Goal: Task Accomplishment & Management: Complete application form

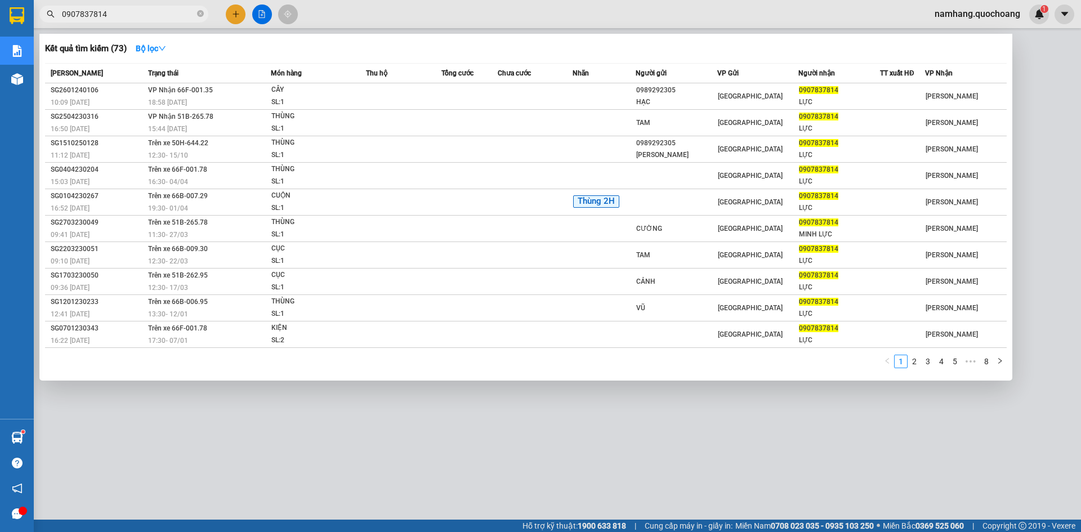
click at [545, 472] on div at bounding box center [540, 266] width 1081 height 532
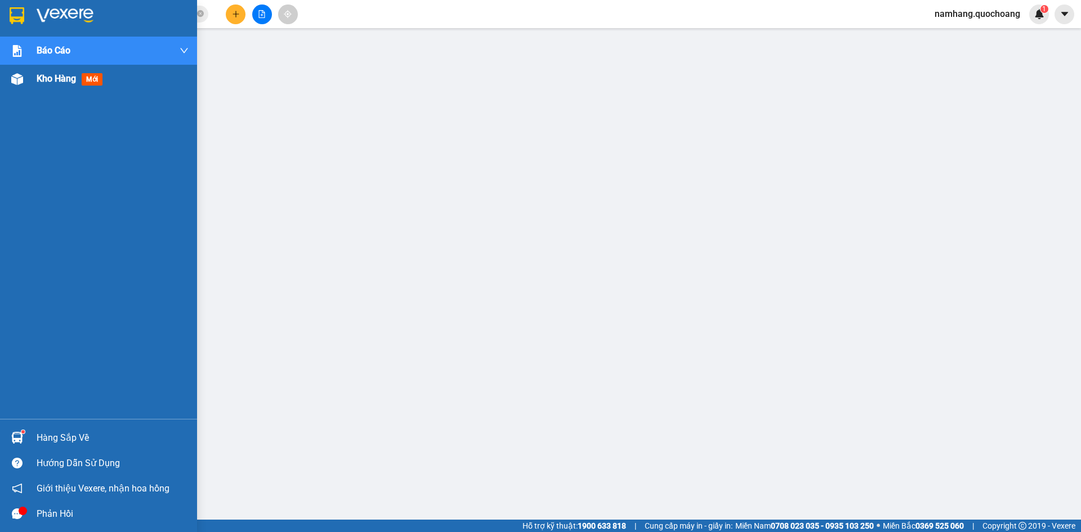
click at [55, 86] on div "Kho hàng mới" at bounding box center [113, 79] width 152 height 28
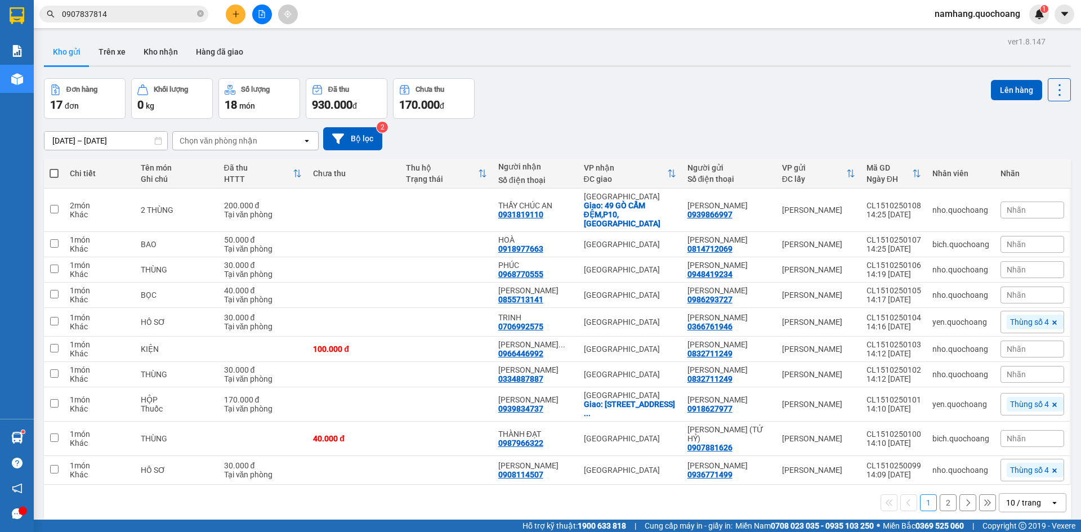
click at [137, 16] on input "0907837814" at bounding box center [128, 14] width 133 height 12
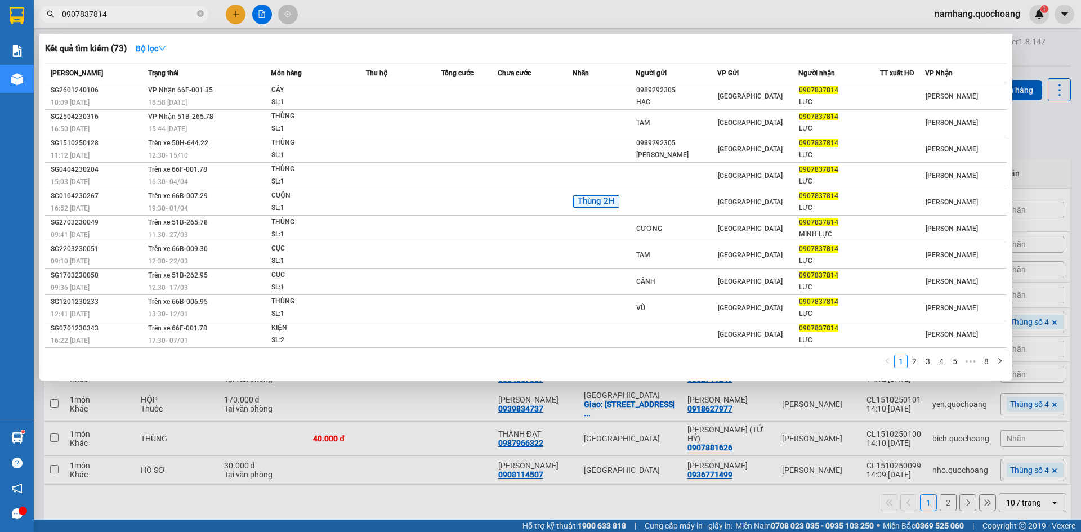
click at [137, 16] on input "0907837814" at bounding box center [128, 14] width 133 height 12
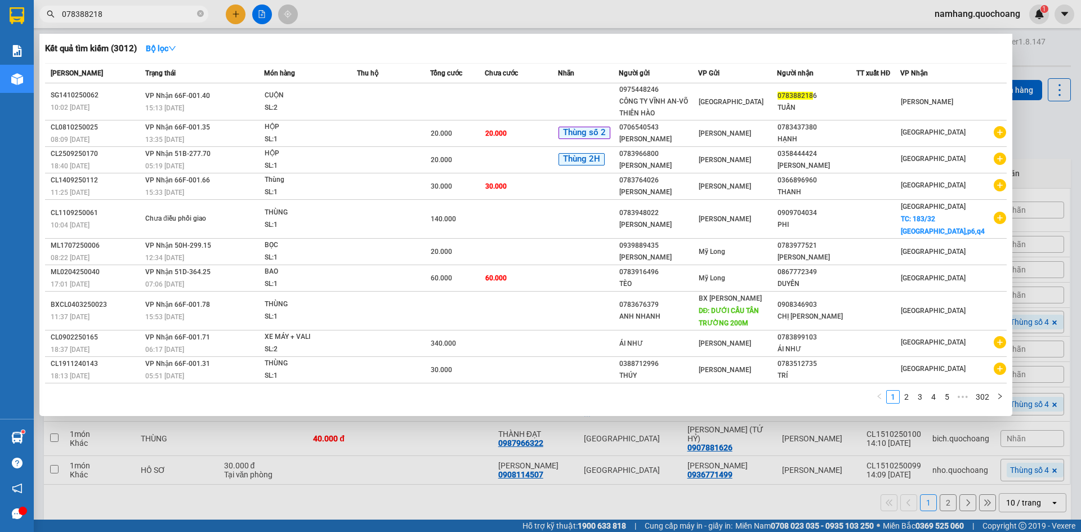
type input "0783882186"
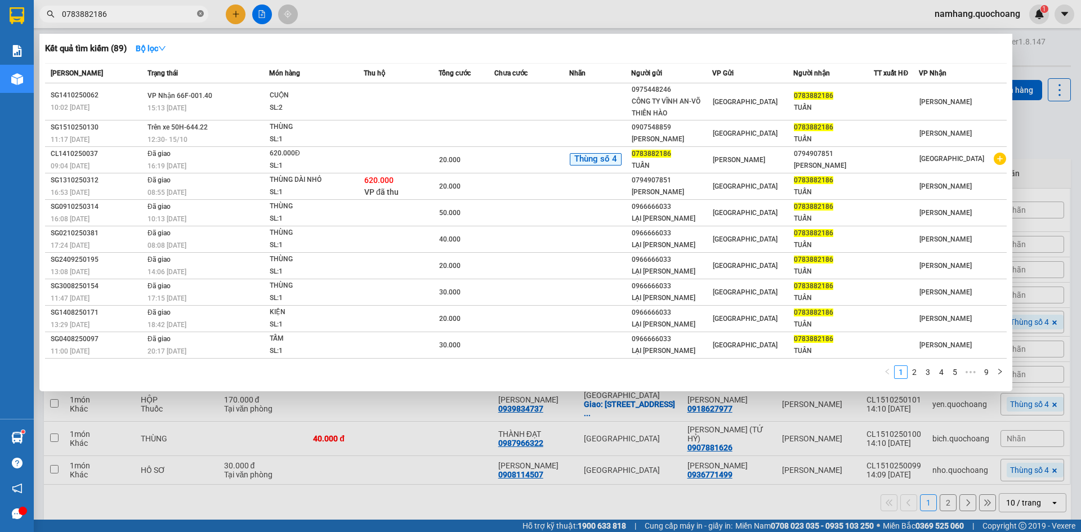
click at [202, 15] on icon "close-circle" at bounding box center [200, 13] width 7 height 7
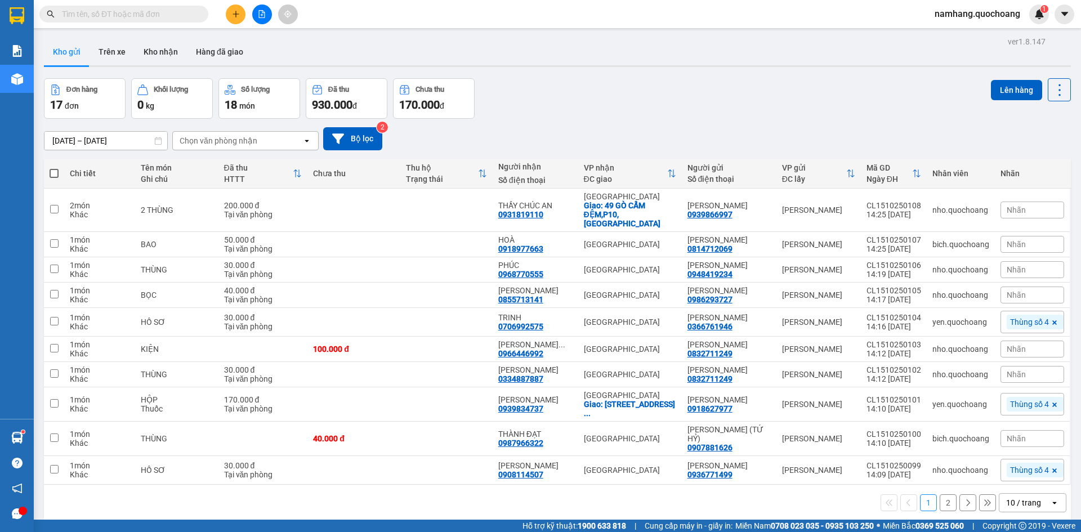
click at [245, 16] on button at bounding box center [236, 15] width 20 height 20
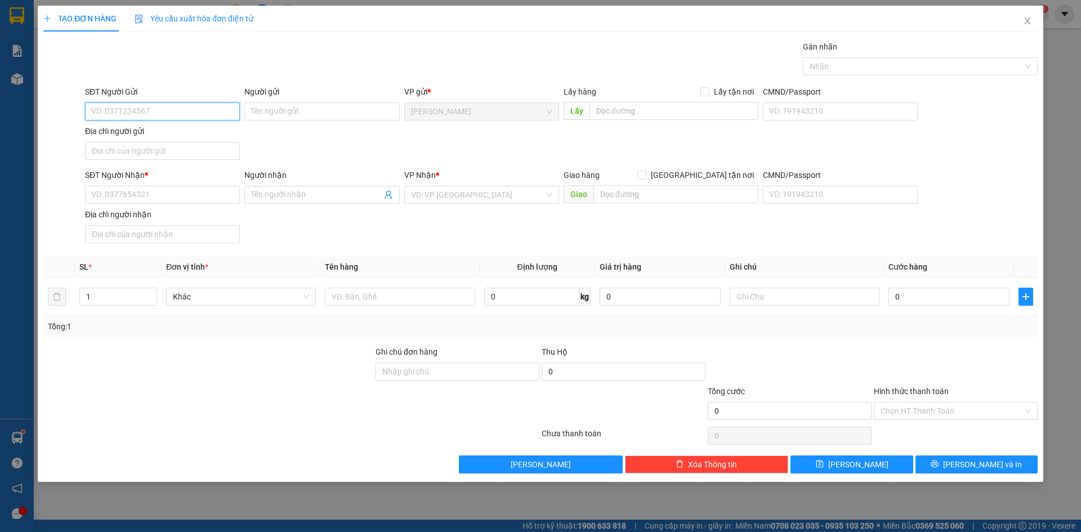
click at [161, 115] on input "SĐT Người Gửi" at bounding box center [162, 112] width 155 height 18
type input "0787897978"
click at [185, 133] on div "0787897978 - NGUYỄN MINH ĐỨC" at bounding box center [162, 134] width 141 height 12
type input "NGUYỄN MINH ĐỨC"
type input "0787897978"
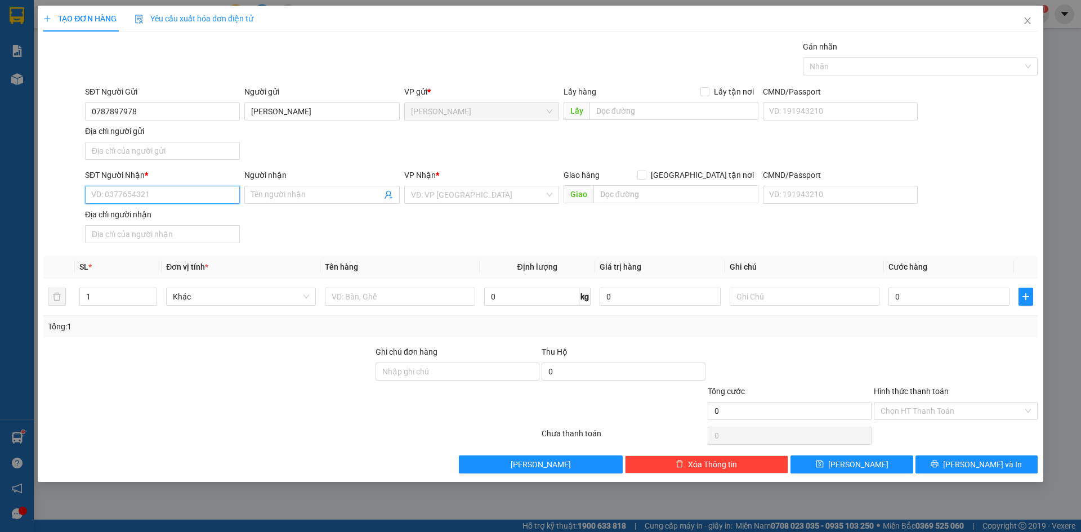
click at [166, 197] on input "SĐT Người Nhận *" at bounding box center [162, 195] width 155 height 18
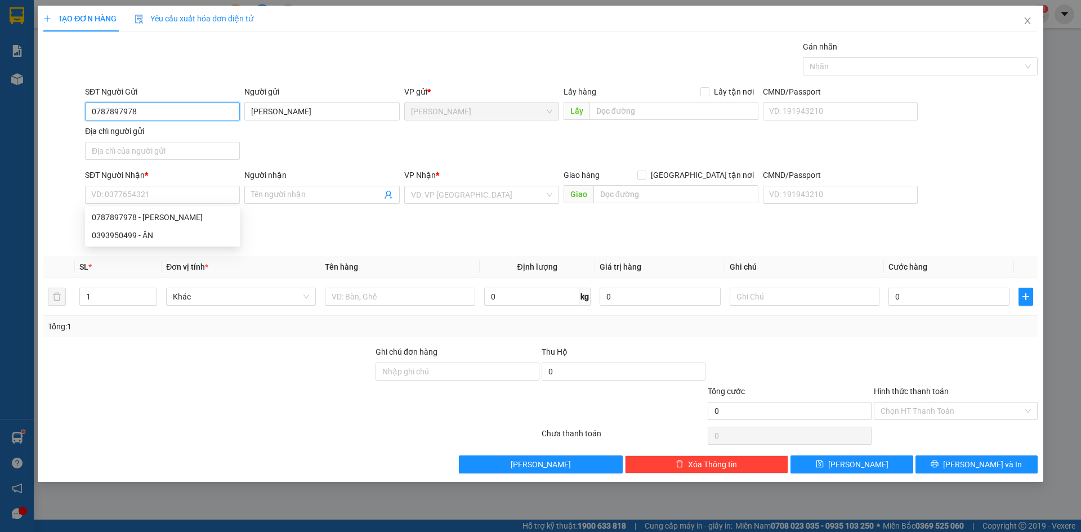
click at [190, 109] on input "0787897978" at bounding box center [162, 112] width 155 height 18
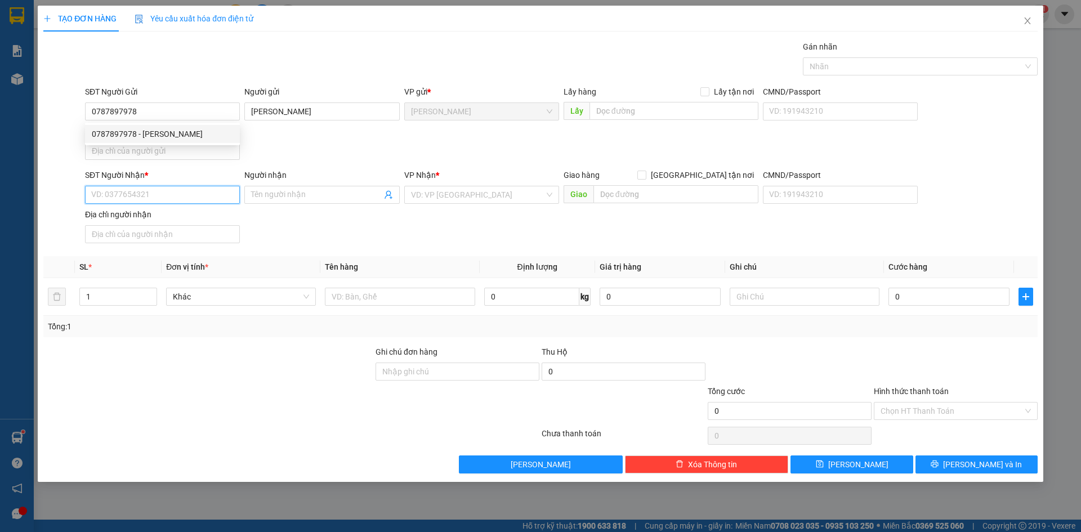
click at [177, 189] on input "SĐT Người Nhận *" at bounding box center [162, 195] width 155 height 18
paste input "0787897978"
type input "0787897978"
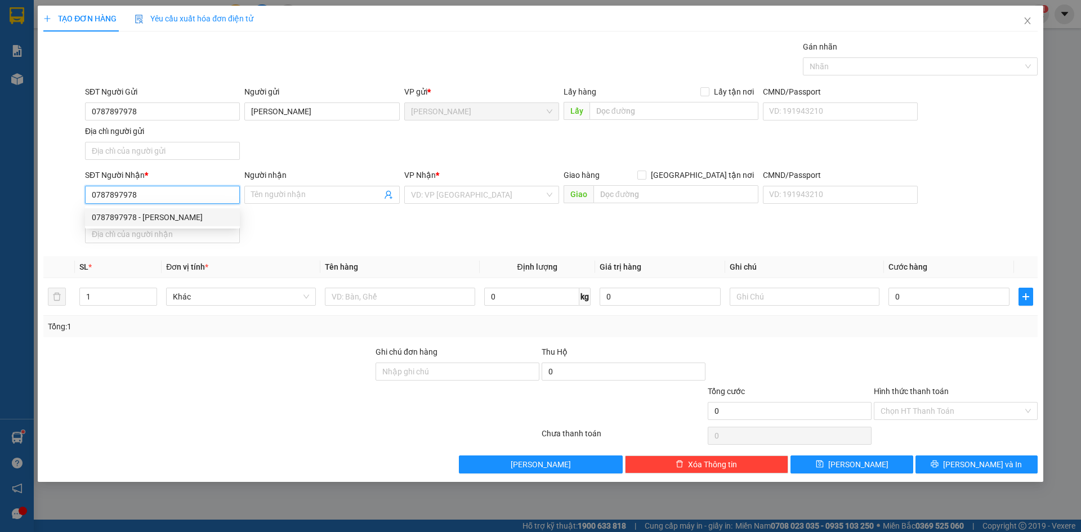
click at [145, 217] on div "0787897978 - NGUYỄN MINH ĐỨC" at bounding box center [162, 217] width 141 height 12
type input "NGUYỄN MINH ĐỨC"
type input "0787897978"
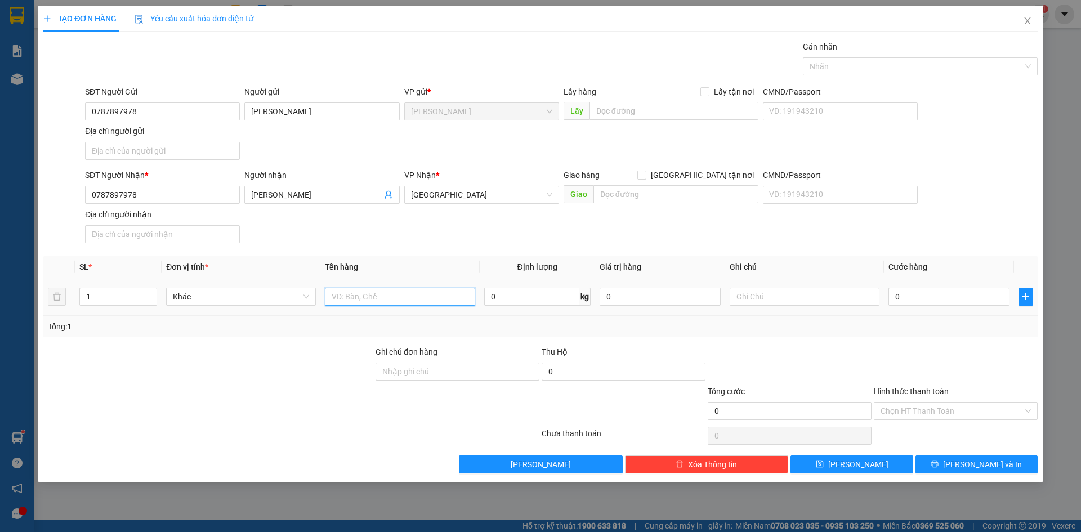
click at [388, 296] on input "text" at bounding box center [400, 297] width 150 height 18
type input "2"
click at [152, 294] on icon "up" at bounding box center [150, 294] width 3 height 2
click at [339, 299] on input "text" at bounding box center [400, 297] width 150 height 18
type input "01 XE MÁY"
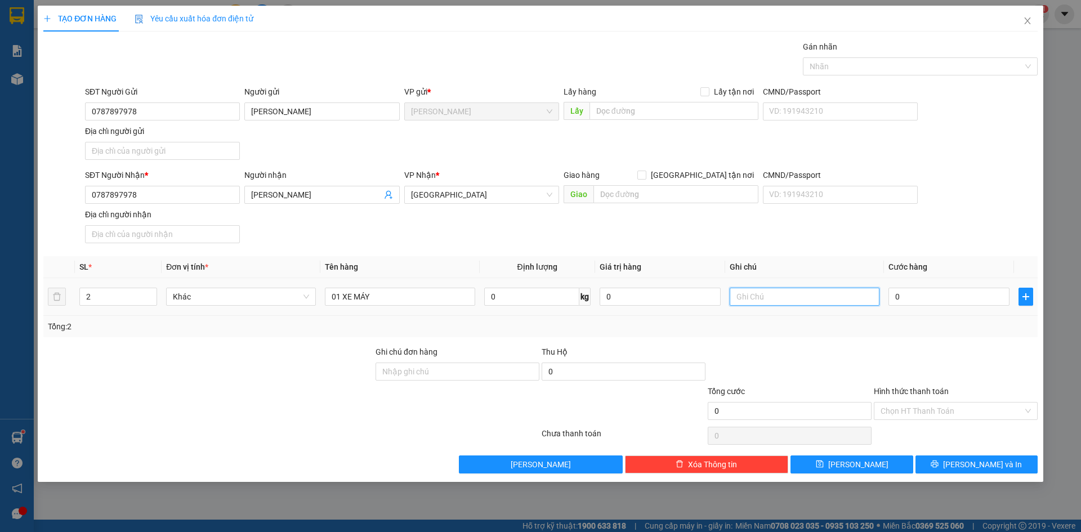
click at [760, 299] on input "text" at bounding box center [805, 297] width 150 height 18
type input "66 F1 - 56948"
click at [429, 286] on div "01 XE MÁY" at bounding box center [400, 297] width 150 height 23
click at [430, 292] on input "01 XE MÁY" at bounding box center [400, 297] width 150 height 18
type input "01 XE MÁY + 01 BT"
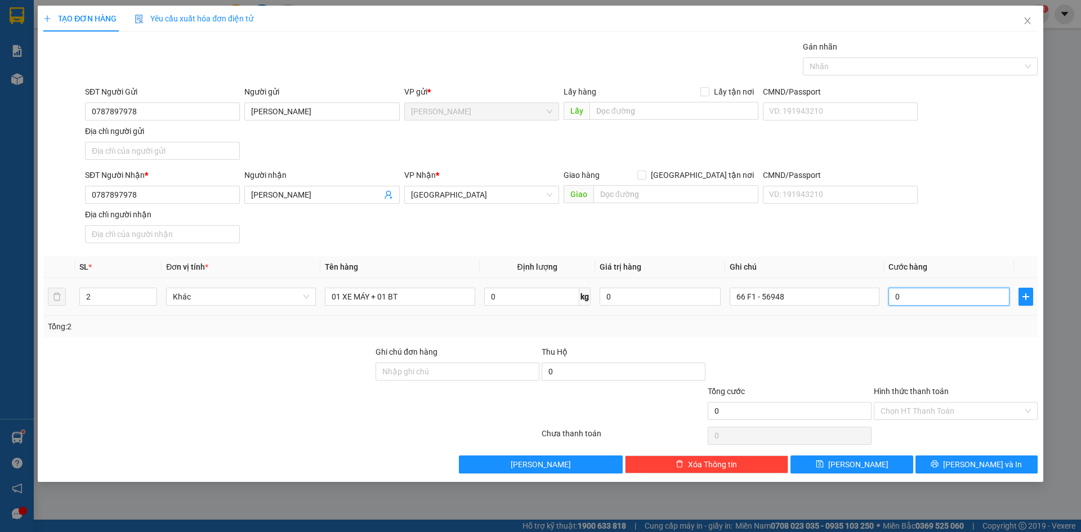
click at [891, 297] on input "0" at bounding box center [949, 297] width 121 height 18
type input "3"
type input "30"
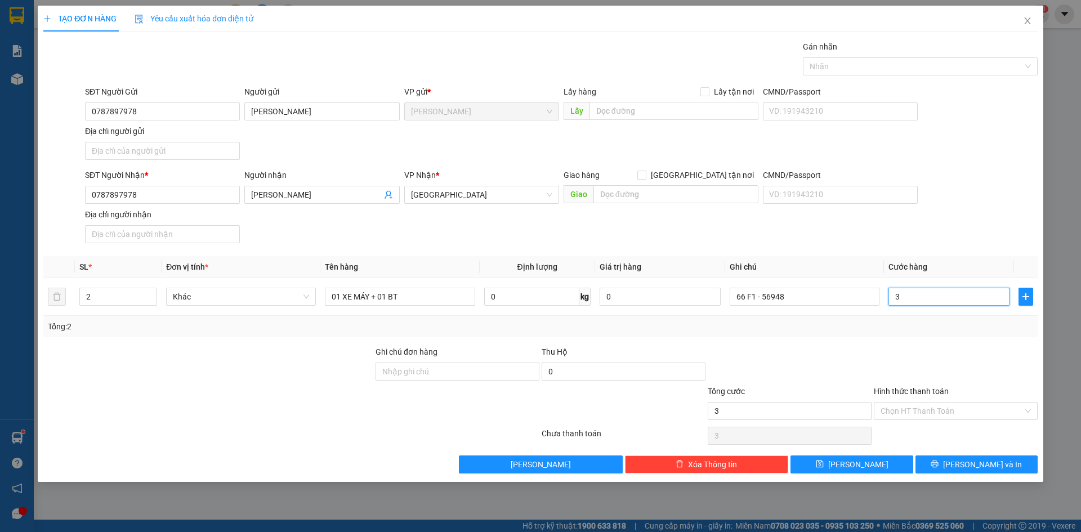
type input "30"
type input "300"
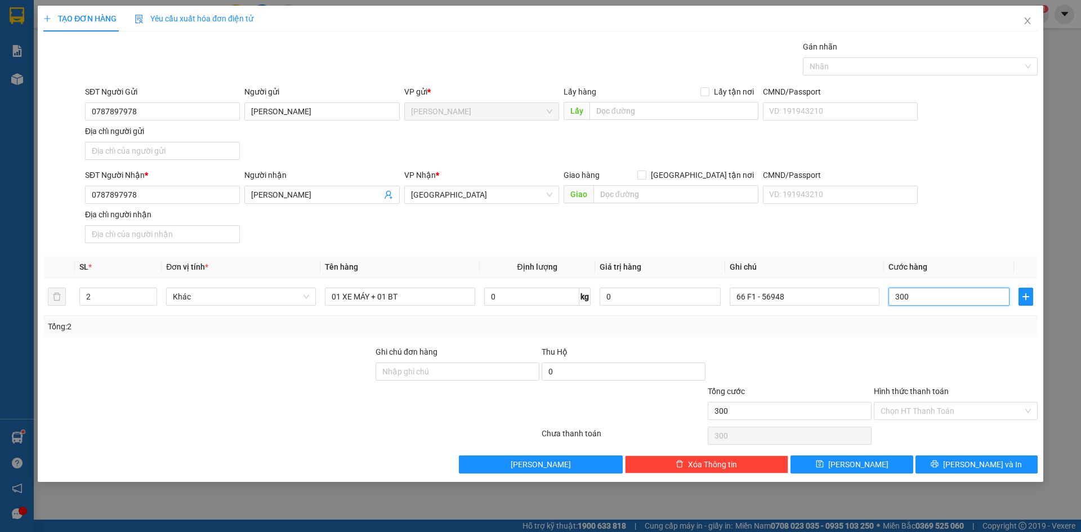
type input "3.000"
type input "30.000"
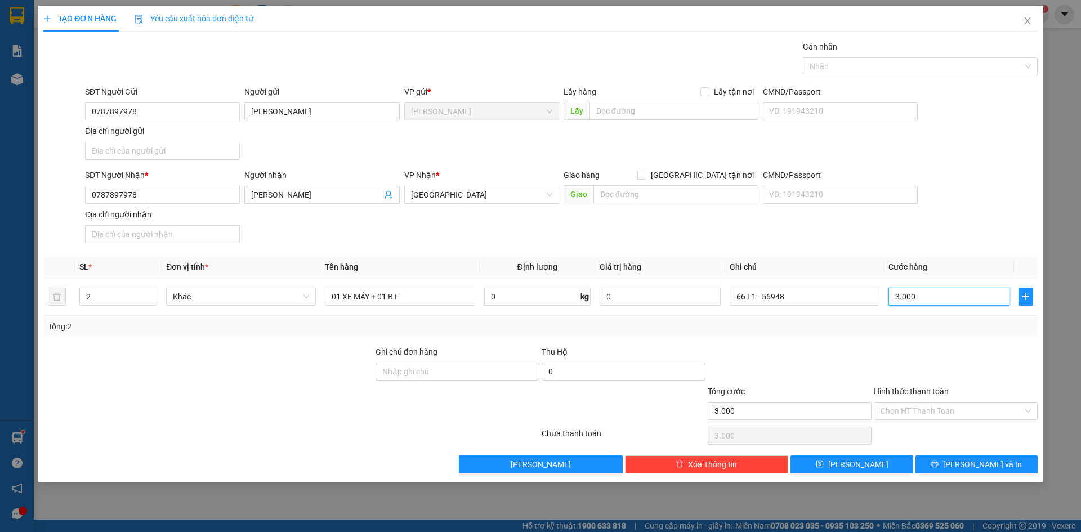
type input "30.000"
type input "300.000"
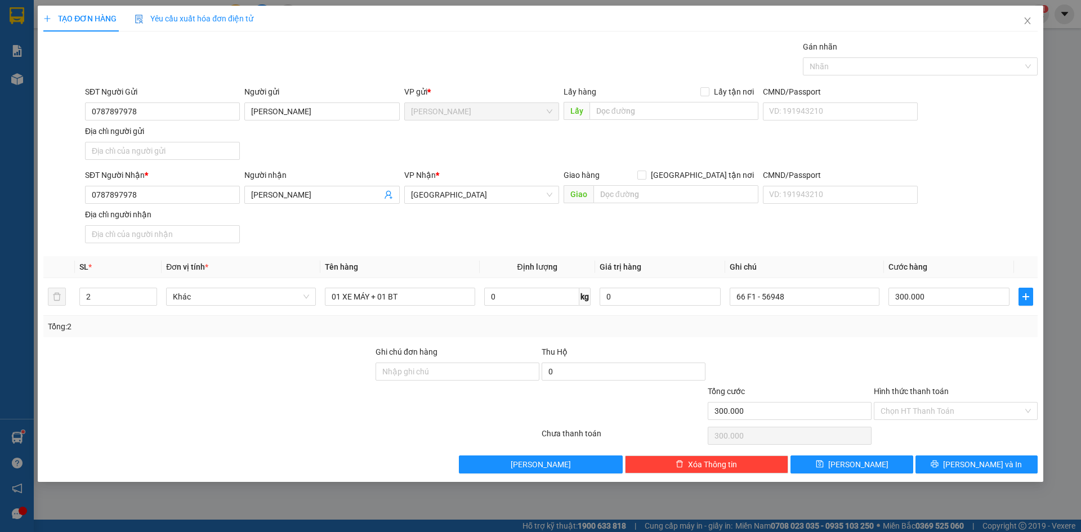
click at [945, 150] on div "SĐT Người Gửi 0787897978 Người gửi NGUYỄN MINH ĐỨC VP gửi * Cao Lãnh Lấy hàng L…" at bounding box center [562, 125] width 958 height 79
click at [980, 64] on div at bounding box center [915, 67] width 218 height 14
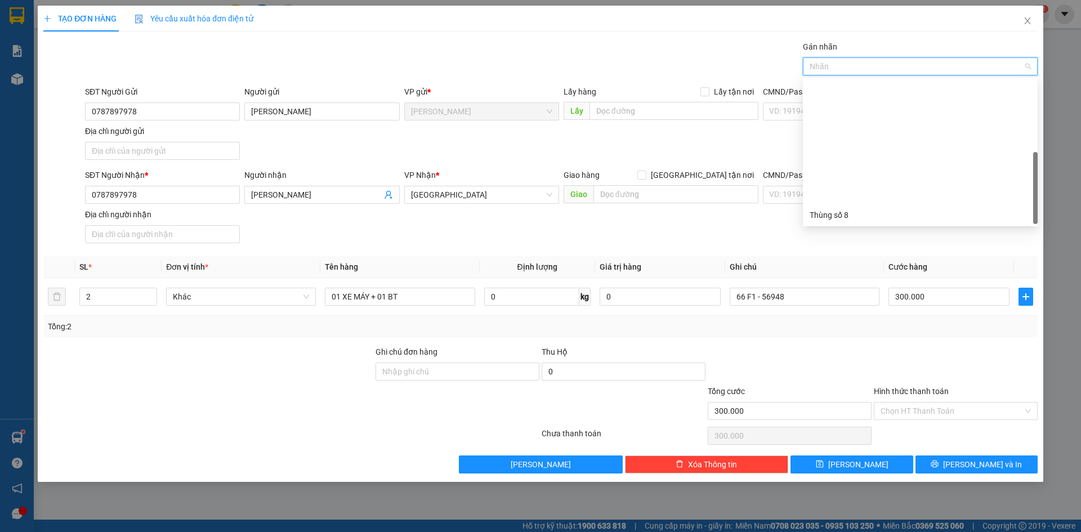
scroll to position [144, 0]
click at [871, 212] on div "Thùng 2H" at bounding box center [920, 215] width 221 height 12
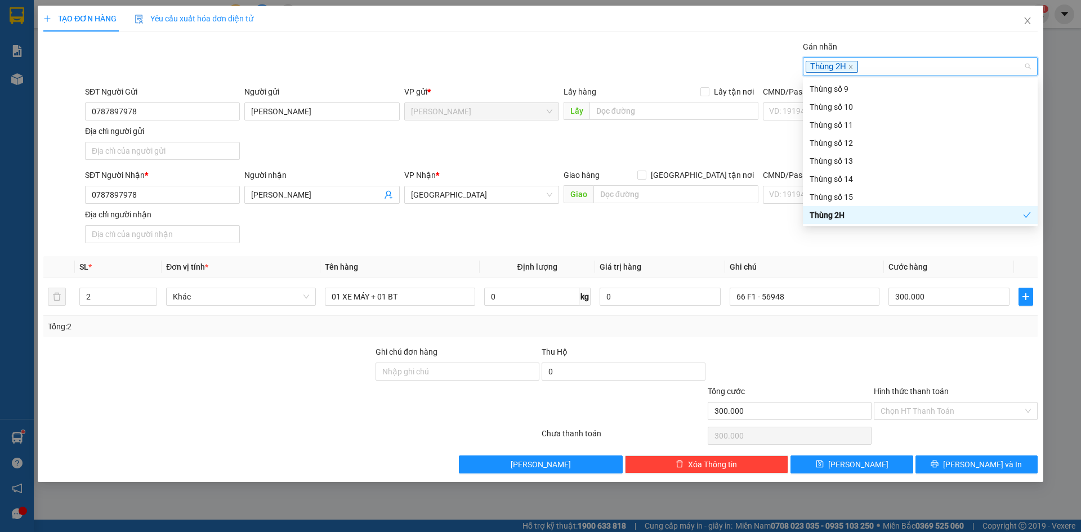
click at [968, 366] on div at bounding box center [956, 365] width 166 height 39
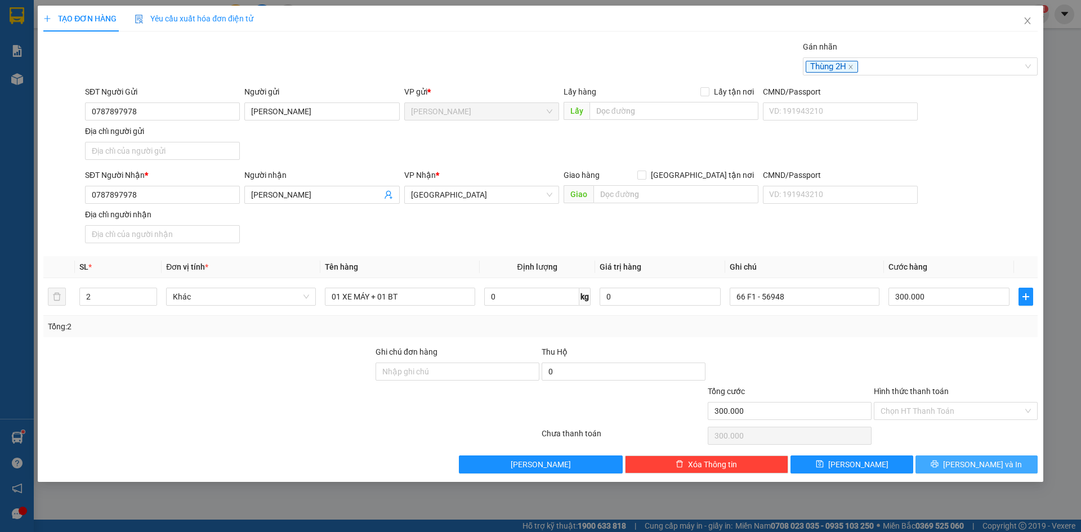
click at [983, 466] on span "[PERSON_NAME] và In" at bounding box center [982, 465] width 79 height 12
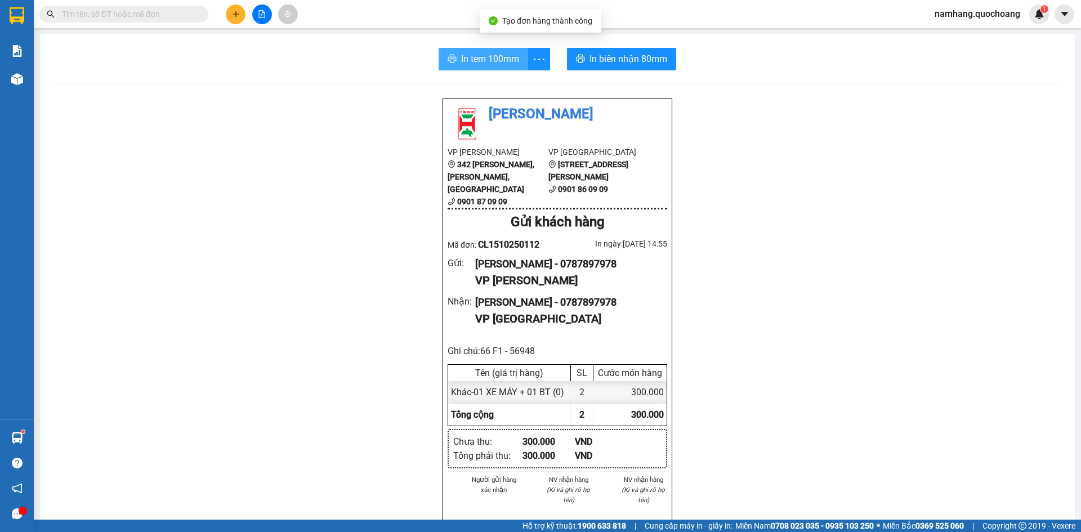
click at [484, 64] on span "In tem 100mm" at bounding box center [490, 59] width 58 height 14
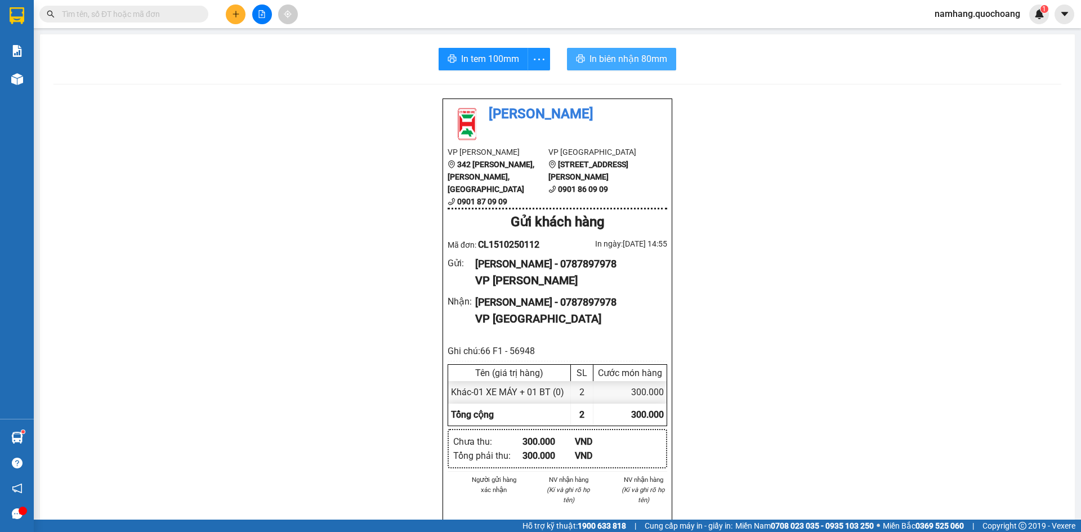
click at [591, 57] on span "In biên nhận 80mm" at bounding box center [629, 59] width 78 height 14
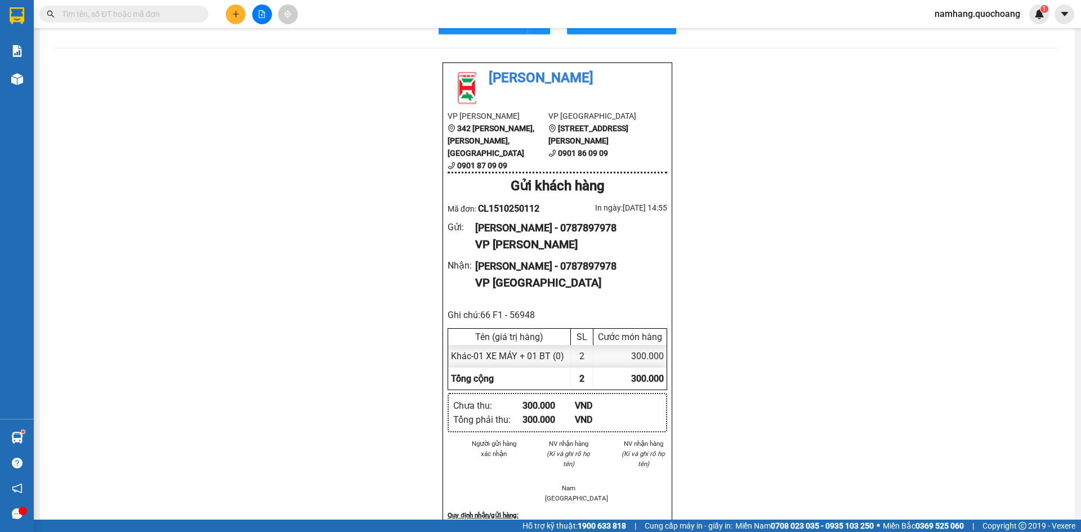
scroll to position [56, 0]
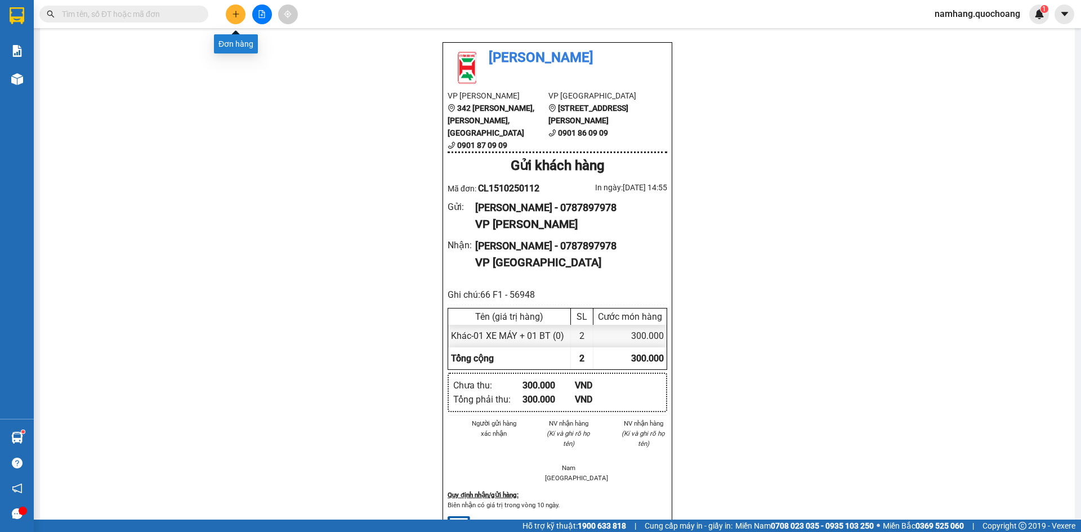
click at [237, 16] on icon "plus" at bounding box center [236, 14] width 8 height 8
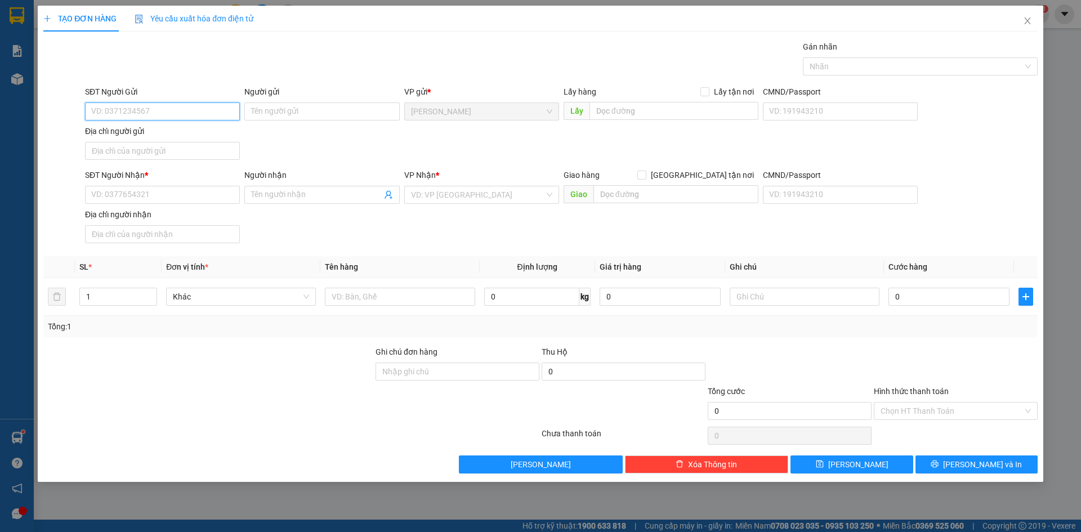
click at [179, 110] on input "SĐT Người Gửi" at bounding box center [162, 112] width 155 height 18
type input "0916790044"
click at [157, 131] on div "0916790044 - ANH HƯNG" at bounding box center [162, 134] width 141 height 12
type input "ANH HƯNG"
type input "0916790044"
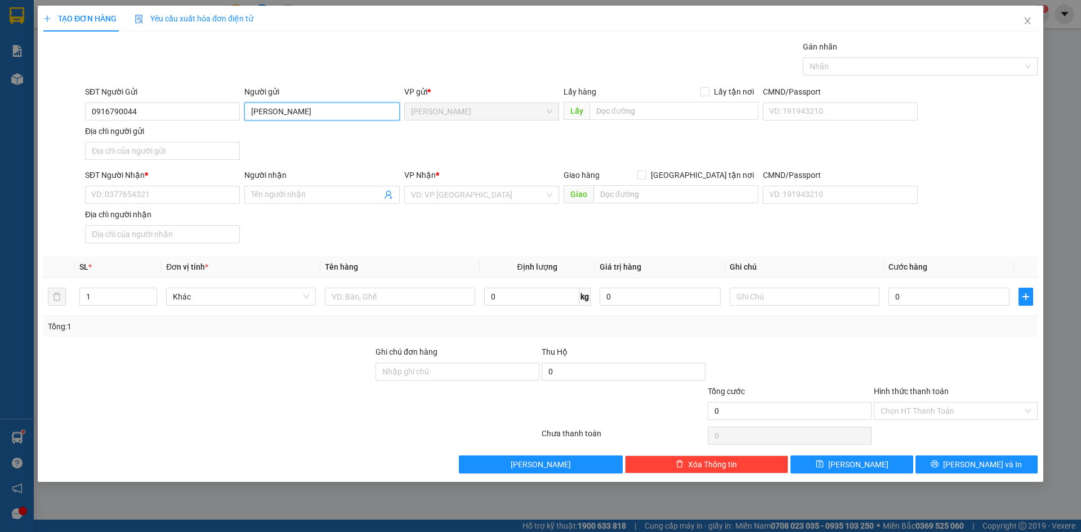
click at [324, 104] on input "ANH HƯNG" at bounding box center [321, 112] width 155 height 18
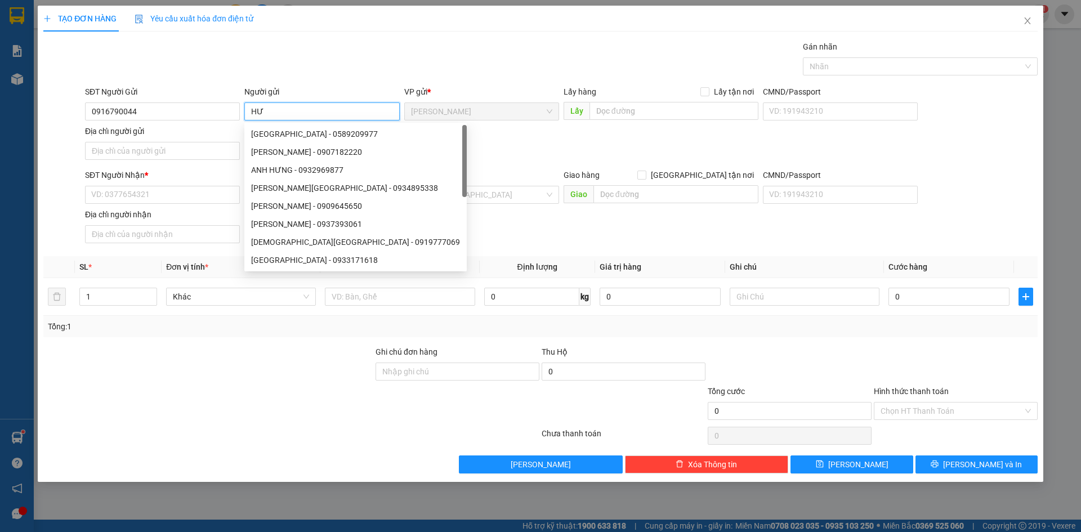
type input "H"
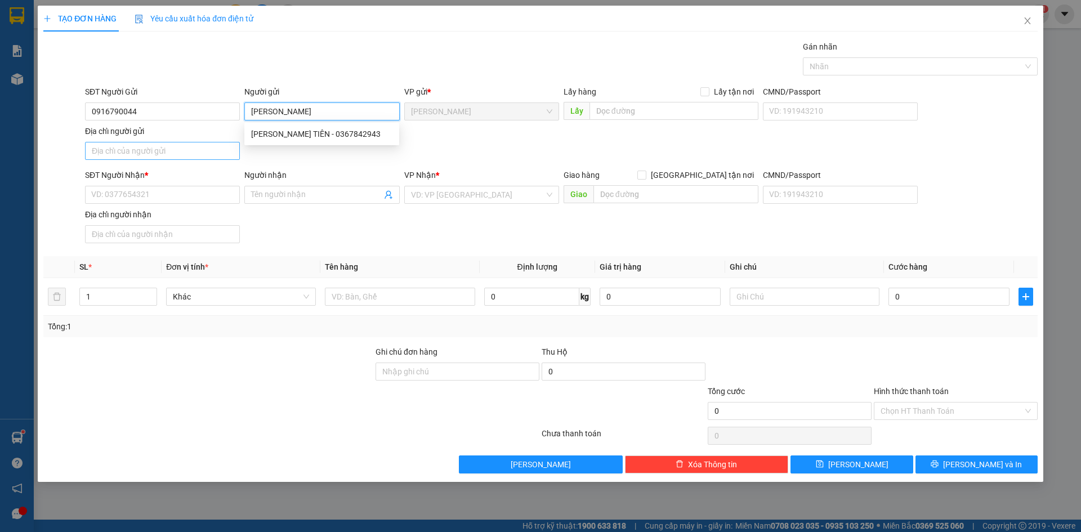
type input "VÕ THỊ THỦY TIÊN"
click at [159, 149] on input "Địa chỉ người gửi" at bounding box center [162, 151] width 155 height 18
type input "PHƯỜNG MỸ TRÀ, ĐỒNG THÁP"
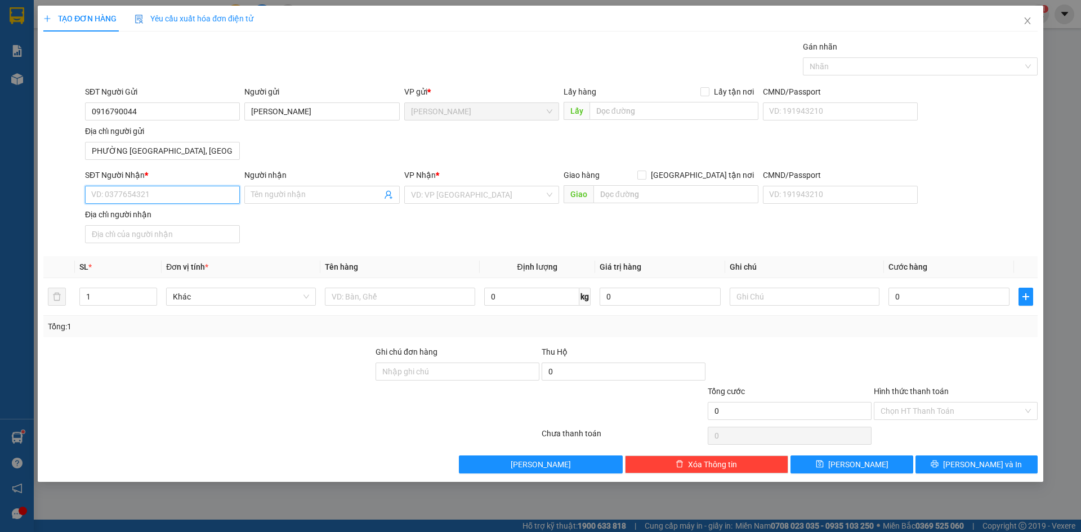
click at [122, 198] on input "SĐT Người Nhận *" at bounding box center [162, 195] width 155 height 18
type input "0911957788"
click at [158, 216] on div "0911957788 - HÀO" at bounding box center [162, 217] width 141 height 12
type input "HÀO"
type input "0911957788"
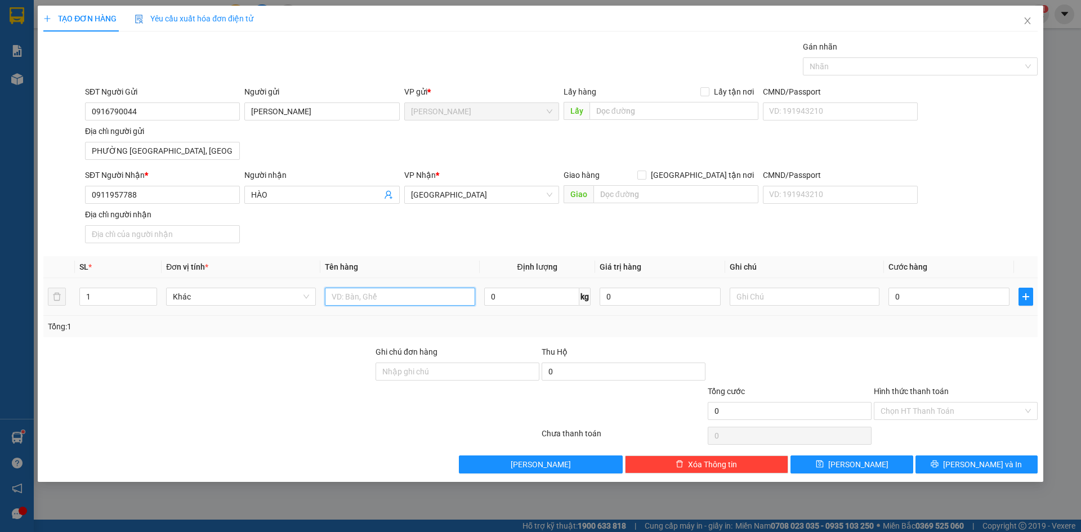
click at [340, 297] on input "text" at bounding box center [400, 297] width 150 height 18
type input "BAO THƯ"
click at [305, 183] on div "Người nhận" at bounding box center [321, 177] width 155 height 17
click at [294, 188] on span "HÀO" at bounding box center [321, 195] width 155 height 18
type input "NGUYỄN VÕ KHÁNH HÀO"
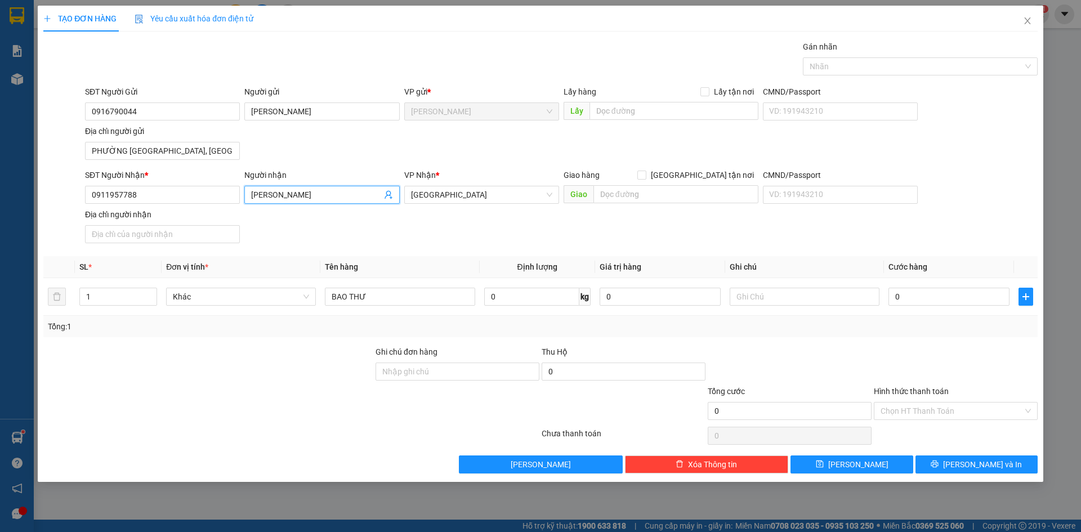
click at [405, 259] on th "Tên hàng" at bounding box center [400, 267] width 159 height 22
click at [909, 299] on input "0" at bounding box center [949, 297] width 121 height 18
type input "2"
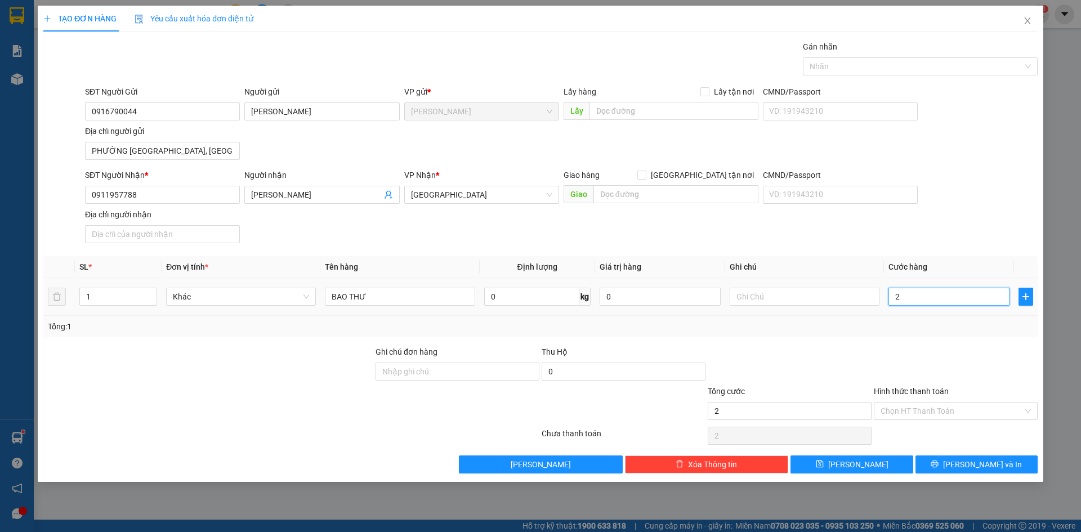
type input "20"
type input "200"
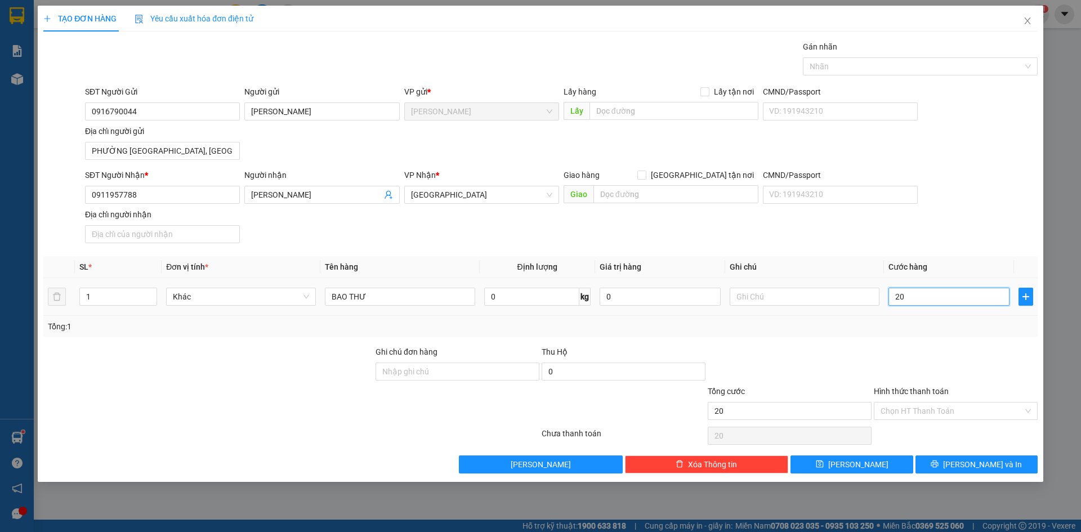
type input "200"
type input "2.000"
type input "20.000"
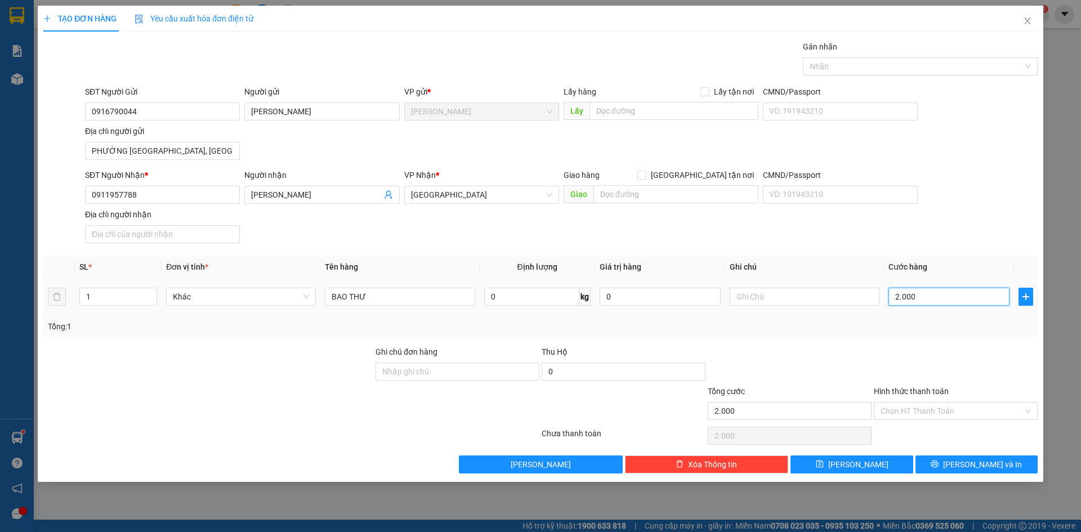
type input "20.000"
click at [969, 66] on div at bounding box center [915, 67] width 218 height 14
type input "20.000"
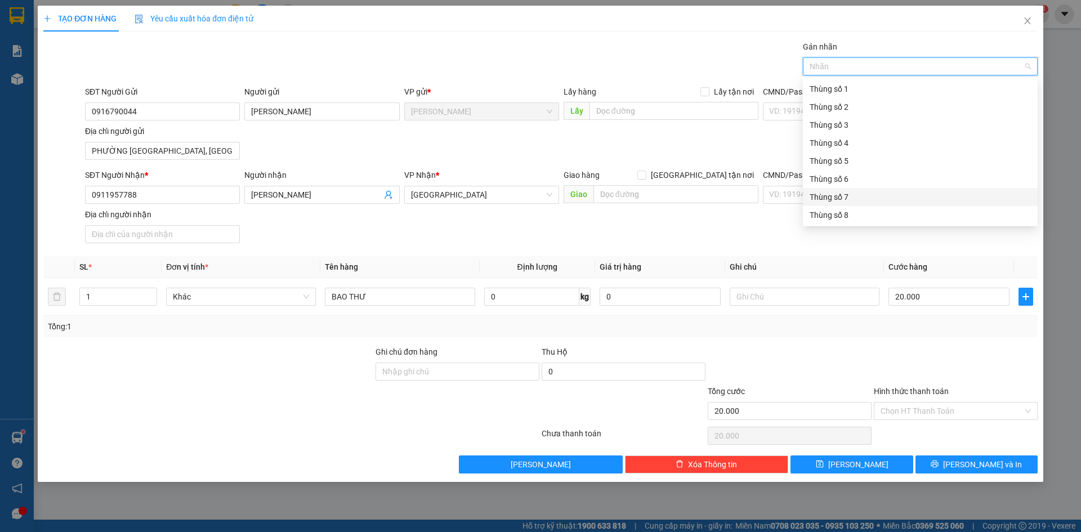
click at [838, 192] on div "Thùng số 7" at bounding box center [920, 197] width 221 height 12
click at [763, 242] on div "SĐT Người Nhận * 0911957788 Người nhận NGUYỄN VÕ KHÁNH HÀO VP Nhận * Sài Gòn Gi…" at bounding box center [562, 208] width 958 height 79
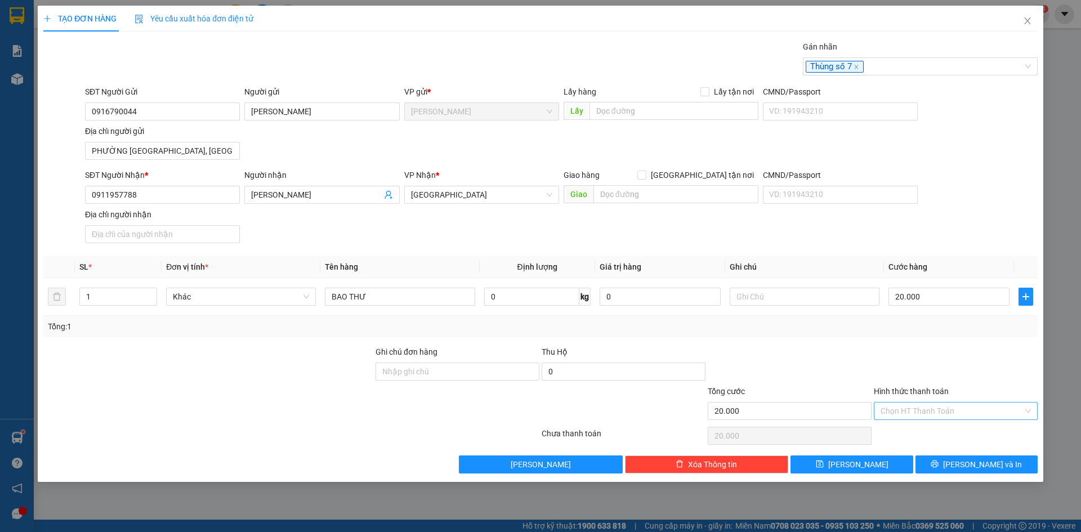
click at [946, 416] on input "Hình thức thanh toán" at bounding box center [952, 411] width 143 height 17
click at [930, 438] on div "Tại văn phòng" at bounding box center [956, 434] width 150 height 12
type input "0"
click at [968, 456] on button "Lưu và In" at bounding box center [977, 465] width 122 height 18
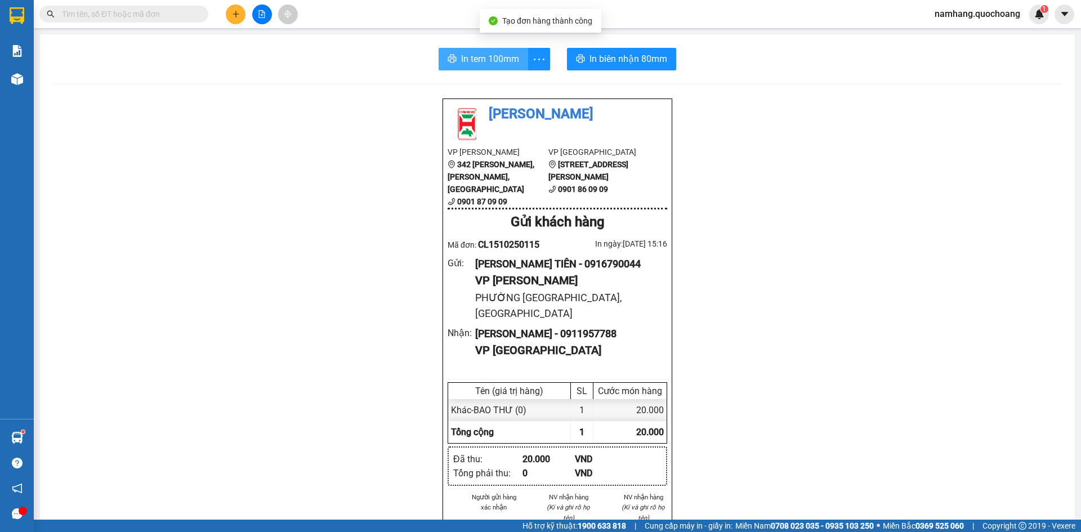
click at [477, 56] on span "In tem 100mm" at bounding box center [490, 59] width 58 height 14
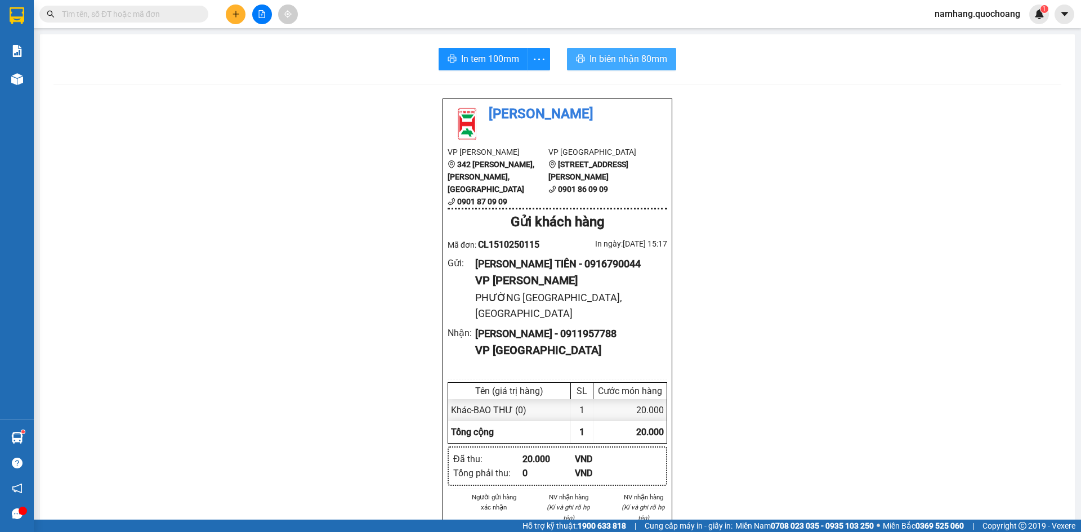
click at [611, 62] on span "In biên nhận 80mm" at bounding box center [629, 59] width 78 height 14
click at [168, 15] on input "text" at bounding box center [128, 14] width 133 height 12
click at [173, 13] on input "text" at bounding box center [128, 14] width 133 height 12
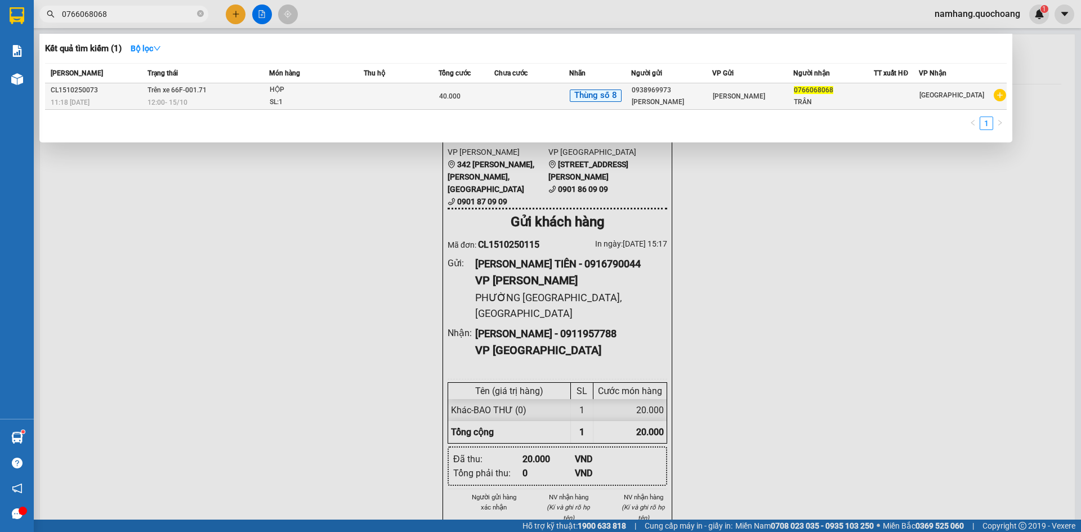
type input "0766068068"
click at [497, 98] on td at bounding box center [532, 96] width 75 height 26
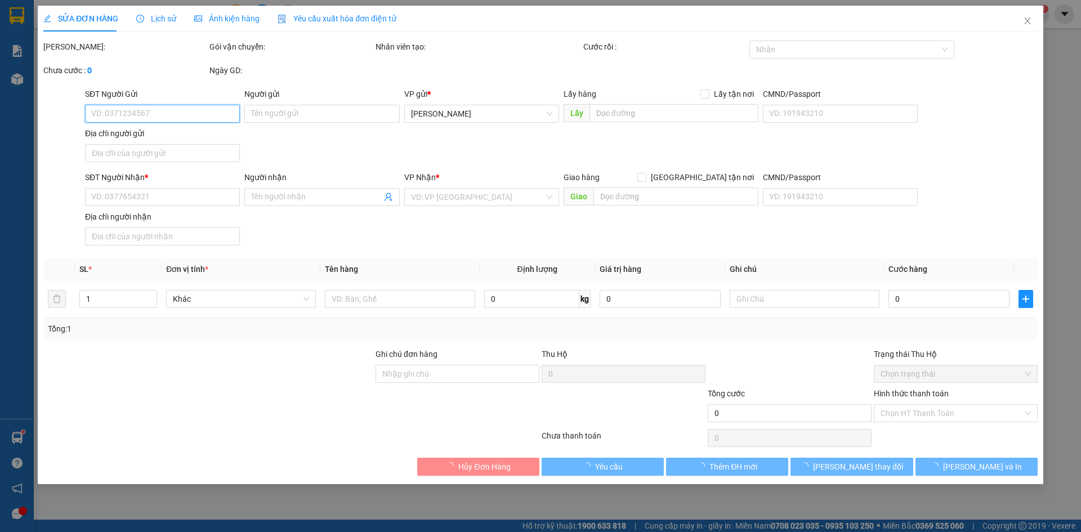
type input "0938969973"
type input "TRƯƠNG MINH GIANG"
type input "phường cao lãnh tỉnh đồng tháp"
type input "0766068068"
type input "TRÂN"
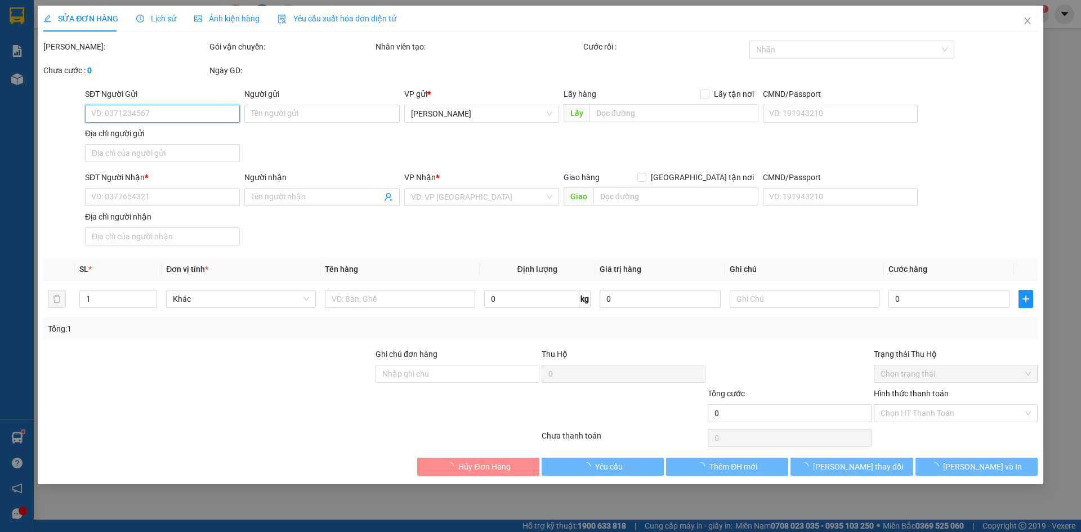
type input "40.000"
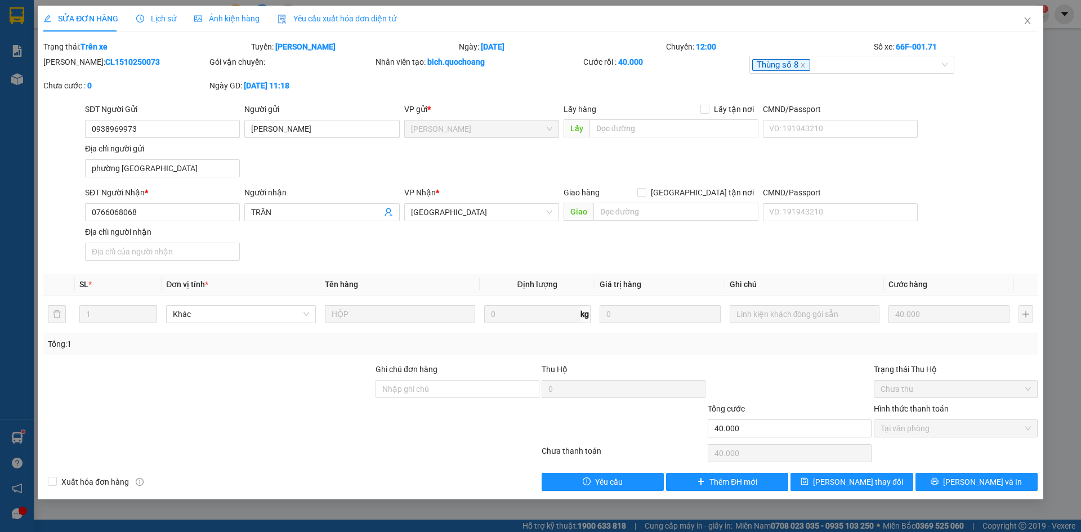
click at [958, 186] on div "SĐT Người Nhận * 0766068068 Người nhận TRÂN VP Nhận * Sài Gòn Giao hàng Giao tậ…" at bounding box center [562, 225] width 958 height 79
drag, startPoint x: 492, startPoint y: 61, endPoint x: 427, endPoint y: 70, distance: 65.4
click at [427, 70] on div "Nhân viên tạo: bich.quochoang" at bounding box center [479, 68] width 208 height 24
click at [951, 198] on div "SĐT Người Nhận * 0766068068 Người nhận TRÂN VP Nhận * Sài Gòn Giao hàng Giao tậ…" at bounding box center [562, 225] width 958 height 79
click at [321, 172] on div "SĐT Người Gửi 0938969973 Người gửi TRƯƠNG MINH GIANG VP gửi * Cao Lãnh Lấy hàng…" at bounding box center [562, 142] width 958 height 79
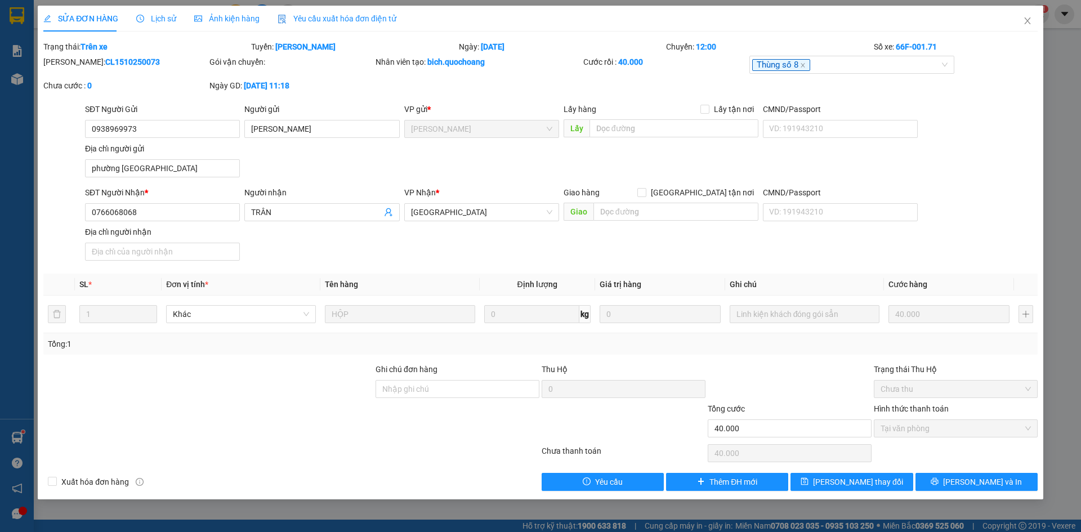
click at [946, 161] on div "SĐT Người Gửi 0938969973 Người gửi TRƯƠNG MINH GIANG VP gửi * Cao Lãnh Lấy hàng…" at bounding box center [562, 142] width 958 height 79
click at [1027, 18] on icon "close" at bounding box center [1027, 20] width 9 height 9
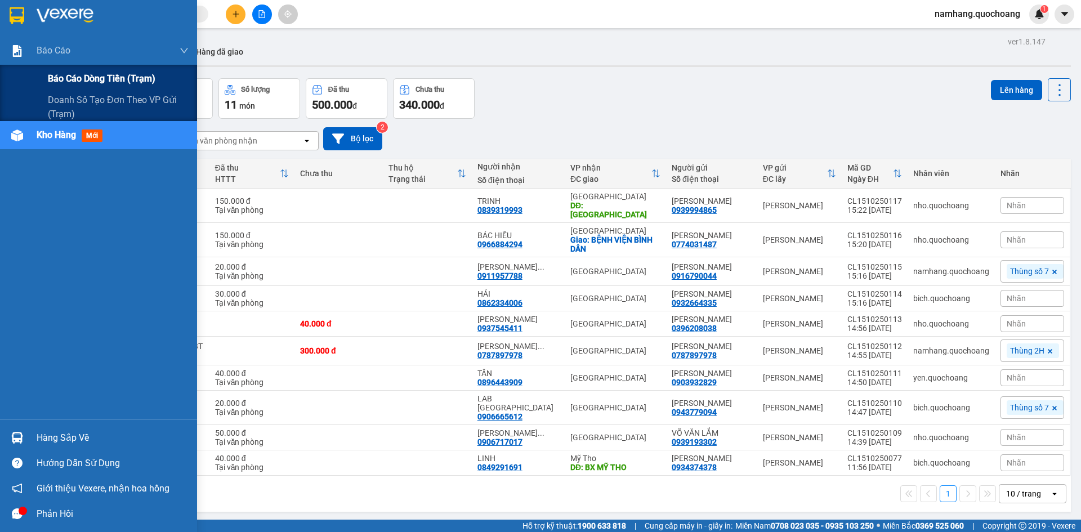
click at [70, 78] on span "Báo cáo dòng tiền (trạm)" at bounding box center [102, 79] width 108 height 14
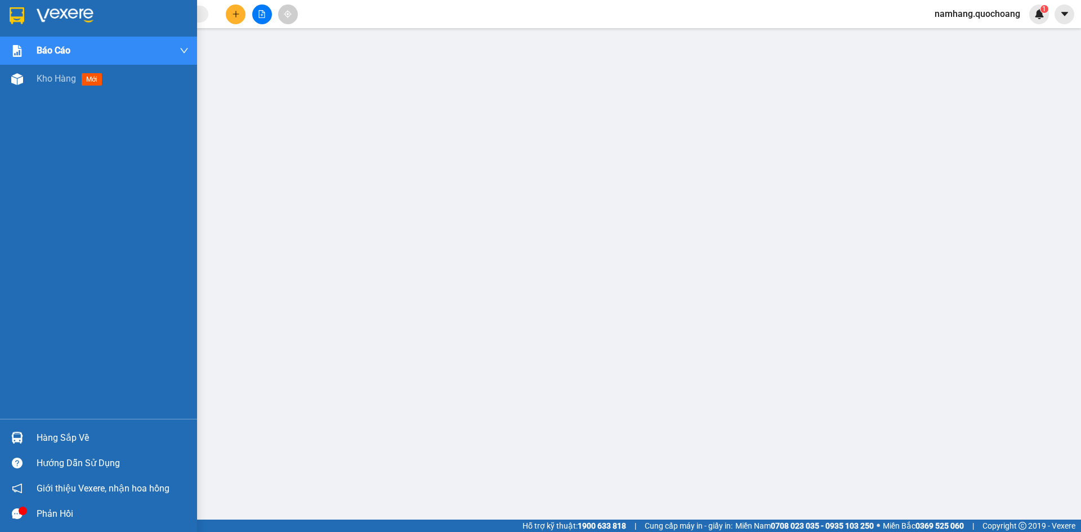
drag, startPoint x: 52, startPoint y: 440, endPoint x: 57, endPoint y: 423, distance: 18.3
click at [49, 440] on div "Hàng sắp về" at bounding box center [113, 438] width 152 height 17
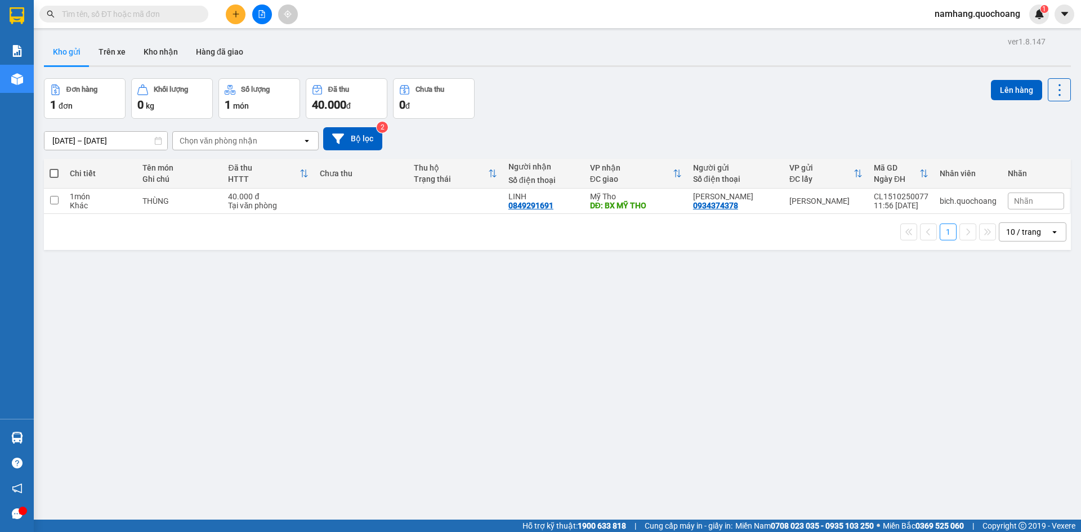
click at [235, 8] on button at bounding box center [236, 15] width 20 height 20
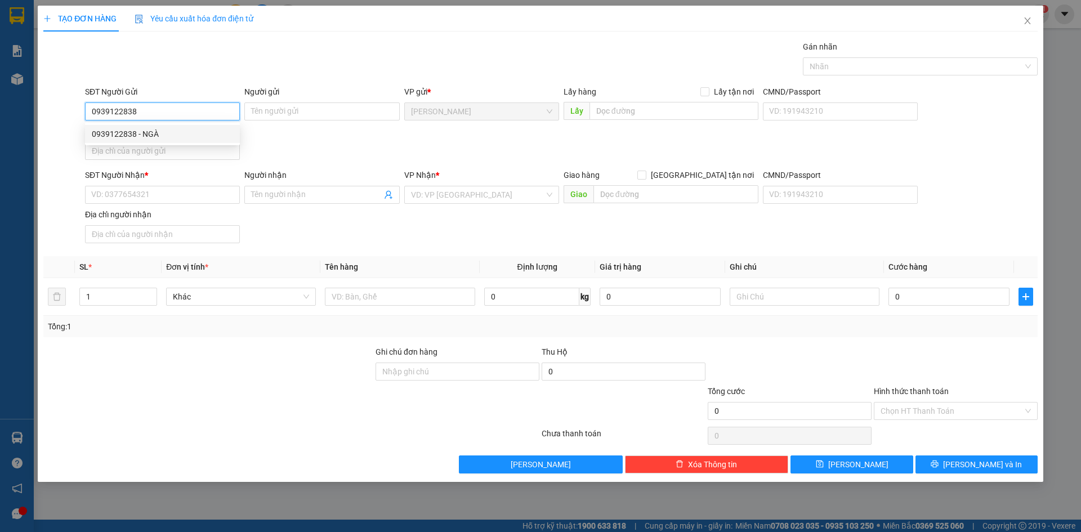
type input "0939122838"
click at [177, 123] on div "0939122838 0939122838 - NGÀ" at bounding box center [162, 134] width 155 height 23
click at [198, 140] on div "Địa chỉ người gửi" at bounding box center [162, 133] width 155 height 17
click at [170, 106] on input "0939122838" at bounding box center [162, 112] width 155 height 18
drag, startPoint x: 184, startPoint y: 136, endPoint x: 333, endPoint y: 122, distance: 150.5
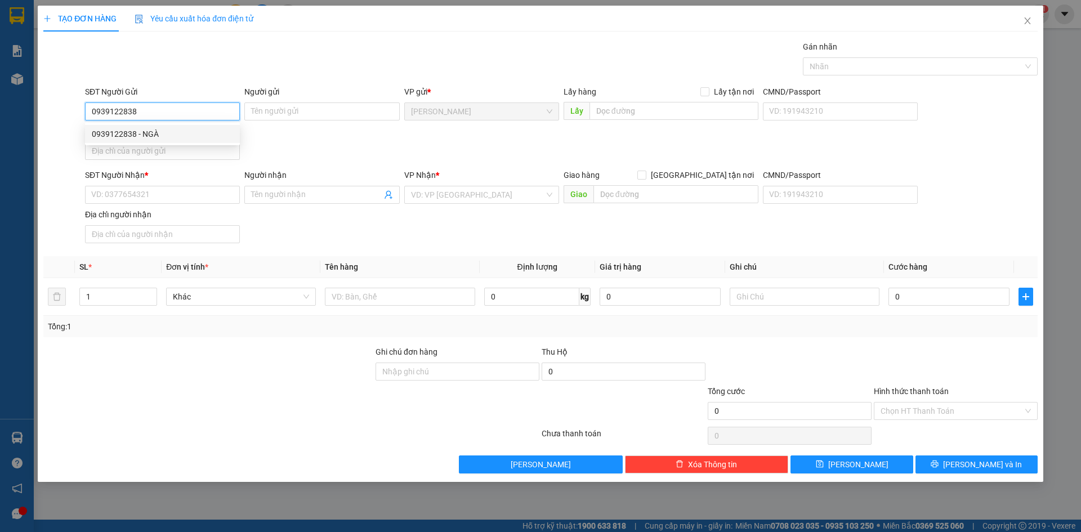
click at [190, 136] on div "0939122838 - NGÀ" at bounding box center [162, 134] width 141 height 12
click at [323, 115] on input "NGÀ" at bounding box center [321, 112] width 155 height 18
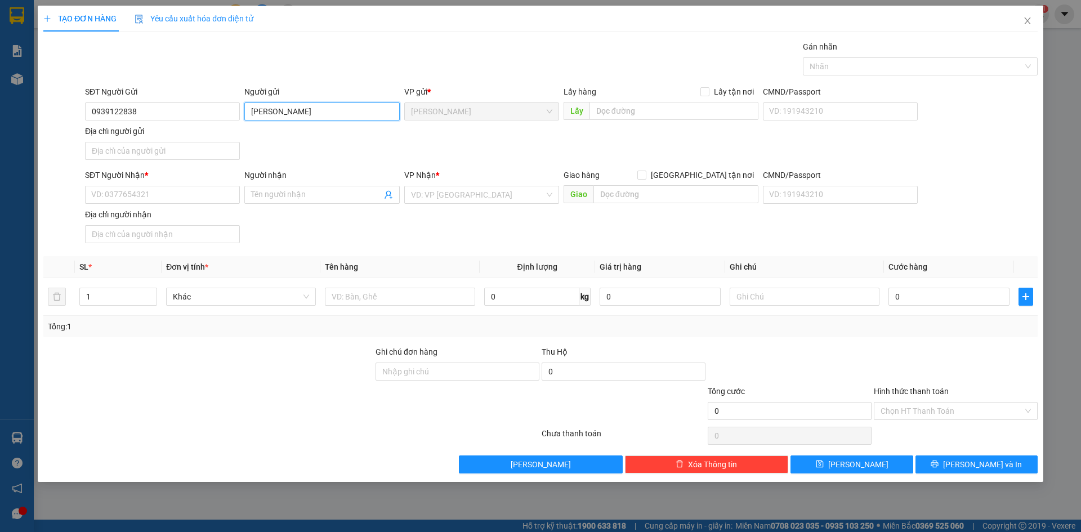
type input "NGUYỄN MINH NGÀ"
click at [143, 138] on div "Địa chỉ người gửi" at bounding box center [162, 133] width 155 height 17
drag, startPoint x: 140, startPoint y: 147, endPoint x: 121, endPoint y: 149, distance: 19.3
click at [140, 147] on input "Địa chỉ người gửi" at bounding box center [162, 151] width 155 height 18
type input "PHƯỜNG [GEOGRAPHIC_DATA], [GEOGRAPHIC_DATA]"
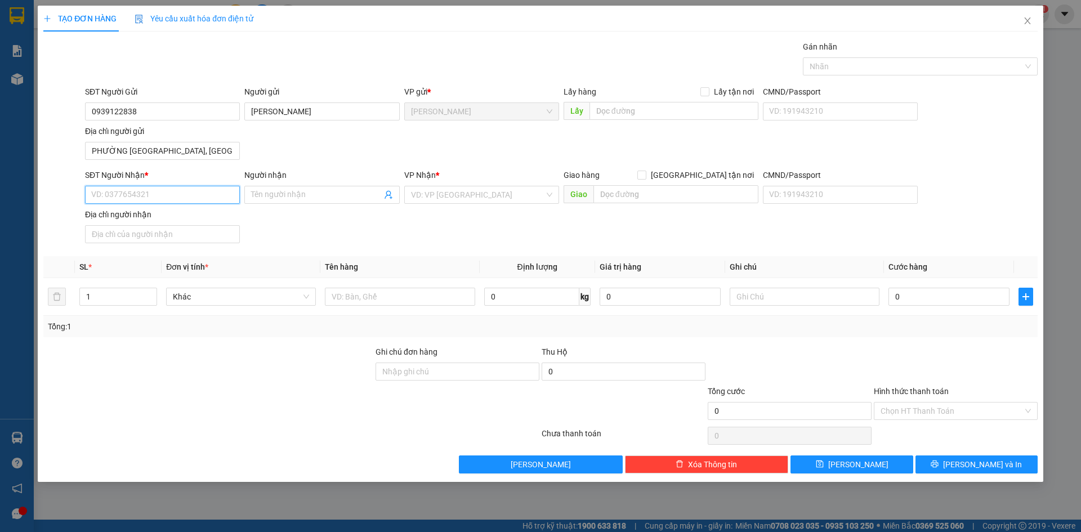
click at [114, 192] on input "SĐT Người Nhận *" at bounding box center [162, 195] width 155 height 18
click at [173, 193] on input "0342621368" at bounding box center [162, 195] width 155 height 18
type input "0342621368"
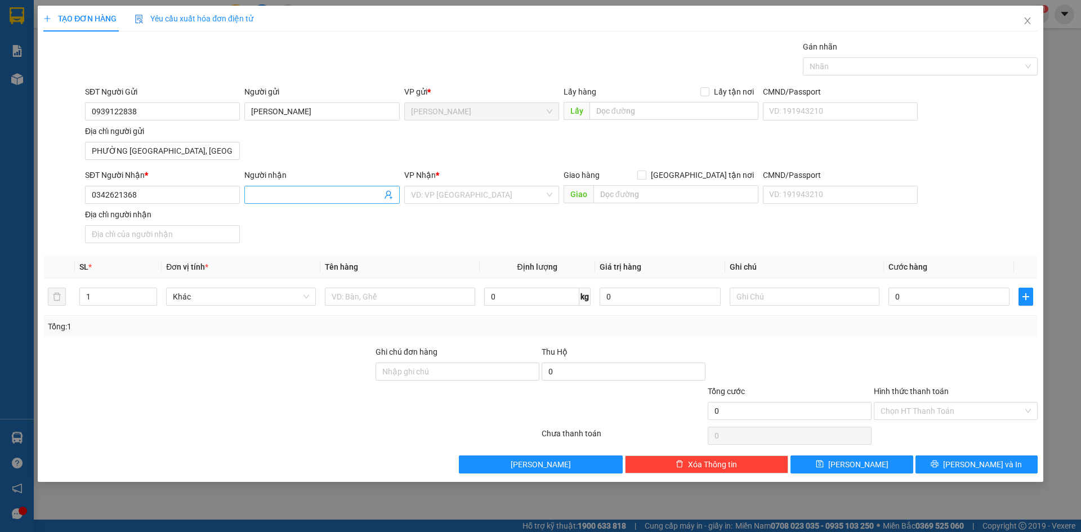
click at [261, 192] on input "Người nhận" at bounding box center [316, 195] width 130 height 12
type input "ANH CÔNG"
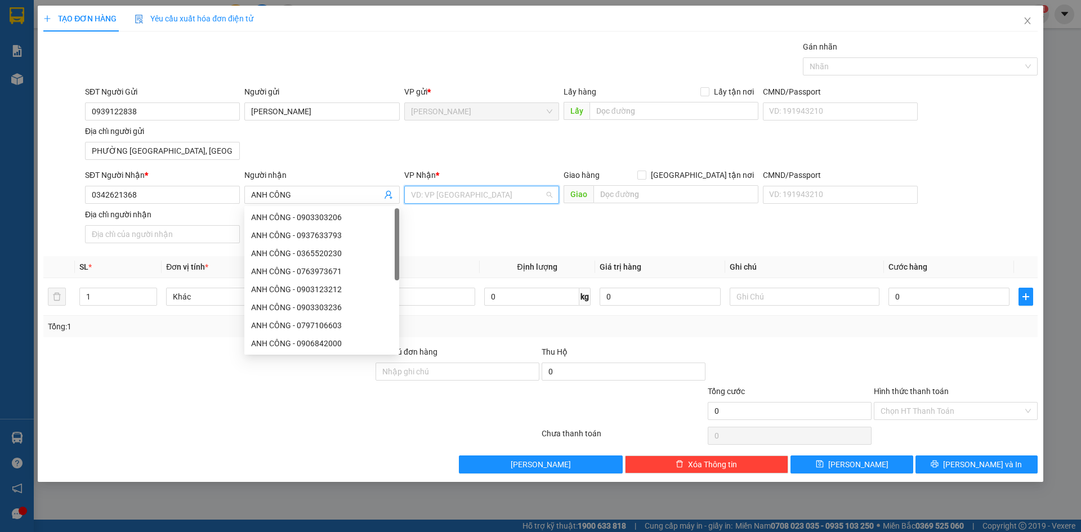
click at [500, 201] on input "search" at bounding box center [477, 194] width 133 height 17
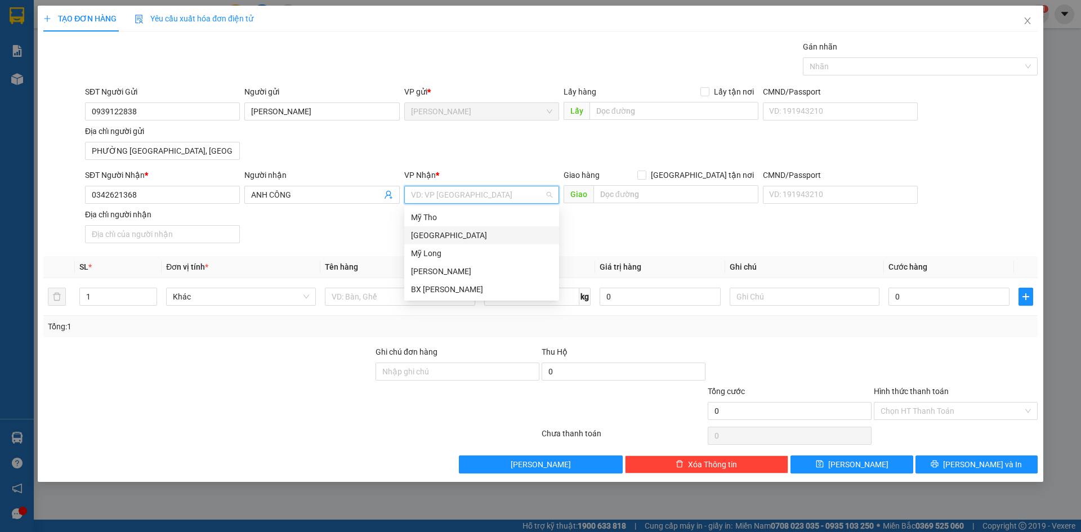
click at [430, 239] on div "[GEOGRAPHIC_DATA]" at bounding box center [481, 235] width 141 height 12
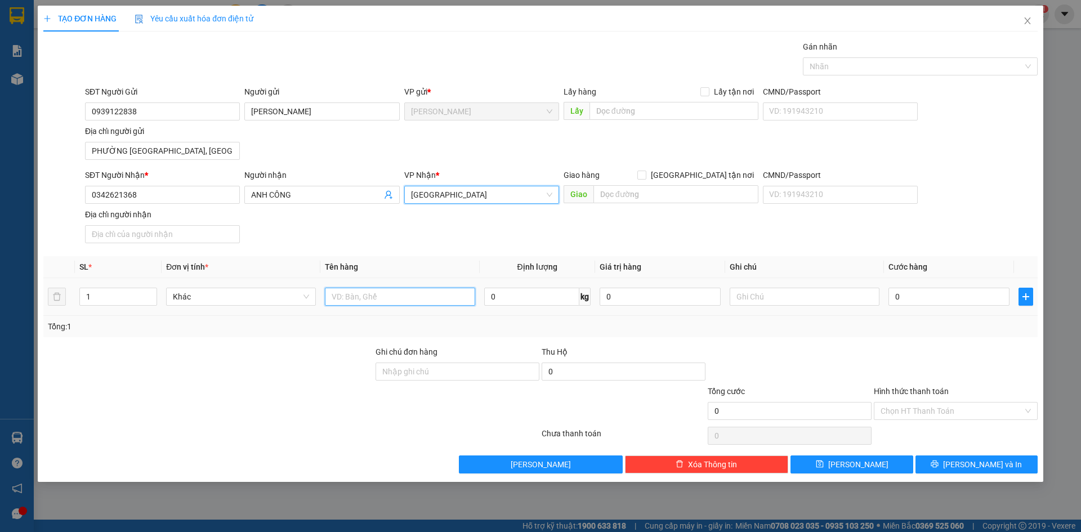
click at [366, 296] on input "text" at bounding box center [400, 297] width 150 height 18
type input "BAO THƠ ĐIỆN THOẠI"
click at [910, 292] on input "0" at bounding box center [949, 297] width 121 height 18
type input "5"
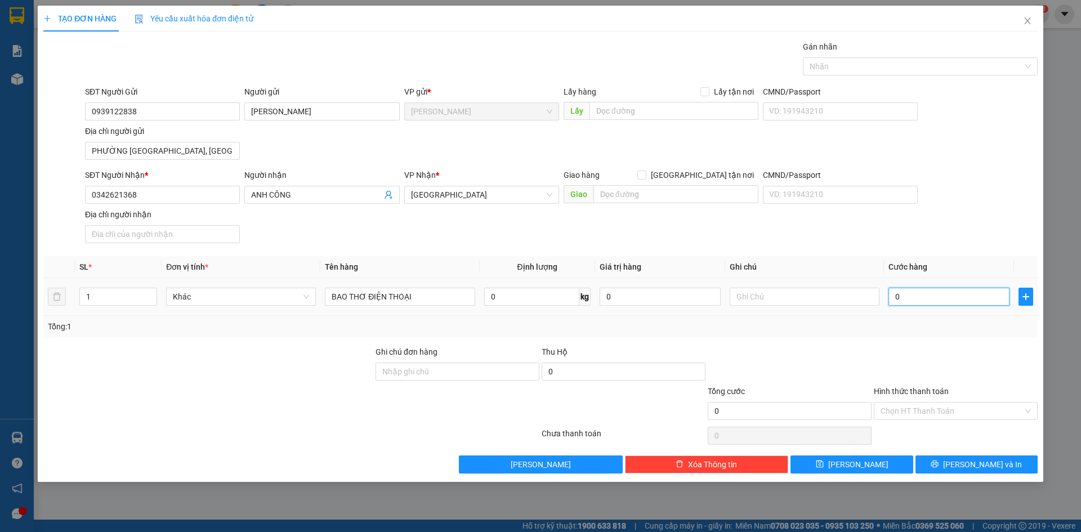
type input "5"
type input "50"
type input "500"
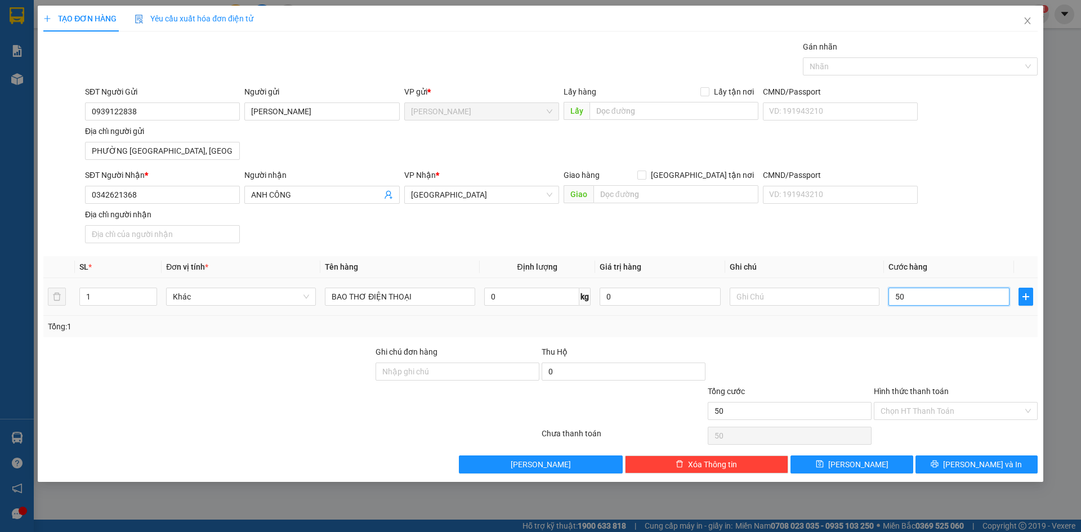
type input "500"
type input "5.000"
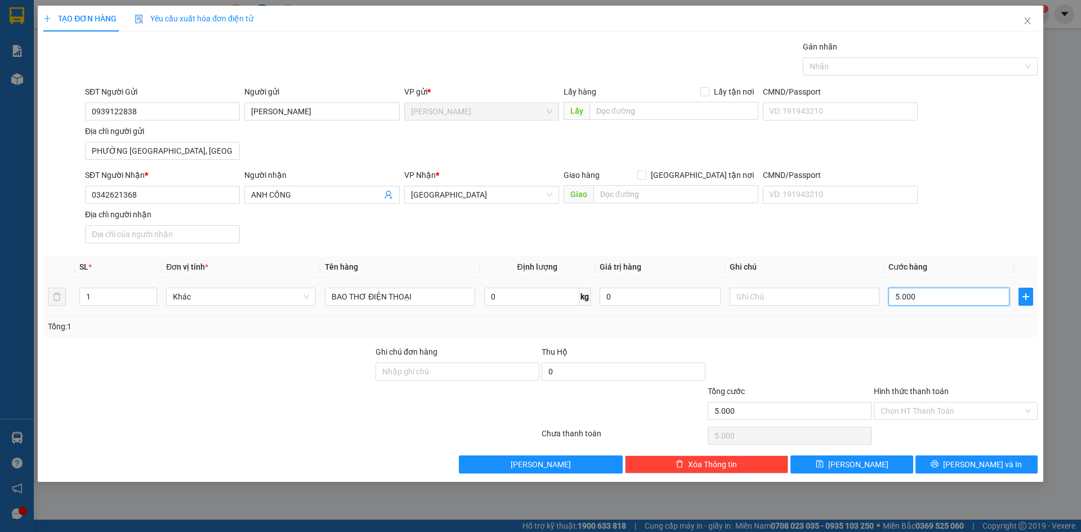
type input "50.000"
click at [965, 60] on div at bounding box center [915, 67] width 218 height 14
type input "50.000"
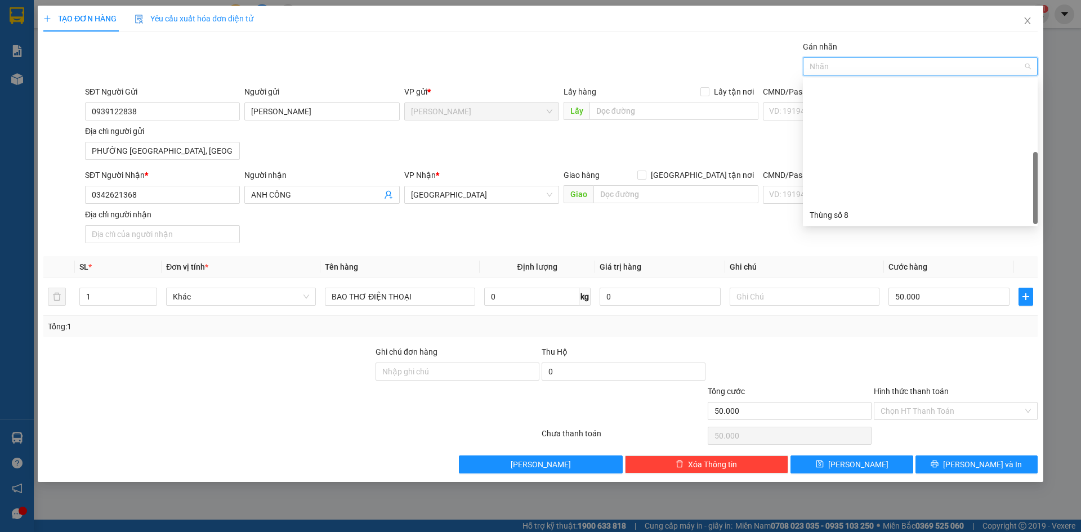
scroll to position [144, 0]
click at [860, 216] on div "Thùng 2H" at bounding box center [920, 215] width 221 height 12
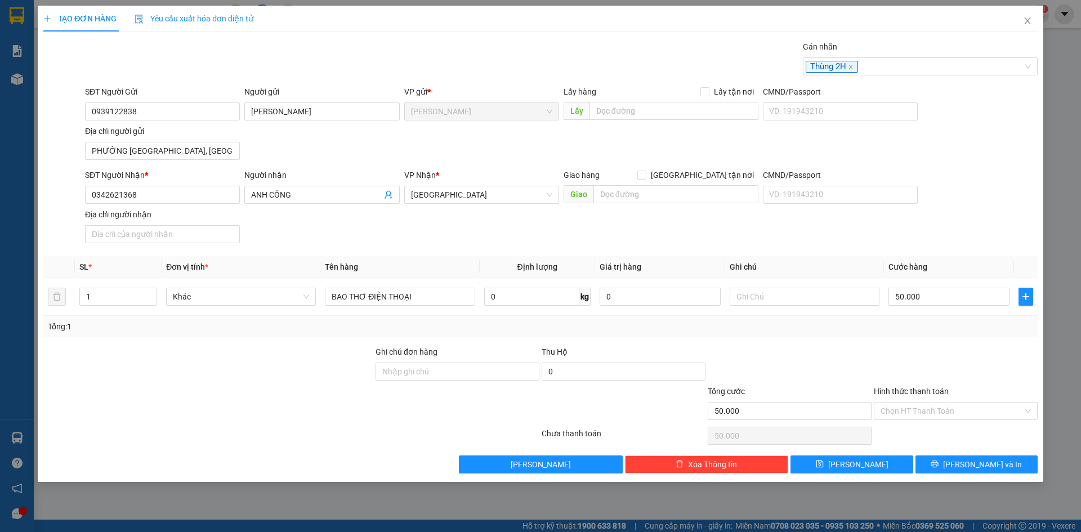
click at [924, 366] on div at bounding box center [956, 365] width 166 height 39
click at [950, 409] on input "Hình thức thanh toán" at bounding box center [952, 411] width 143 height 17
click at [949, 438] on div "Tại văn phòng" at bounding box center [956, 434] width 150 height 12
type input "0"
click at [978, 466] on span "[PERSON_NAME] và In" at bounding box center [982, 465] width 79 height 12
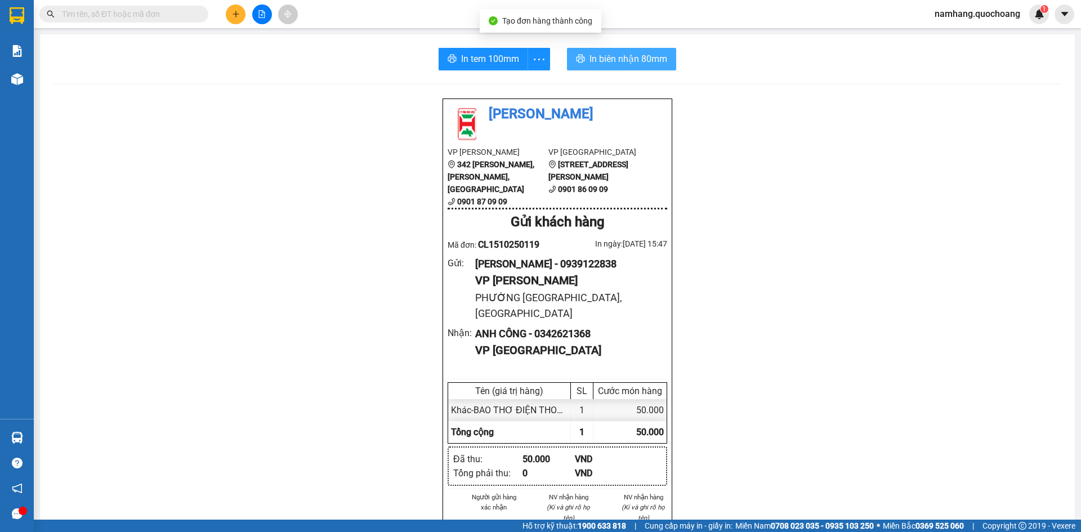
drag, startPoint x: 586, startPoint y: 62, endPoint x: 580, endPoint y: 56, distance: 8.4
click at [590, 61] on span "In biên nhận 80mm" at bounding box center [629, 59] width 78 height 14
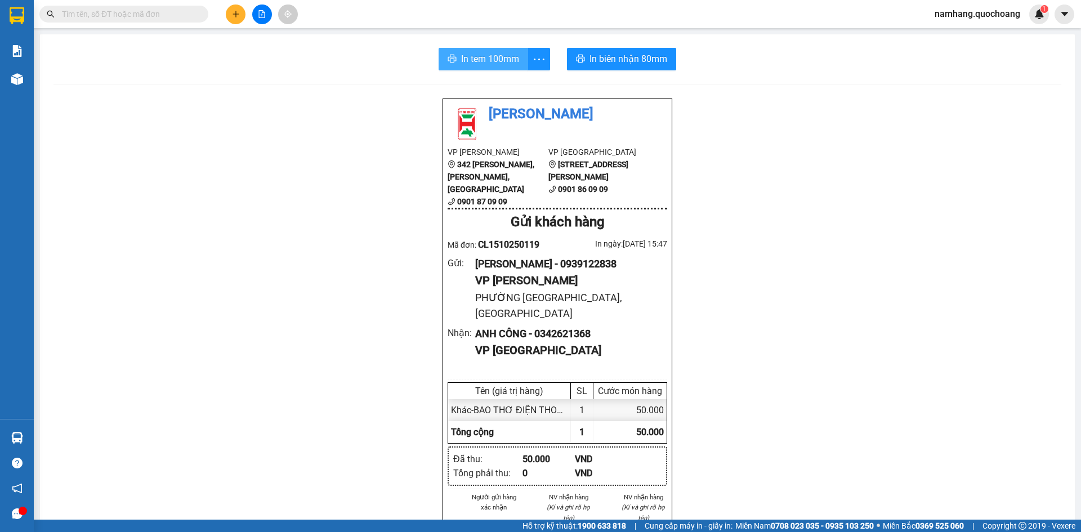
click at [500, 63] on span "In tem 100mm" at bounding box center [490, 59] width 58 height 14
click at [235, 10] on icon "plus" at bounding box center [236, 14] width 8 height 8
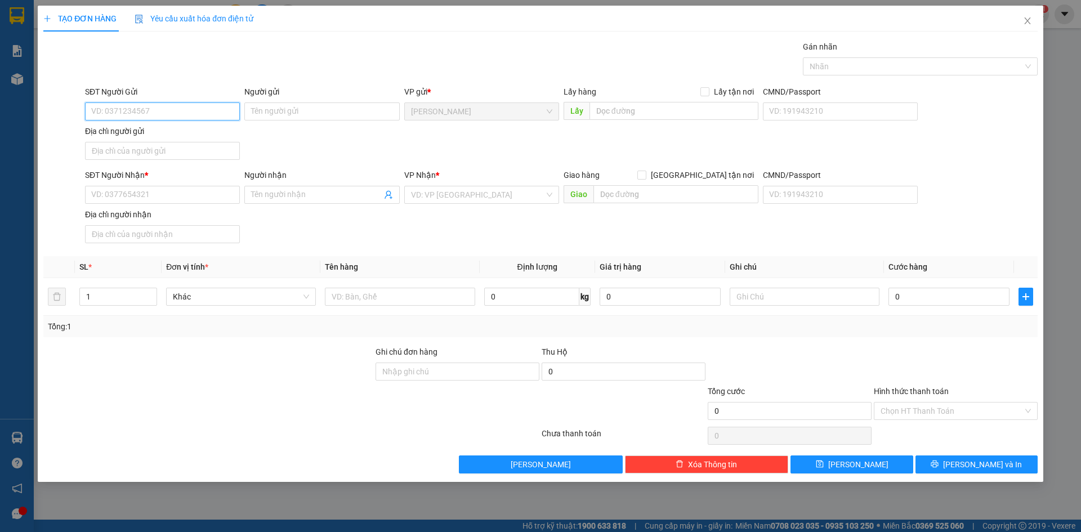
click at [209, 115] on input "SĐT Người Gửi" at bounding box center [162, 112] width 155 height 18
type input "0368516066"
click at [200, 130] on div "0368516066 - ĐỖ TẤN THỊNH" at bounding box center [162, 134] width 141 height 12
type input "[PERSON_NAME]"
type input "0368516066"
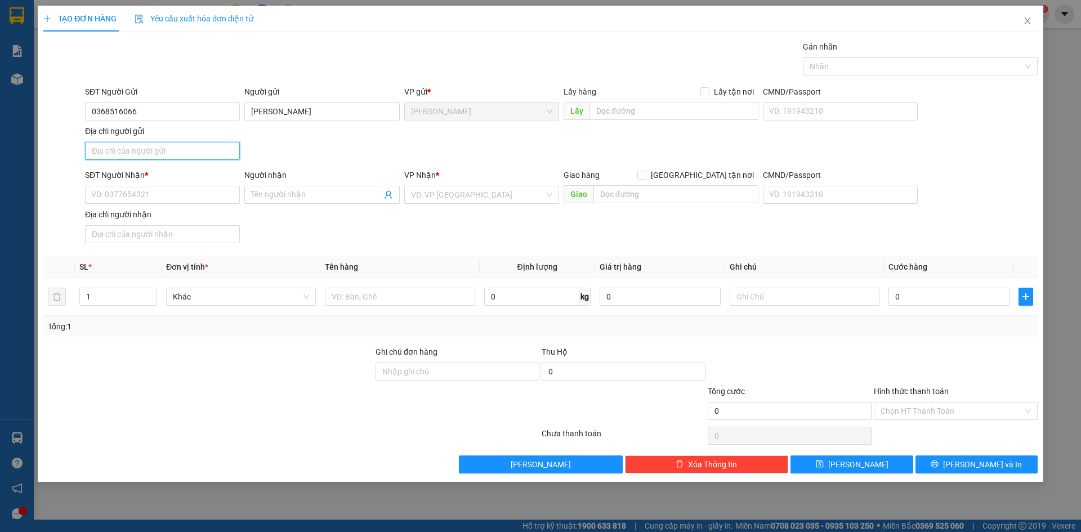
click at [172, 155] on input "Địa chỉ người gửi" at bounding box center [162, 151] width 155 height 18
type input "PHƯỜNG CAO LÃNH, ĐỒNG THÁP"
click at [153, 201] on input "SĐT Người Nhận *" at bounding box center [162, 195] width 155 height 18
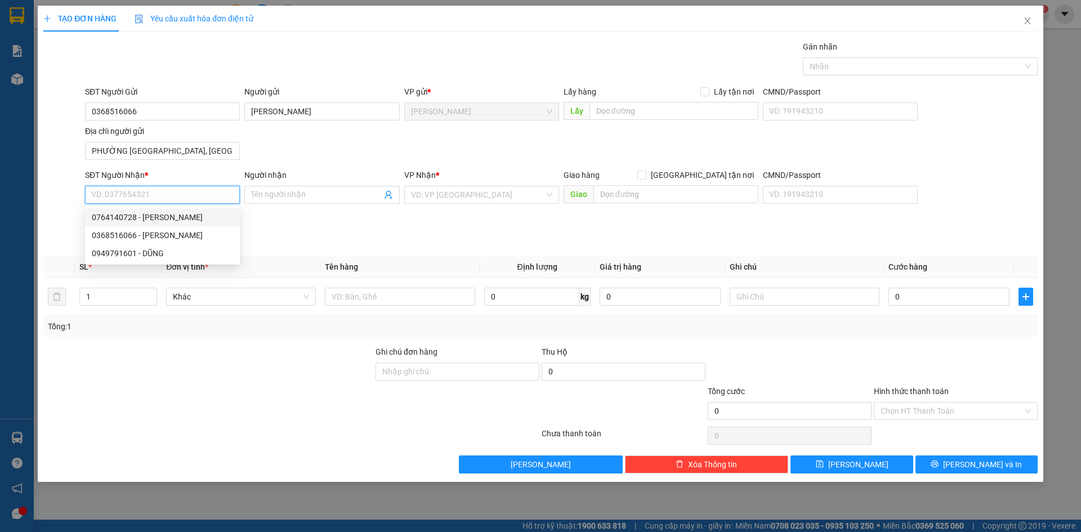
click at [188, 217] on div "0764140728 - ĐỖ THỊ MAI THI" at bounding box center [162, 217] width 141 height 12
type input "0764140728"
type input "[PERSON_NAME]"
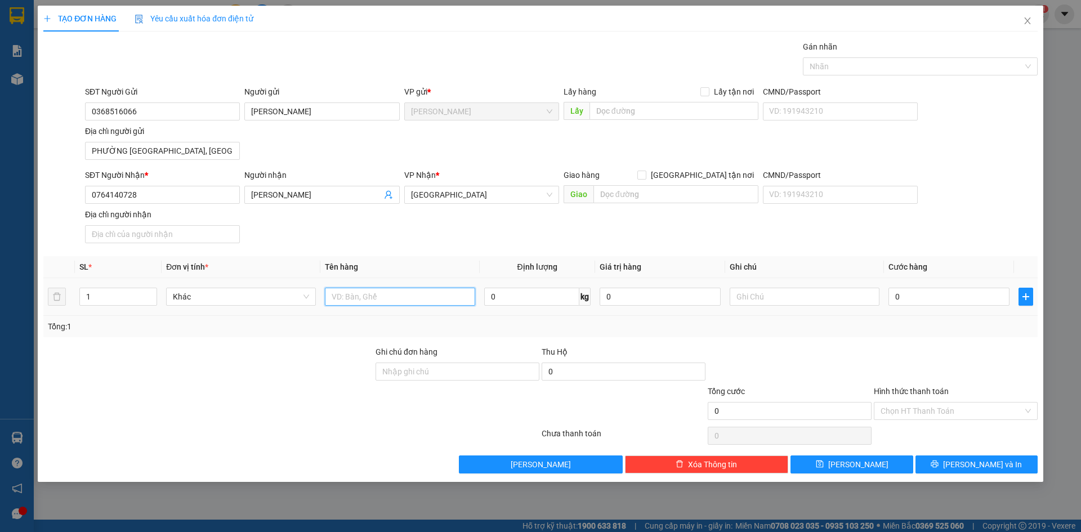
click at [400, 297] on input "text" at bounding box center [400, 297] width 150 height 18
type input "HỒ SƠ"
click at [916, 304] on input "0" at bounding box center [949, 297] width 121 height 18
type input "3"
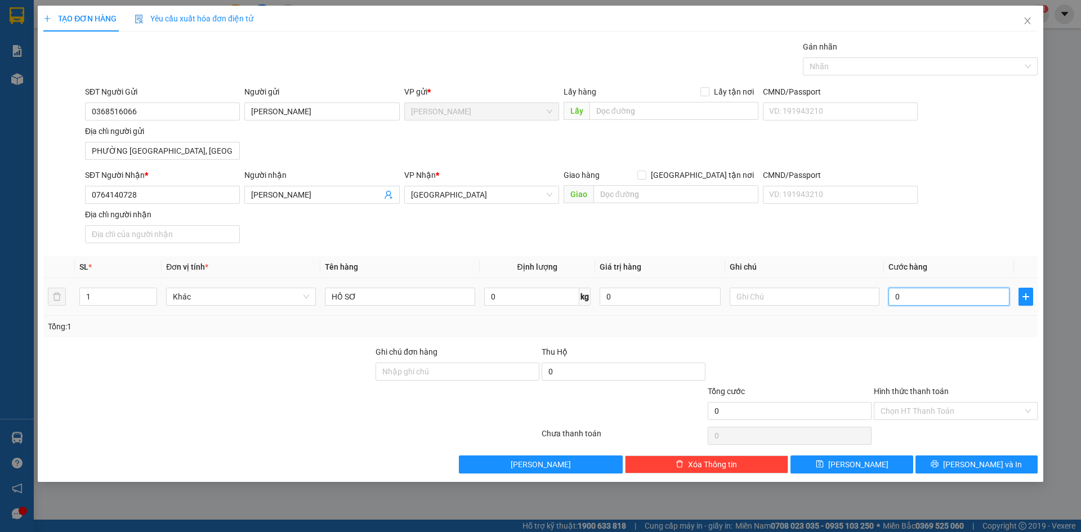
type input "3"
type input "30"
type input "300"
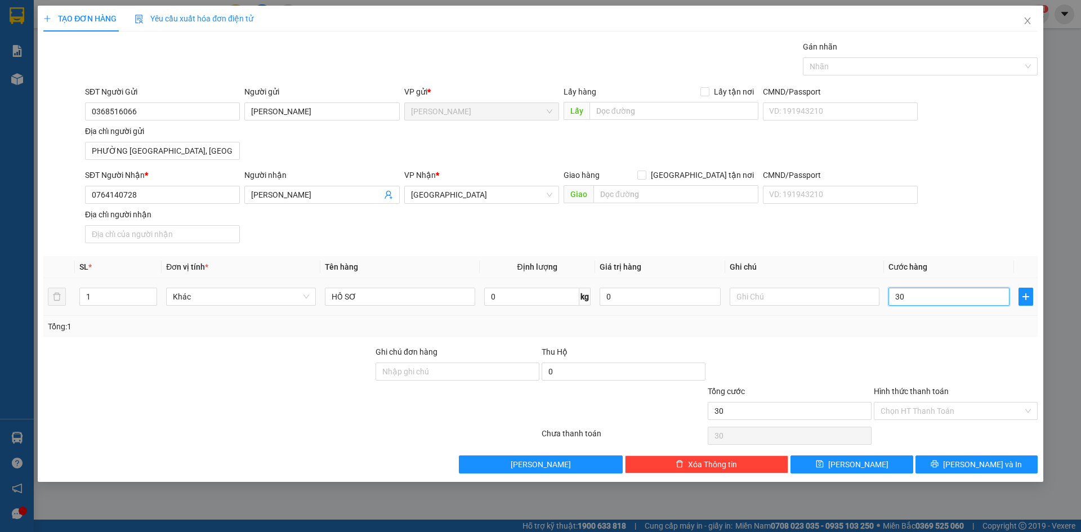
type input "300"
type input "3.000"
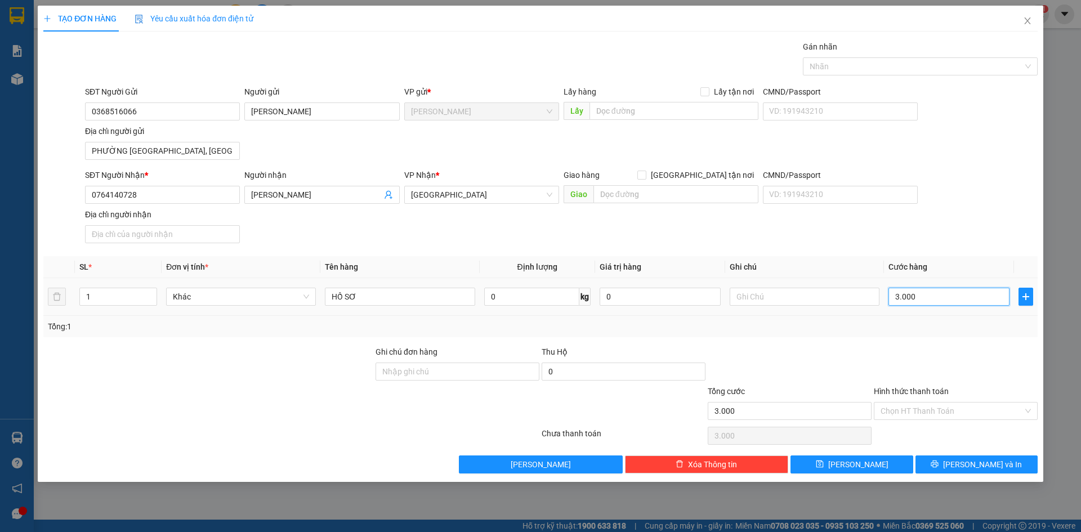
type input "30.000"
click at [971, 72] on div at bounding box center [915, 67] width 218 height 14
type input "30.000"
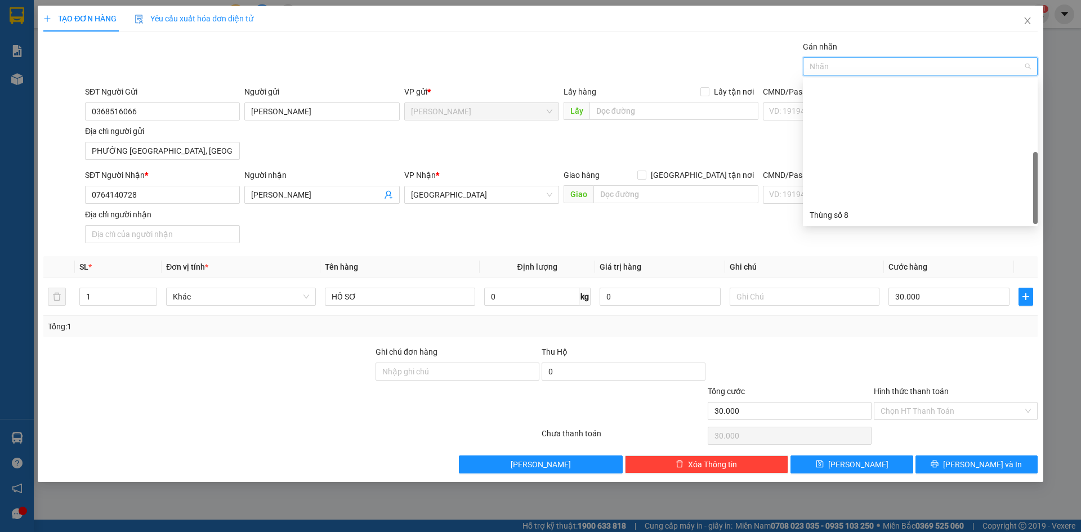
scroll to position [144, 0]
click at [889, 220] on div "Thùng 2H" at bounding box center [920, 215] width 221 height 12
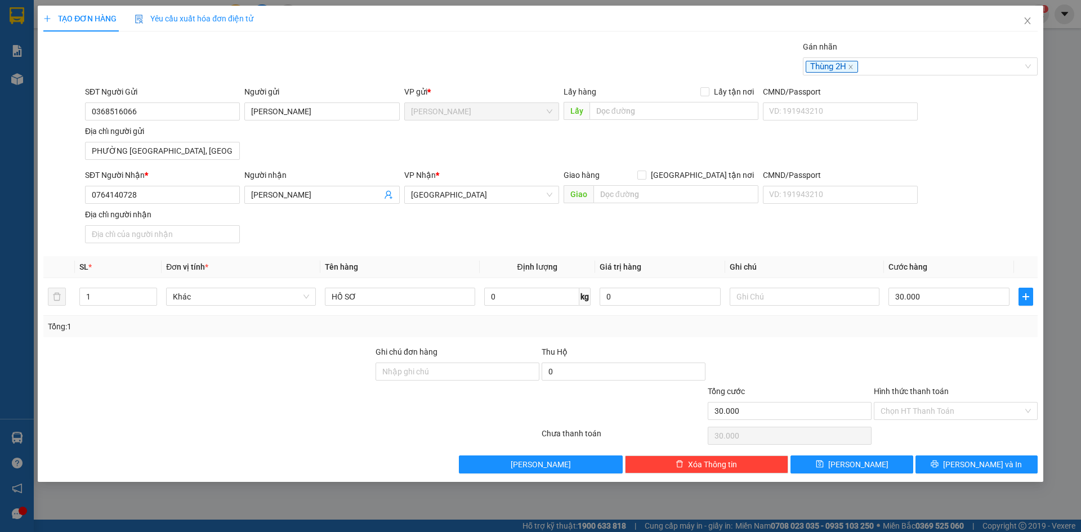
click at [963, 361] on div at bounding box center [956, 365] width 166 height 39
click at [957, 410] on input "Hình thức thanh toán" at bounding box center [952, 411] width 143 height 17
click at [944, 434] on div "Tại văn phòng" at bounding box center [956, 434] width 150 height 12
type input "0"
click at [986, 467] on span "[PERSON_NAME] và In" at bounding box center [982, 465] width 79 height 12
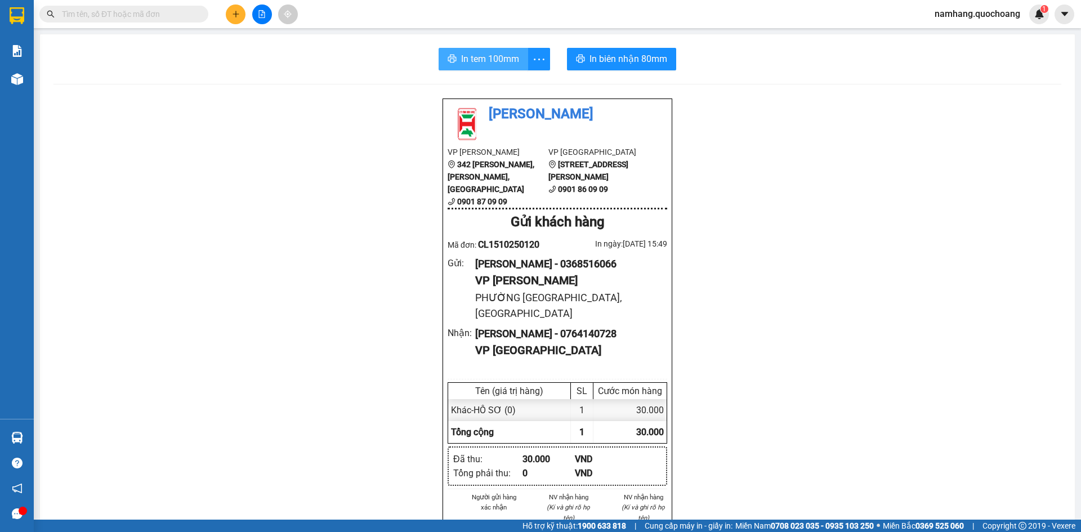
click at [484, 61] on span "In tem 100mm" at bounding box center [490, 59] width 58 height 14
click at [612, 57] on span "In biên nhận 80mm" at bounding box center [629, 59] width 78 height 14
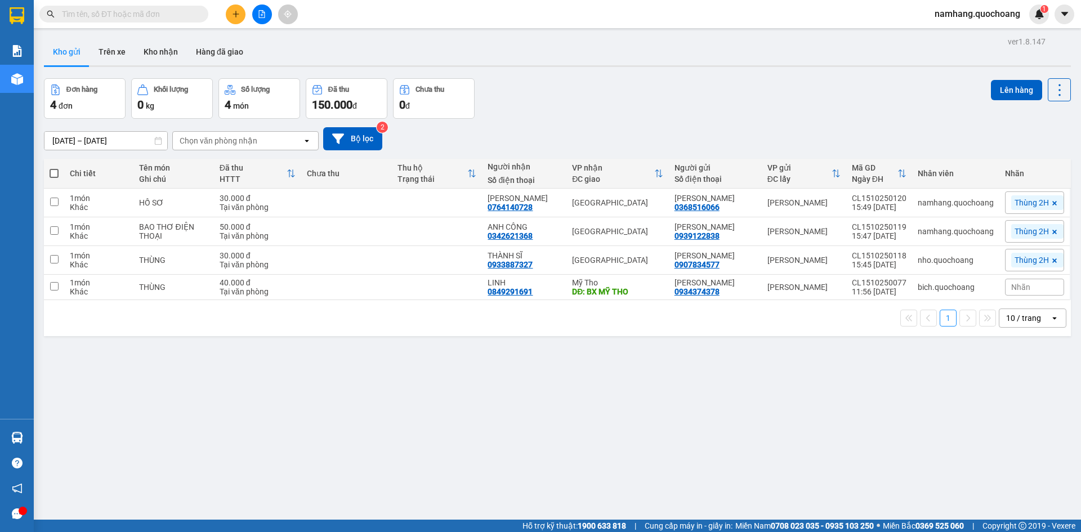
click at [116, 17] on input "text" at bounding box center [128, 14] width 133 height 12
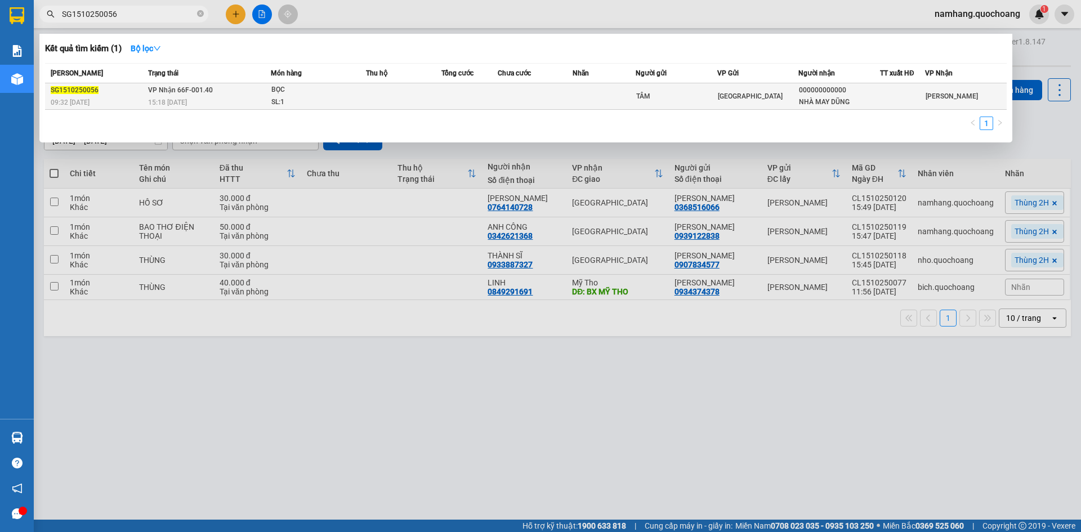
type input "SG1510250056"
click at [523, 108] on td at bounding box center [535, 96] width 75 height 26
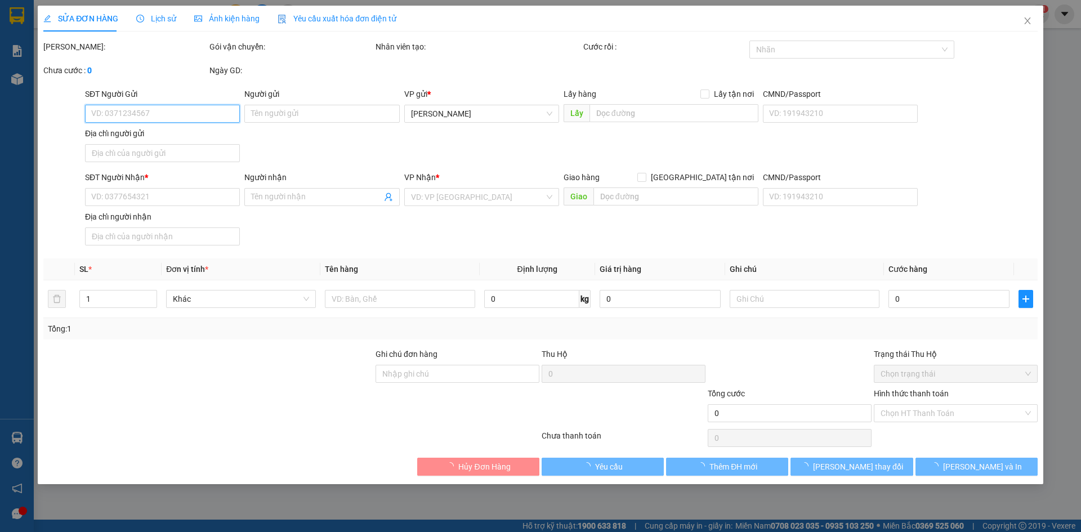
type input "TÂM"
type input "000000000000"
type input "NHÀ MAY DŨNG"
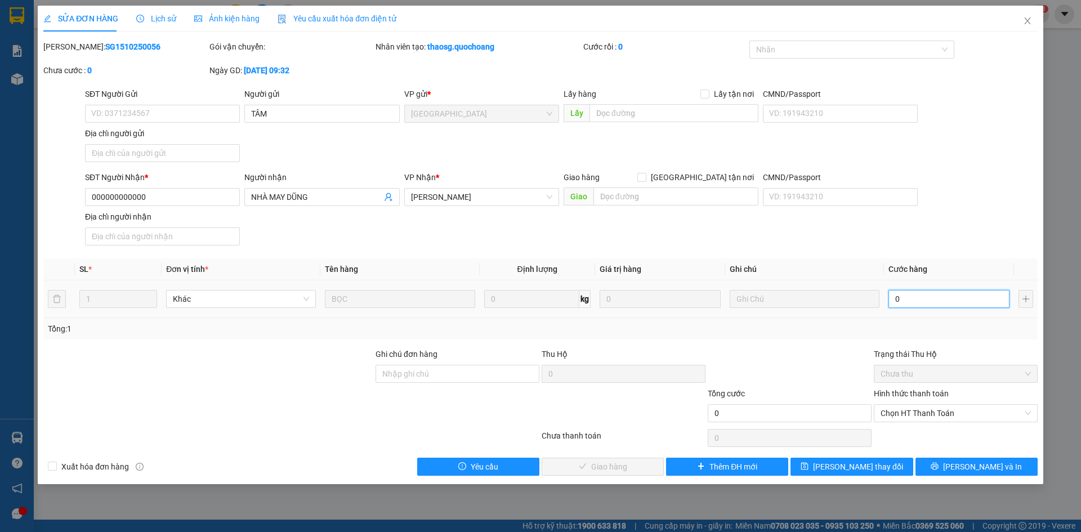
click at [914, 296] on input "0" at bounding box center [949, 299] width 121 height 18
type input "2"
type input "20"
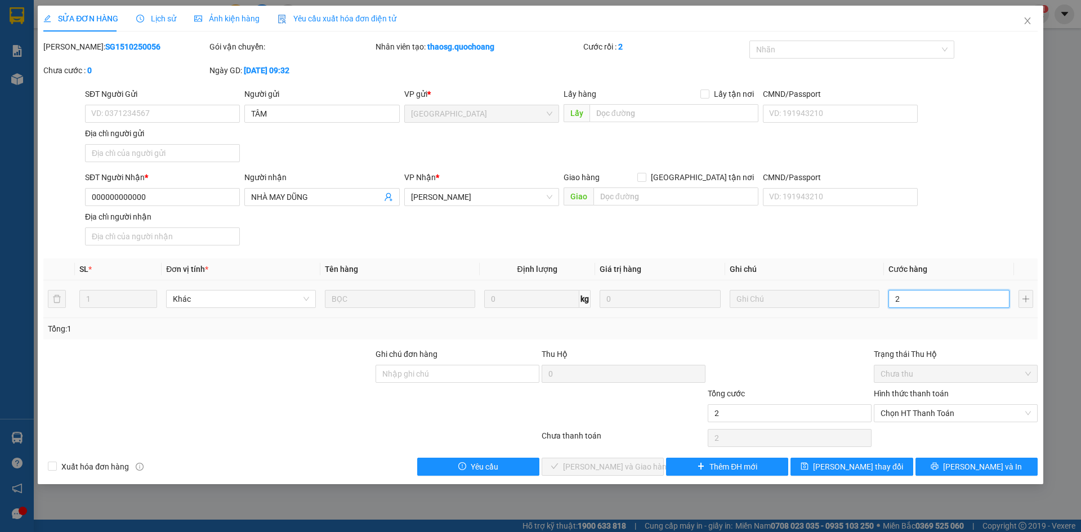
type input "20"
type input "200"
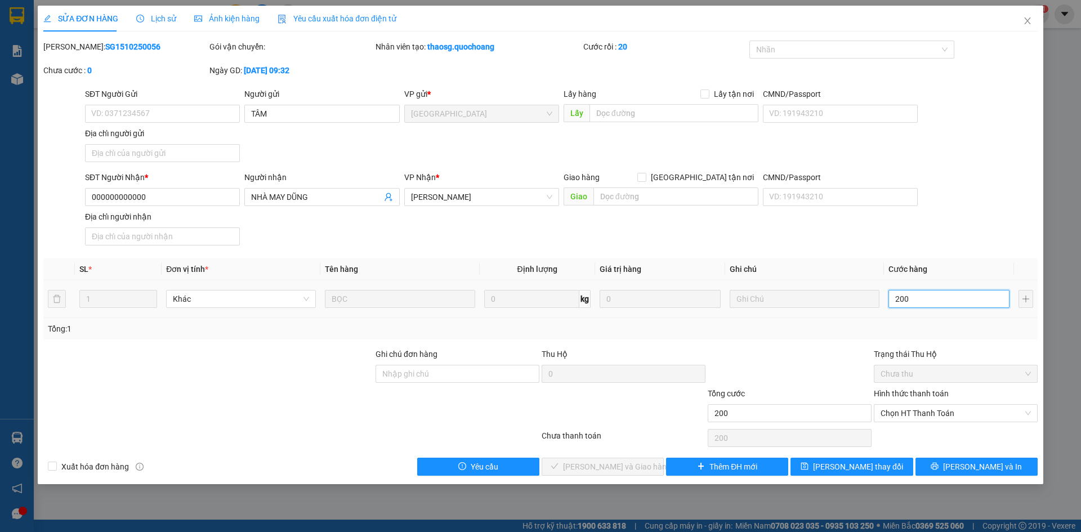
type input "2.000"
type input "20.000"
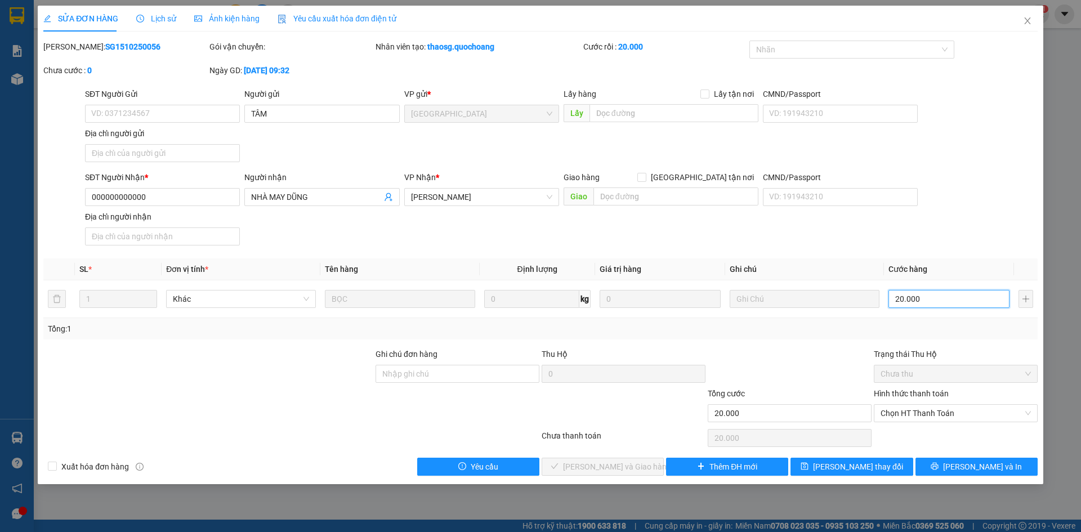
type input "20.000"
click at [981, 221] on div "SĐT Người Nhận * 000000000000 Người nhận NHÀ MAY DŨNG VP Nhận * Cao Lãnh Giao h…" at bounding box center [562, 210] width 958 height 79
click at [938, 415] on span "Chọn HT Thanh Toán" at bounding box center [956, 413] width 150 height 17
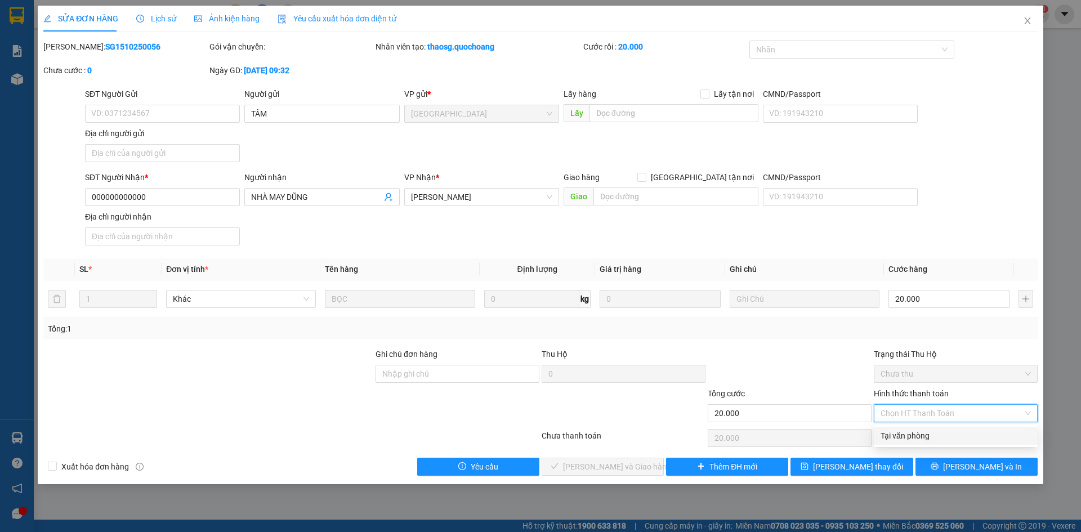
click at [932, 436] on div "Tại văn phòng" at bounding box center [956, 436] width 150 height 12
type input "0"
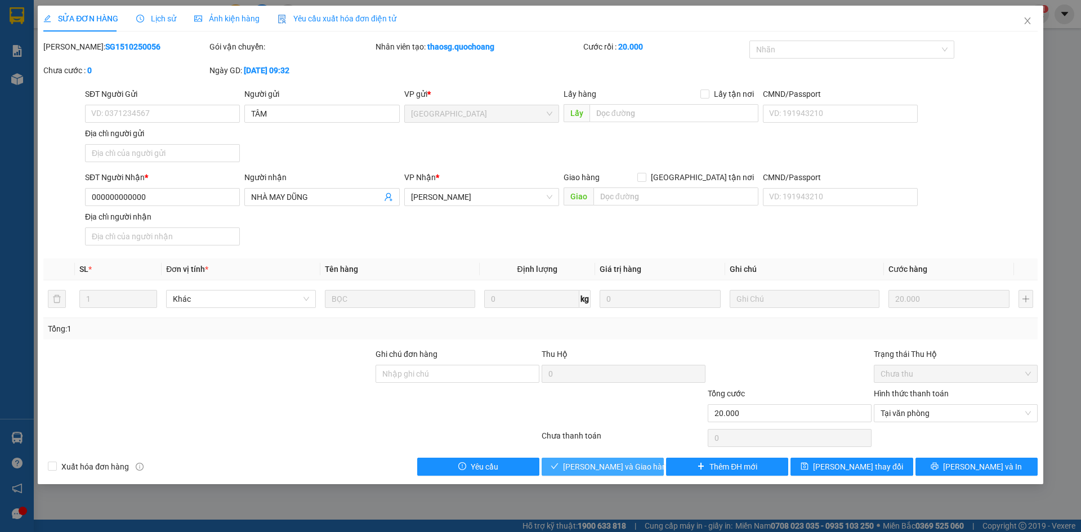
click at [622, 469] on span "[PERSON_NAME] và Giao hàng" at bounding box center [617, 467] width 108 height 12
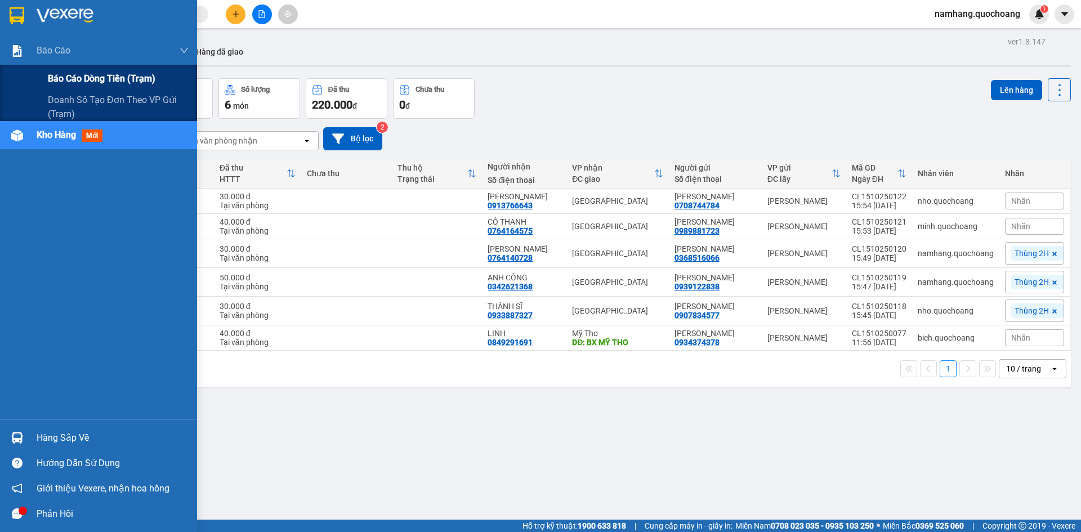
click at [89, 78] on span "Báo cáo dòng tiền (trạm)" at bounding box center [102, 79] width 108 height 14
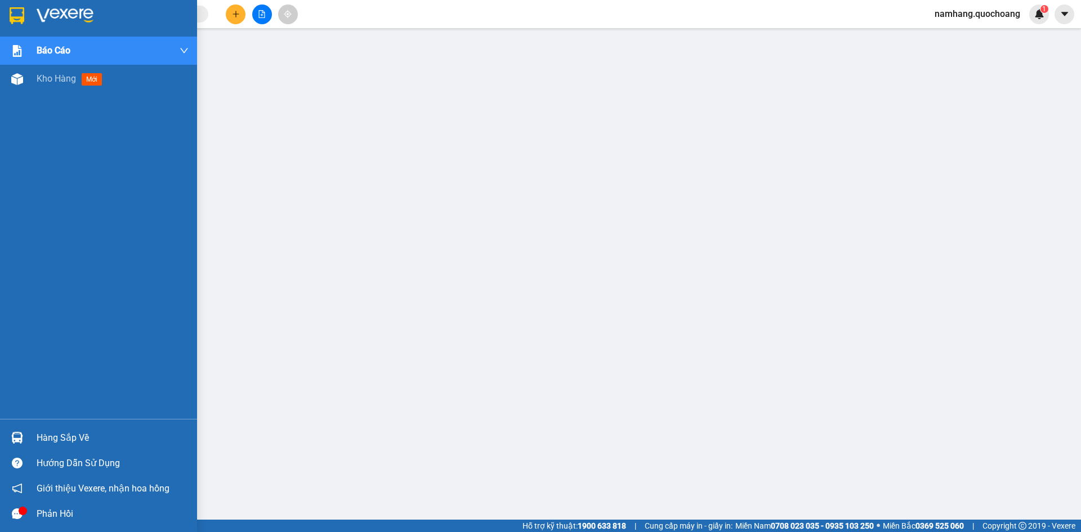
click at [59, 435] on div "Hàng sắp về" at bounding box center [113, 438] width 152 height 17
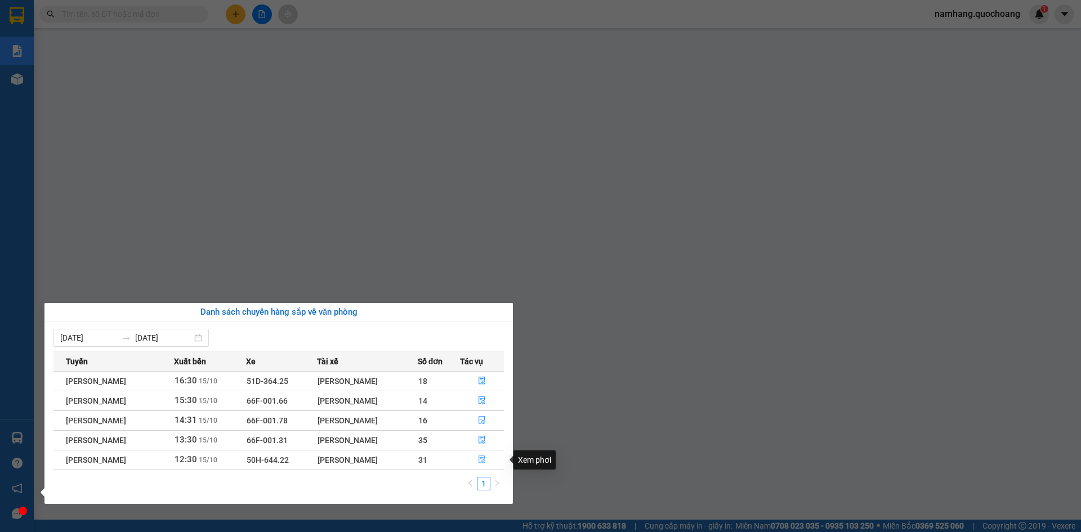
click at [483, 457] on icon "file-done" at bounding box center [482, 460] width 8 height 8
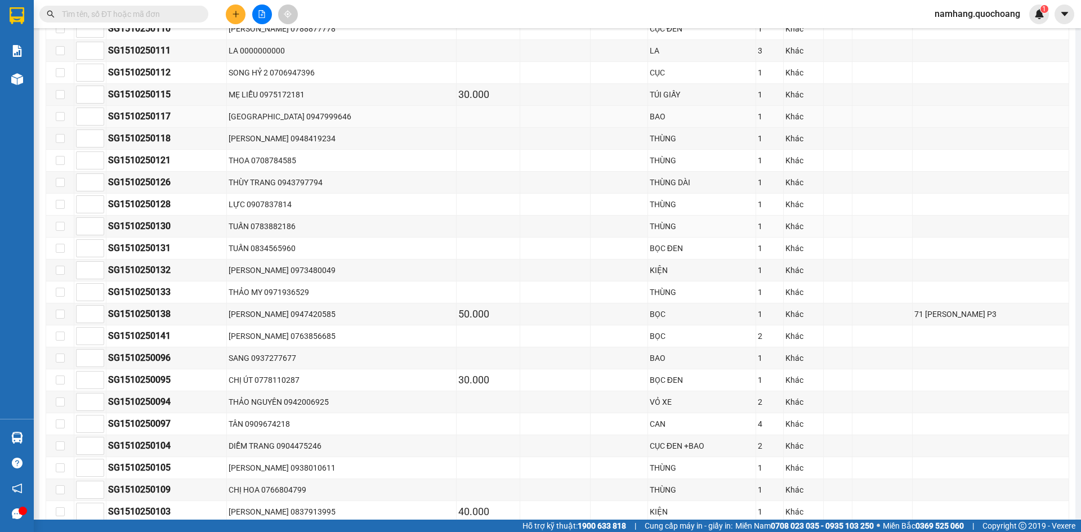
scroll to position [820, 0]
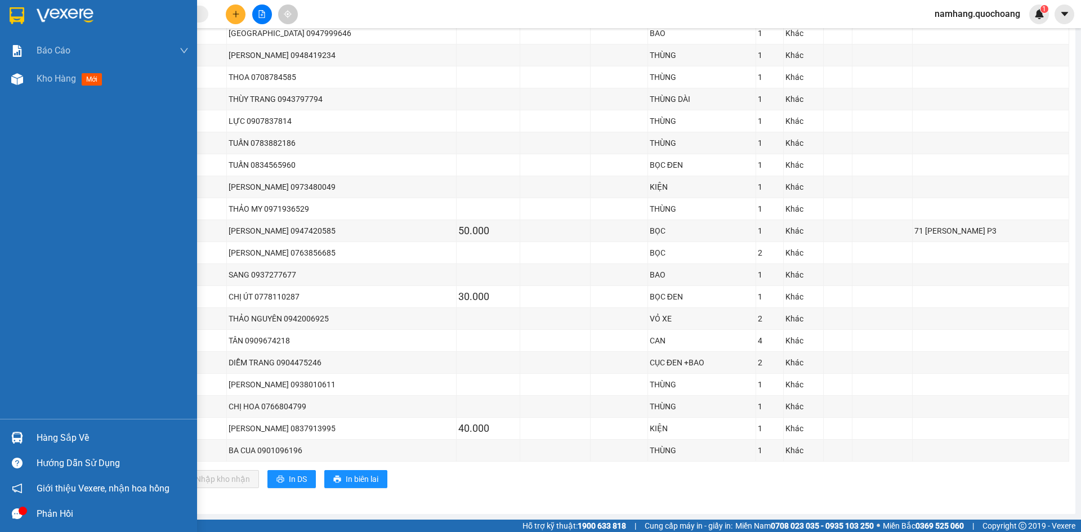
click at [23, 436] on div at bounding box center [17, 438] width 20 height 20
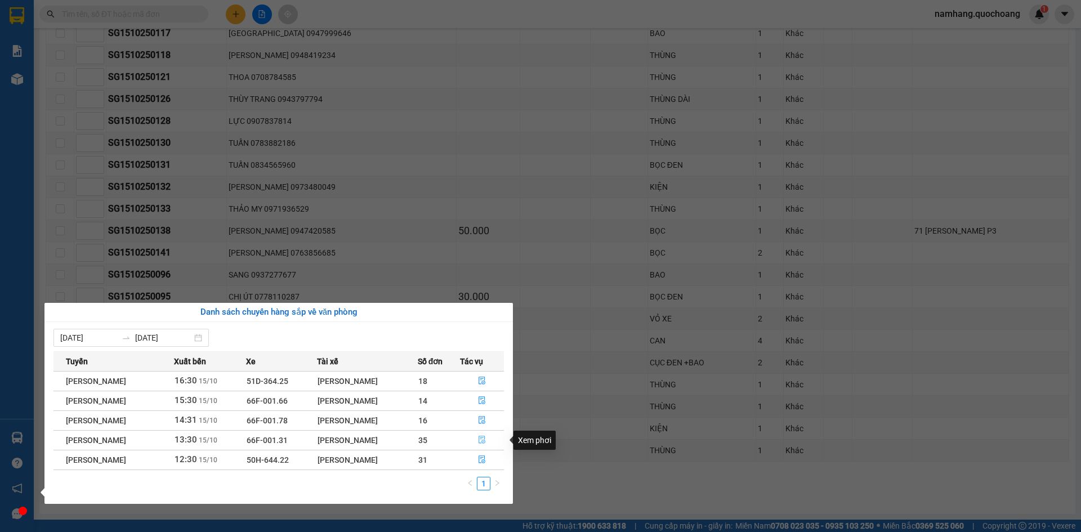
click at [480, 441] on button "button" at bounding box center [482, 440] width 43 height 18
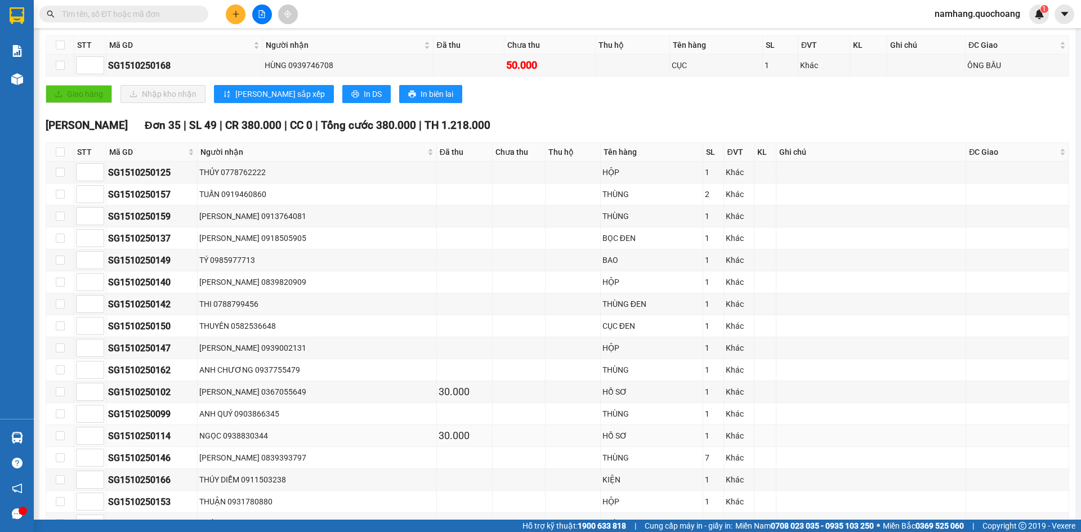
scroll to position [707, 0]
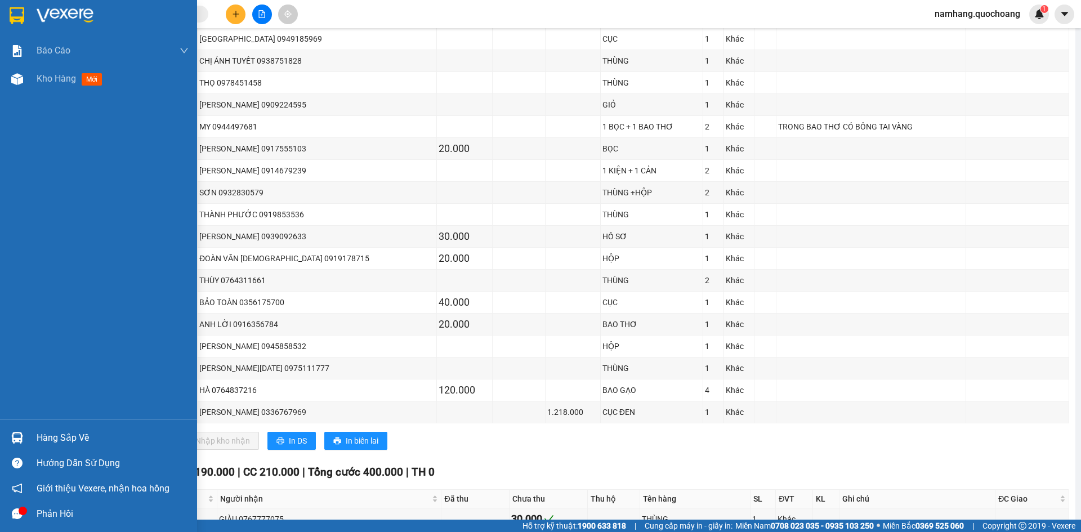
click at [30, 437] on div "Hàng sắp về" at bounding box center [98, 437] width 197 height 25
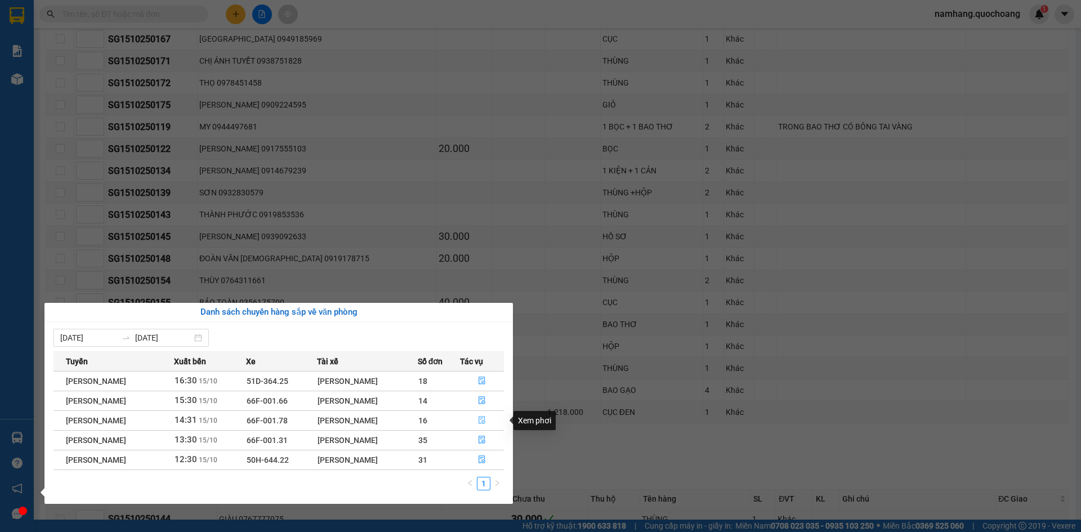
click at [480, 422] on icon "file-done" at bounding box center [482, 420] width 8 height 8
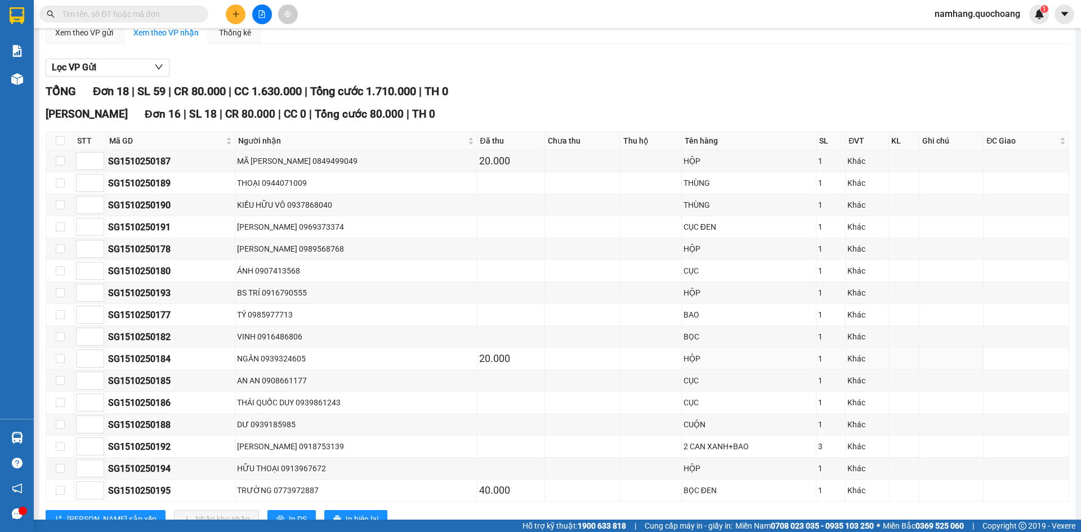
scroll to position [273, 0]
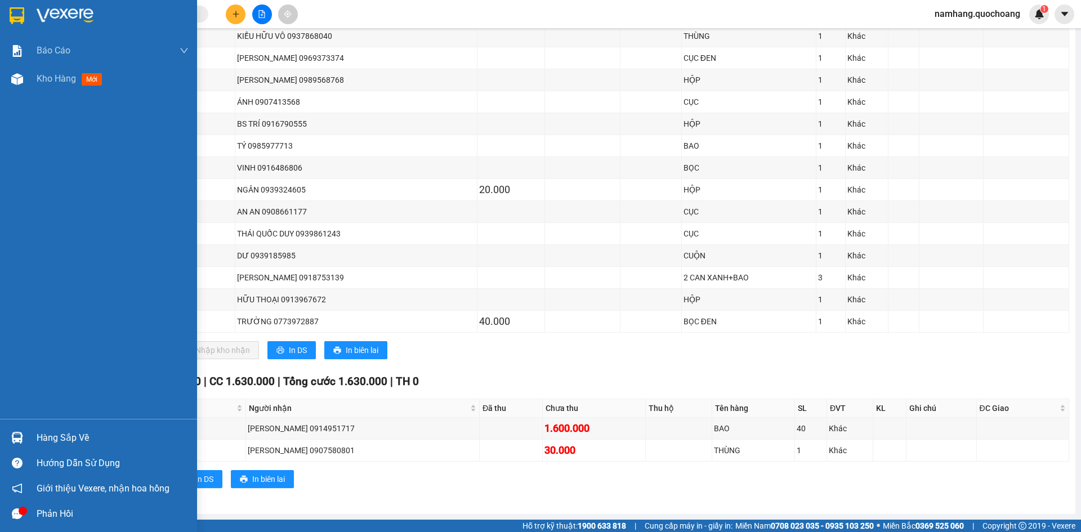
click at [38, 437] on div "Hàng sắp về" at bounding box center [113, 438] width 152 height 17
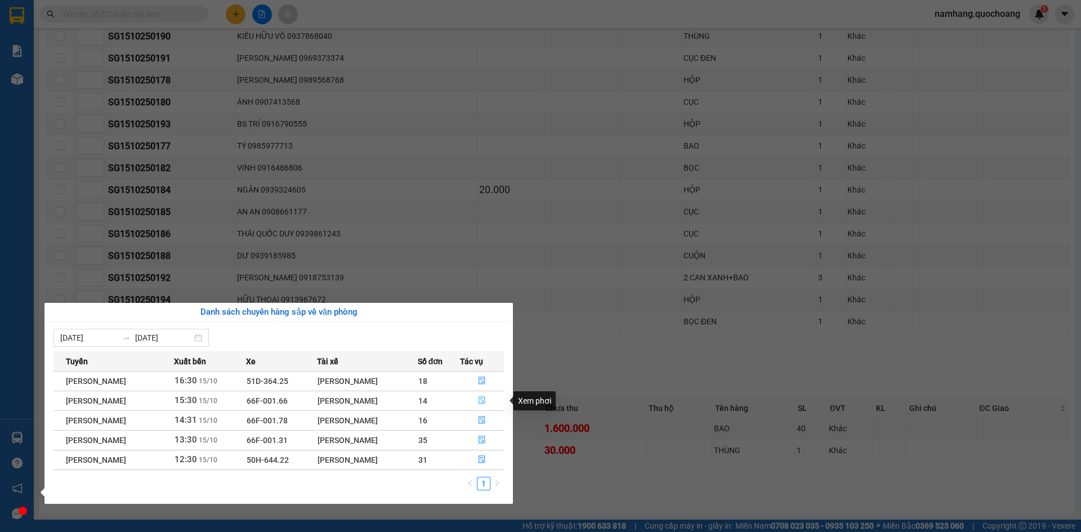
click at [496, 403] on button "button" at bounding box center [482, 401] width 43 height 18
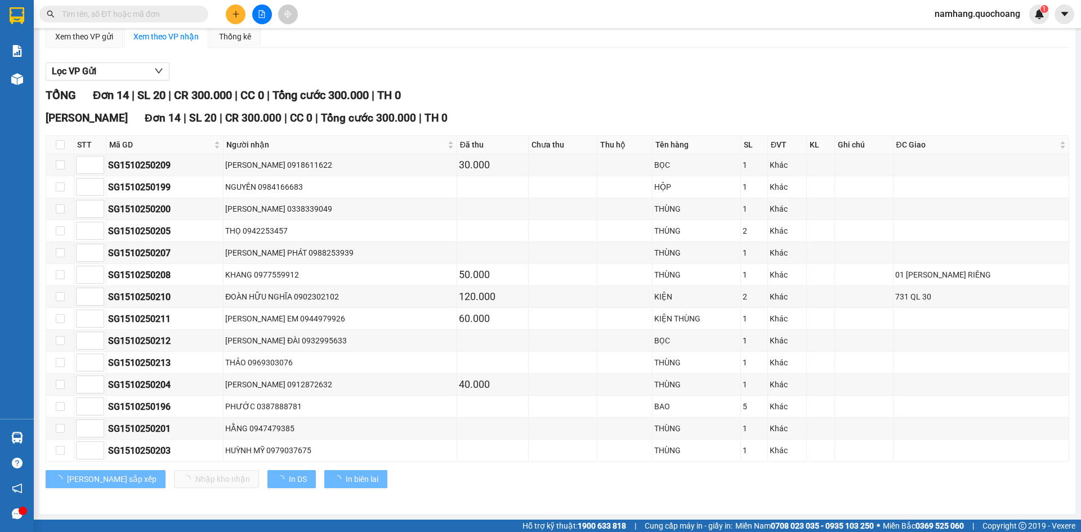
scroll to position [100, 0]
click at [238, 14] on icon "plus" at bounding box center [236, 14] width 8 height 8
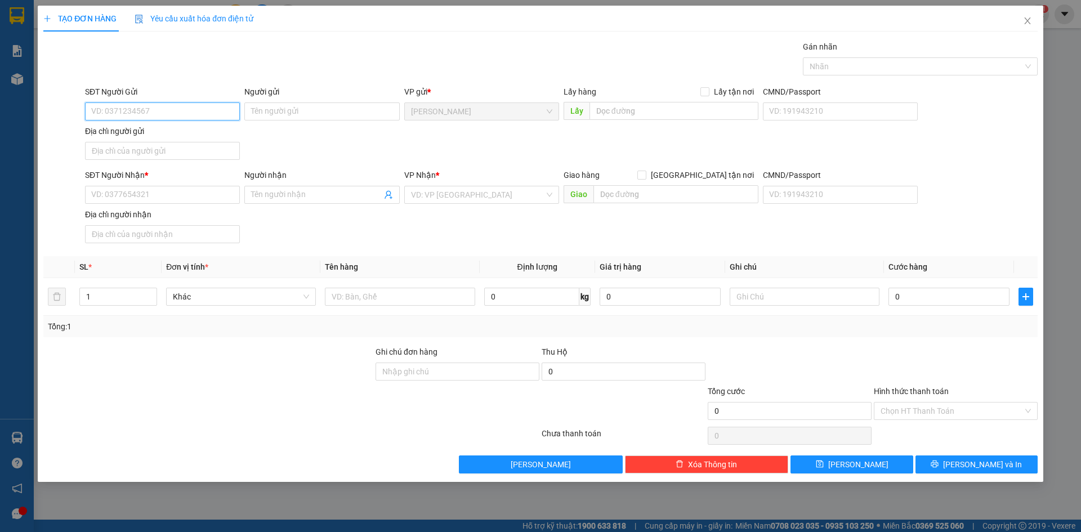
click at [197, 112] on input "SĐT Người Gửi" at bounding box center [162, 112] width 155 height 18
type input "0916249039"
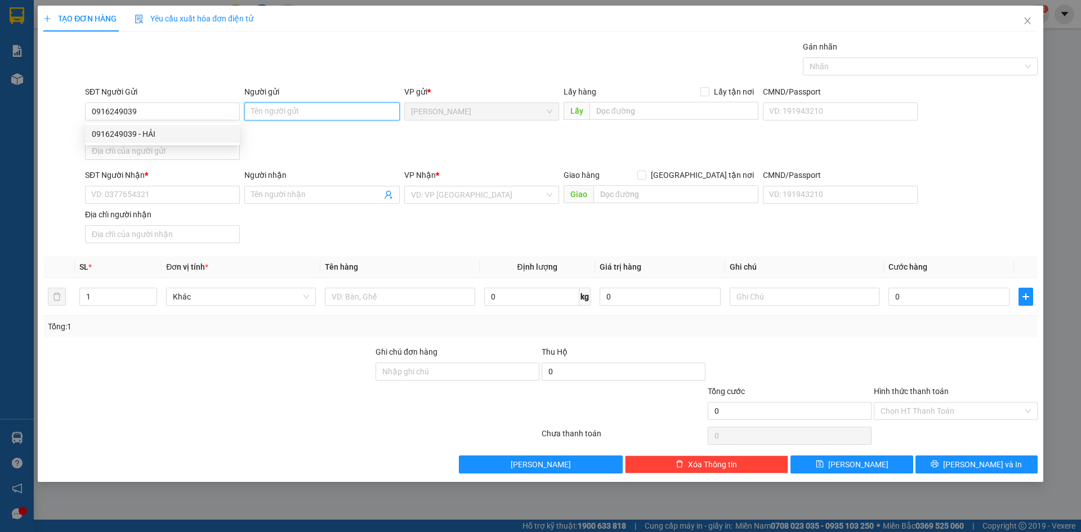
click at [288, 106] on input "Người gửi" at bounding box center [321, 112] width 155 height 18
type input "[PERSON_NAME][GEOGRAPHIC_DATA]"
drag, startPoint x: 157, startPoint y: 157, endPoint x: 120, endPoint y: 166, distance: 38.1
click at [157, 157] on input "Địa chỉ người gửi" at bounding box center [162, 151] width 155 height 18
click at [199, 147] on input "Địa chỉ người gửi" at bounding box center [162, 151] width 155 height 18
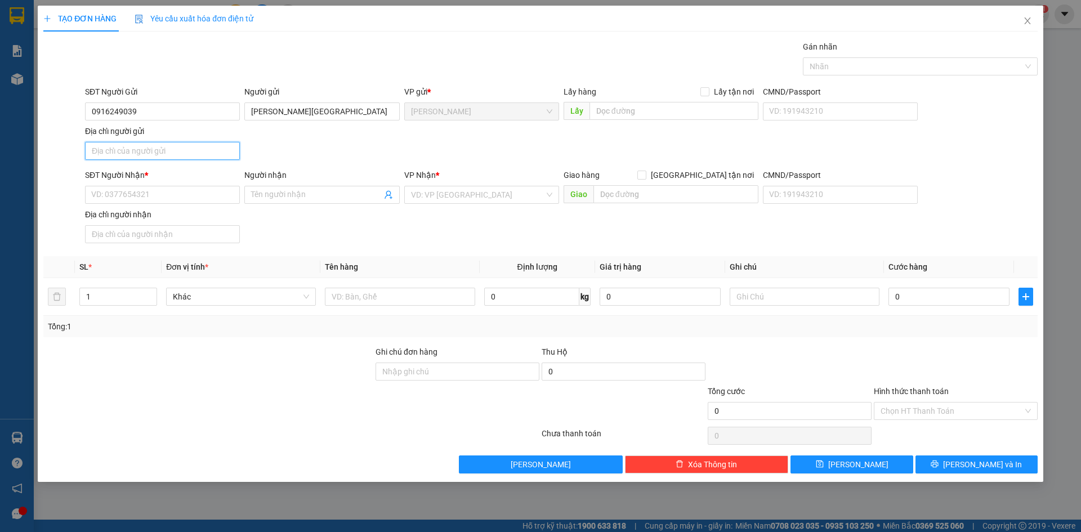
type input "PHƯỜNG CAO LÃNH, ĐỒNG THÁP"
click at [123, 187] on input "SĐT Người Nhận *" at bounding box center [162, 195] width 155 height 18
click at [166, 194] on input "0933335189" at bounding box center [162, 195] width 155 height 18
type input "0933335189"
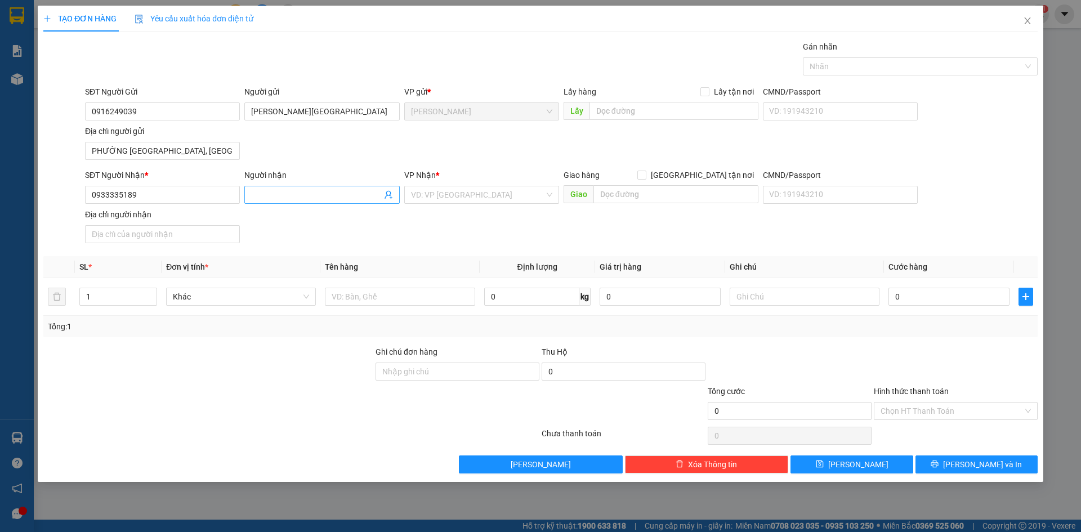
click at [322, 195] on input "Người nhận" at bounding box center [316, 195] width 130 height 12
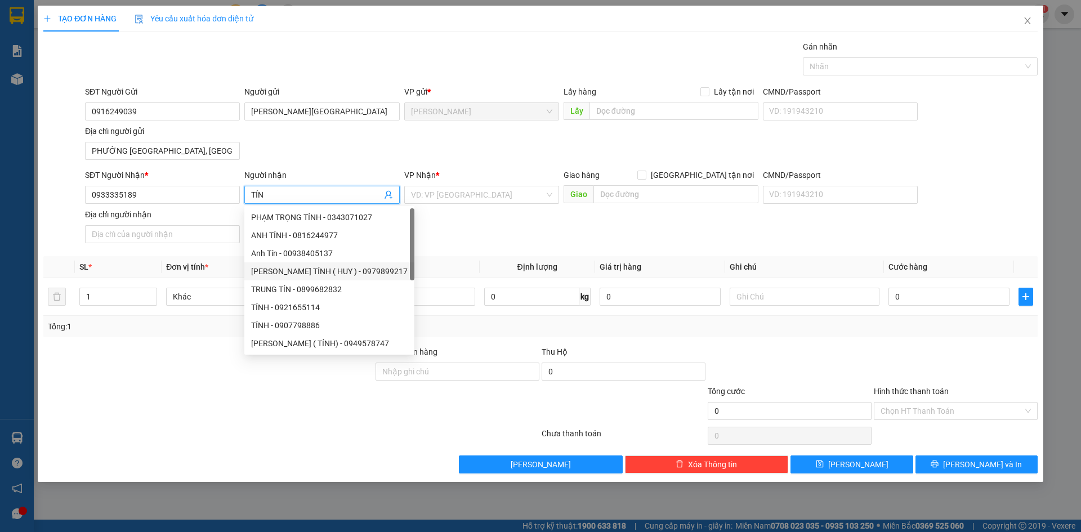
type input "TÍN"
click at [511, 128] on div "SĐT Người Gửi 0916249039 Người gửi CAO THANH HẢI VP gửi * Cao Lãnh Lấy hàng Lấy…" at bounding box center [562, 125] width 958 height 79
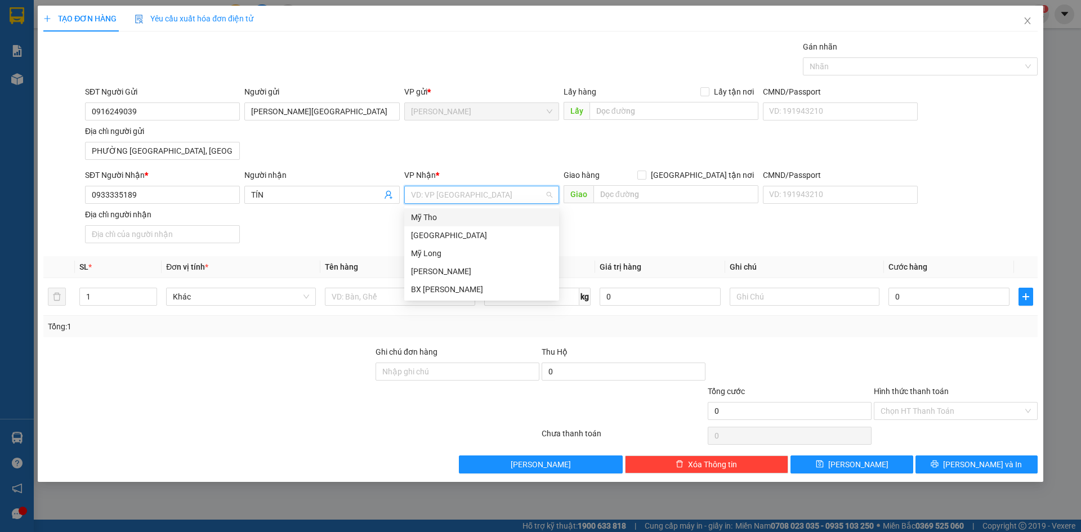
click at [478, 188] on input "search" at bounding box center [477, 194] width 133 height 17
click at [443, 231] on div "[GEOGRAPHIC_DATA]" at bounding box center [481, 235] width 141 height 12
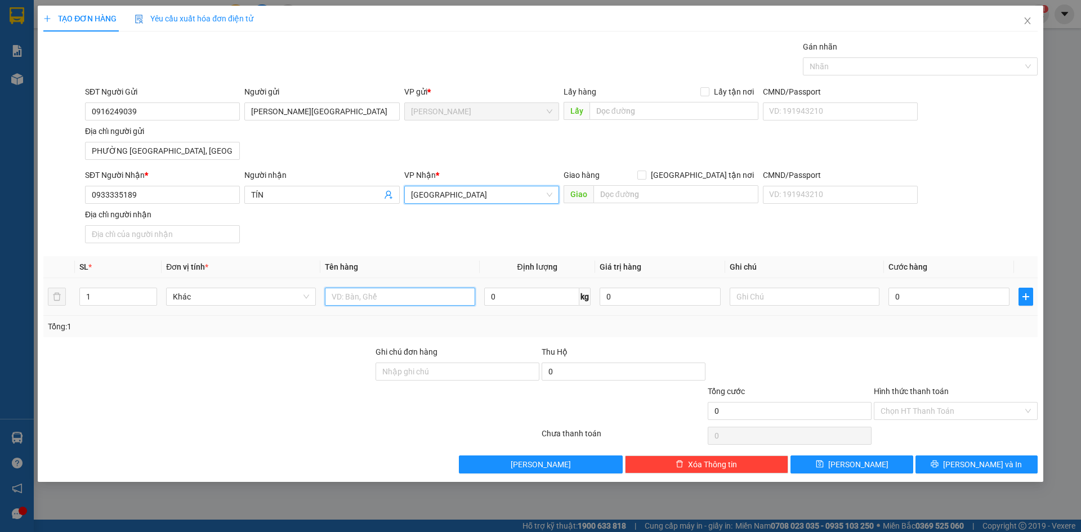
click at [379, 291] on input "text" at bounding box center [400, 297] width 150 height 18
type input "G"
type input "CỤC"
click at [905, 293] on input "0" at bounding box center [949, 297] width 121 height 18
type input "2"
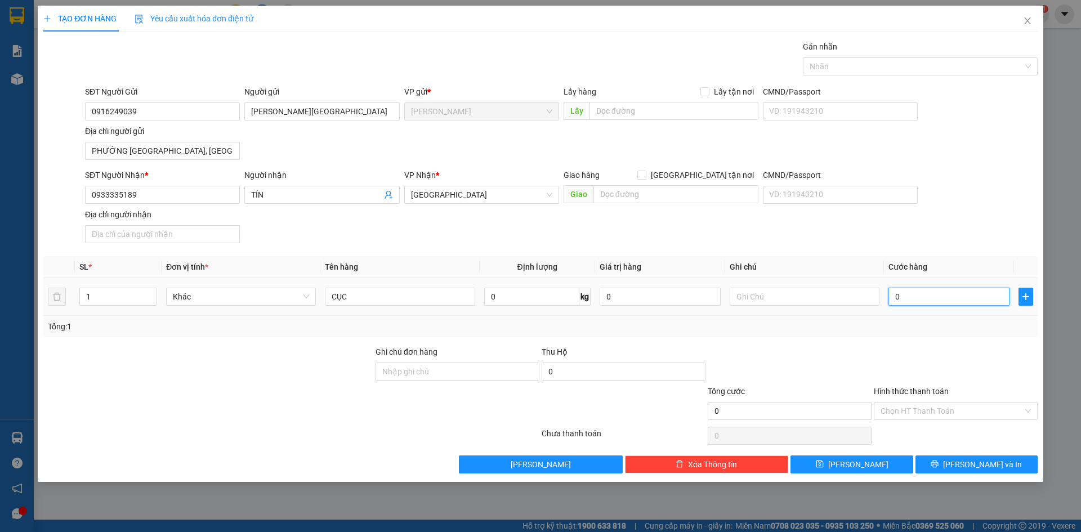
type input "2"
type input "20"
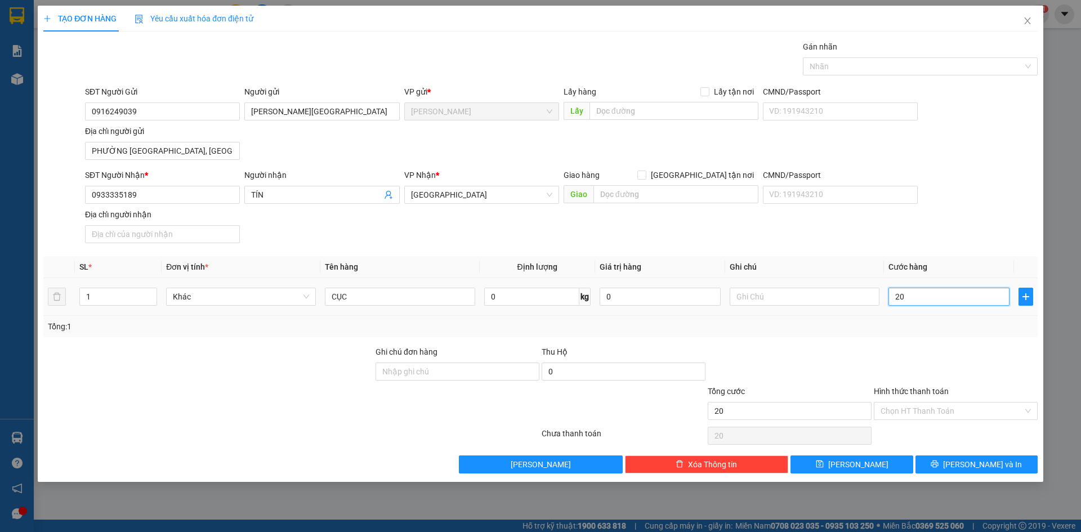
type input "200"
type input "2.000"
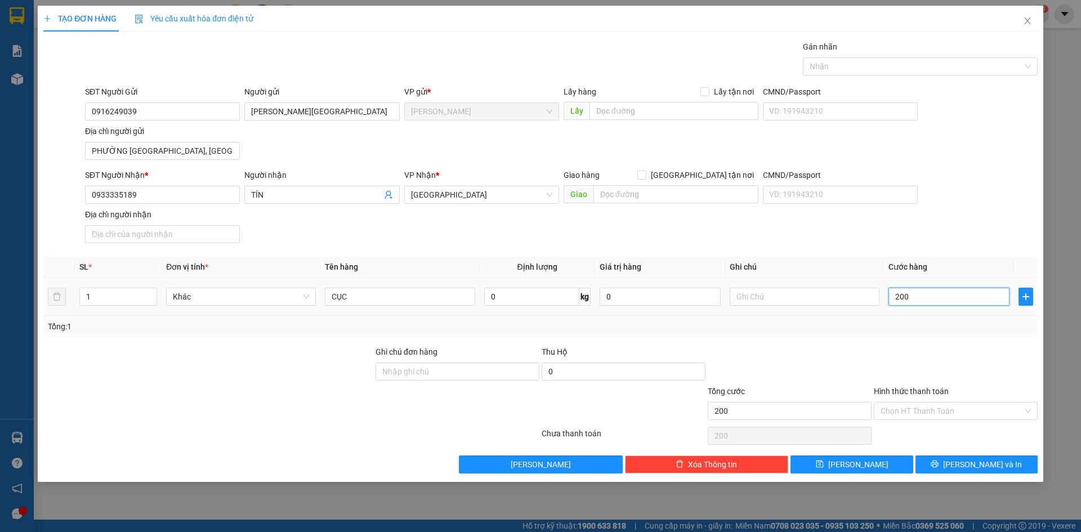
type input "2.000"
type input "20.000"
click at [896, 63] on div at bounding box center [915, 67] width 218 height 14
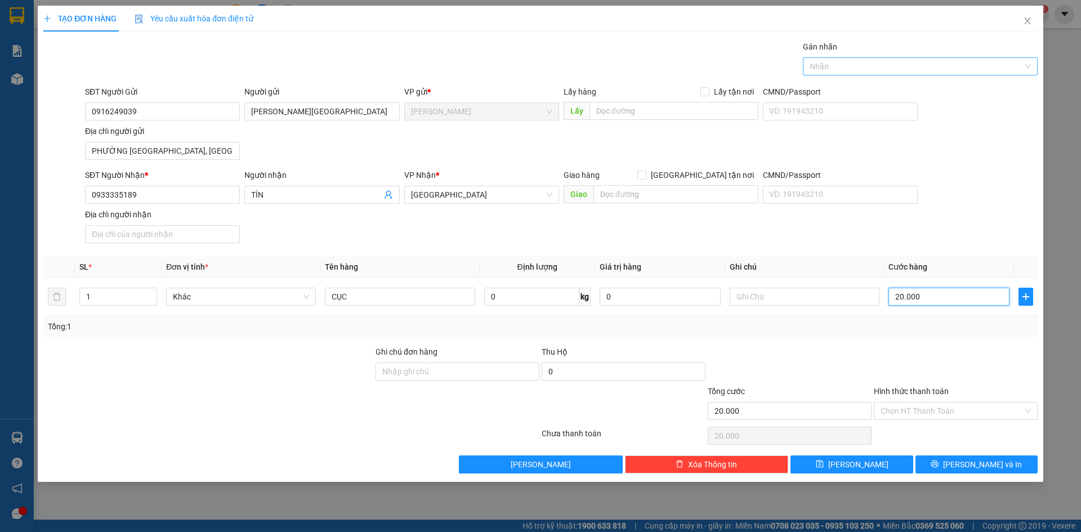
type input "20.000"
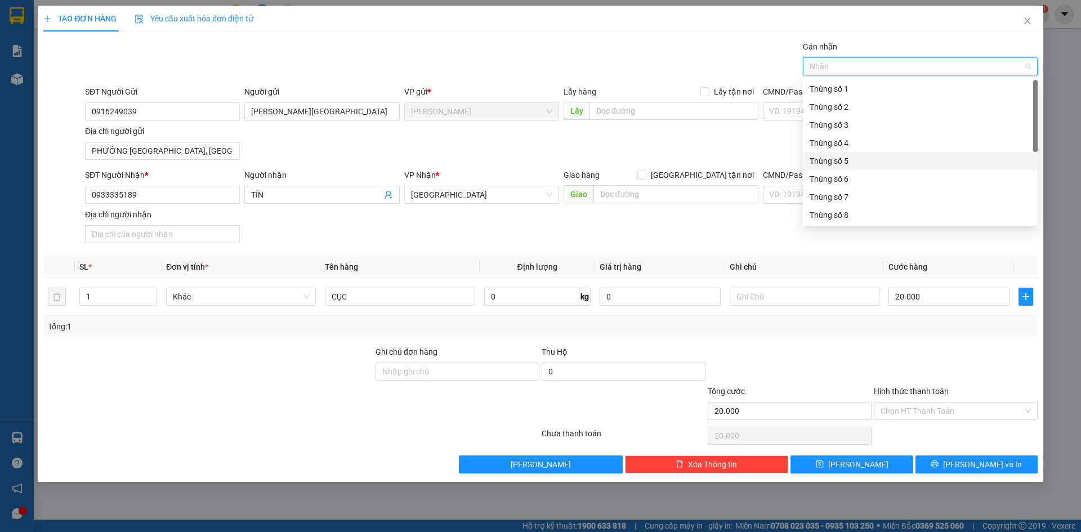
scroll to position [144, 0]
click at [869, 212] on div "Thùng 2H" at bounding box center [920, 215] width 221 height 12
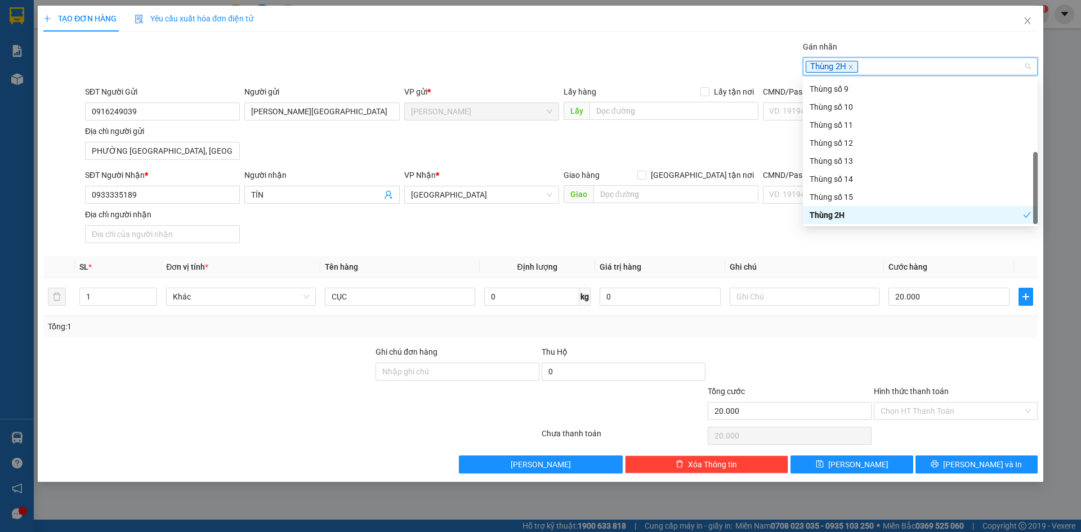
click at [958, 367] on div at bounding box center [956, 365] width 166 height 39
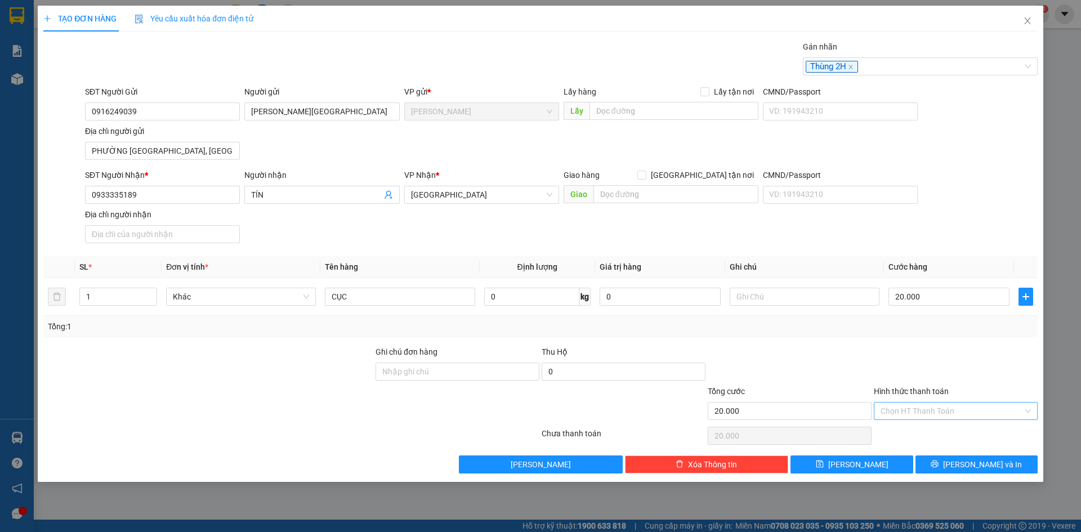
click at [952, 413] on input "Hình thức thanh toán" at bounding box center [952, 411] width 143 height 17
click at [952, 439] on div "Tại văn phòng" at bounding box center [956, 434] width 150 height 12
type input "0"
click at [965, 465] on button "[PERSON_NAME] và In" at bounding box center [977, 465] width 122 height 18
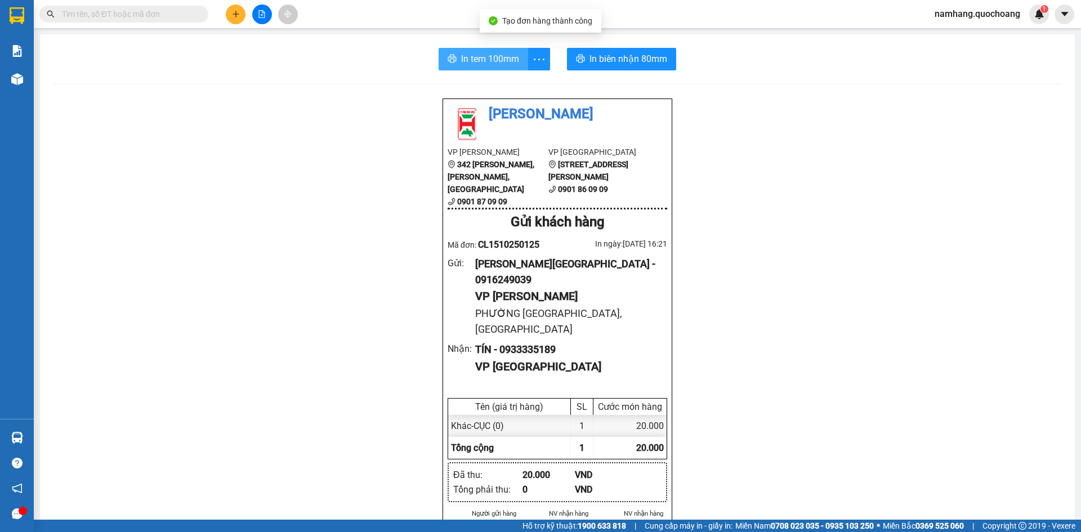
click at [475, 61] on span "In tem 100mm" at bounding box center [490, 59] width 58 height 14
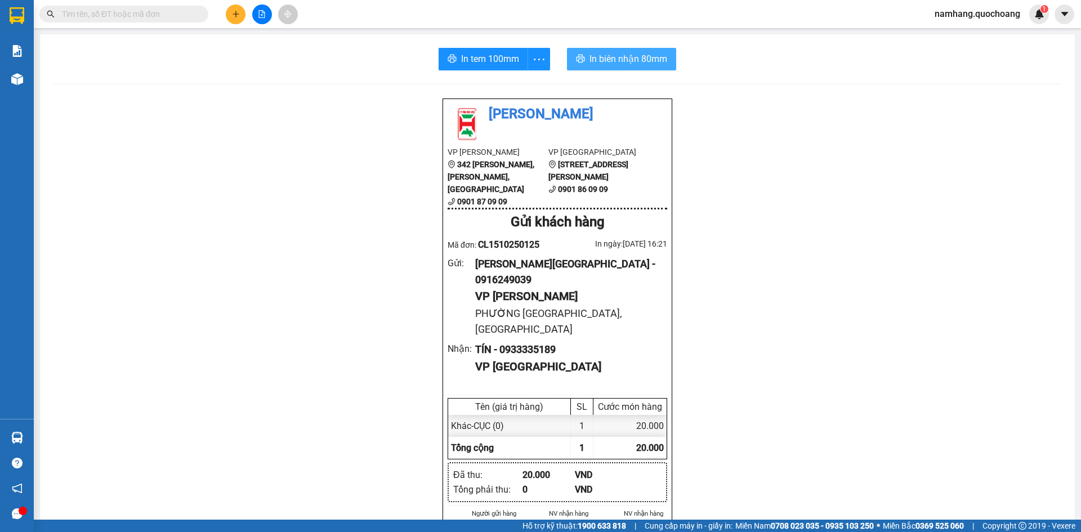
drag, startPoint x: 612, startPoint y: 59, endPoint x: 592, endPoint y: 65, distance: 20.8
click at [611, 59] on span "In biên nhận 80mm" at bounding box center [629, 59] width 78 height 14
click at [241, 16] on button at bounding box center [236, 15] width 20 height 20
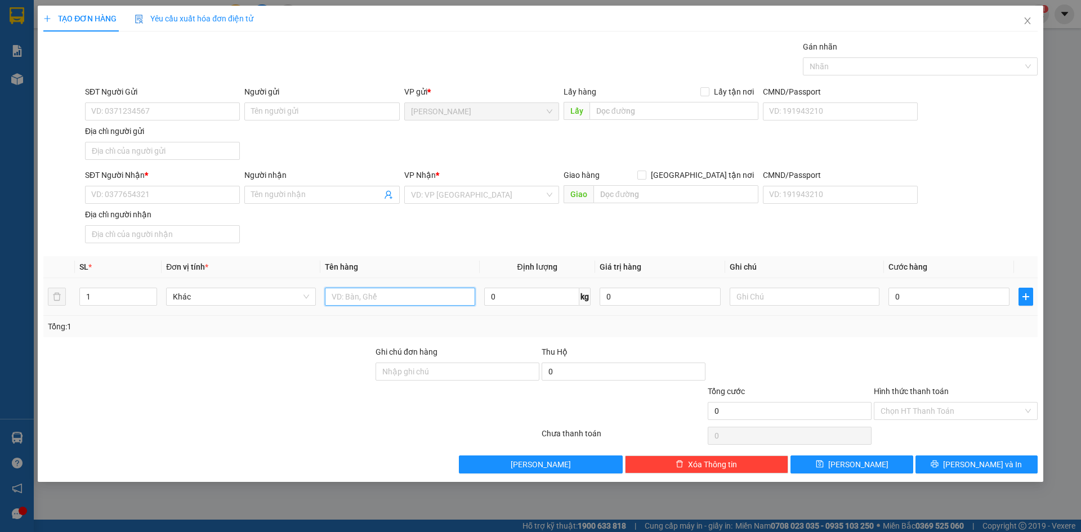
click at [406, 296] on input "text" at bounding box center [400, 297] width 150 height 18
type input "HỒ SƠ"
click at [915, 297] on input "0" at bounding box center [949, 297] width 121 height 18
type input "3"
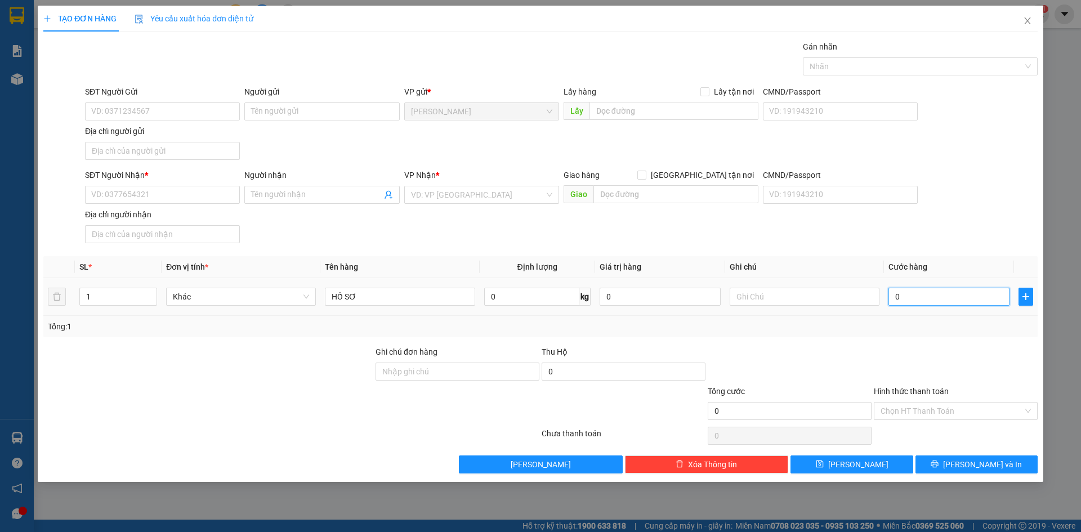
type input "3"
type input "30"
type input "300"
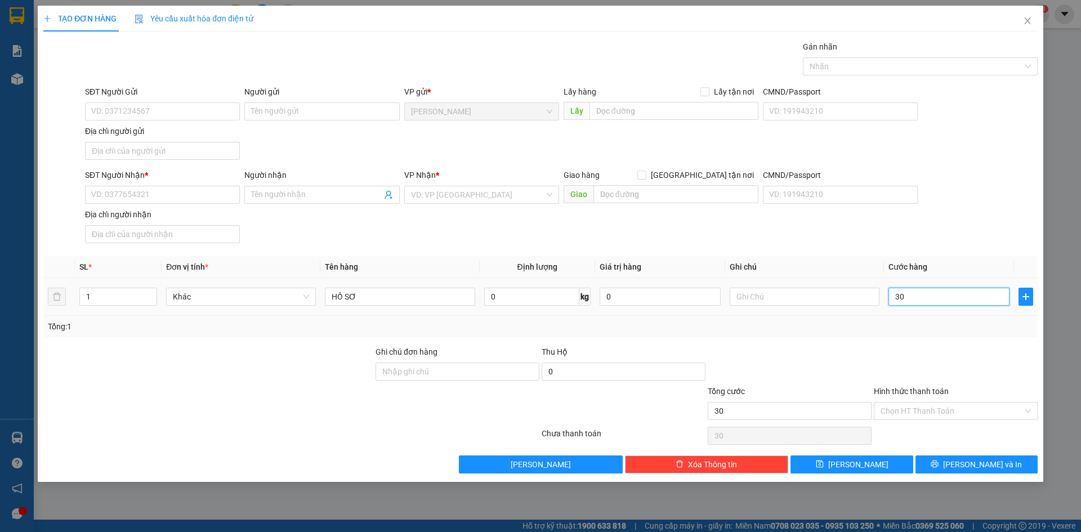
type input "300"
type input "3.000"
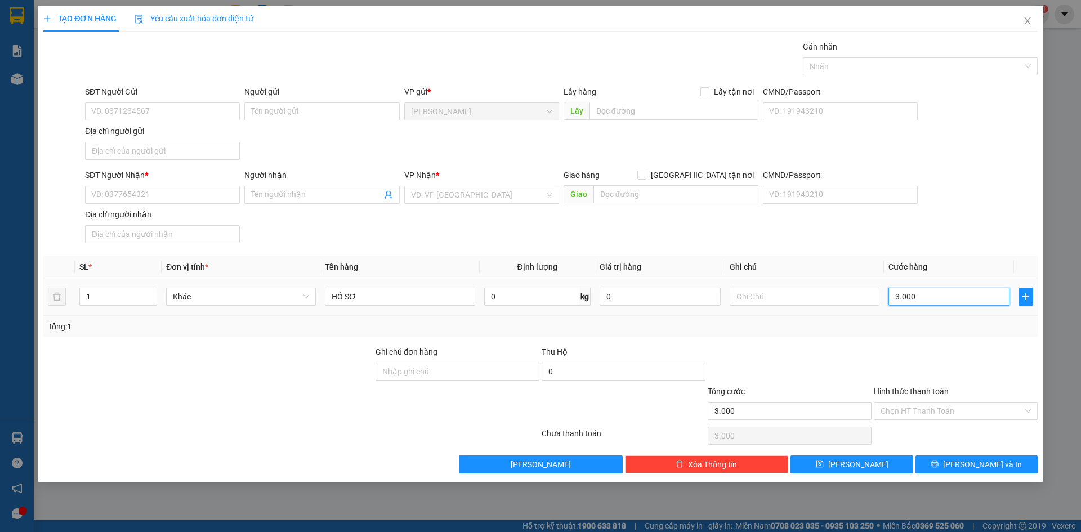
type input "30.000"
click at [221, 116] on input "SĐT Người Gửi" at bounding box center [162, 112] width 155 height 18
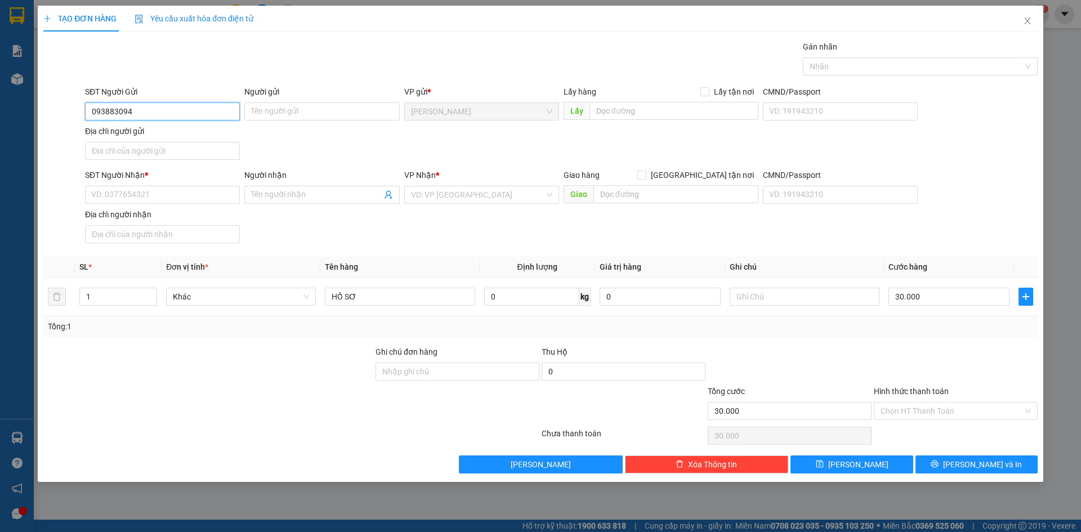
type input "0938830949"
drag, startPoint x: 179, startPoint y: 136, endPoint x: 171, endPoint y: 154, distance: 19.9
click at [179, 136] on div "0938830949 - HUỲNH THANH TÂM" at bounding box center [162, 134] width 141 height 12
type input "[PERSON_NAME]"
type input "0938830949"
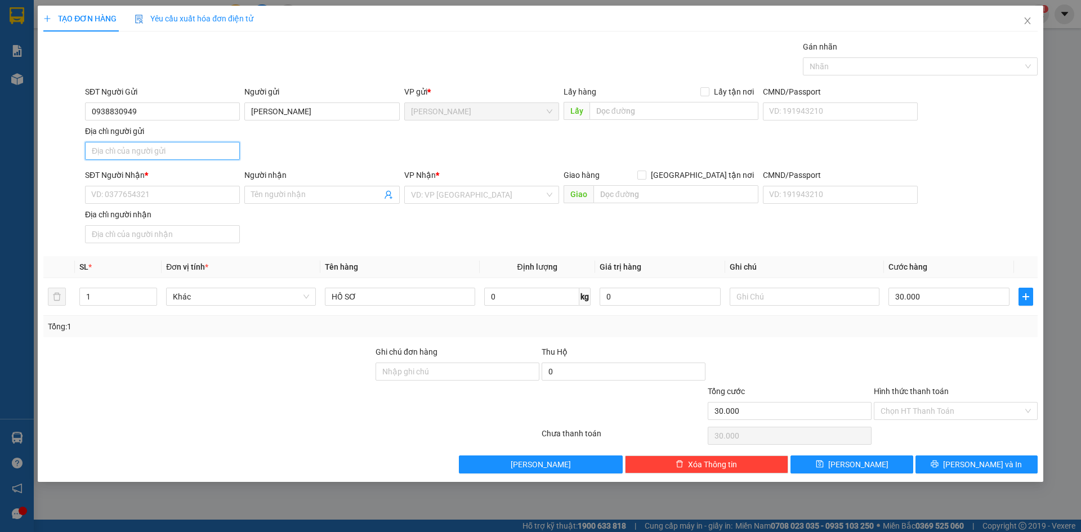
click at [163, 156] on input "Địa chỉ người gửi" at bounding box center [162, 151] width 155 height 18
type input "PHƯỜNG CAO LÃNH, ĐỒNG THÁP"
click at [105, 195] on input "SĐT Người Nhận *" at bounding box center [162, 195] width 155 height 18
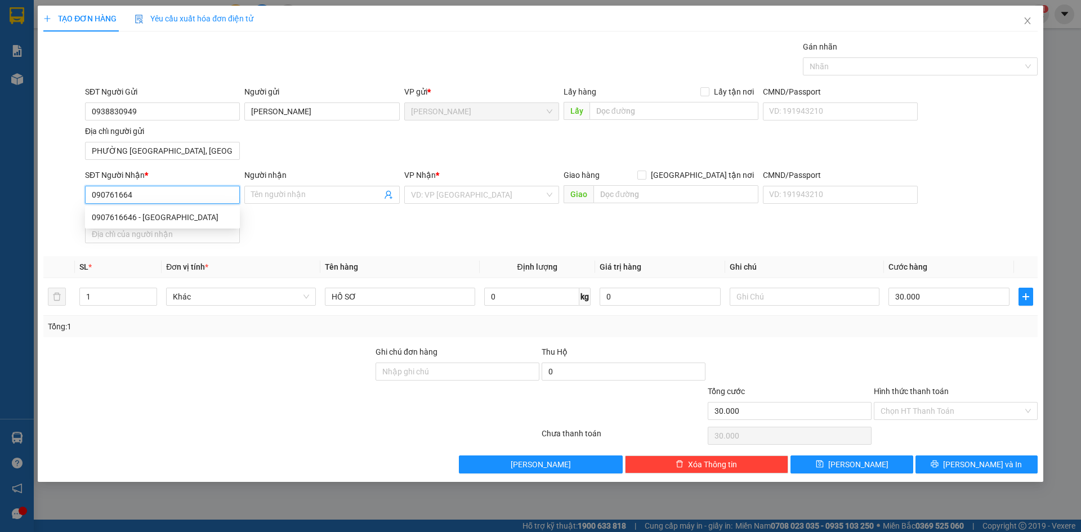
type input "0907616646"
click at [225, 222] on div "0907616646 - HUỲNH CÔNG DƯƠNG" at bounding box center [162, 217] width 141 height 12
type input "HUỲNH CÔNG DƯƠNG"
click at [884, 70] on div at bounding box center [915, 67] width 218 height 14
type input "0907616646"
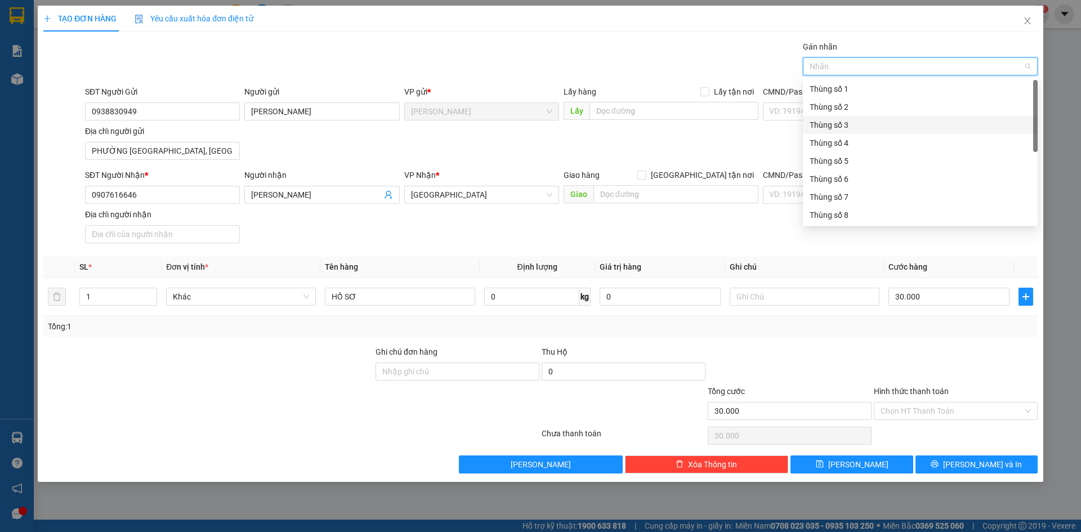
scroll to position [144, 0]
click at [853, 216] on div "Thùng 2H" at bounding box center [920, 215] width 221 height 12
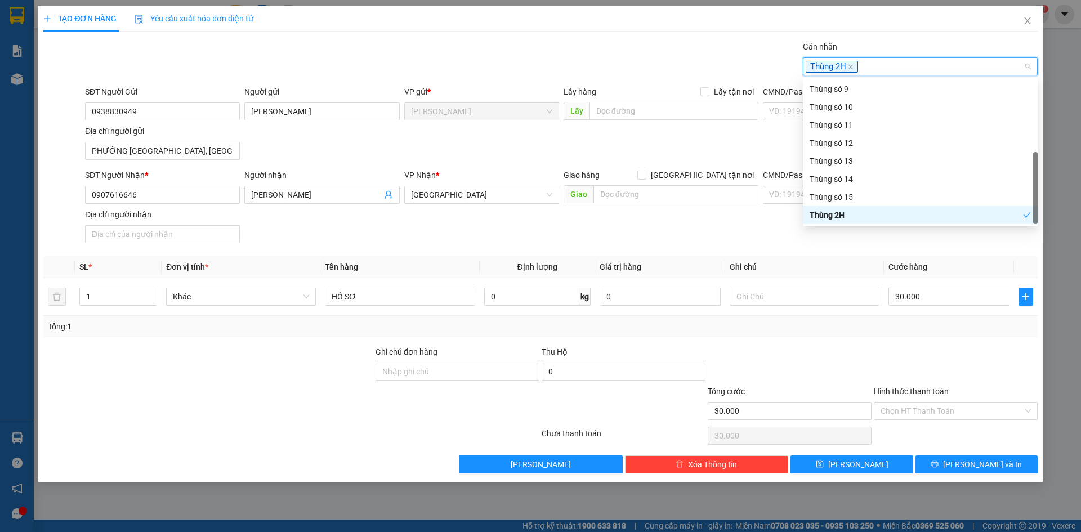
click at [953, 370] on div at bounding box center [956, 365] width 166 height 39
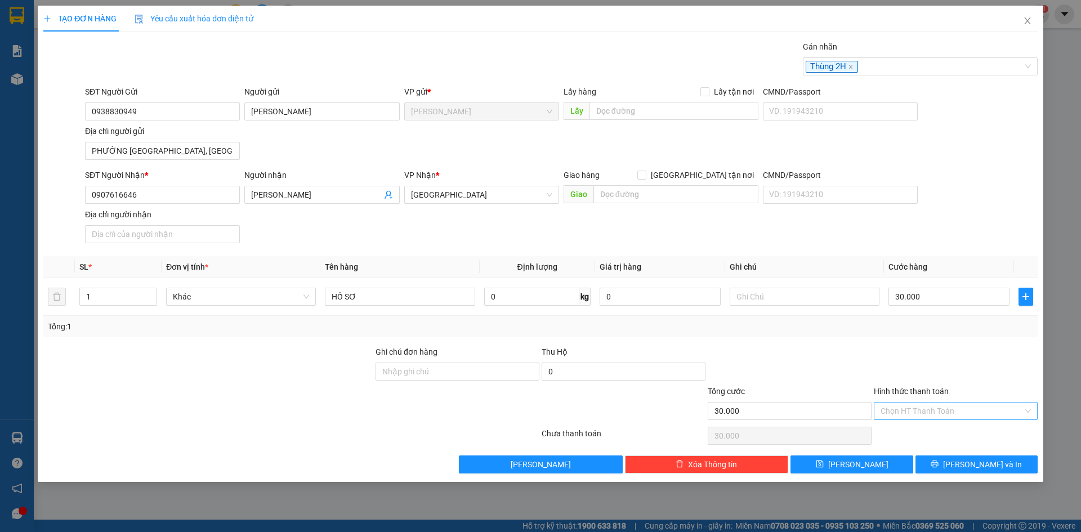
click at [947, 410] on input "Hình thức thanh toán" at bounding box center [952, 411] width 143 height 17
click at [946, 429] on div "Tại văn phòng" at bounding box center [956, 434] width 150 height 12
type input "0"
click at [1003, 462] on button "[PERSON_NAME] và In" at bounding box center [977, 465] width 122 height 18
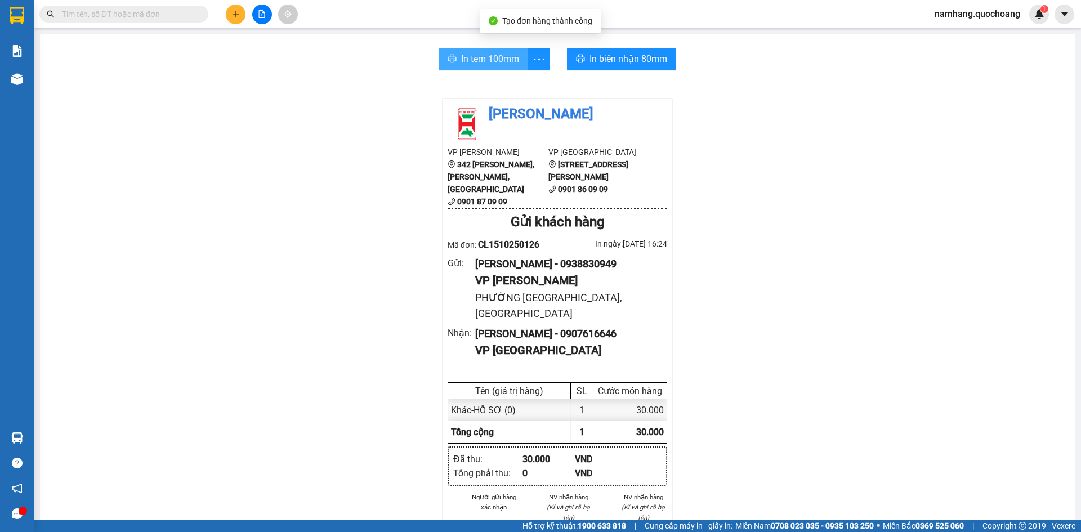
click at [461, 53] on span "In tem 100mm" at bounding box center [490, 59] width 58 height 14
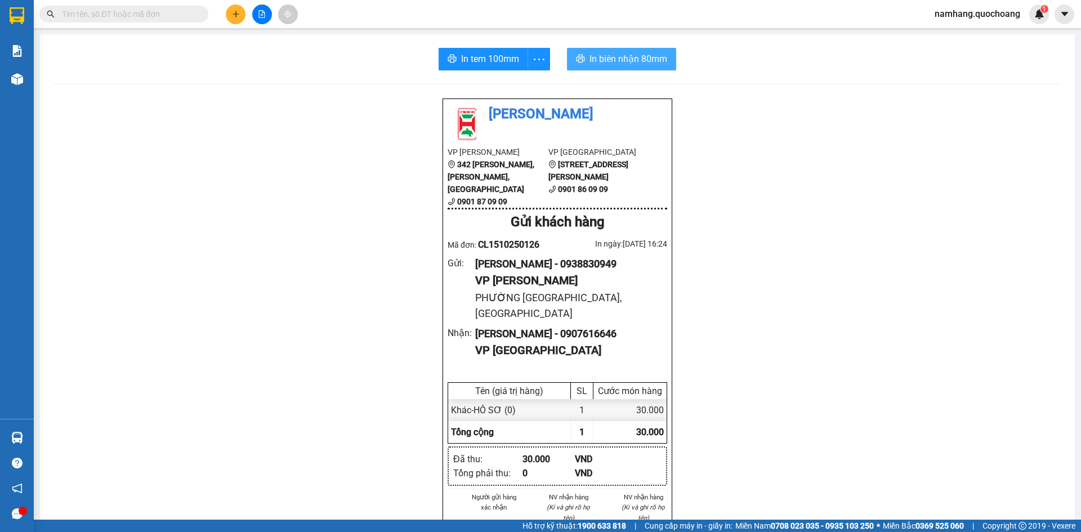
click at [629, 59] on span "In biên nhận 80mm" at bounding box center [629, 59] width 78 height 14
click at [164, 20] on span at bounding box center [123, 14] width 169 height 17
click at [166, 11] on input "text" at bounding box center [128, 14] width 133 height 12
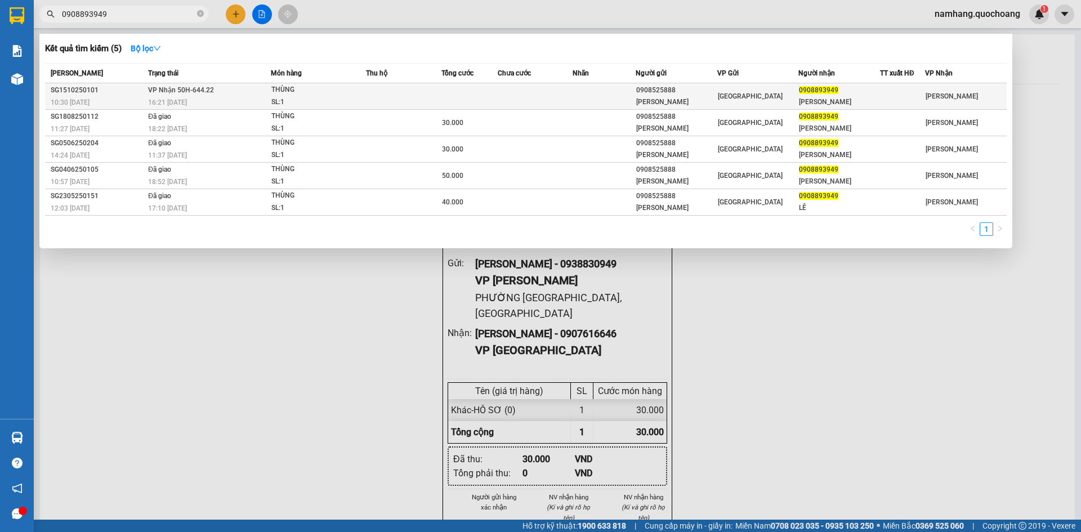
type input "0908893949"
click at [468, 92] on td at bounding box center [470, 96] width 56 height 26
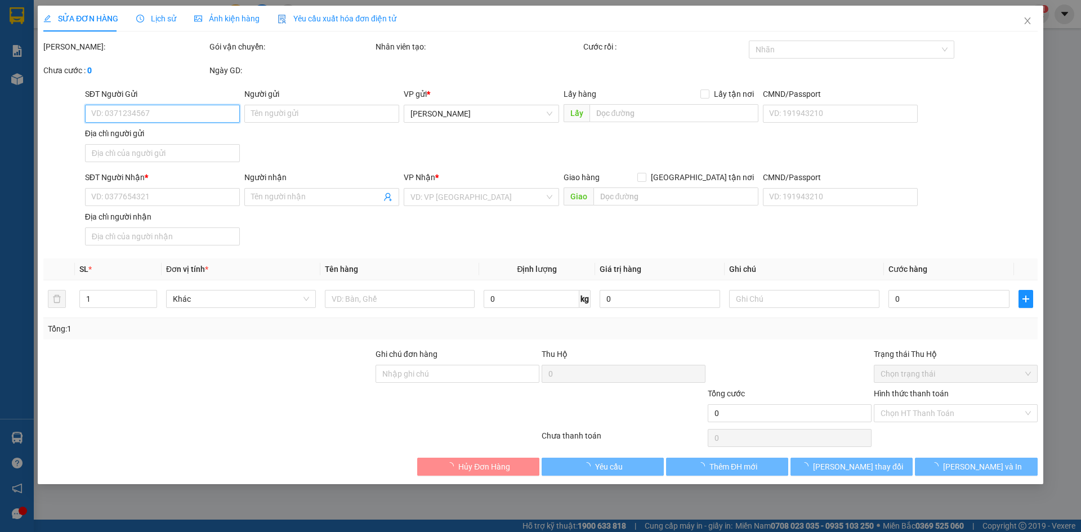
type input "0908525888"
type input "NGÔ TUẤN NGỌC"
type input "168 ĐÀO DUY ANH , PHÚ NHUẬN"
type input "0908893949"
type input "LÂM QUANG LỄ"
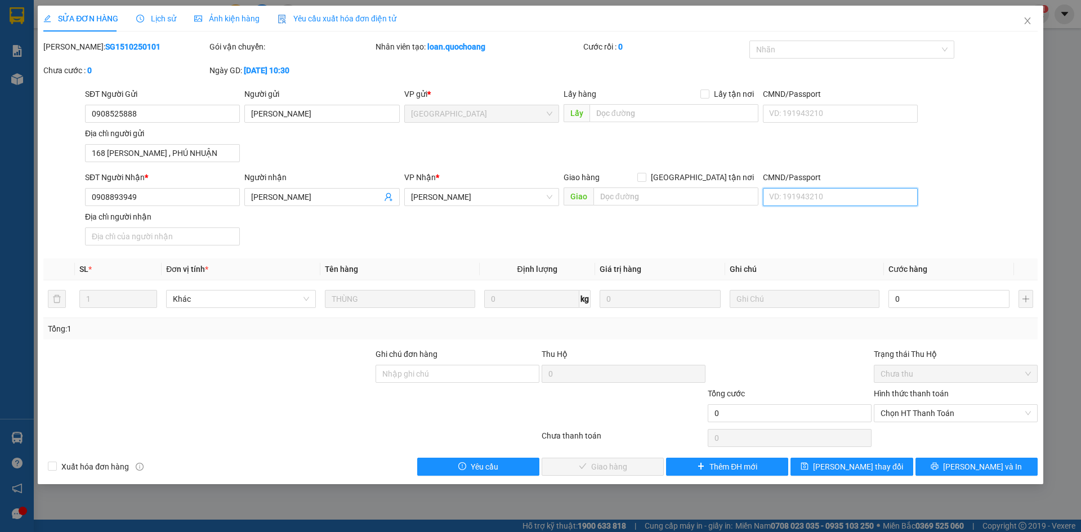
click at [786, 192] on input "CMND/Passport" at bounding box center [840, 197] width 155 height 18
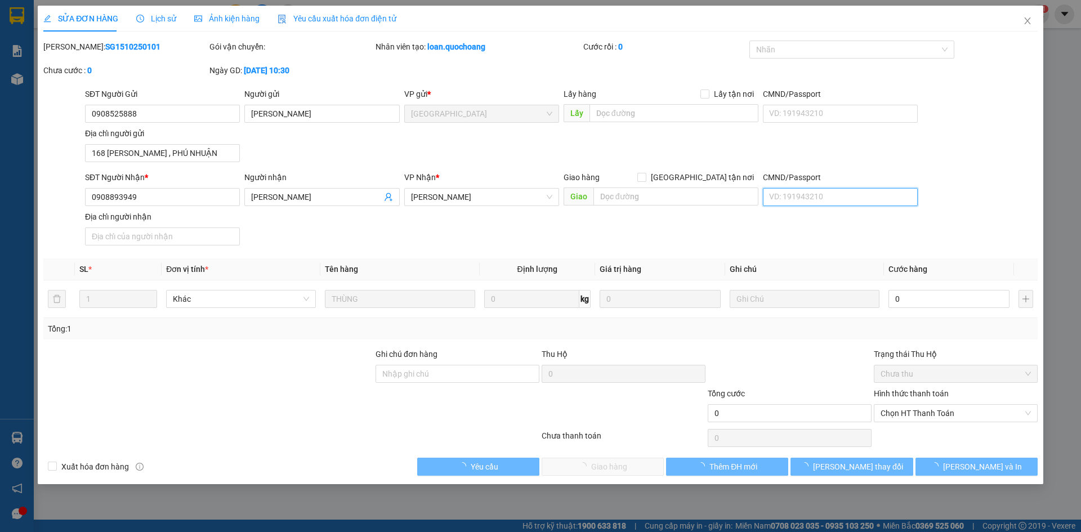
click at [786, 192] on input "CMND/Passport" at bounding box center [840, 197] width 155 height 18
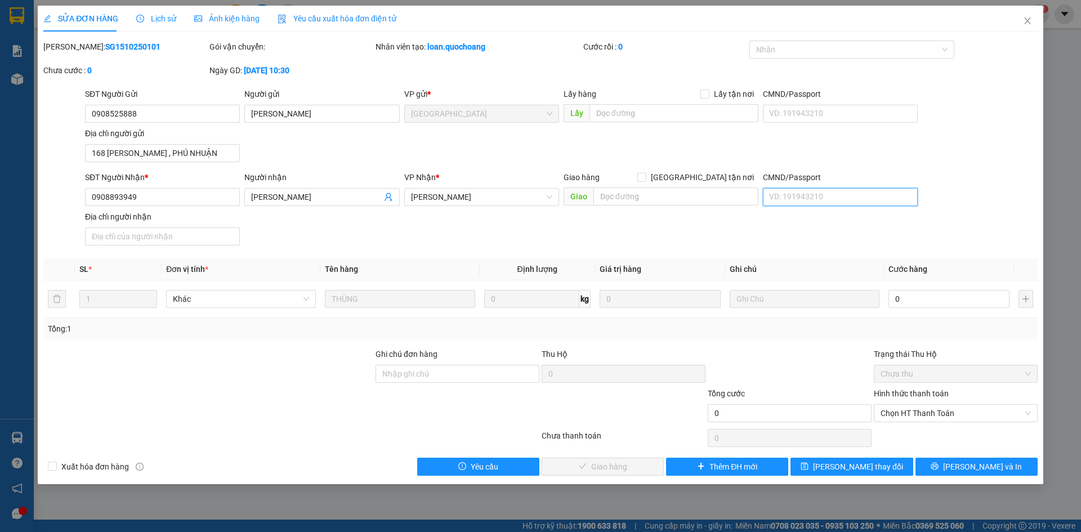
click at [786, 192] on input "CMND/Passport" at bounding box center [840, 197] width 155 height 18
type input "089072020237"
click at [205, 239] on input "Địa chỉ người nhận" at bounding box center [162, 237] width 155 height 18
type input "207 ĐƯỜNG 1, KP1 P.TÂN PHÚ, Q7, HCM"
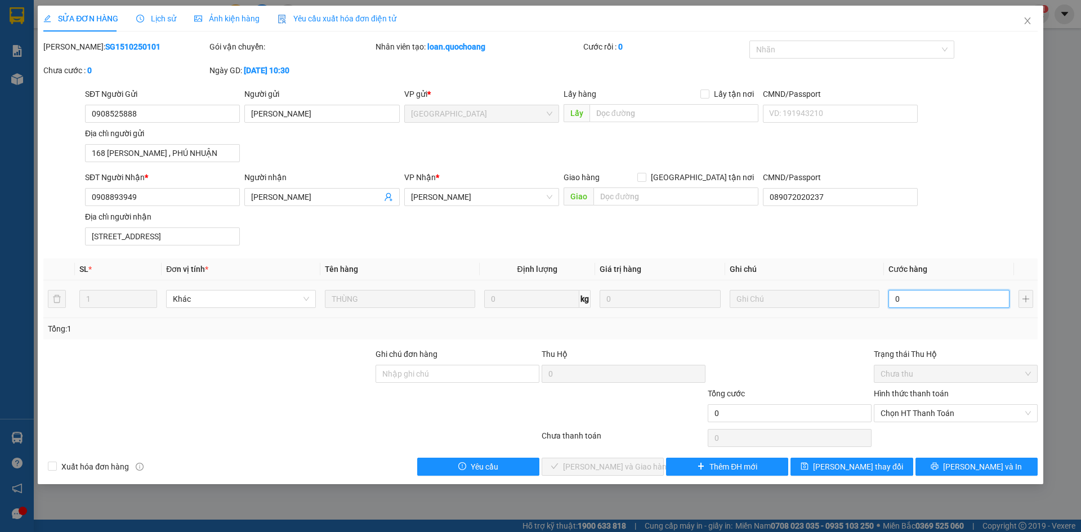
click at [922, 291] on input "0" at bounding box center [949, 299] width 121 height 18
type input "2"
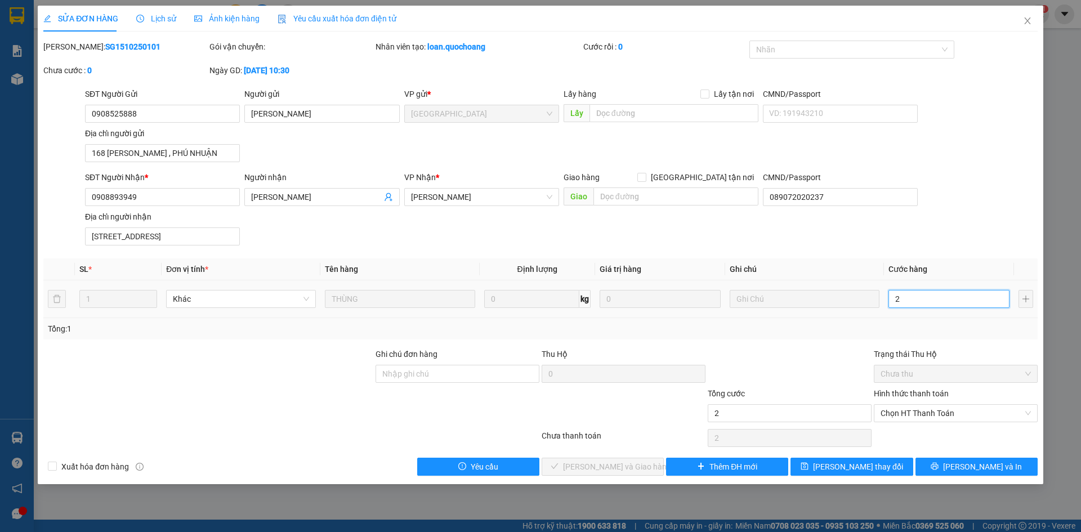
type input "20"
type input "200"
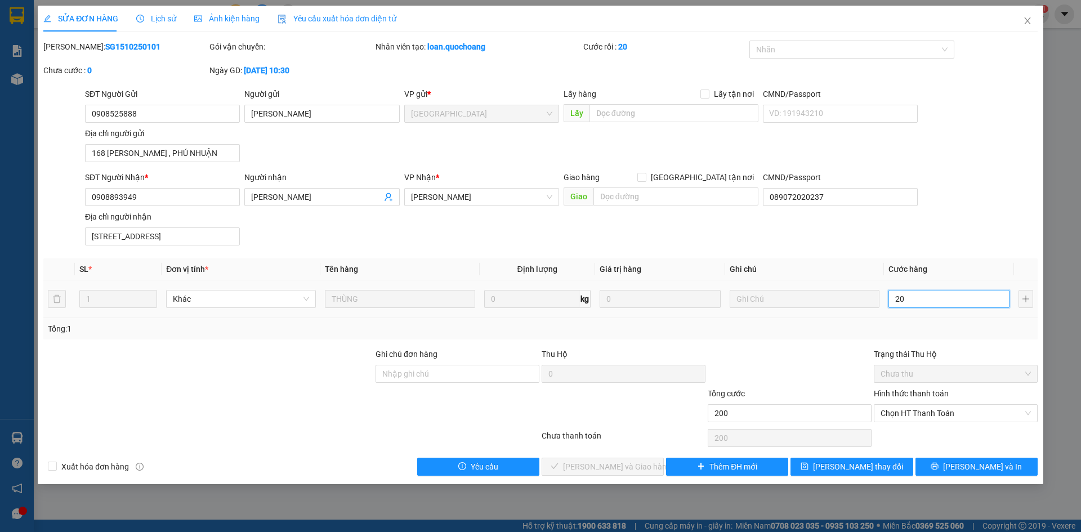
type input "200"
type input "2.000"
type input "20.000"
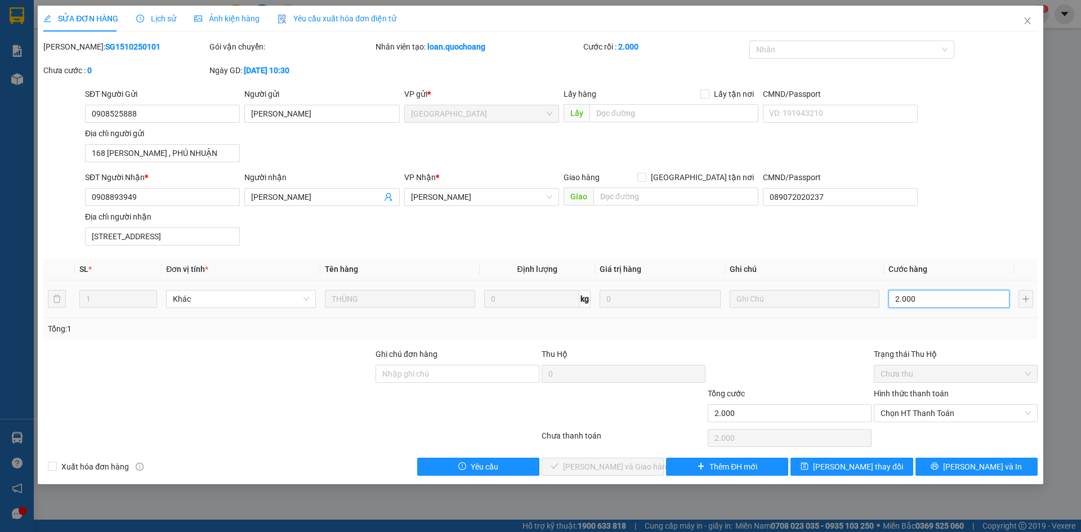
type input "20.000"
click at [980, 417] on span "Chọn HT Thanh Toán" at bounding box center [956, 413] width 150 height 17
type input "20.000"
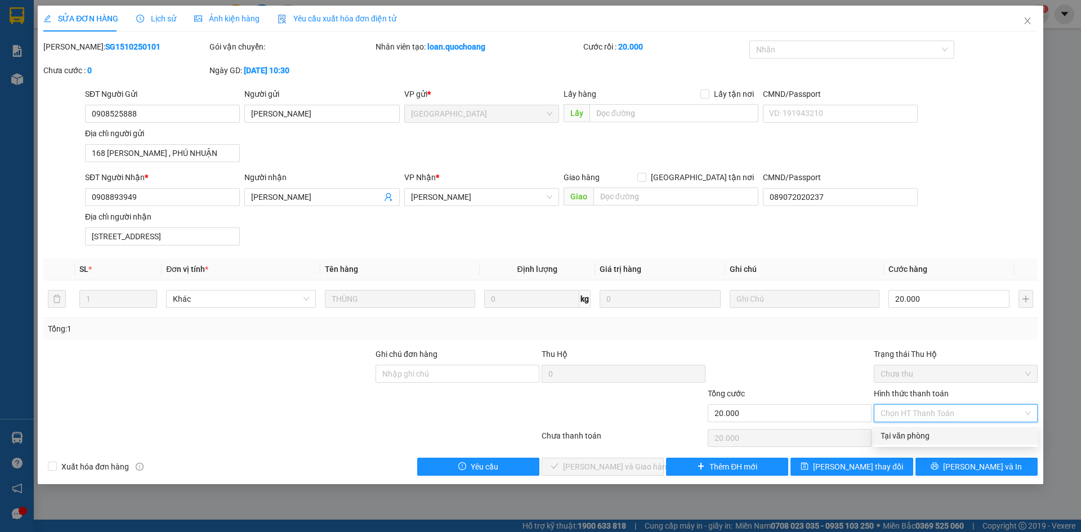
click at [973, 439] on div "Tại văn phòng" at bounding box center [956, 436] width 150 height 12
type input "0"
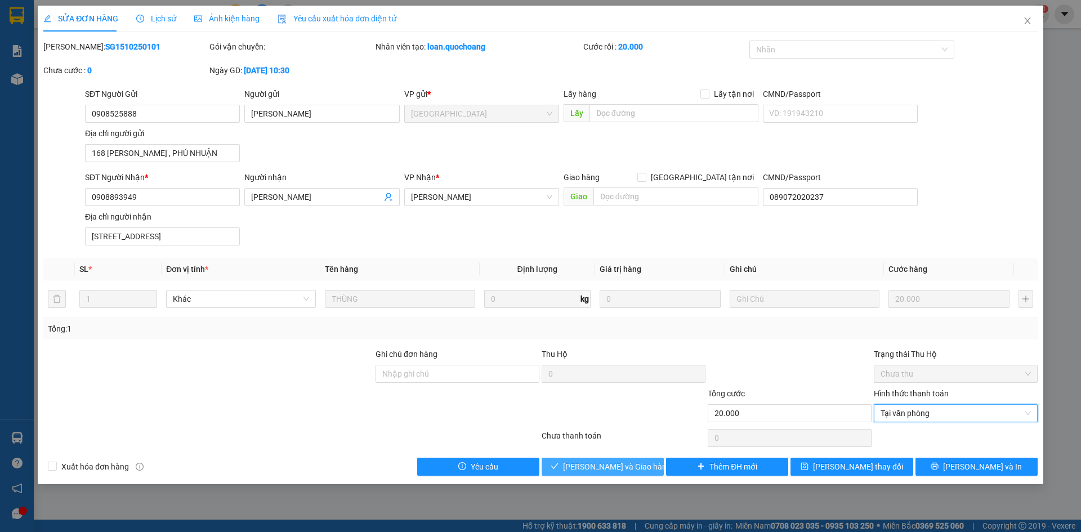
click at [615, 458] on button "Lưu và Giao hàng" at bounding box center [603, 467] width 122 height 18
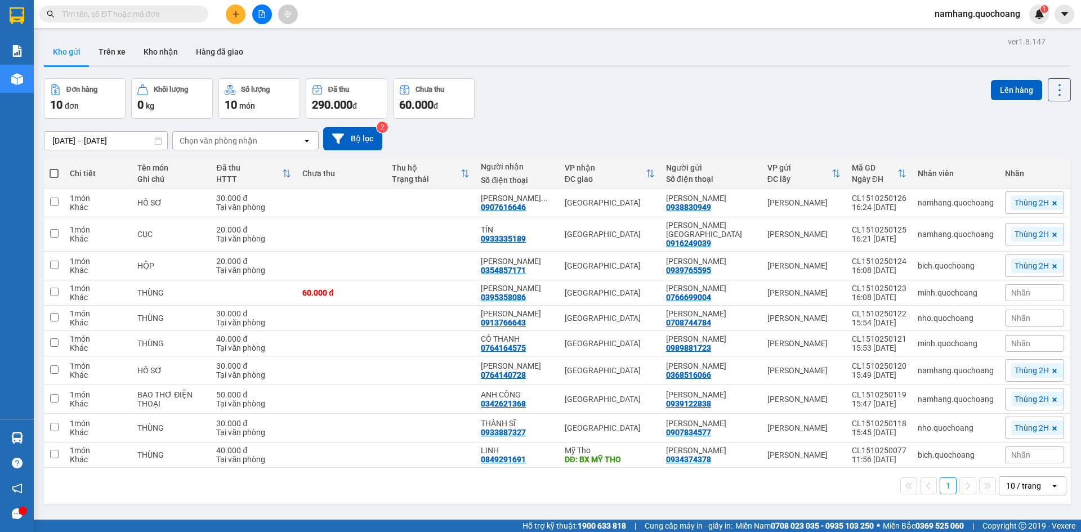
click at [226, 15] on button at bounding box center [236, 15] width 20 height 20
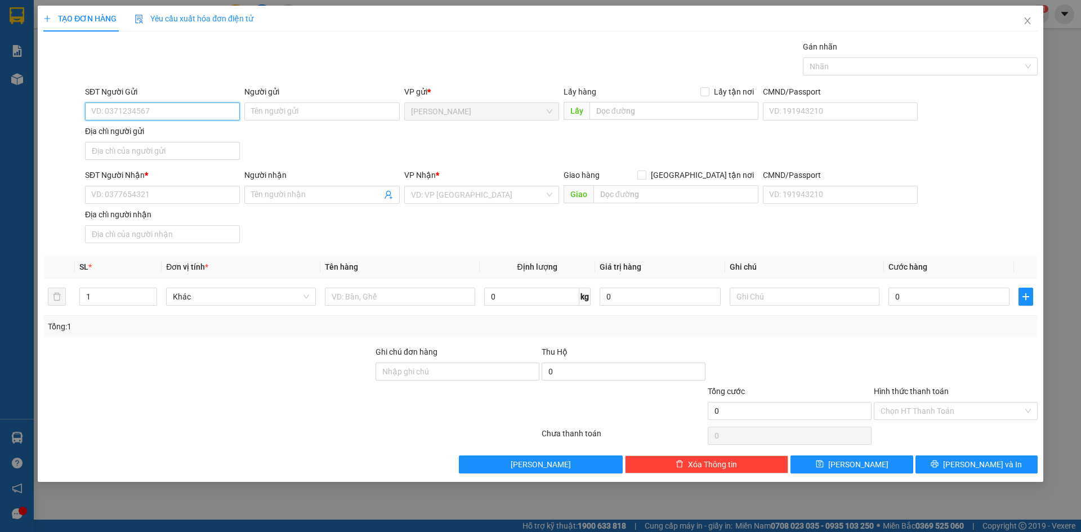
click at [187, 114] on input "SĐT Người Gửi" at bounding box center [162, 112] width 155 height 18
type input "0906654344"
click at [201, 130] on div "0906654344 - [PERSON_NAME]" at bounding box center [162, 134] width 141 height 12
type input "[PERSON_NAME]"
type input "0906654344"
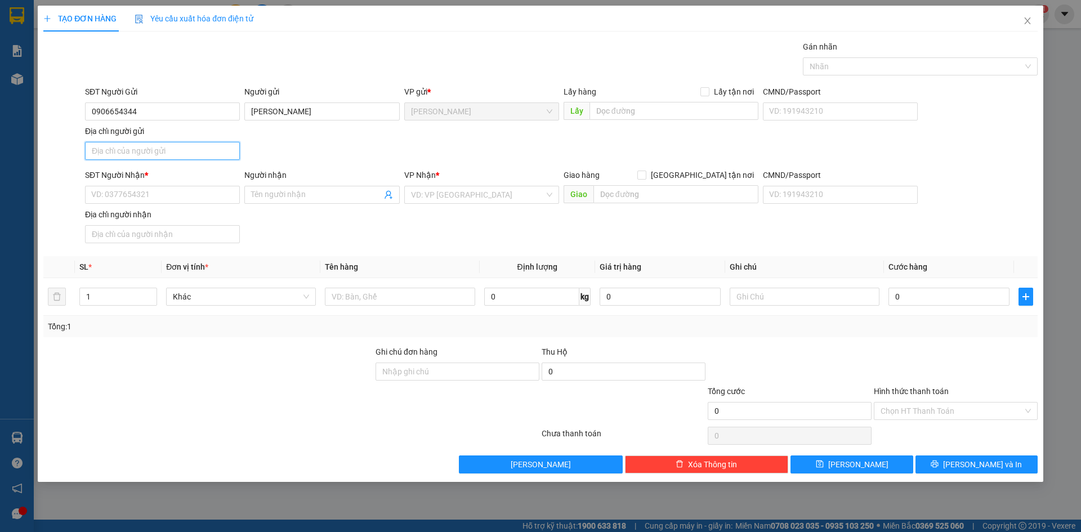
click at [186, 150] on input "Địa chỉ người gửi" at bounding box center [162, 151] width 155 height 18
click at [188, 153] on input "MỸ" at bounding box center [162, 151] width 155 height 18
type input "BÌNH HÀNG TÂY"
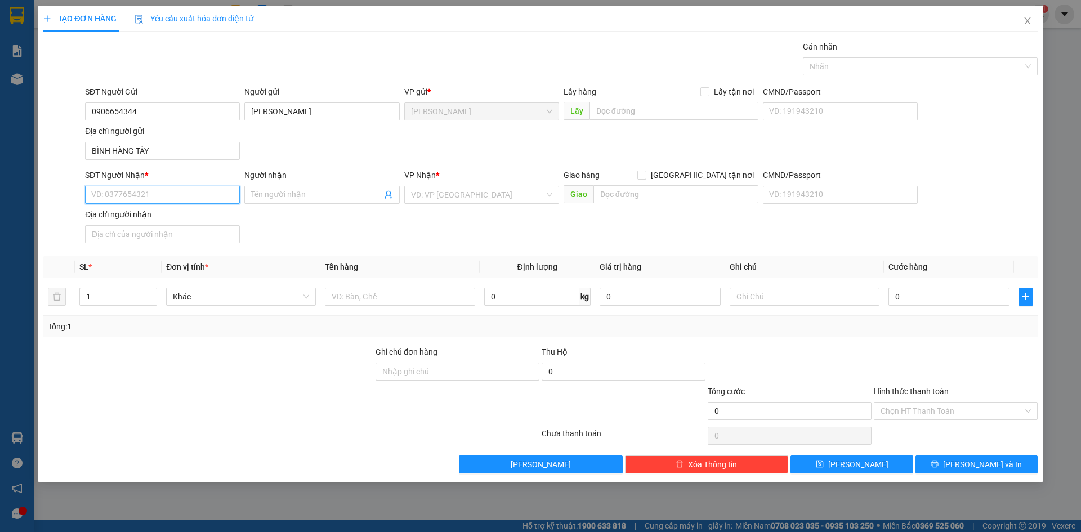
click at [168, 199] on input "SĐT Người Nhận *" at bounding box center [162, 195] width 155 height 18
type input "0937758699"
click at [181, 215] on div "0937758699 - [GEOGRAPHIC_DATA]" at bounding box center [162, 217] width 141 height 12
type input "[PERSON_NAME]"
type input "0937758699"
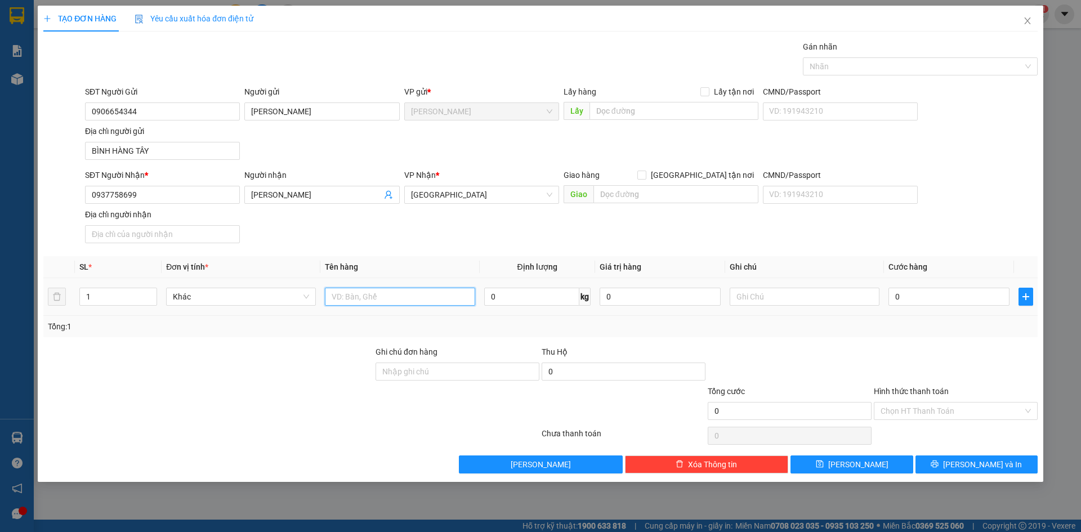
click at [399, 301] on input "text" at bounding box center [400, 297] width 150 height 18
type input "H.R"
click at [936, 293] on input "0" at bounding box center [949, 297] width 121 height 18
type input "2"
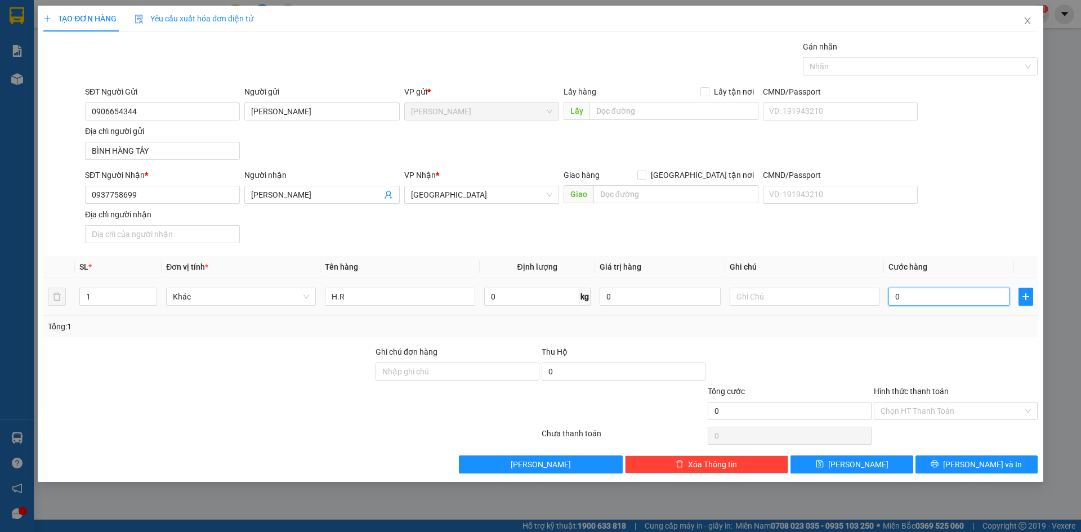
type input "2"
type input "20"
type input "200"
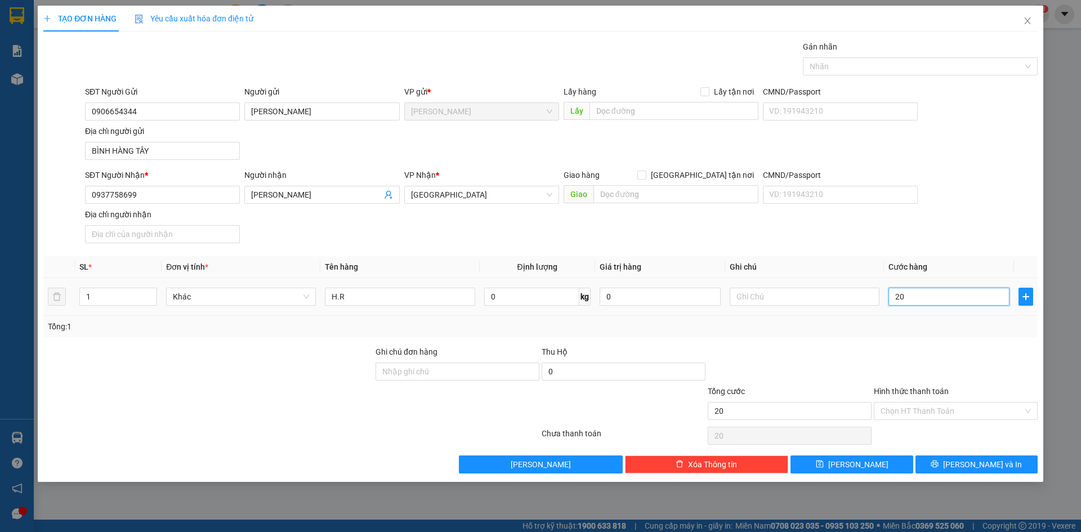
type input "200"
type input "2.000"
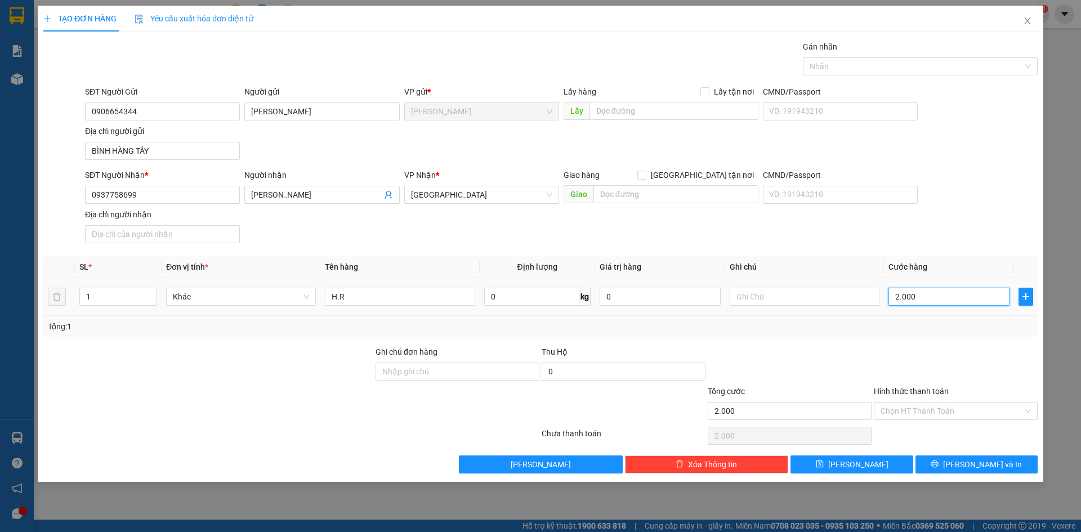
type input "20.000"
click at [954, 415] on input "Hình thức thanh toán" at bounding box center [952, 411] width 143 height 17
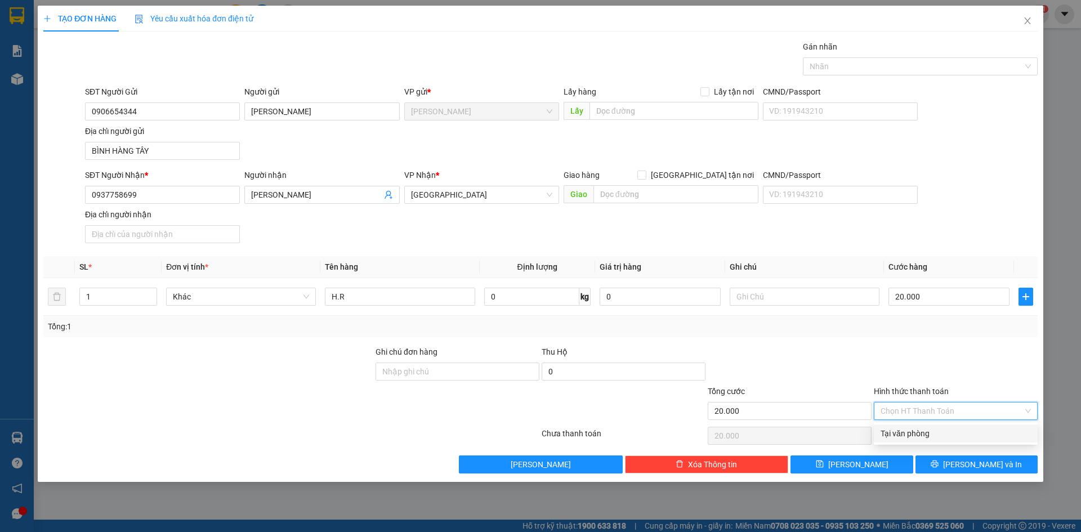
click at [953, 435] on div "Tại văn phòng" at bounding box center [956, 434] width 150 height 12
type input "0"
click at [975, 204] on div "SĐT Người Nhận * 0937758699 Người nhận NGÔ THÀNH LONG VP Nhận * Sài Gòn Giao hà…" at bounding box center [562, 208] width 958 height 79
click at [962, 66] on div at bounding box center [915, 67] width 218 height 14
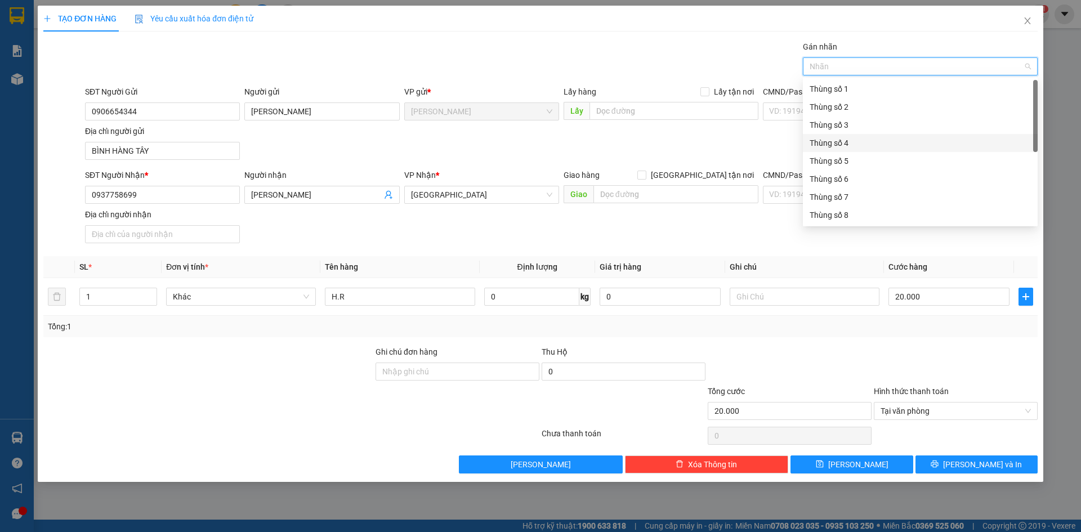
scroll to position [144, 0]
click at [860, 208] on div "Thùng 2H" at bounding box center [920, 215] width 235 height 18
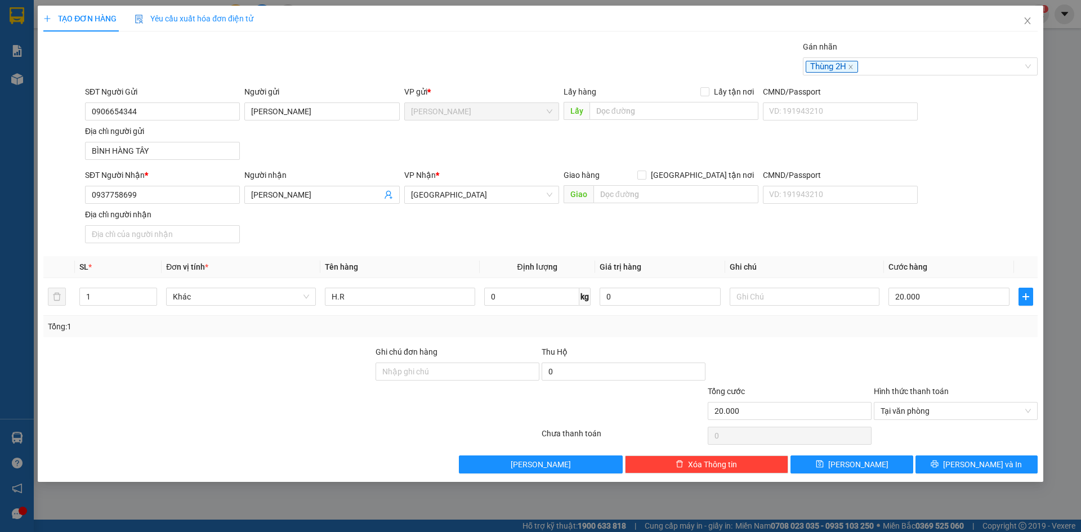
drag, startPoint x: 943, startPoint y: 323, endPoint x: 940, endPoint y: 329, distance: 6.6
click at [942, 325] on div "Tổng: 1" at bounding box center [541, 327] width 986 height 12
click at [992, 473] on button "[PERSON_NAME] và In" at bounding box center [977, 465] width 122 height 18
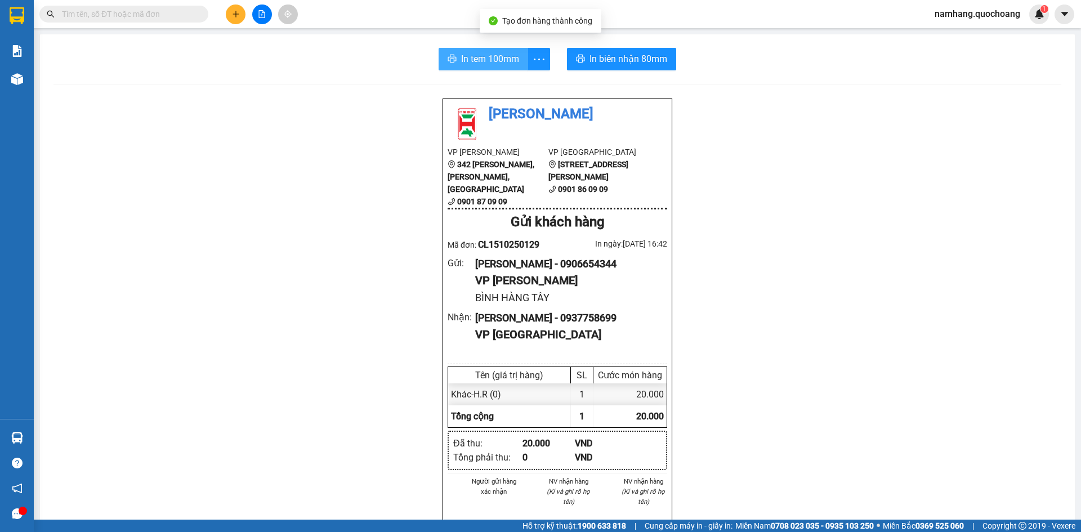
click at [474, 61] on span "In tem 100mm" at bounding box center [490, 59] width 58 height 14
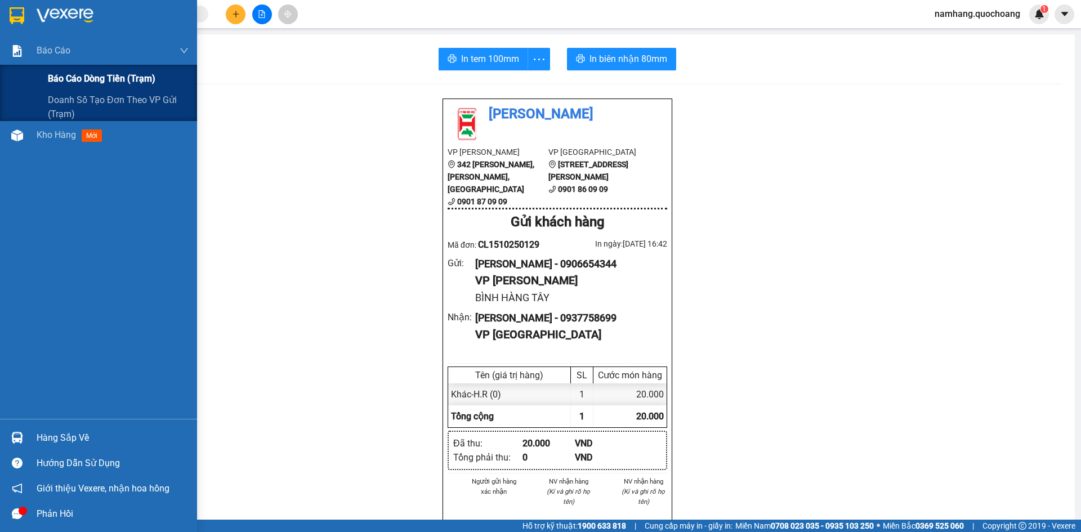
click at [74, 75] on span "Báo cáo dòng tiền (trạm)" at bounding box center [102, 79] width 108 height 14
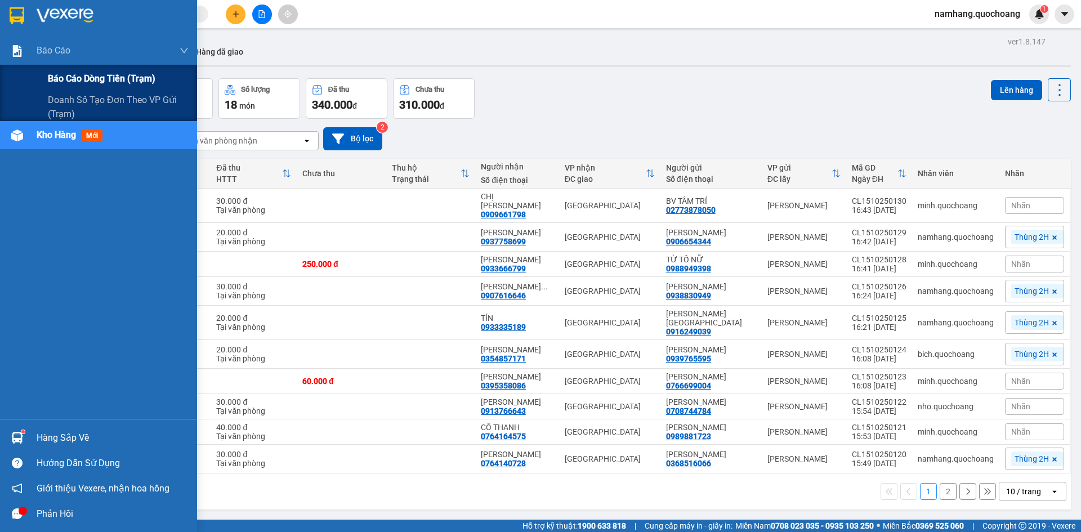
click at [65, 74] on span "Báo cáo dòng tiền (trạm)" at bounding box center [102, 79] width 108 height 14
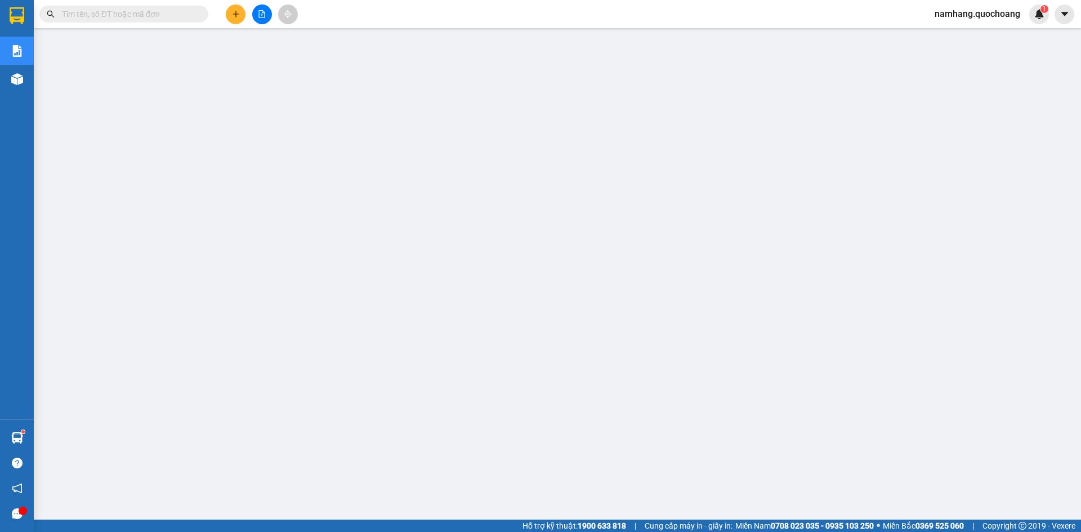
click at [193, 12] on input "text" at bounding box center [128, 14] width 133 height 12
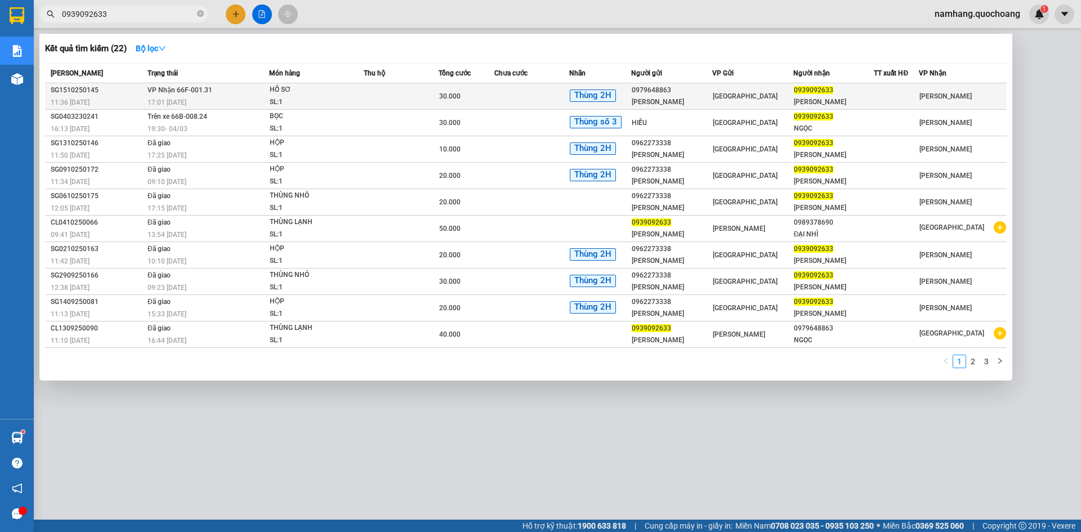
type input "0939092633"
click at [417, 98] on td at bounding box center [401, 96] width 75 height 26
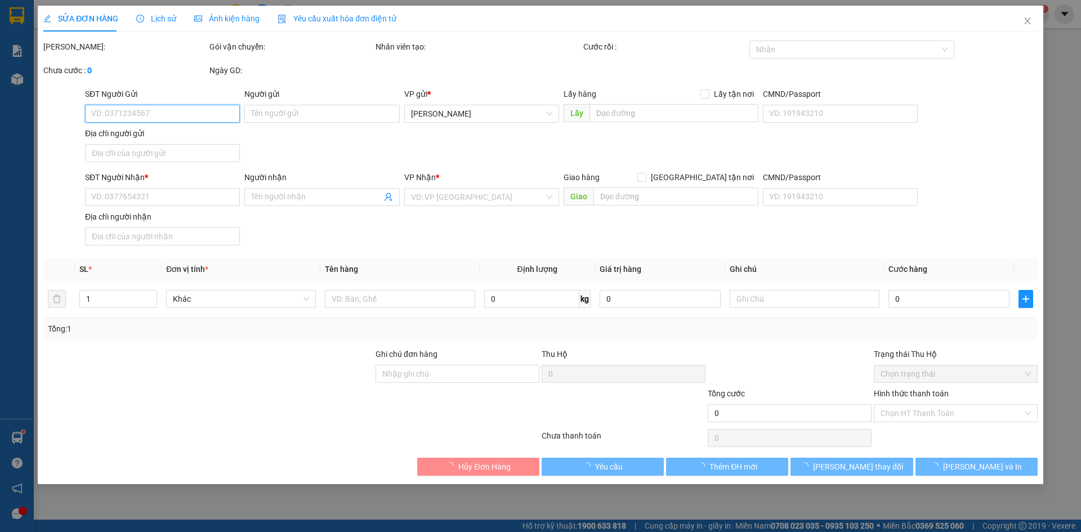
type input "0979648863"
type input "[PERSON_NAME]"
type input "37 CAO LỖ QUẬN 8 HCM"
type input "0939092633"
type input "[PERSON_NAME]"
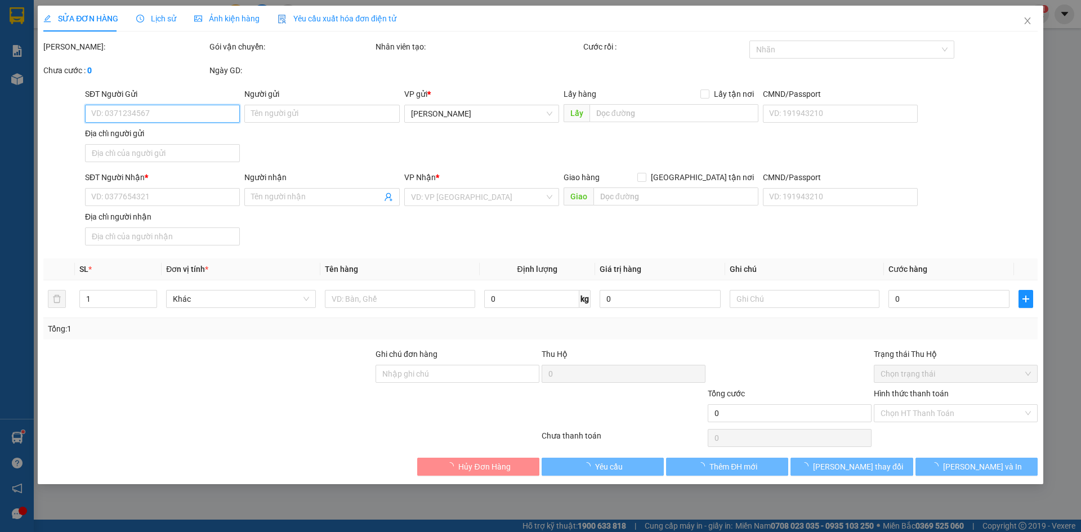
type input "30.000"
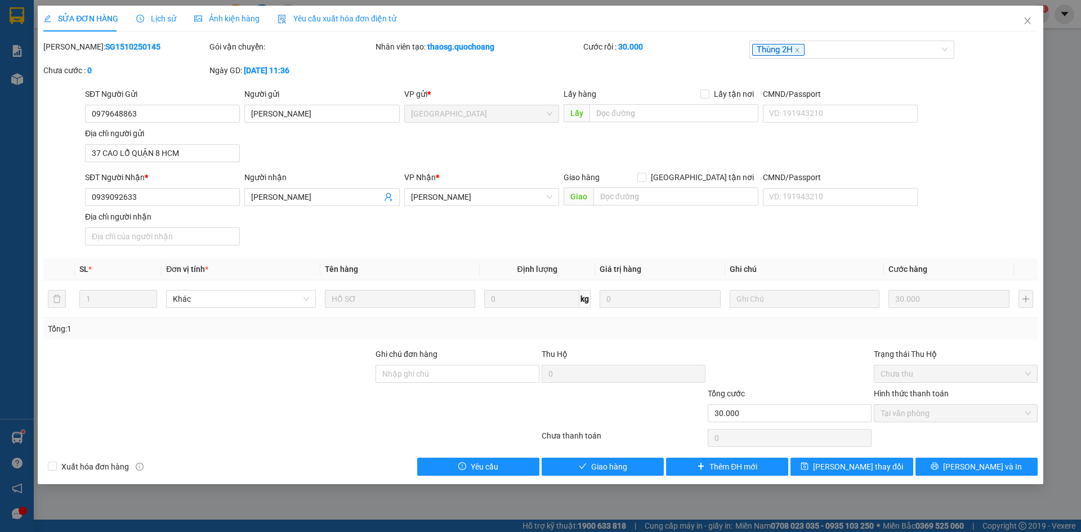
click at [315, 234] on div "SĐT Người Nhận * 0939092633 Người nhận [PERSON_NAME] VP Nhận * [PERSON_NAME] Gi…" at bounding box center [562, 210] width 958 height 79
click at [627, 470] on span "Giao hàng" at bounding box center [609, 467] width 36 height 12
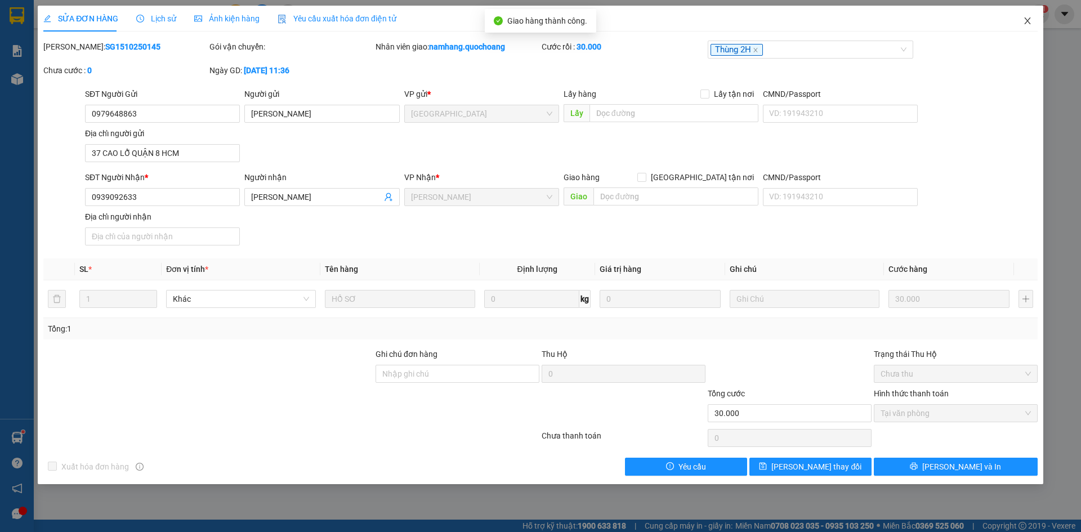
click at [1023, 22] on icon "close" at bounding box center [1027, 20] width 9 height 9
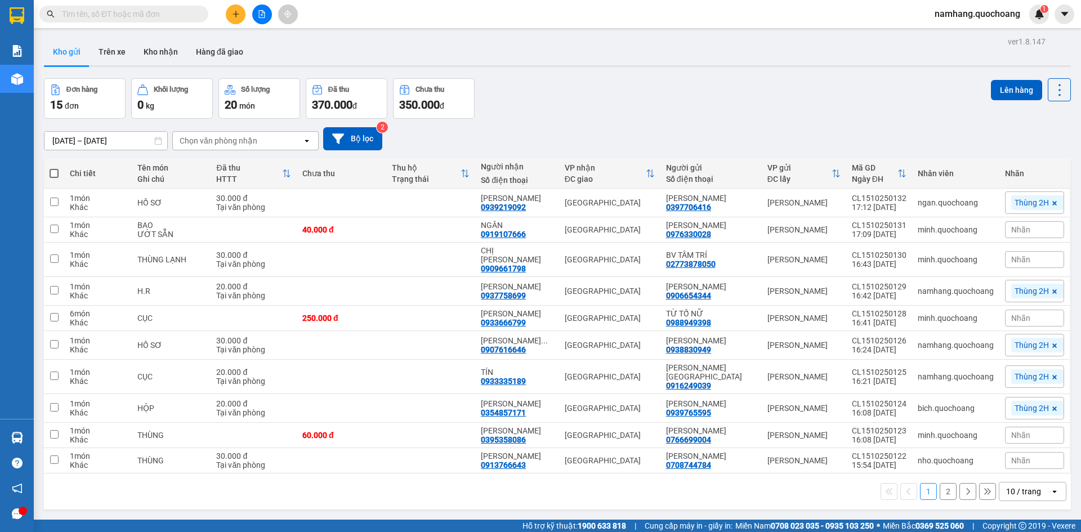
click at [170, 15] on input "text" at bounding box center [128, 14] width 133 height 12
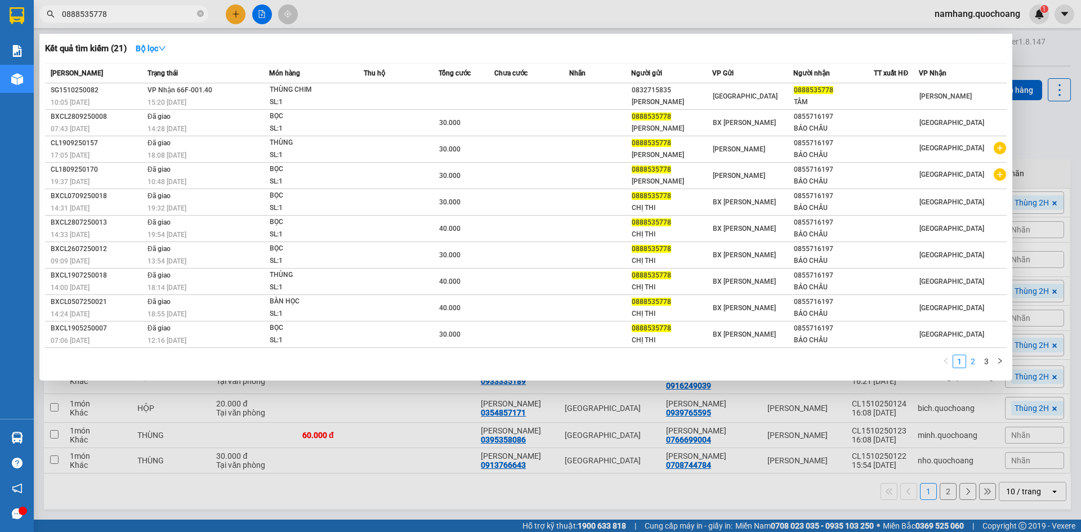
type input "0888535778"
click at [972, 367] on link "2" at bounding box center [973, 361] width 12 height 12
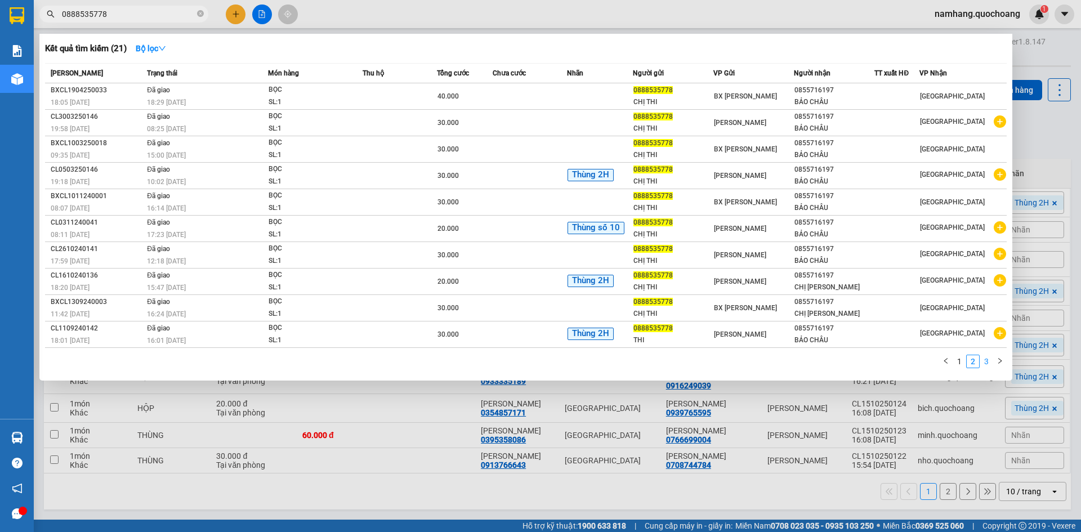
click at [987, 364] on link "3" at bounding box center [987, 361] width 12 height 12
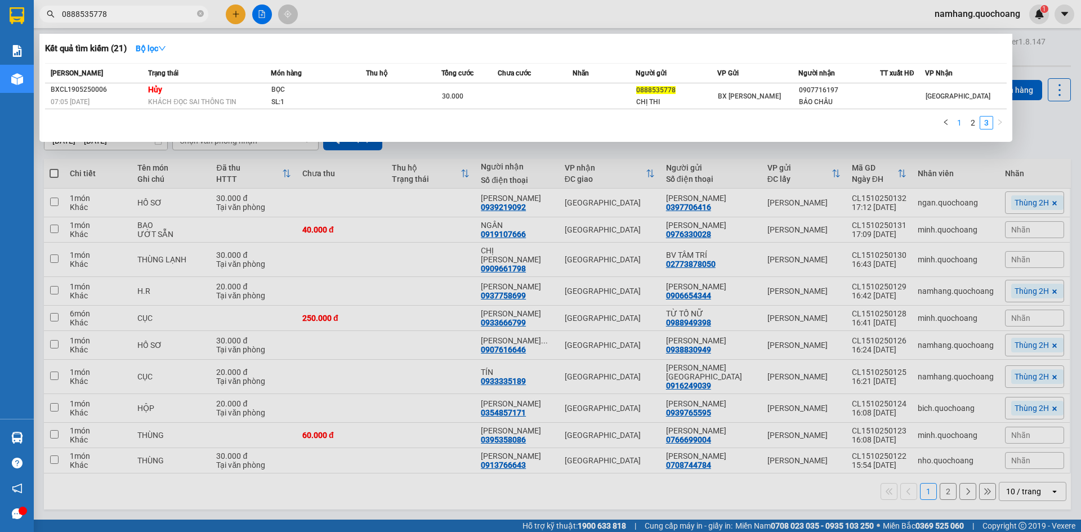
click at [962, 130] on li "1" at bounding box center [960, 123] width 14 height 14
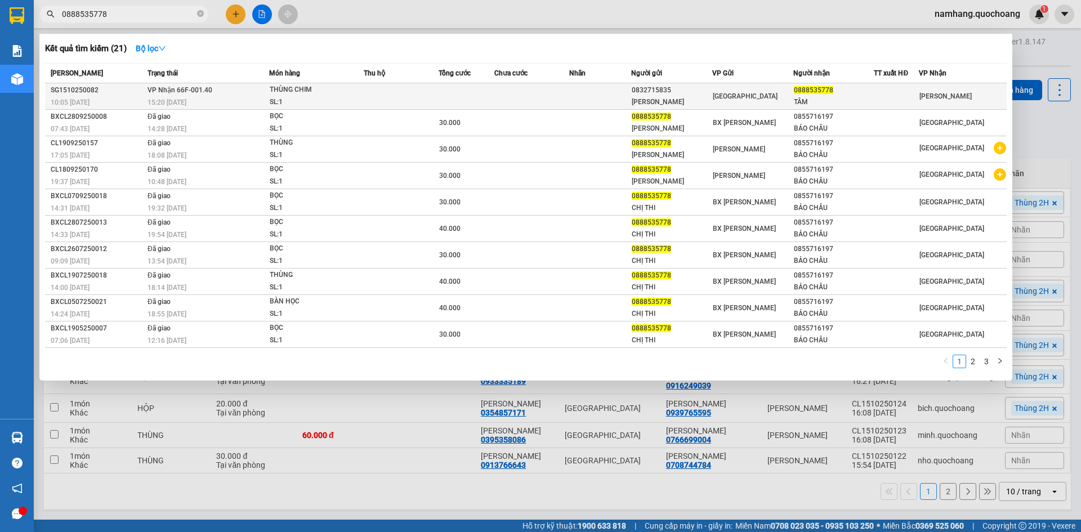
click at [410, 99] on td at bounding box center [401, 96] width 75 height 26
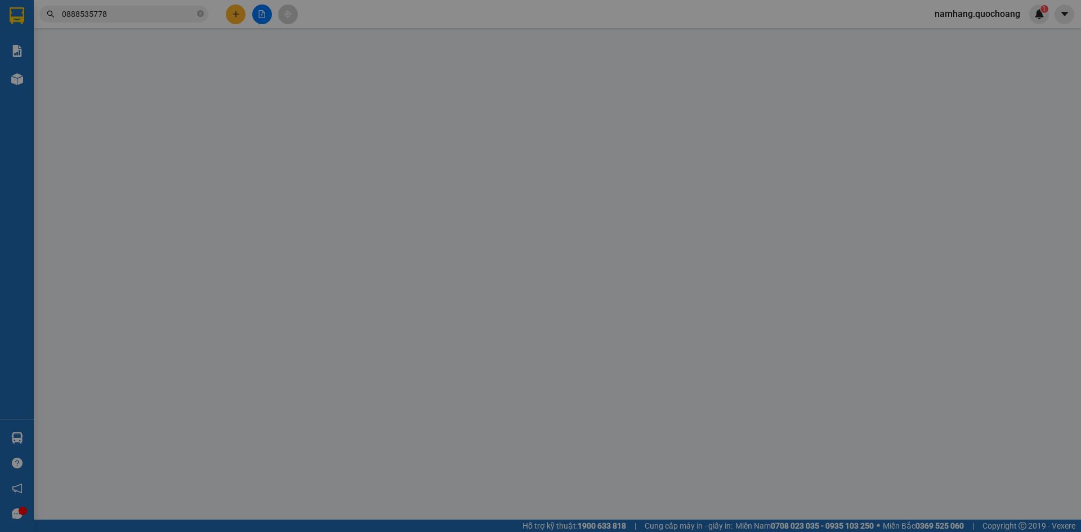
type input "0832715835"
type input "LÊ MINH TÂM"
type input "129/64 ĐƯỜNG SỐ 2 P16 QUẬN GÒ VẤP HCM"
type input "0888535778"
type input "TÂM"
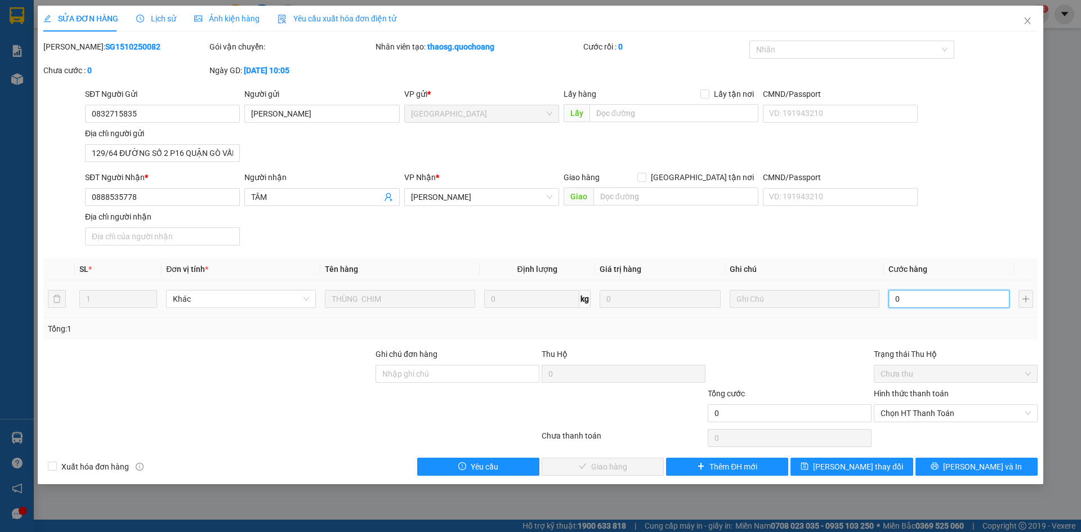
click at [954, 302] on input "0" at bounding box center [949, 299] width 121 height 18
type input "5"
type input "50"
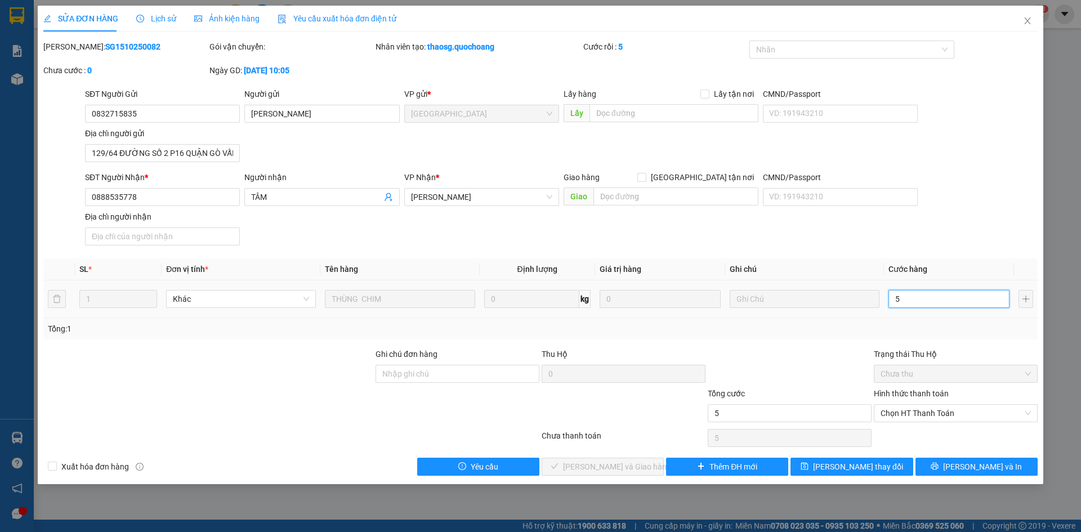
type input "50"
type input "500"
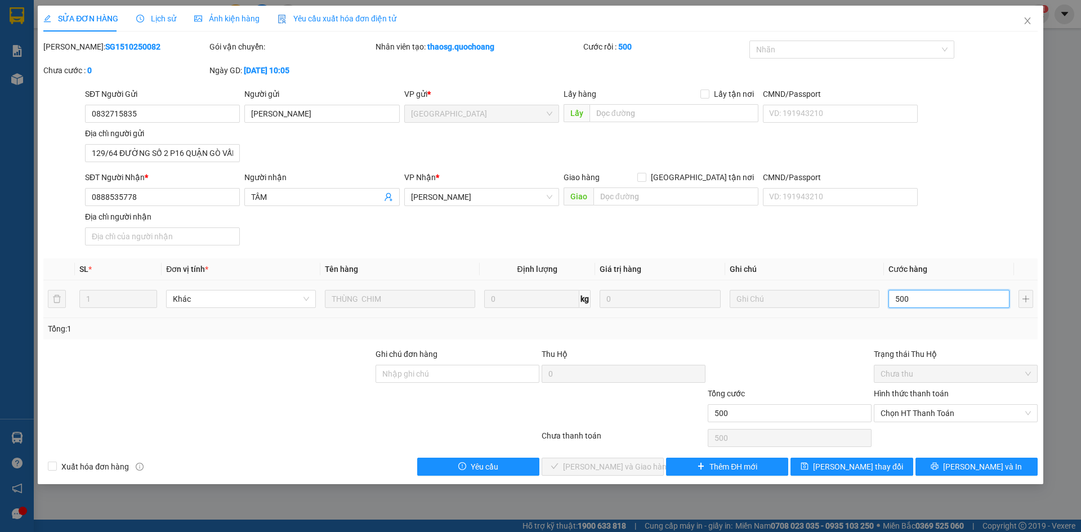
type input "5.000"
type input "50.000"
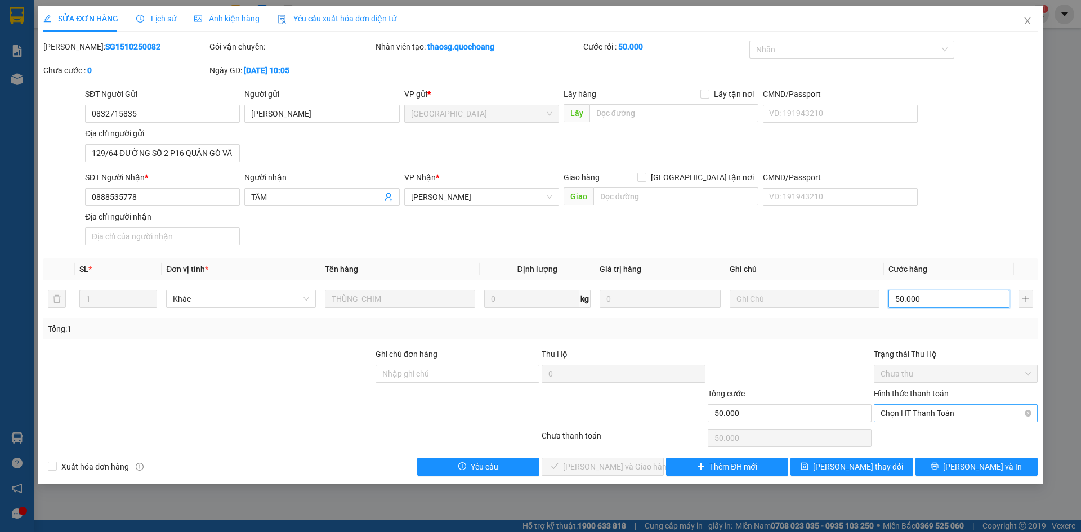
click at [933, 414] on span "Chọn HT Thanh Toán" at bounding box center [956, 413] width 150 height 17
type input "50.000"
click at [928, 432] on div "Tại văn phòng" at bounding box center [956, 436] width 150 height 12
type input "0"
click at [606, 470] on span "[PERSON_NAME] và Giao hàng" at bounding box center [617, 467] width 108 height 12
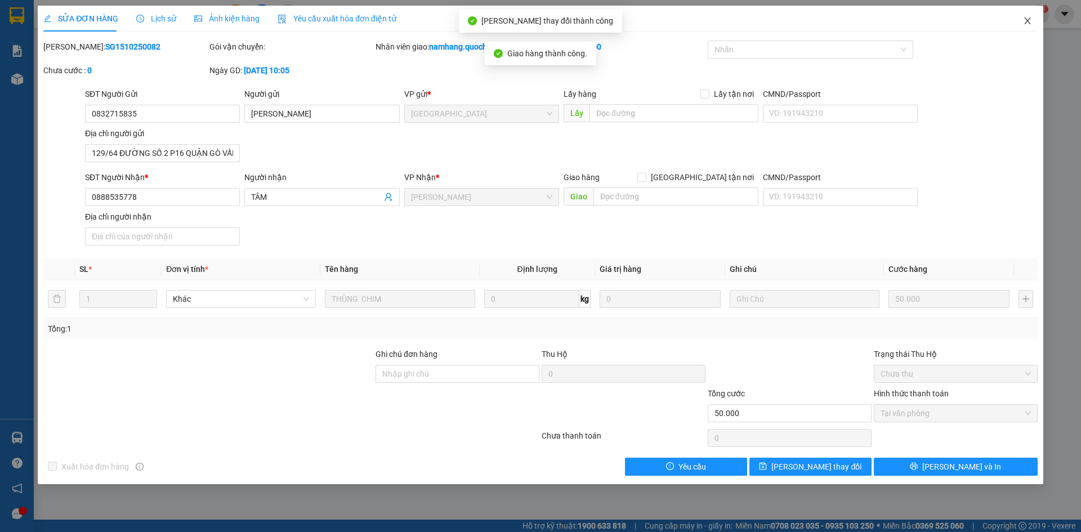
click at [1032, 21] on icon "close" at bounding box center [1027, 20] width 9 height 9
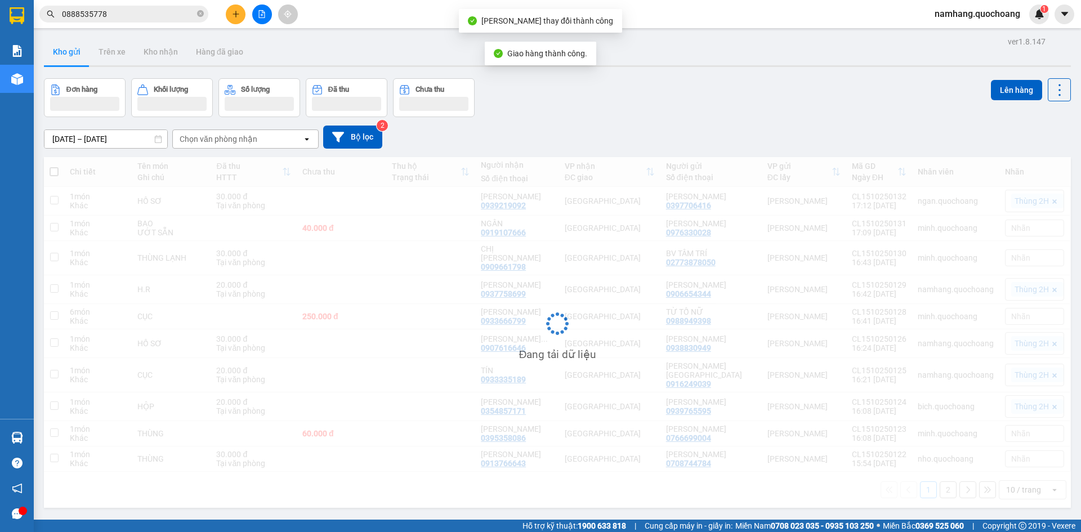
click at [156, 14] on input "0888535778" at bounding box center [128, 14] width 133 height 12
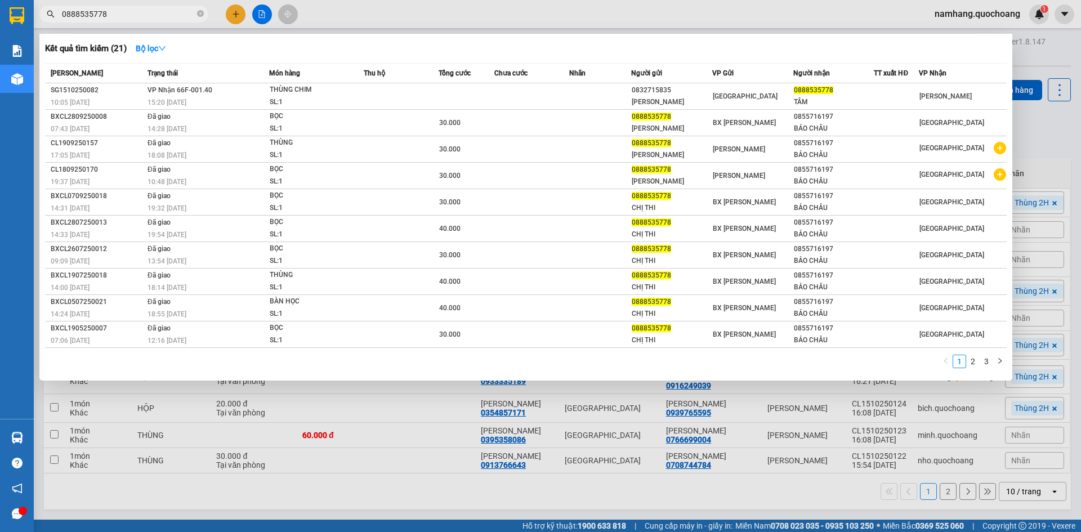
click at [152, 11] on input "0888535778" at bounding box center [128, 14] width 133 height 12
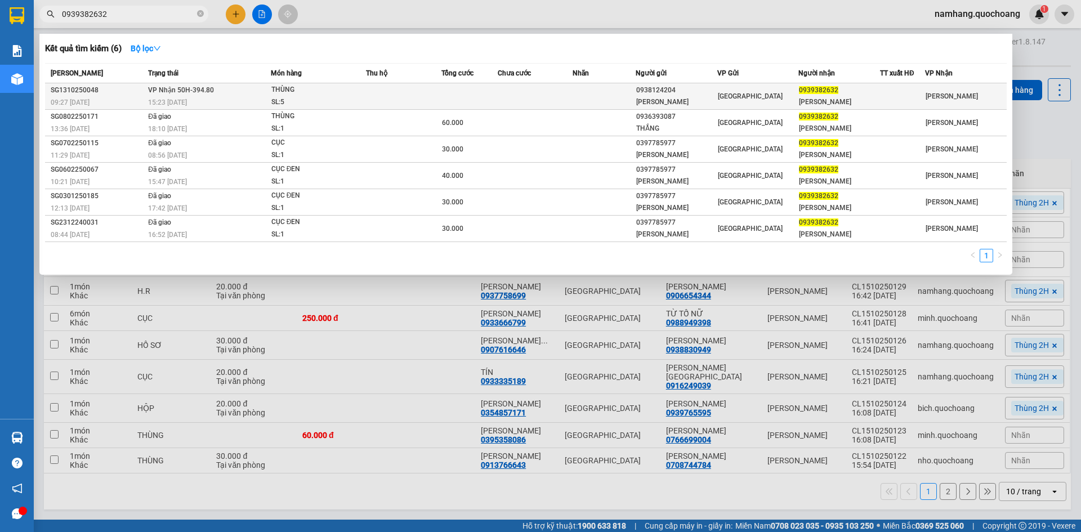
type input "0939382632"
click at [403, 100] on td at bounding box center [403, 96] width 75 height 26
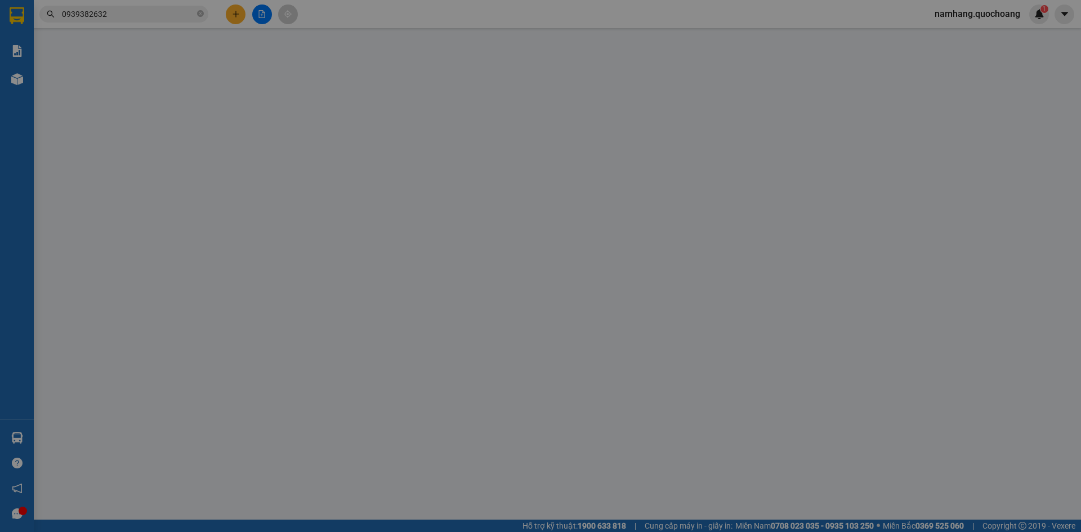
type input "0938124204"
type input "TRẦN VĂN VŨ"
type input "207/63D HỒ NGỌC LÃM , BÌNH TÂN"
type input "0939382632"
type input "THANH VŨ"
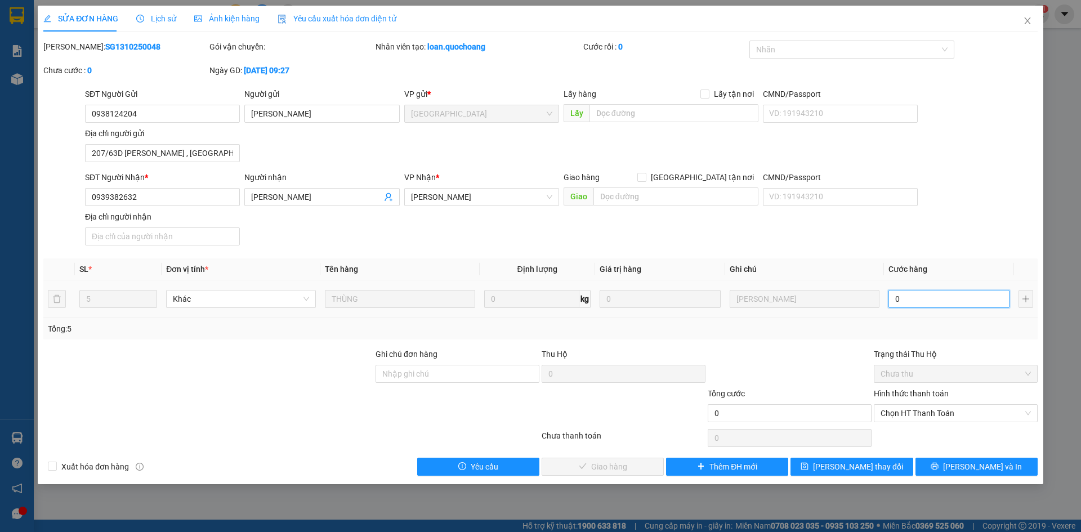
click at [922, 306] on input "0" at bounding box center [949, 299] width 121 height 18
click at [1030, 25] on icon "close" at bounding box center [1027, 20] width 9 height 9
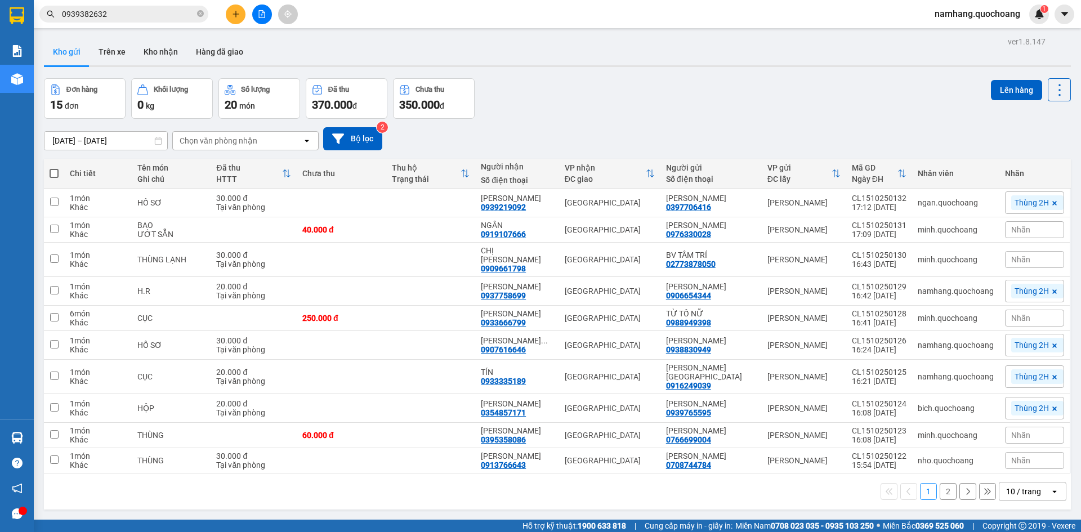
click at [180, 18] on input "0939382632" at bounding box center [128, 14] width 133 height 12
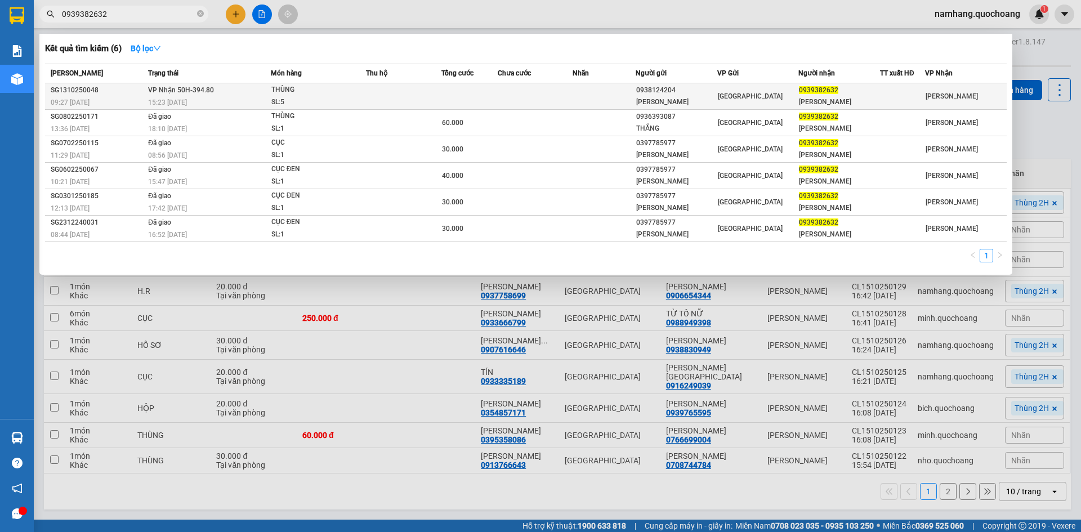
click at [344, 84] on div "THÙNG" at bounding box center [313, 90] width 84 height 12
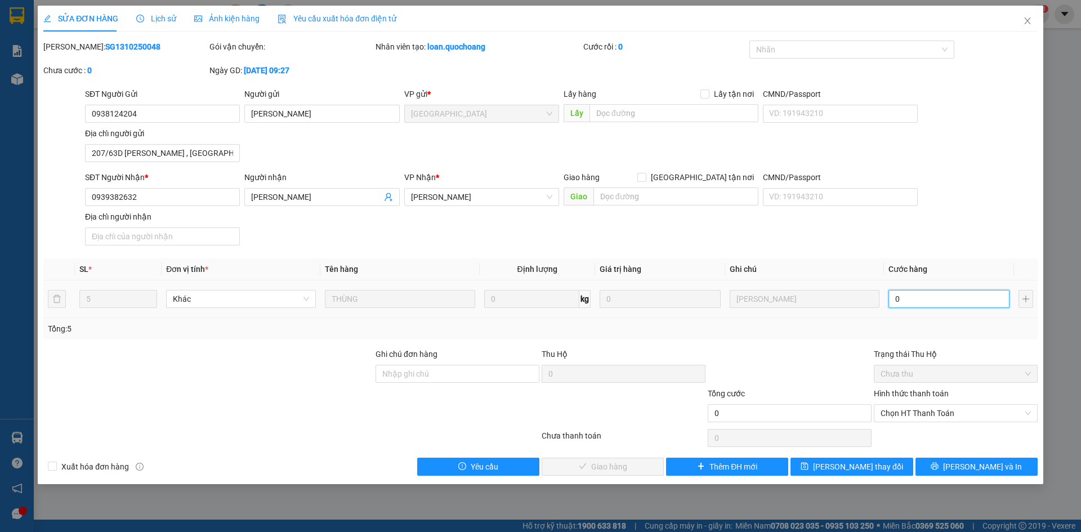
click at [932, 299] on input "0" at bounding box center [949, 299] width 121 height 18
type input "8"
type input "80"
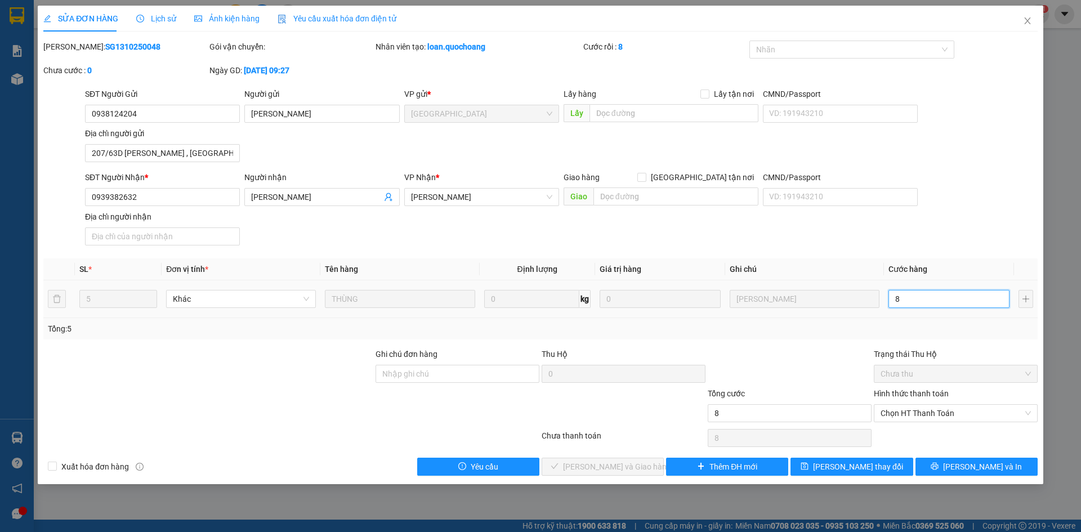
type input "80"
type input "800"
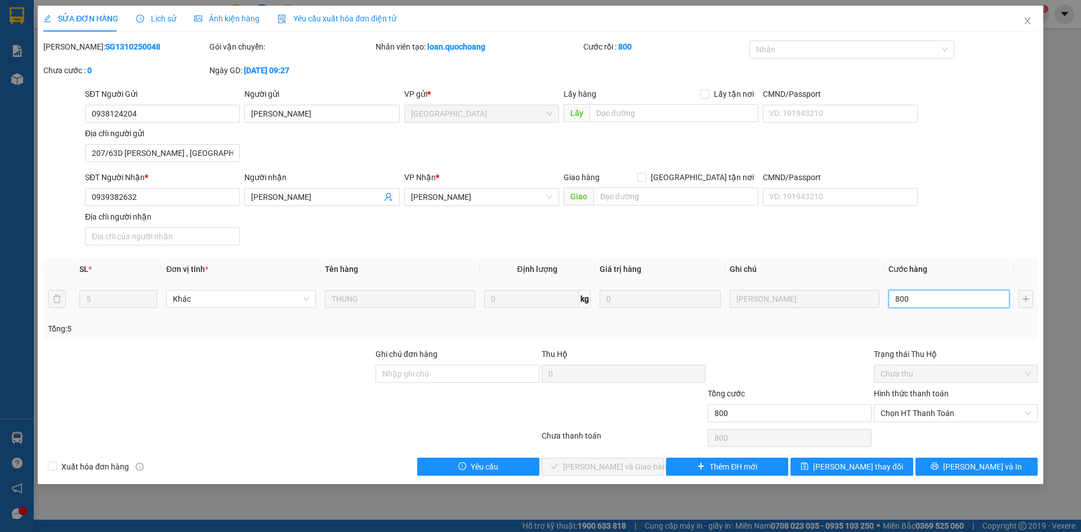
type input "8.000"
type input "80.000"
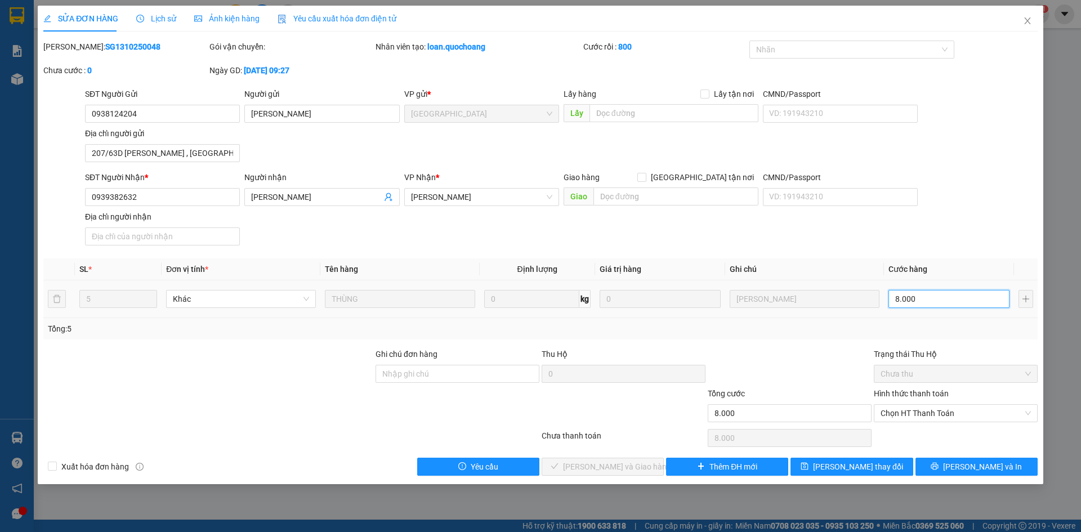
type input "80.000"
click at [1001, 237] on div "SĐT Người Nhận * 0939382632 Người nhận THANH VŨ VP Nhận * Cao Lãnh Giao hàng Gi…" at bounding box center [562, 210] width 958 height 79
click at [942, 417] on span "Chọn HT Thanh Toán" at bounding box center [956, 413] width 150 height 17
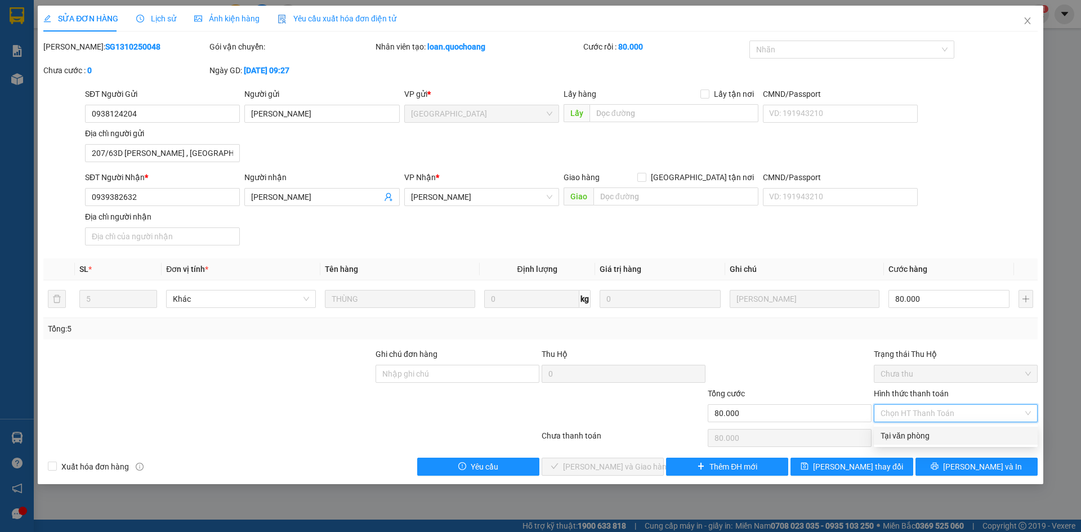
click at [929, 440] on div "Tại văn phòng" at bounding box center [956, 436] width 150 height 12
type input "0"
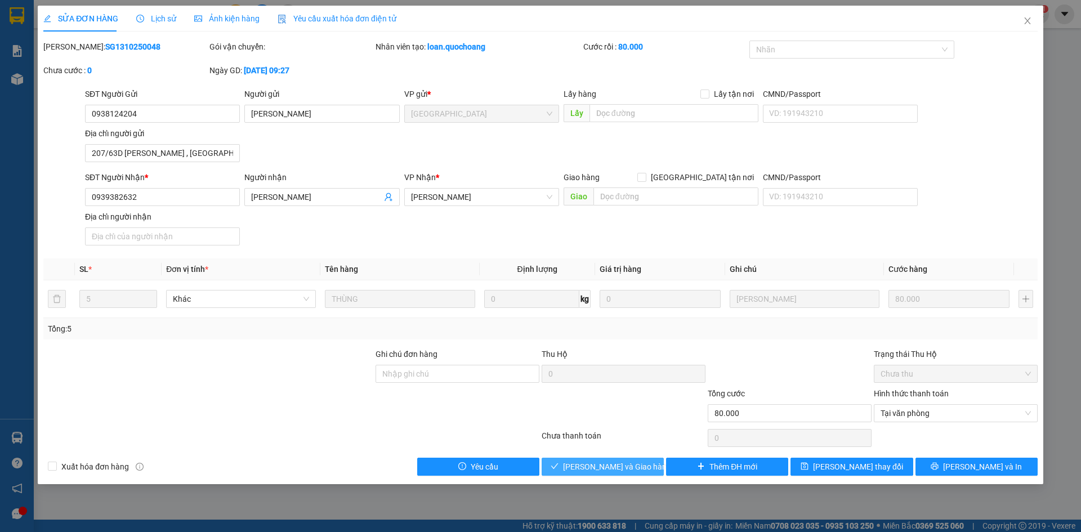
click at [626, 469] on span "Lưu và Giao hàng" at bounding box center [617, 467] width 108 height 12
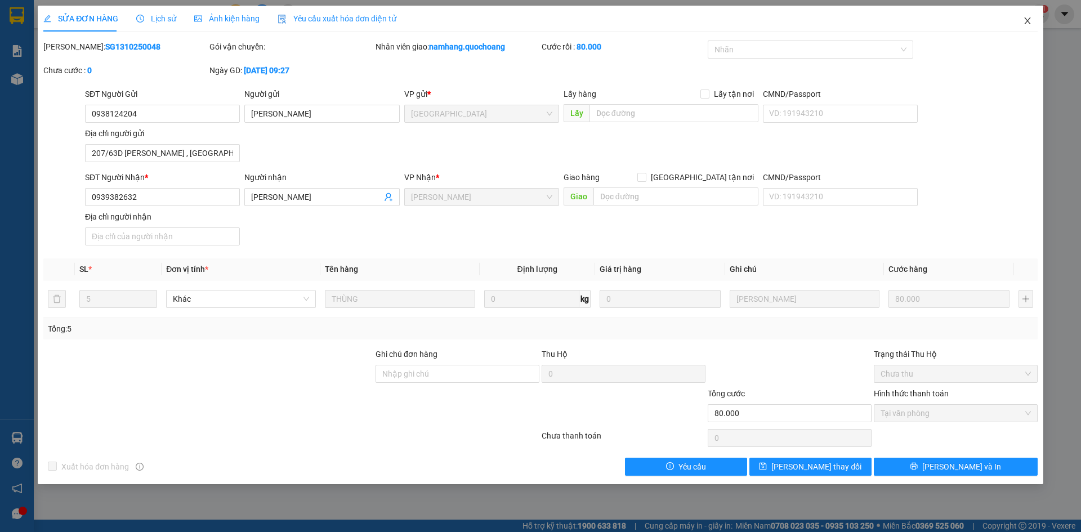
click at [1026, 21] on icon "close" at bounding box center [1027, 20] width 9 height 9
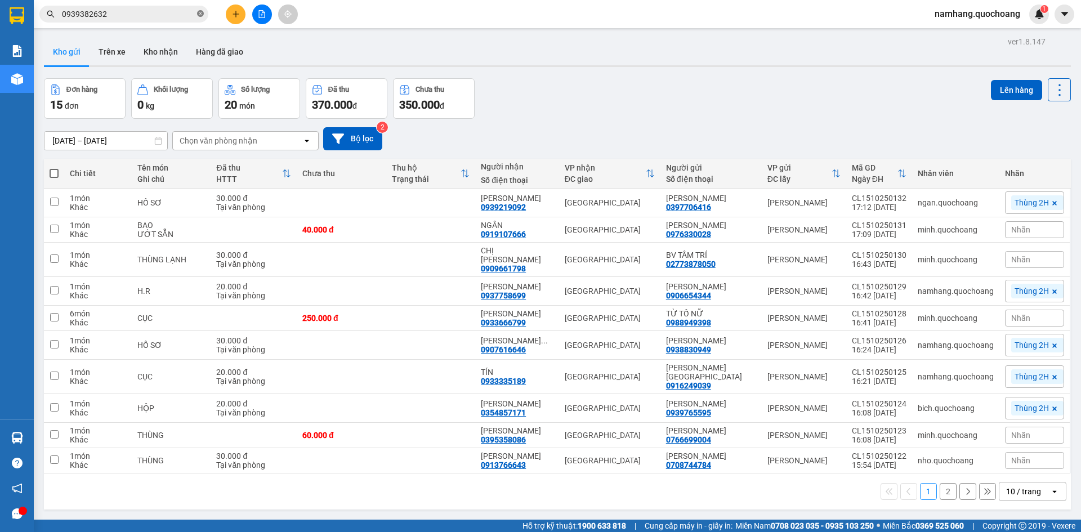
click at [199, 12] on icon "close-circle" at bounding box center [200, 13] width 7 height 7
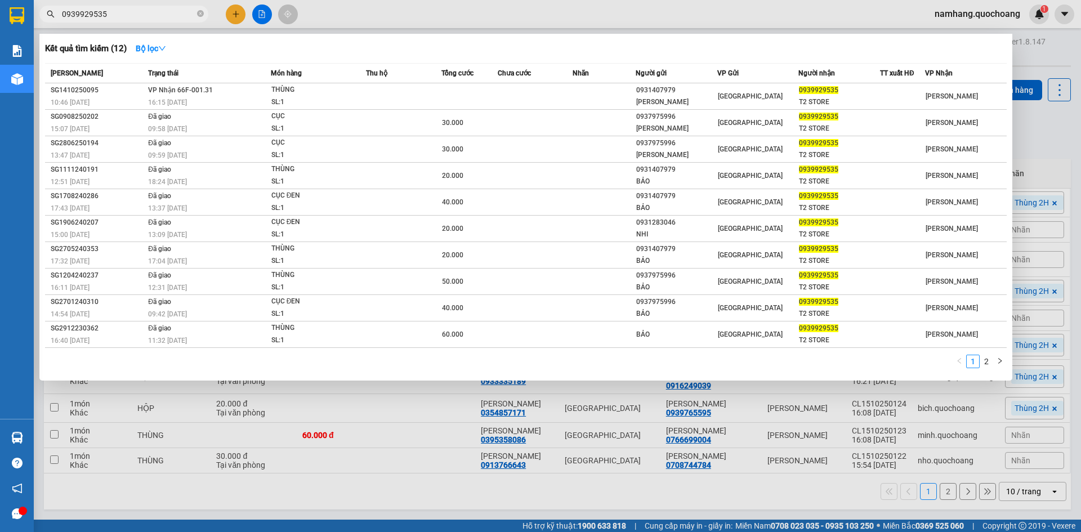
type input "0939929535"
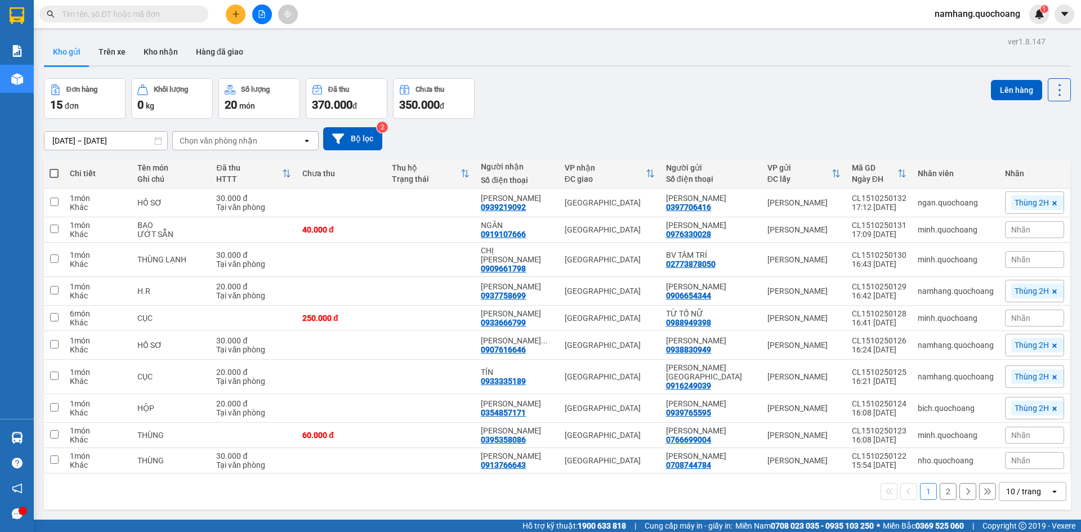
click at [194, 18] on input "text" at bounding box center [128, 14] width 133 height 12
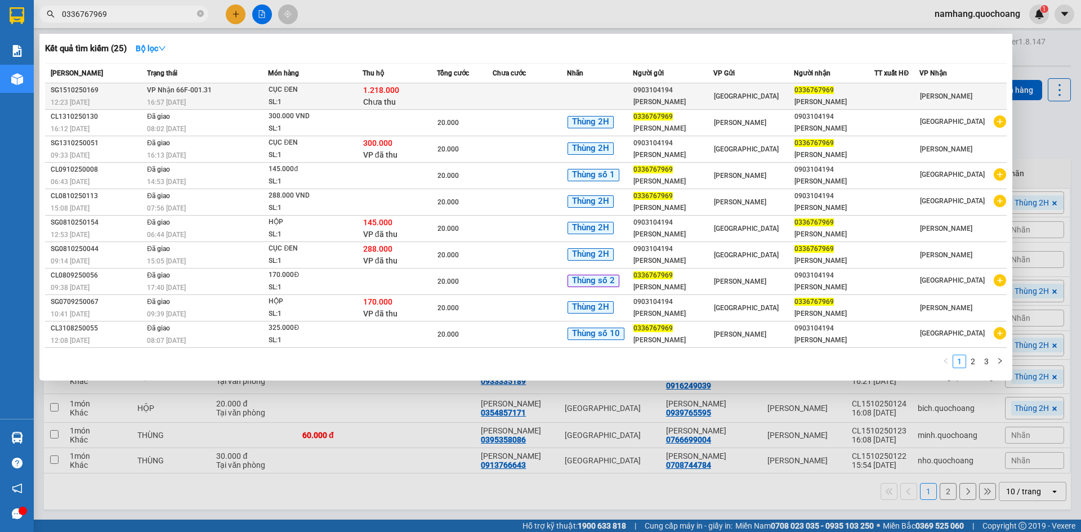
type input "0336767969"
click at [471, 98] on td at bounding box center [465, 96] width 56 height 26
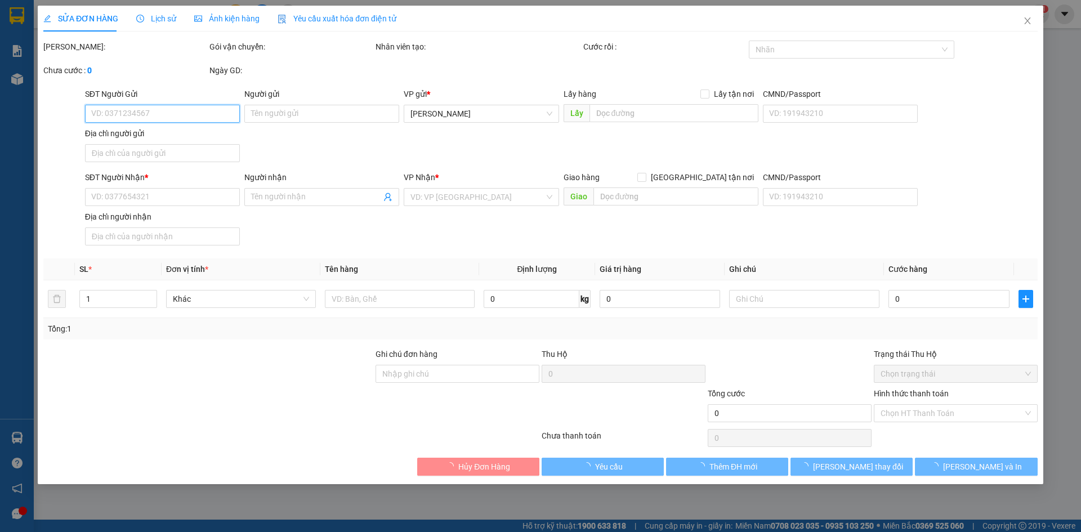
type input "0903104194"
type input "[PERSON_NAME]"
type input "588 VĨNH VIỄN P DIÊN HỒNG HCM"
type input "0336767969"
type input "[PERSON_NAME]"
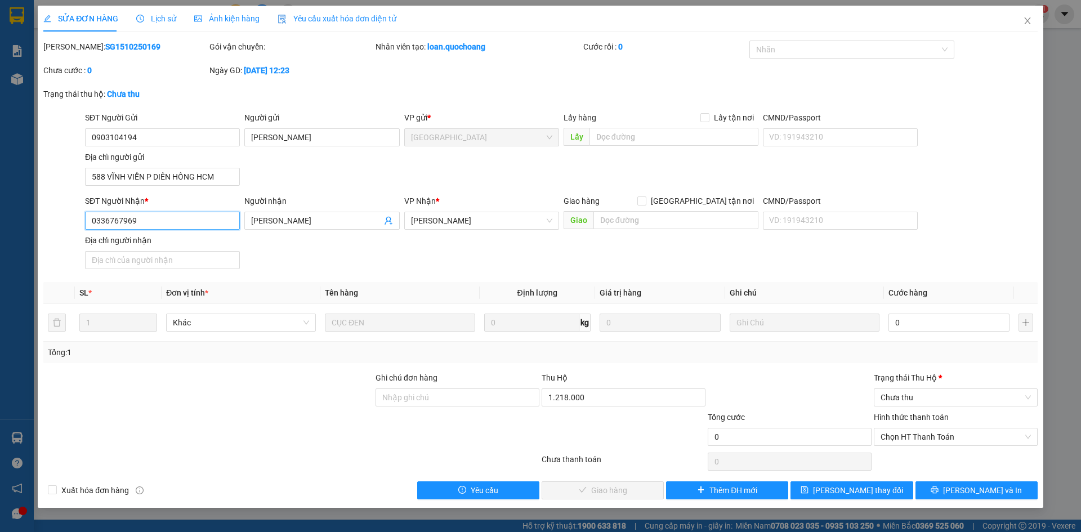
click at [173, 214] on input "0336767969" at bounding box center [162, 221] width 155 height 18
click at [181, 129] on input "0903104194" at bounding box center [162, 137] width 155 height 18
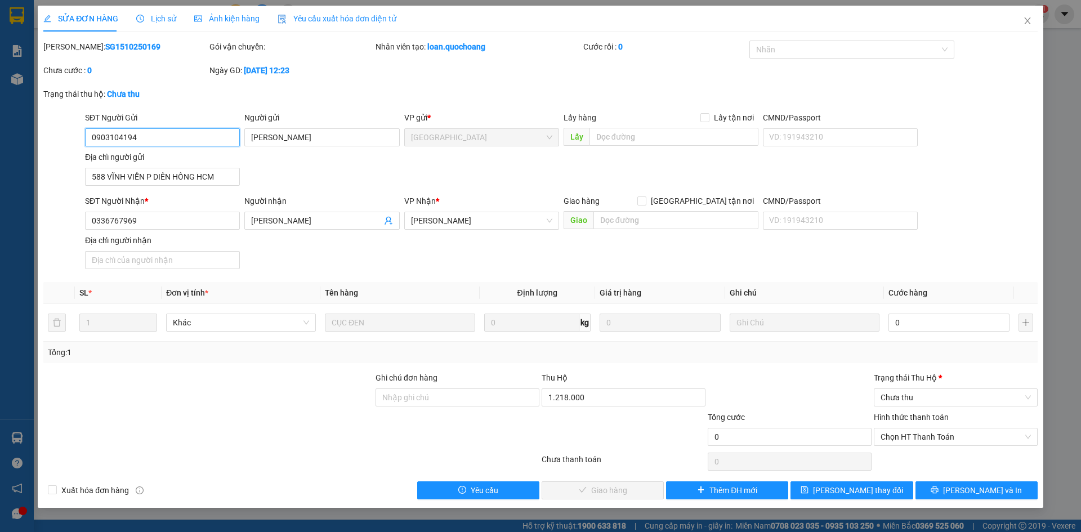
click at [181, 129] on input "0903104194" at bounding box center [162, 137] width 155 height 18
click at [898, 323] on input "0" at bounding box center [949, 323] width 121 height 18
type input "3"
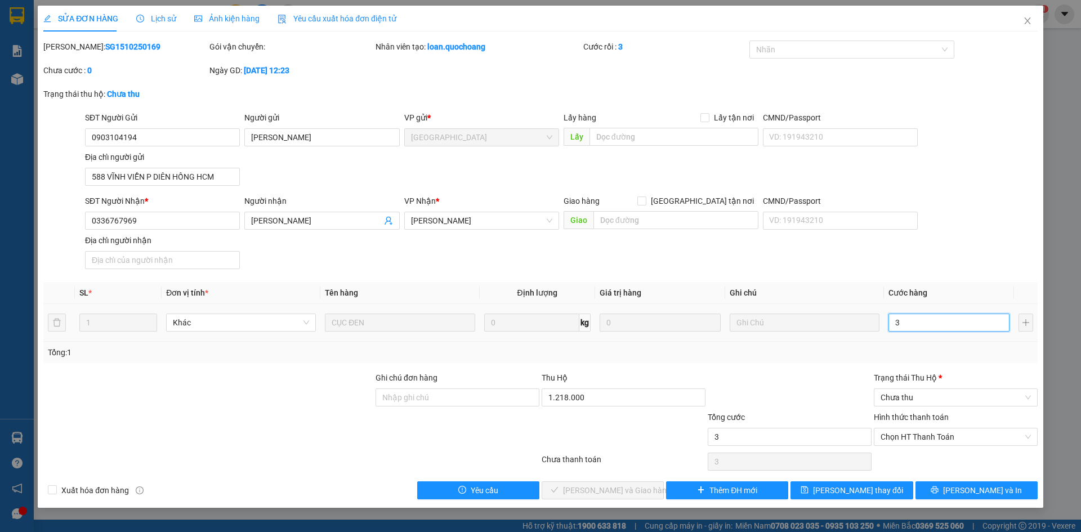
type input "30"
type input "300"
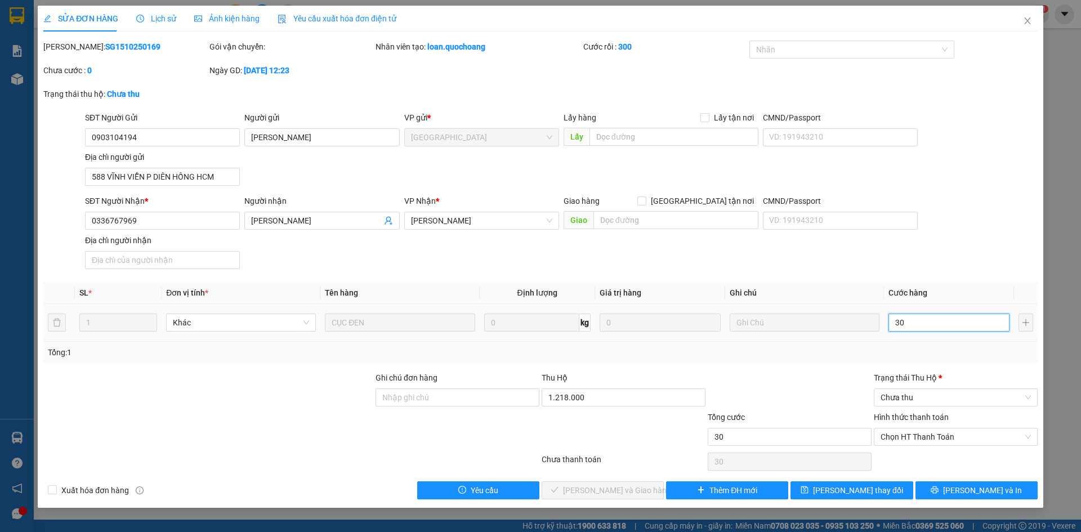
type input "300"
type input "3.000"
type input "30.000"
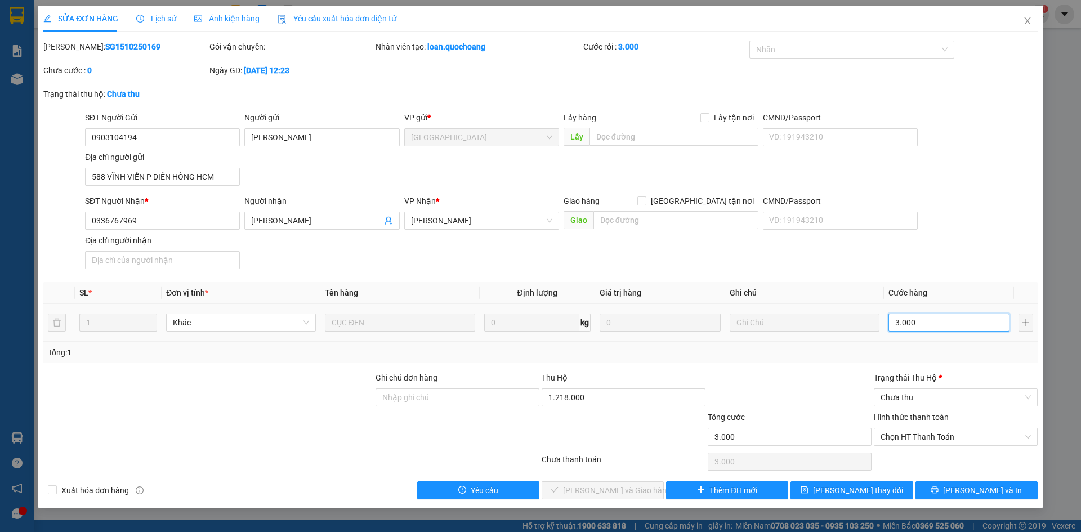
type input "30.000"
click at [920, 434] on span "Chọn HT Thanh Toán" at bounding box center [956, 437] width 150 height 17
type input "30.000"
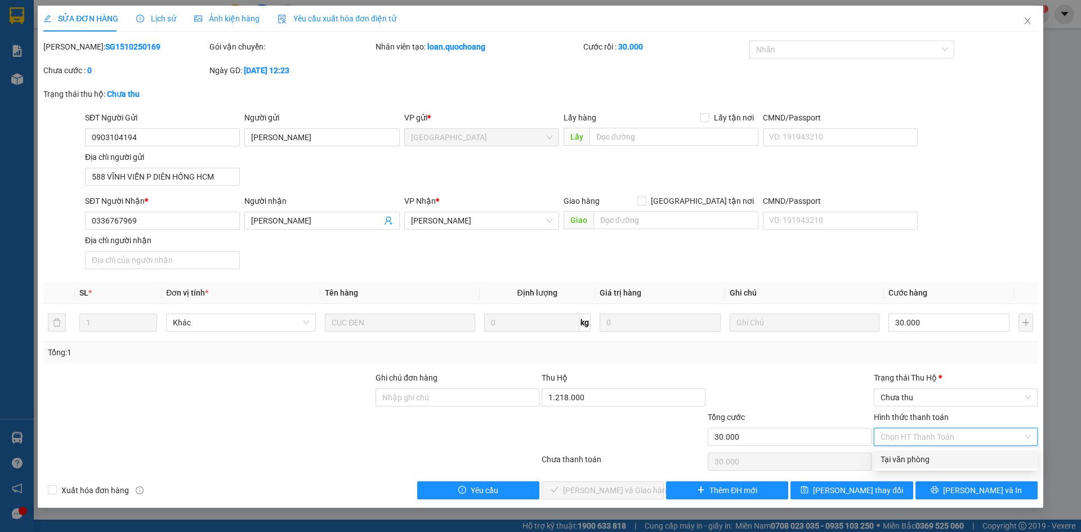
click at [919, 461] on div "Tại văn phòng" at bounding box center [956, 459] width 150 height 12
type input "0"
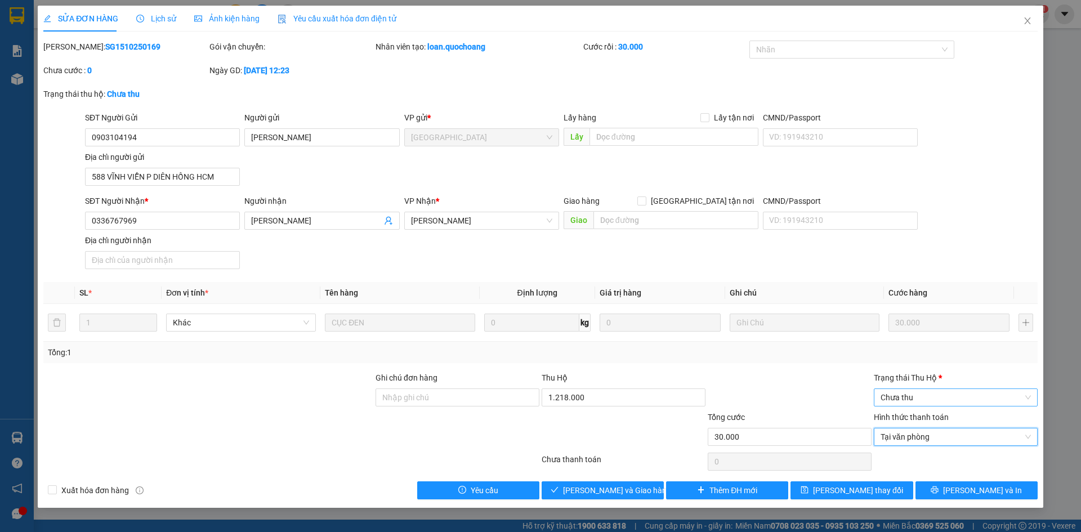
click at [938, 402] on span "Chưa thu" at bounding box center [956, 397] width 150 height 17
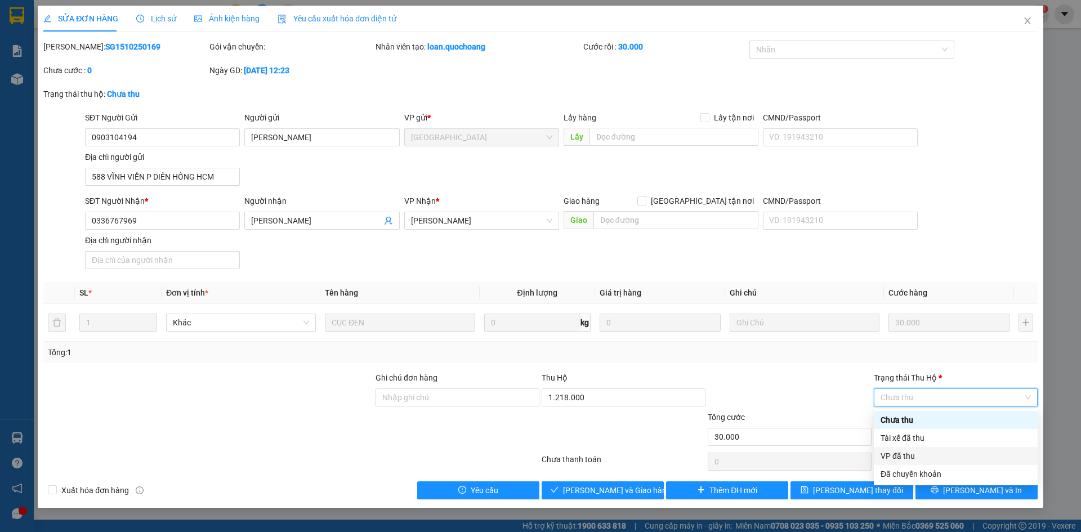
click at [921, 462] on div "VP đã thu" at bounding box center [956, 456] width 150 height 12
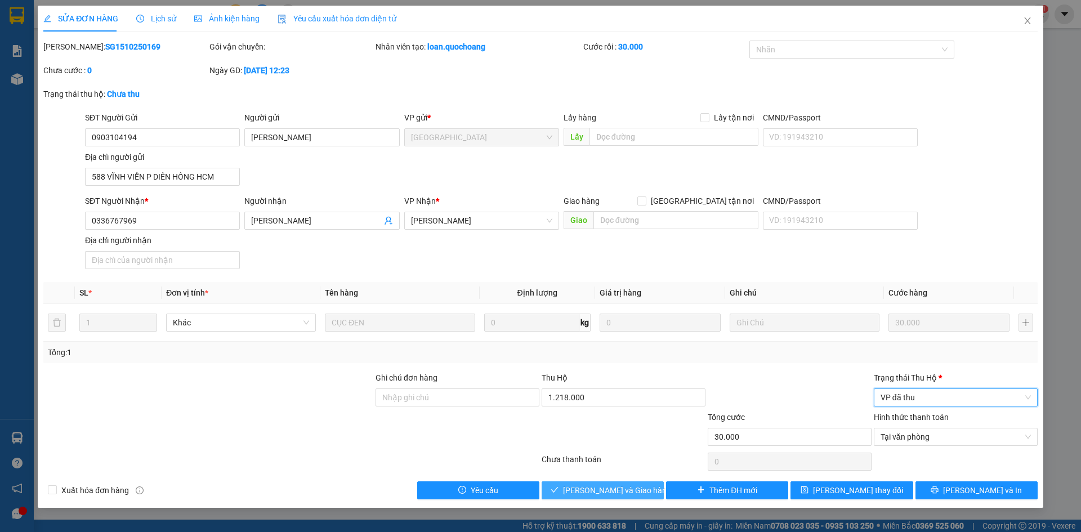
click at [594, 494] on span "[PERSON_NAME] và Giao hàng" at bounding box center [617, 490] width 108 height 12
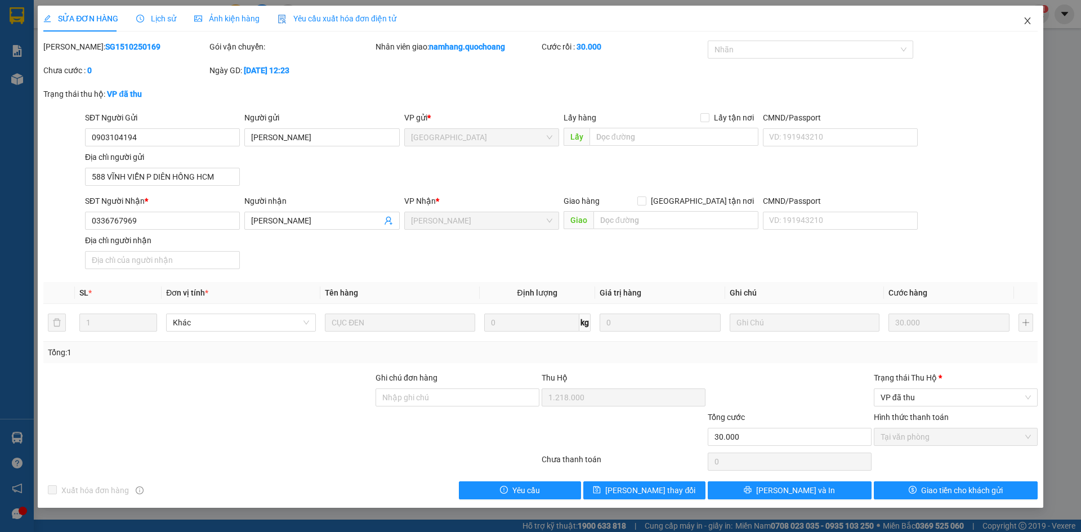
click at [1028, 26] on span "Close" at bounding box center [1028, 22] width 32 height 32
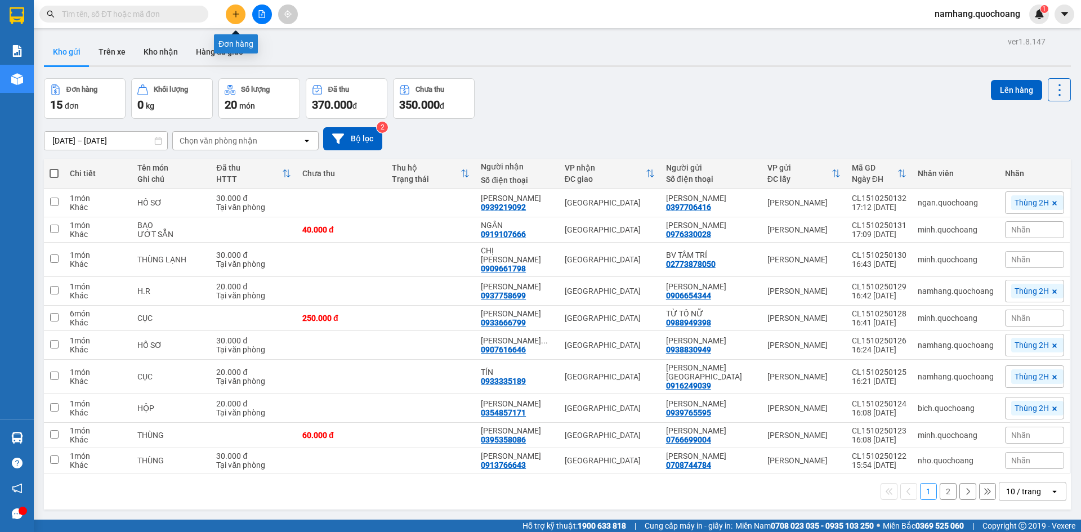
click at [232, 19] on button at bounding box center [236, 15] width 20 height 20
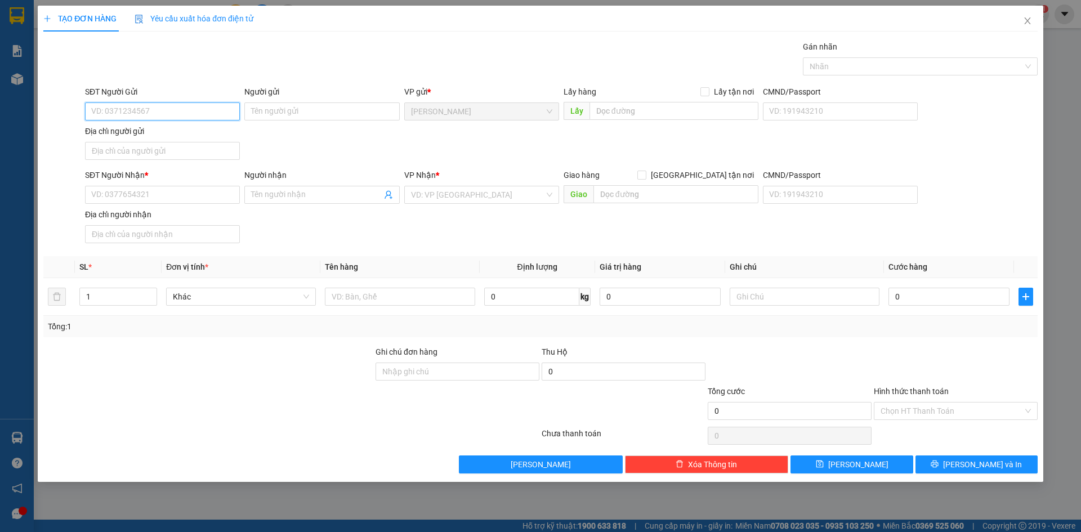
click at [178, 119] on input "SĐT Người Gửi" at bounding box center [162, 112] width 155 height 18
paste input "0336767969"
type input "0336767969"
click at [162, 140] on div "0336767969 - [PERSON_NAME]" at bounding box center [162, 134] width 155 height 18
type input "[PERSON_NAME]"
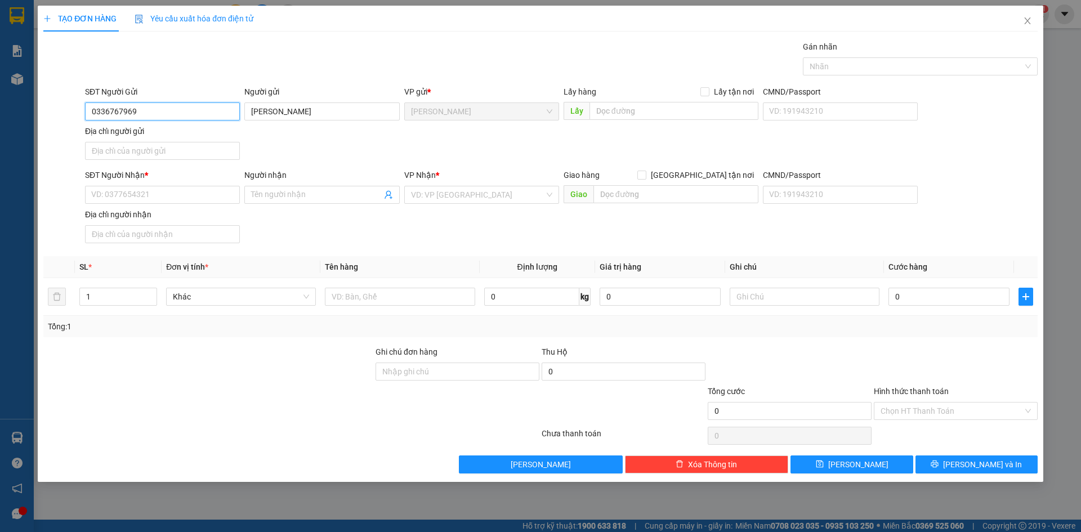
type input "0336767969"
click at [164, 197] on input "SĐT Người Nhận *" at bounding box center [162, 195] width 155 height 18
paste input "0903104194"
type input "0903104194"
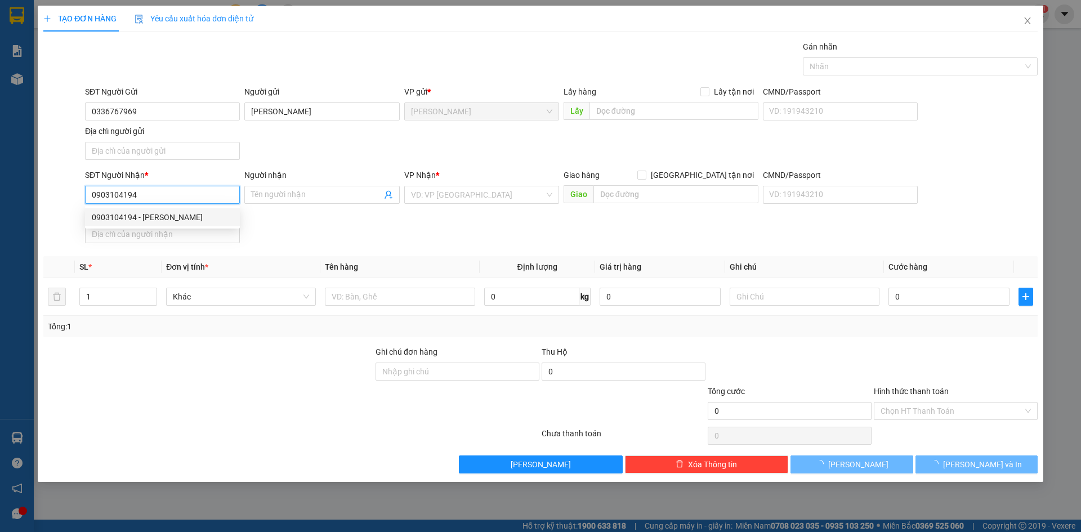
click at [180, 218] on div "0903104194 - NGUYỄN THÀNH CHUNG" at bounding box center [162, 217] width 141 height 12
type input "NGUYỄN THÀNH CHUNG"
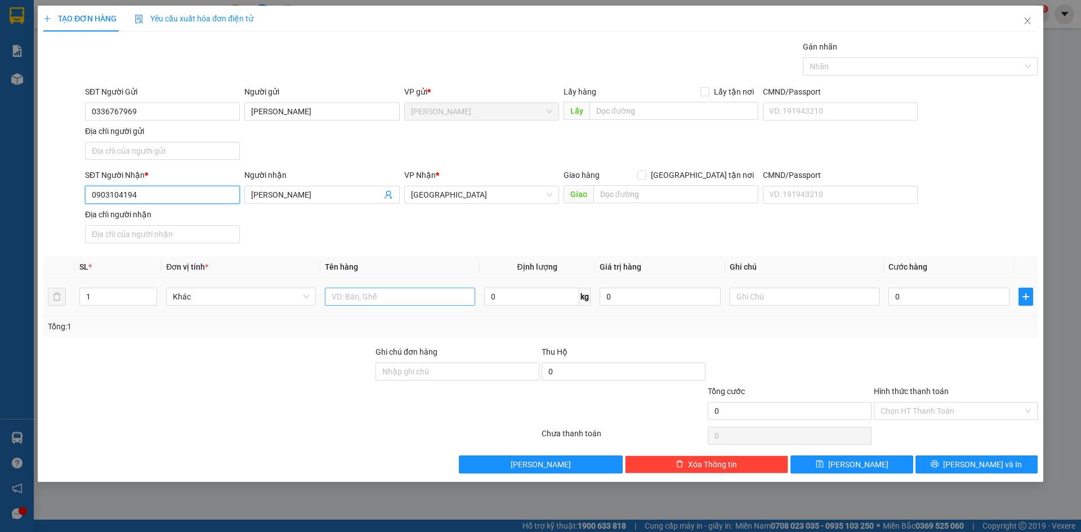
type input "0903104194"
click at [341, 295] on input "text" at bounding box center [400, 297] width 150 height 18
type input "1.218.000 VND"
click at [832, 288] on input "text" at bounding box center [805, 297] width 150 height 18
type input "TIỀN THU HỘ"
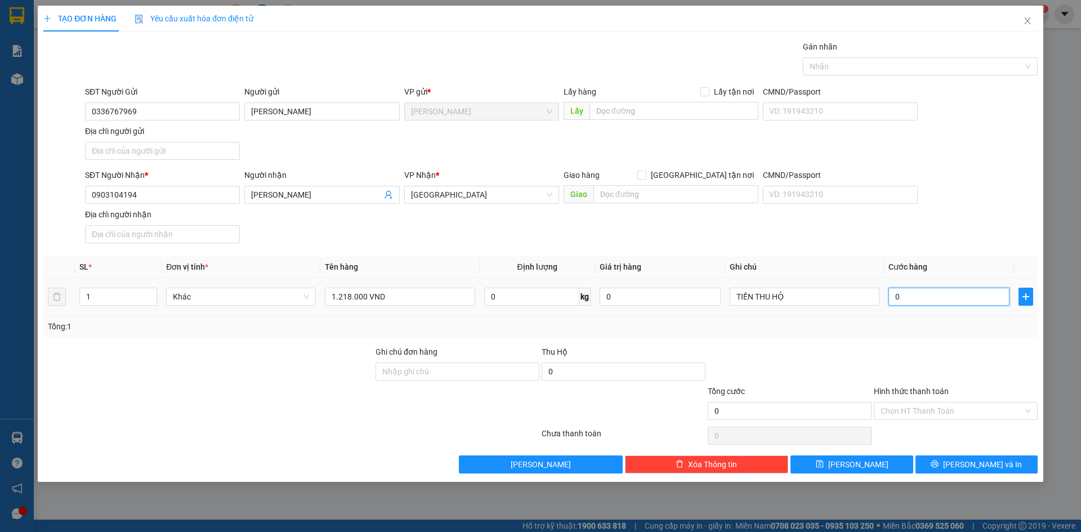
click at [916, 301] on input "0" at bounding box center [949, 297] width 121 height 18
type input "2"
type input "20"
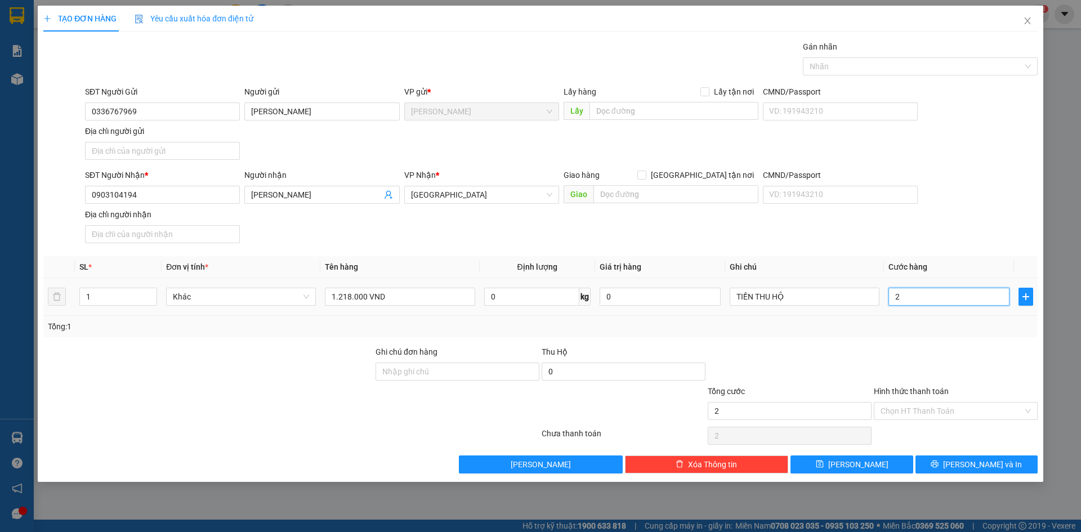
type input "20"
type input "200"
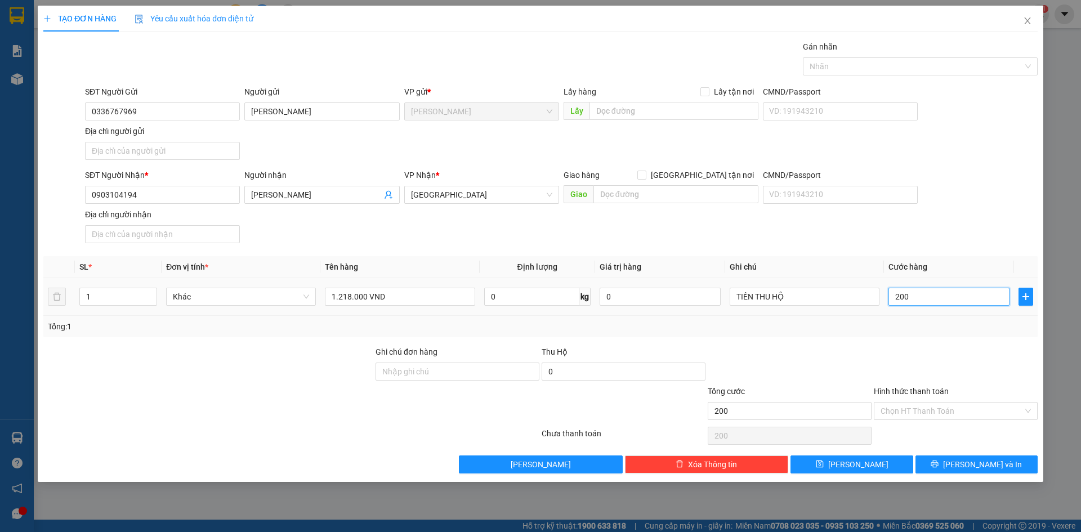
type input "2.000"
type input "20.000"
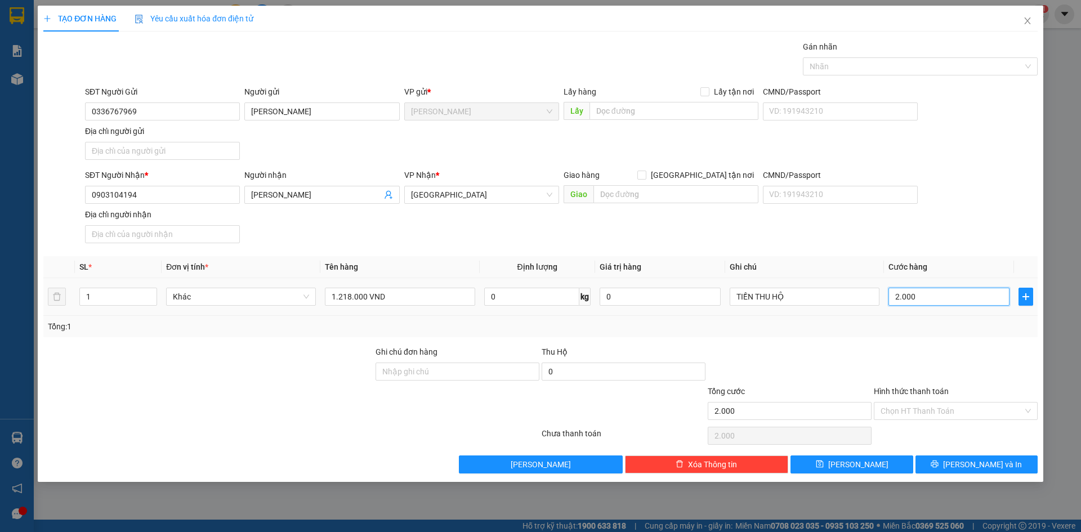
type input "20.000"
click at [851, 64] on div at bounding box center [915, 67] width 218 height 14
type input "20.000"
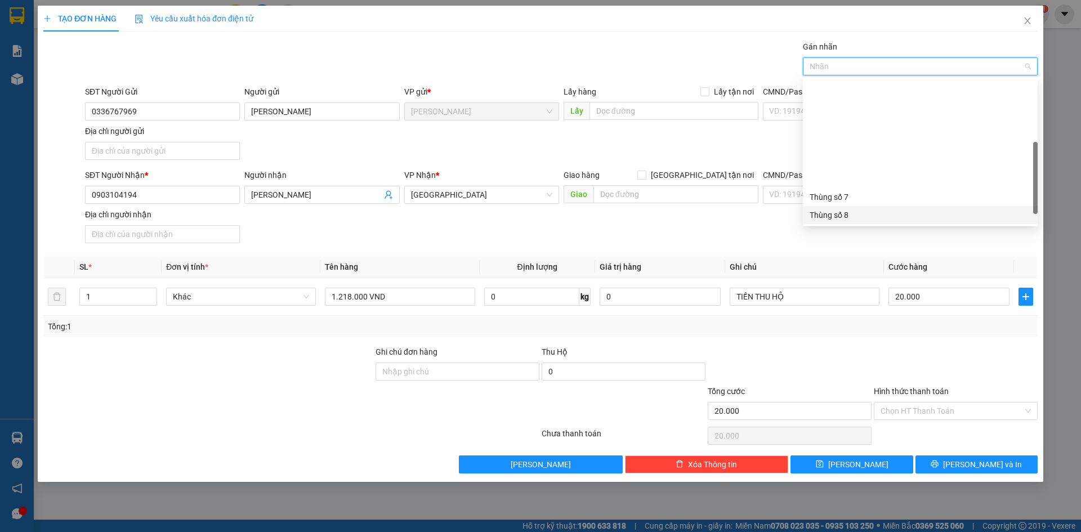
scroll to position [144, 0]
click at [832, 213] on div "Thùng 2H" at bounding box center [920, 215] width 221 height 12
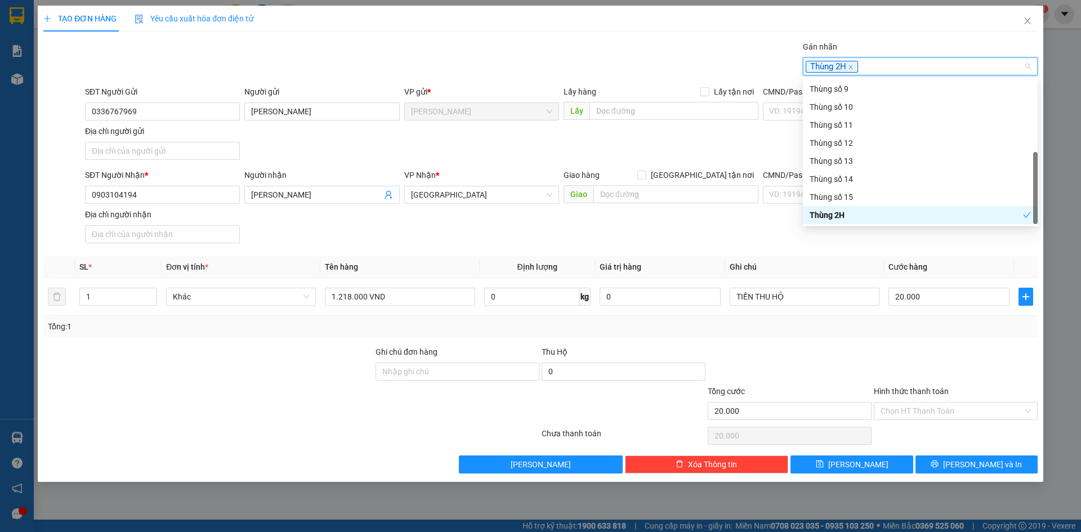
click at [924, 361] on div at bounding box center [956, 365] width 166 height 39
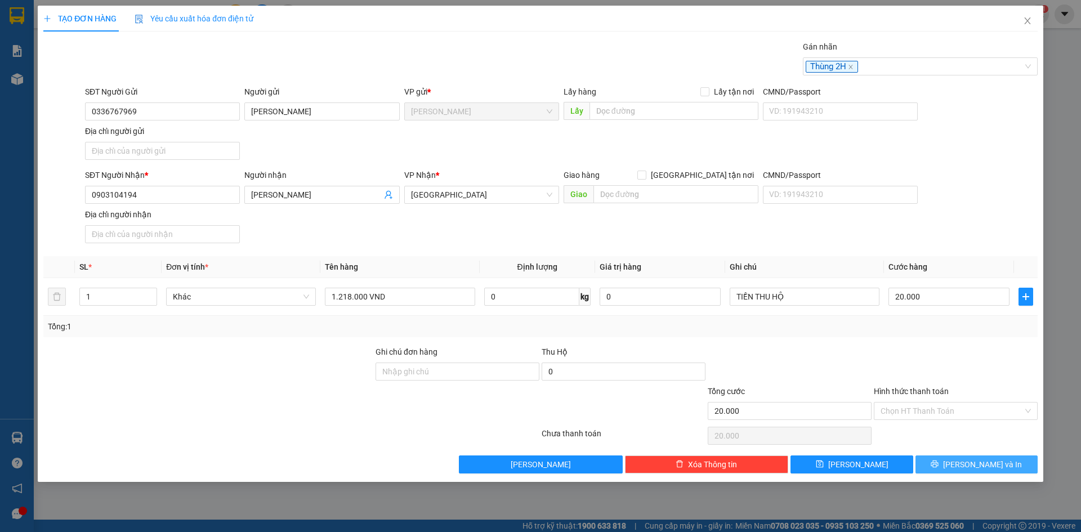
click at [989, 464] on span "[PERSON_NAME] và In" at bounding box center [982, 465] width 79 height 12
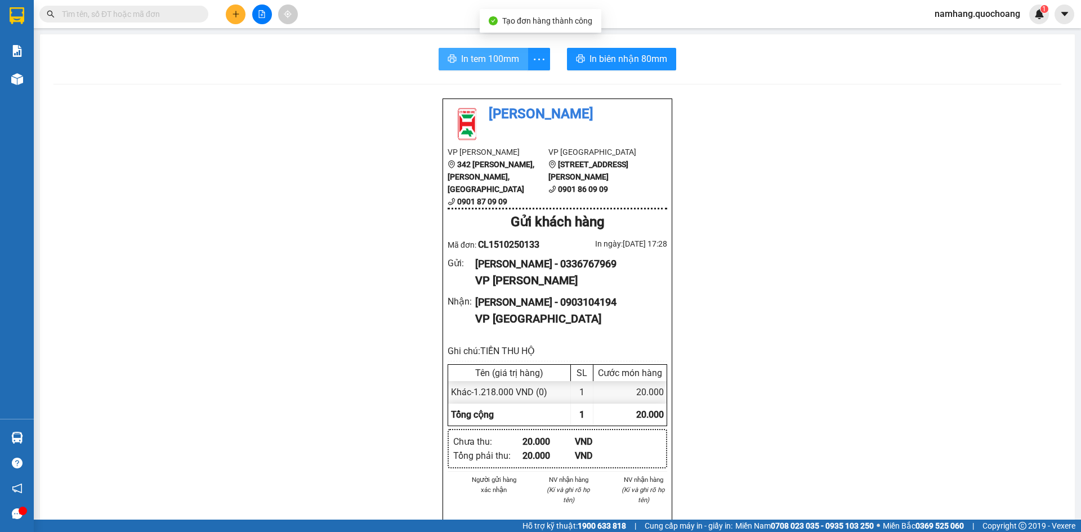
click at [475, 55] on span "In tem 100mm" at bounding box center [490, 59] width 58 height 14
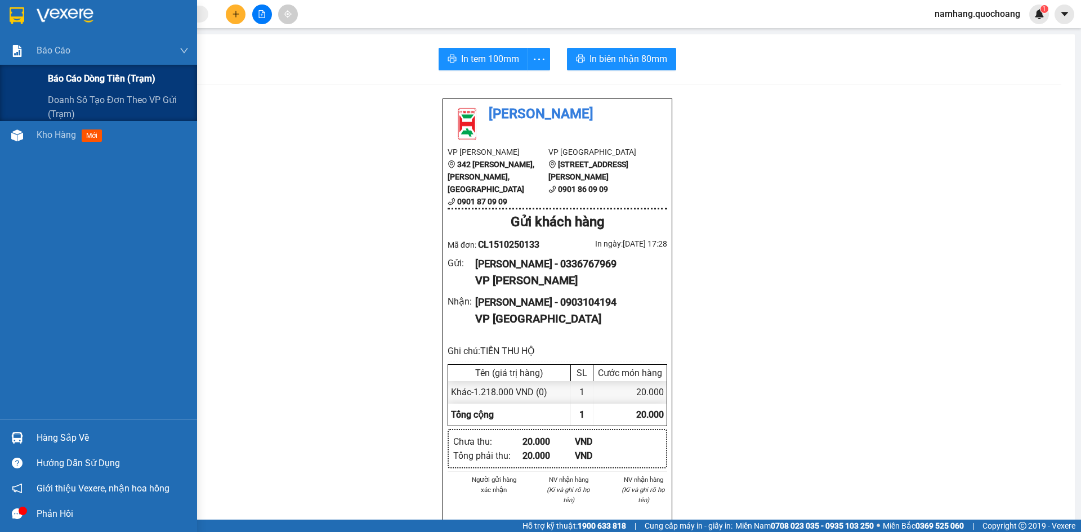
click at [93, 80] on span "Báo cáo dòng tiền (trạm)" at bounding box center [102, 79] width 108 height 14
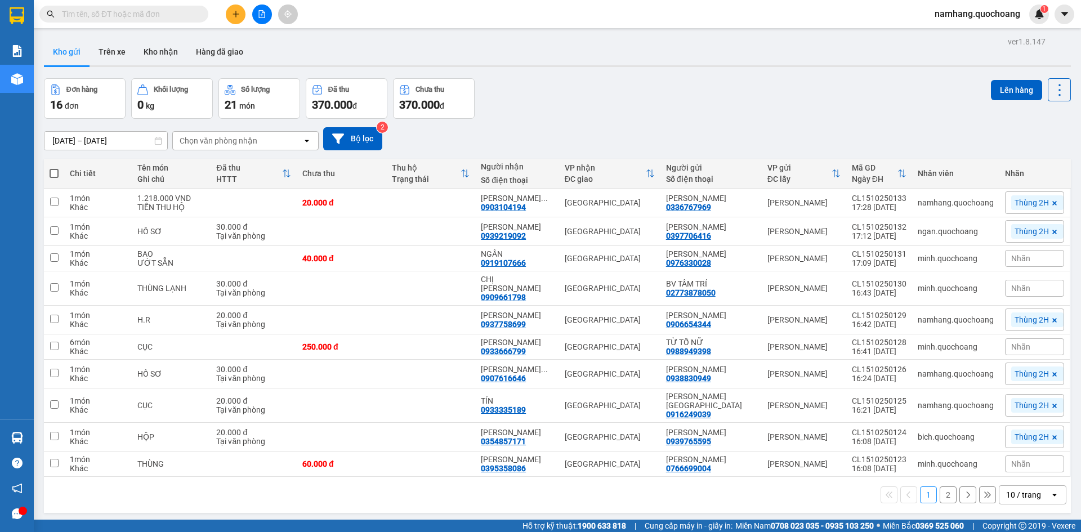
click at [754, 132] on div "[DATE] – [DATE] Press the down arrow key to interact with the calendar and sele…" at bounding box center [557, 138] width 1027 height 23
click at [228, 12] on button at bounding box center [236, 15] width 20 height 20
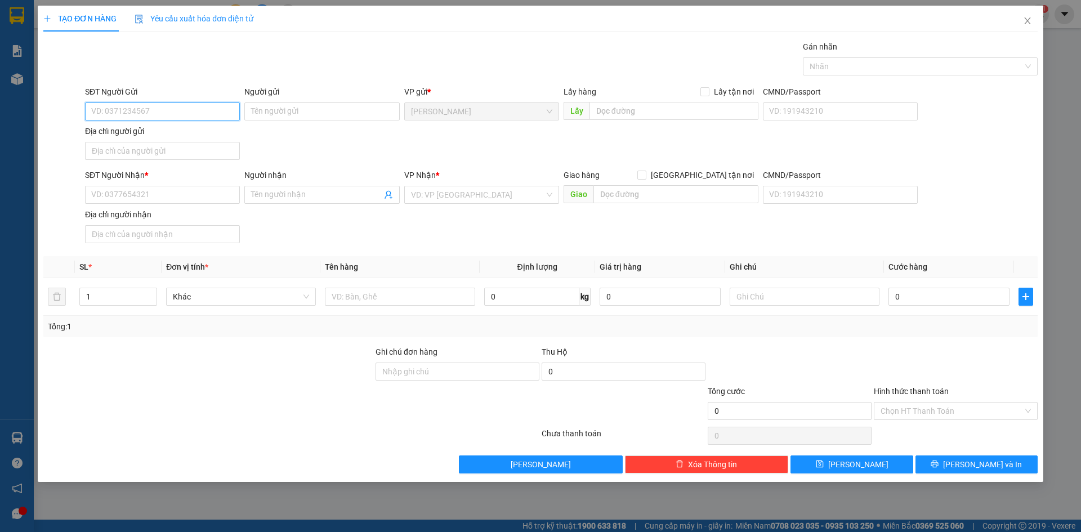
click at [185, 104] on input "SĐT Người Gửi" at bounding box center [162, 112] width 155 height 18
click at [182, 195] on input "SĐT Người Nhận *" at bounding box center [162, 195] width 155 height 18
type input "0000000000"
click at [272, 185] on div "Người nhận" at bounding box center [321, 177] width 155 height 17
click at [291, 190] on input "Người nhận" at bounding box center [316, 195] width 130 height 12
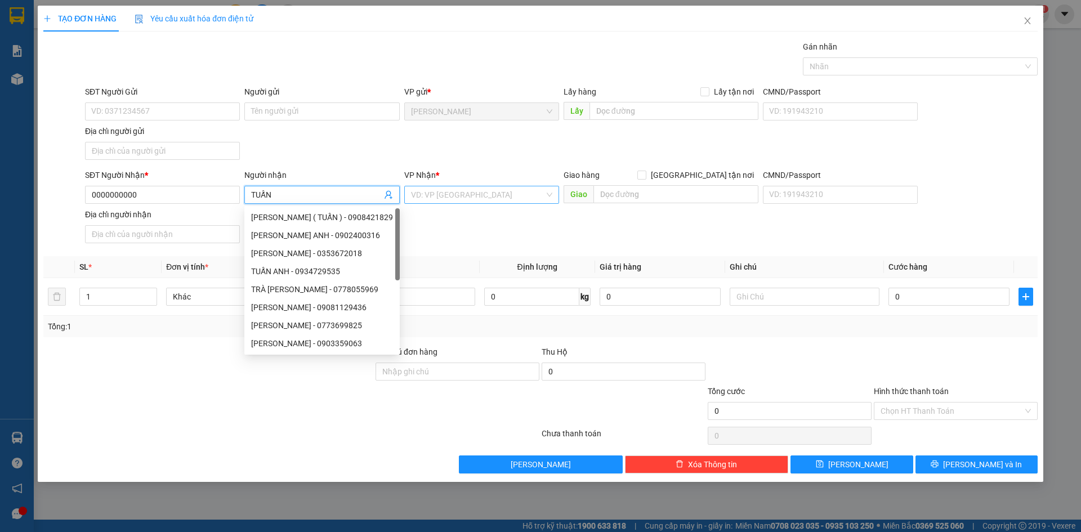
type input "TUẤN"
click at [488, 191] on input "search" at bounding box center [477, 194] width 133 height 17
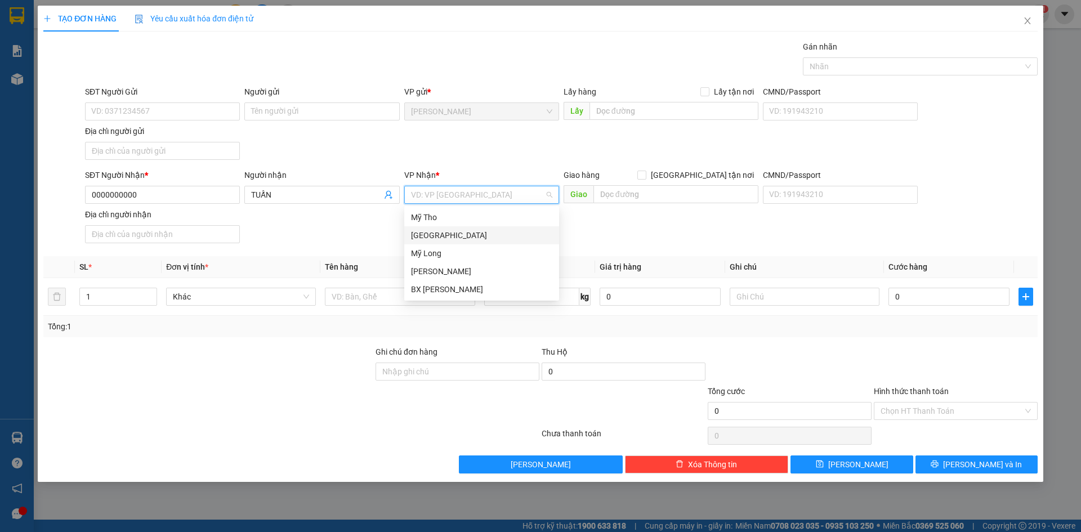
click at [442, 234] on div "[GEOGRAPHIC_DATA]" at bounding box center [481, 235] width 141 height 12
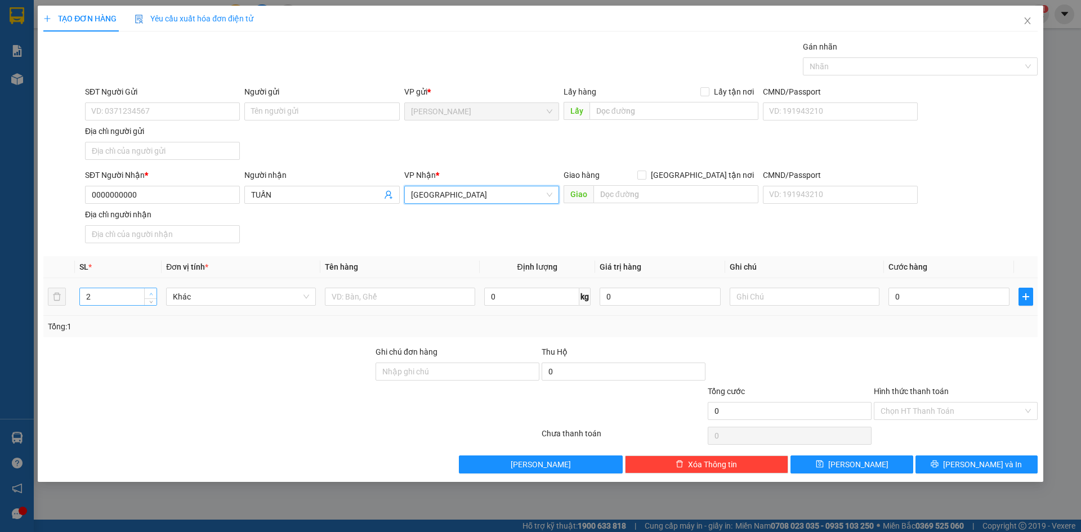
click at [150, 293] on icon "up" at bounding box center [150, 294] width 3 height 2
type input "4"
click at [150, 293] on icon "up" at bounding box center [150, 294] width 3 height 2
click at [429, 302] on input "text" at bounding box center [400, 297] width 150 height 18
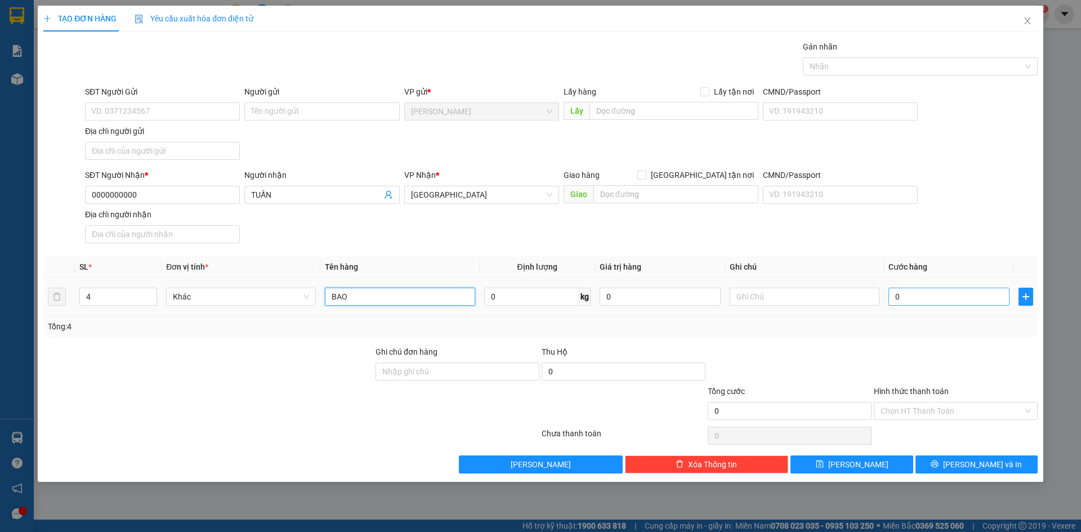
type input "BAO"
click at [913, 299] on input "0" at bounding box center [949, 297] width 121 height 18
type input "1"
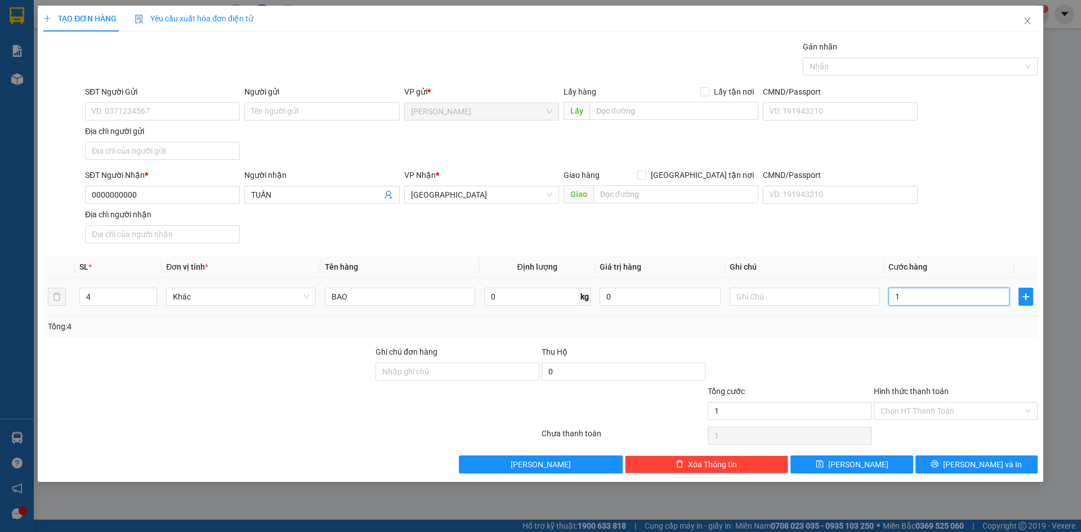
type input "16"
type input "160"
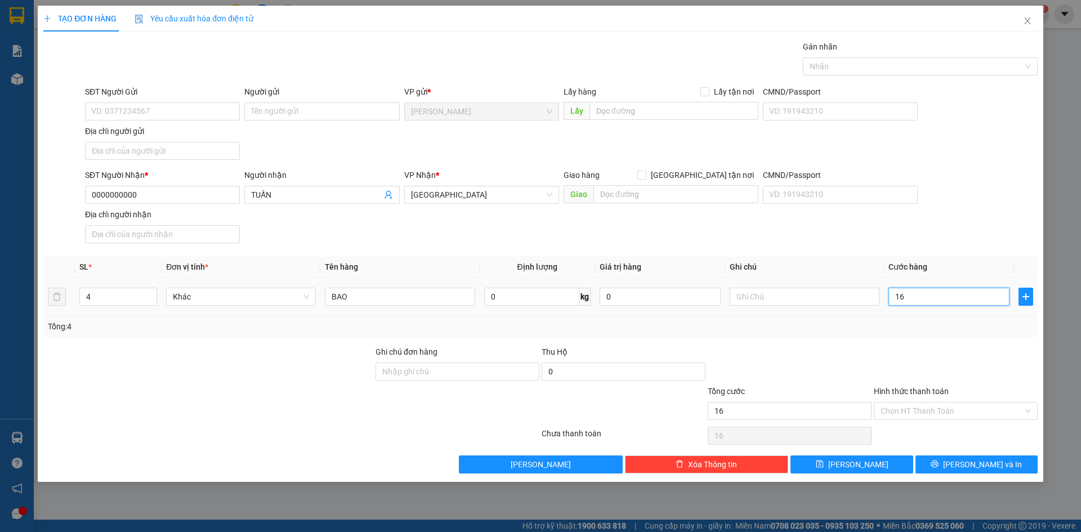
type input "160"
type input "1.600"
type input "16.000"
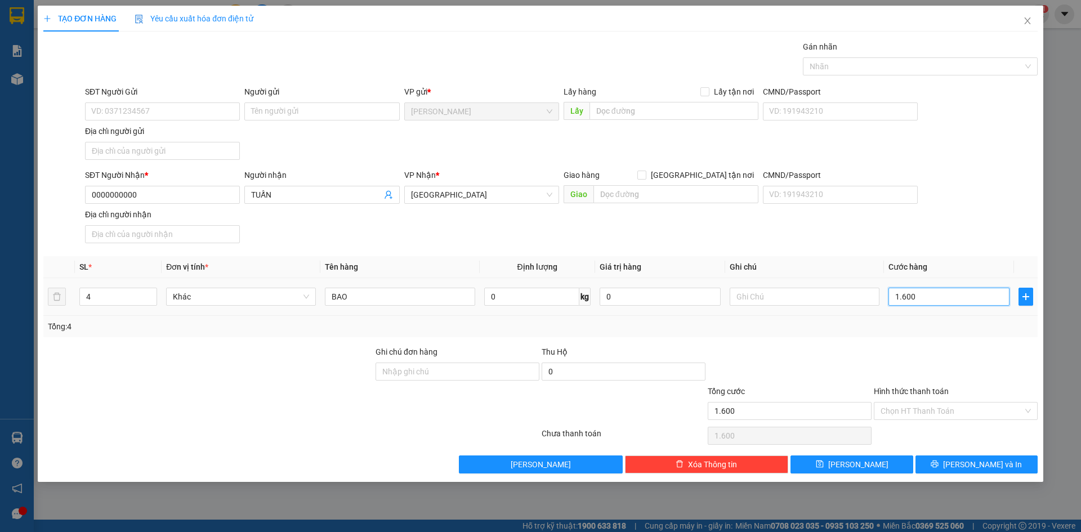
type input "16.000"
type input "160.000"
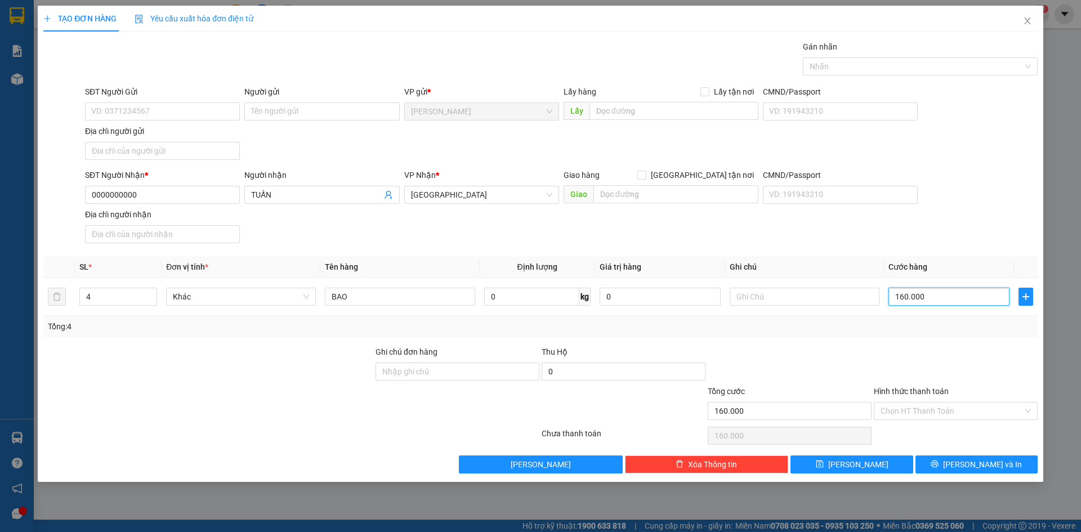
type input "160.000"
click at [974, 228] on div "SĐT Người Nhận * 0000000000 Người nhận TUẤN VP Nhận * [GEOGRAPHIC_DATA] Giao hà…" at bounding box center [562, 208] width 958 height 79
click at [948, 418] on input "Hình thức thanh toán" at bounding box center [952, 411] width 143 height 17
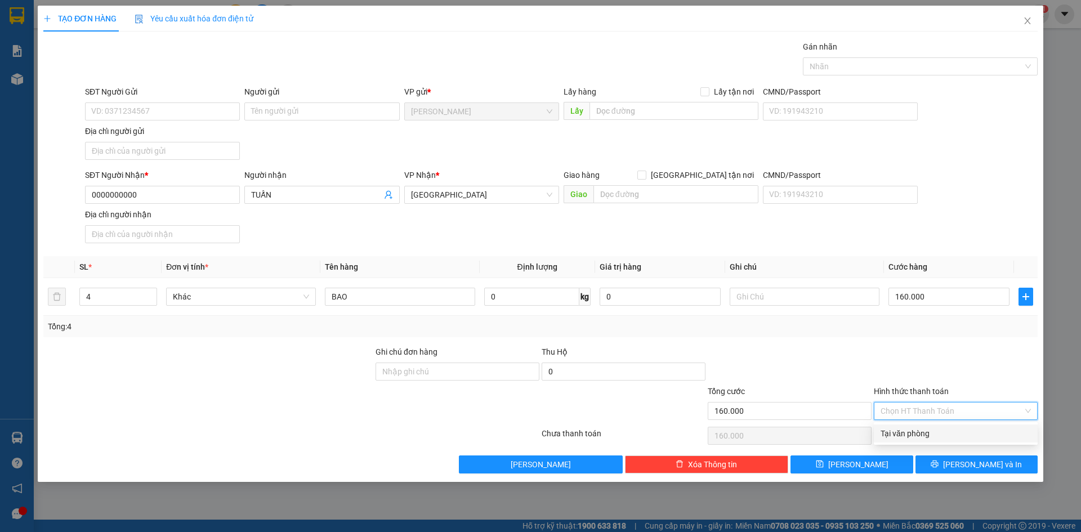
click at [942, 433] on div "Tại văn phòng" at bounding box center [956, 434] width 150 height 12
type input "0"
click at [939, 464] on icon "printer" at bounding box center [935, 464] width 8 height 8
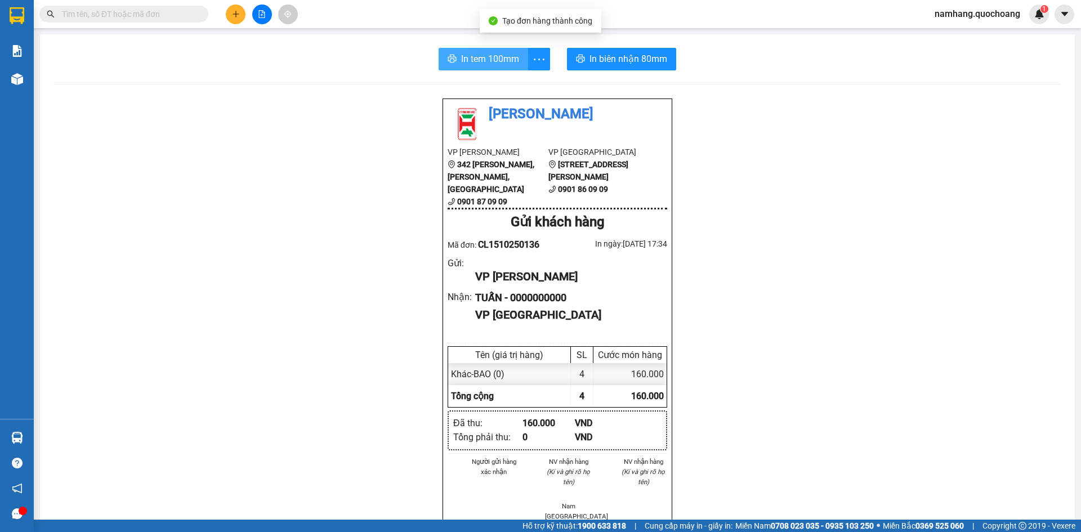
click at [468, 56] on span "In tem 100mm" at bounding box center [490, 59] width 58 height 14
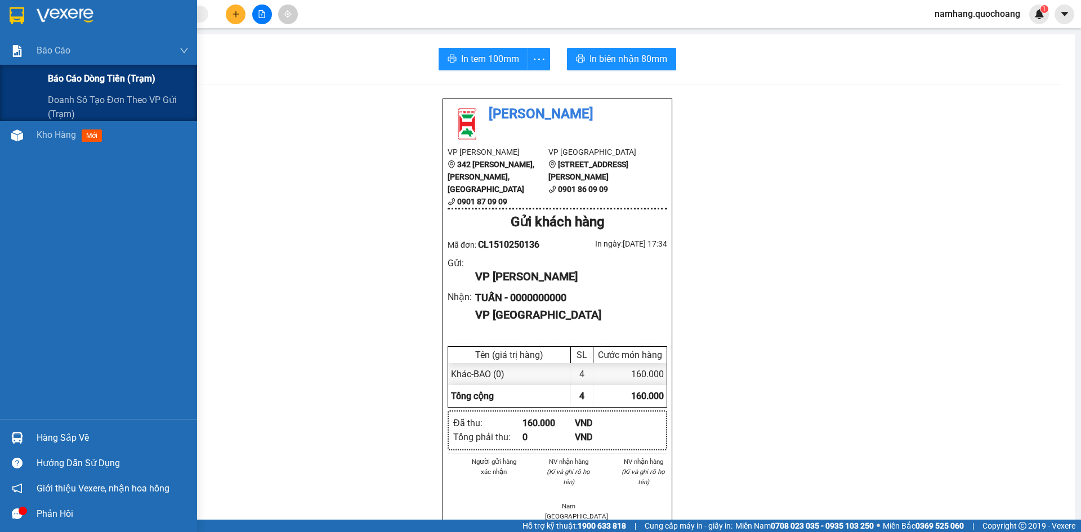
click at [82, 70] on div "Báo cáo dòng tiền (trạm)" at bounding box center [118, 79] width 141 height 28
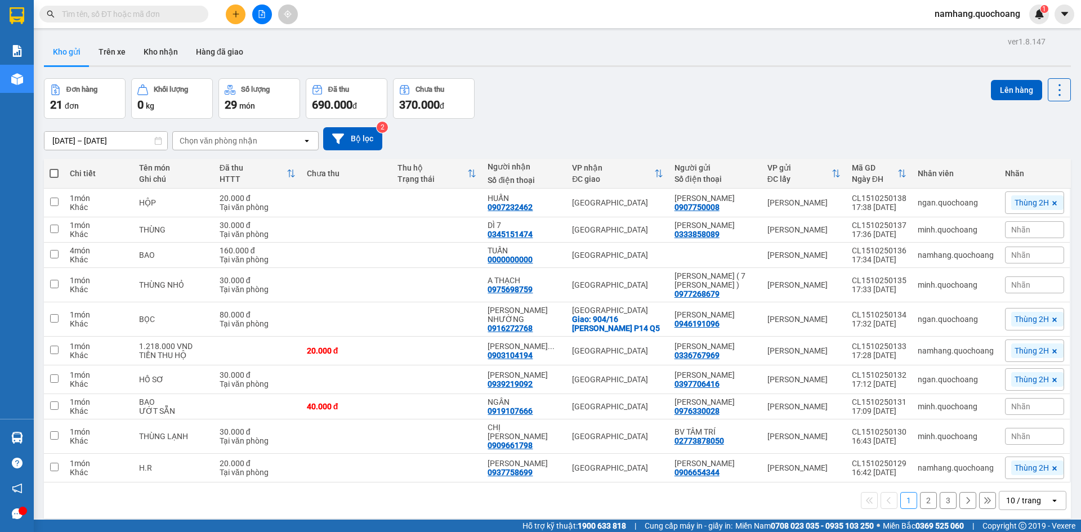
click at [377, 184] on div "Chưa thu" at bounding box center [346, 173] width 79 height 23
click at [234, 9] on button at bounding box center [236, 15] width 20 height 20
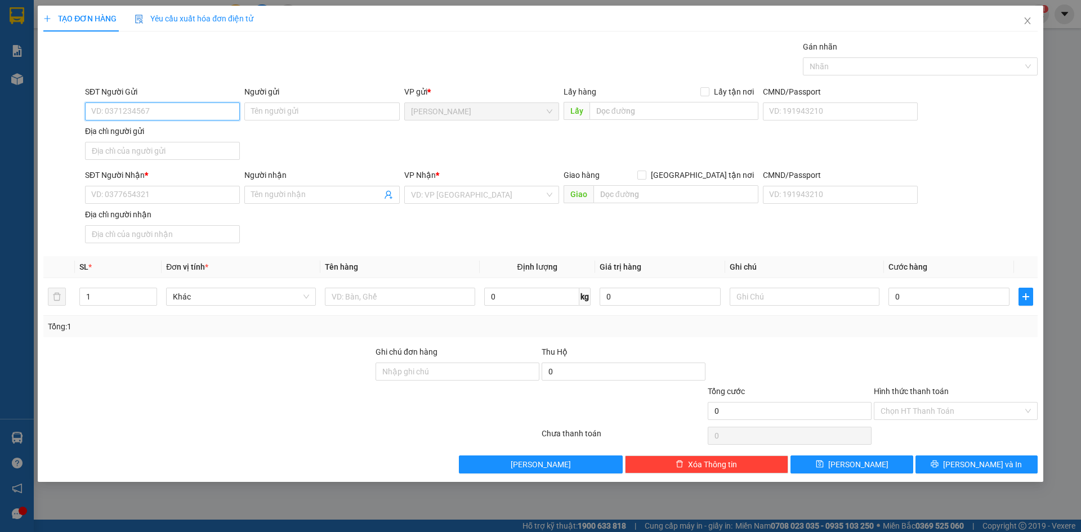
click at [174, 113] on input "SĐT Người Gửi" at bounding box center [162, 112] width 155 height 18
type input "0829412742"
click at [157, 132] on div "0829412742 - CHỊ [PERSON_NAME]" at bounding box center [162, 134] width 141 height 12
type input "CHỊ [PERSON_NAME]"
type input "0829412742"
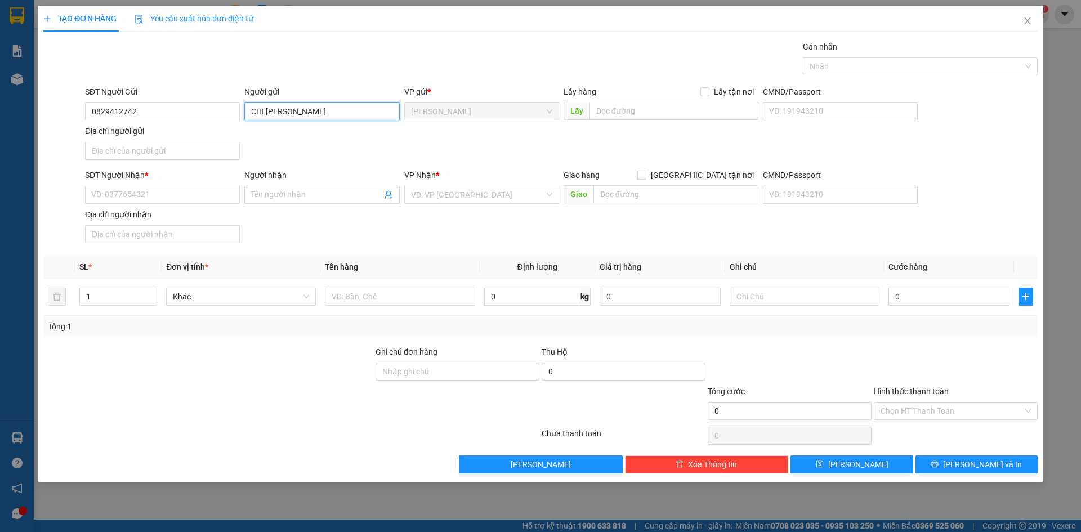
click at [331, 115] on input "CHỊ [PERSON_NAME]" at bounding box center [321, 112] width 155 height 18
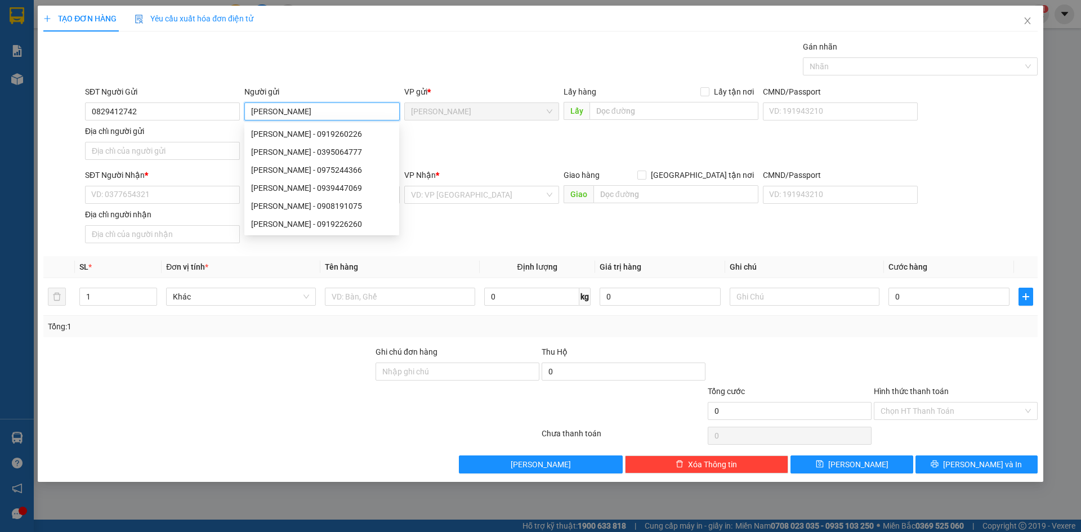
type input "[PERSON_NAME]"
click at [478, 60] on div "Gán nhãn Nhãn" at bounding box center [562, 60] width 958 height 39
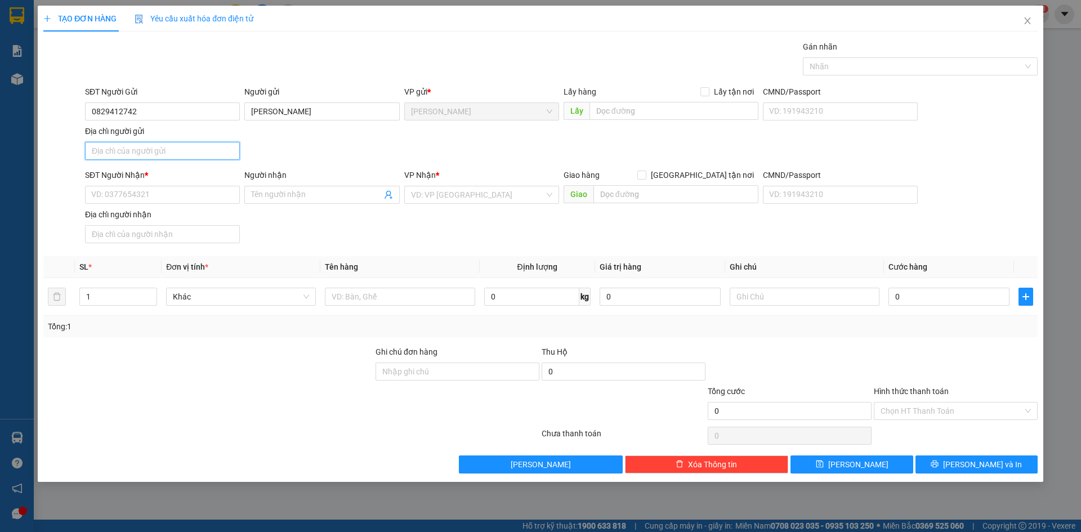
drag, startPoint x: 173, startPoint y: 151, endPoint x: 162, endPoint y: 157, distance: 12.9
click at [173, 151] on input "Địa chỉ người gửi" at bounding box center [162, 151] width 155 height 18
click at [350, 136] on div "SĐT Người Gửi 0829412742 Người gửi HUỲNH NGỌC THANH VP gửi * Cao Lãnh Lấy hàng …" at bounding box center [562, 125] width 958 height 79
click at [157, 115] on input "0829412742" at bounding box center [162, 112] width 155 height 18
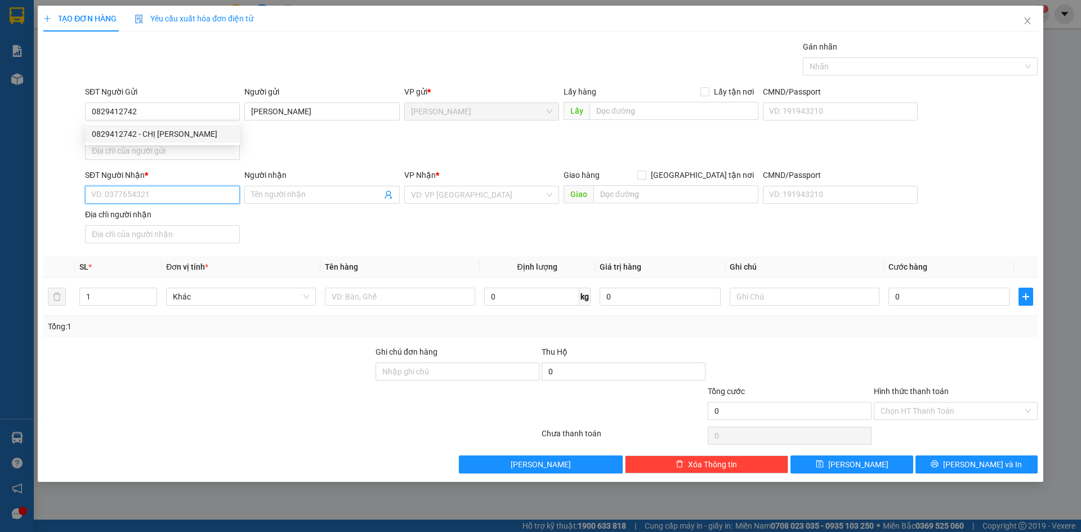
click at [169, 195] on input "SĐT Người Nhận *" at bounding box center [162, 195] width 155 height 18
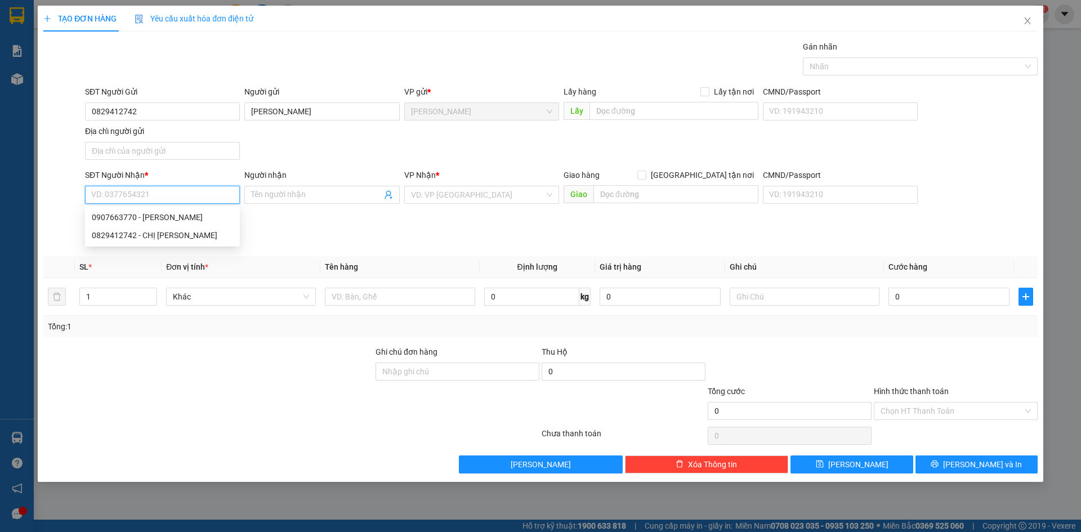
paste input "0829412742"
type input "0829412742"
click at [301, 155] on div "SĐT Người Gửi 0829412742 Người gửi HUỲNH NGỌC THANH VP gửi * Cao Lãnh Lấy hàng …" at bounding box center [562, 125] width 958 height 79
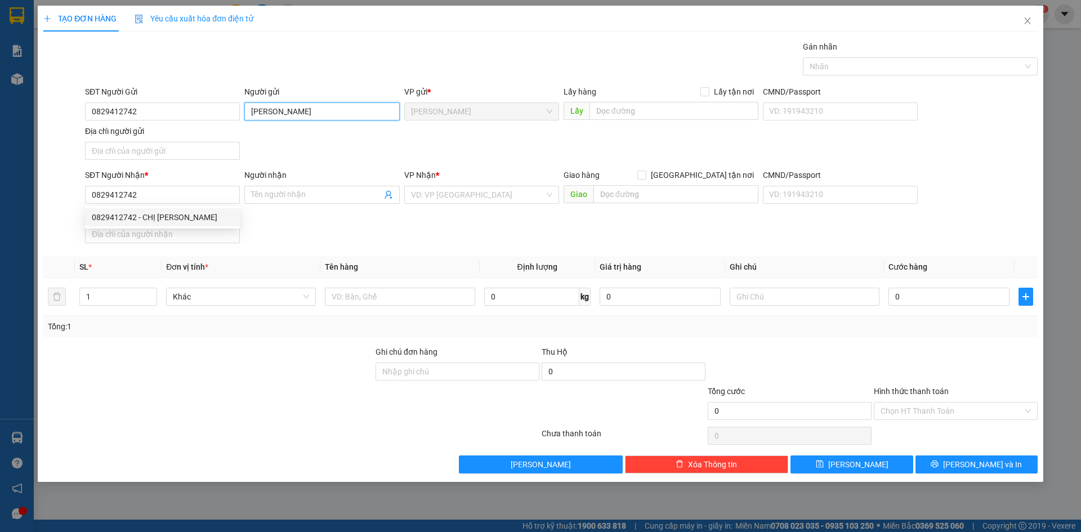
click at [339, 112] on input "HUỲNH NGỌC THANH" at bounding box center [321, 112] width 155 height 18
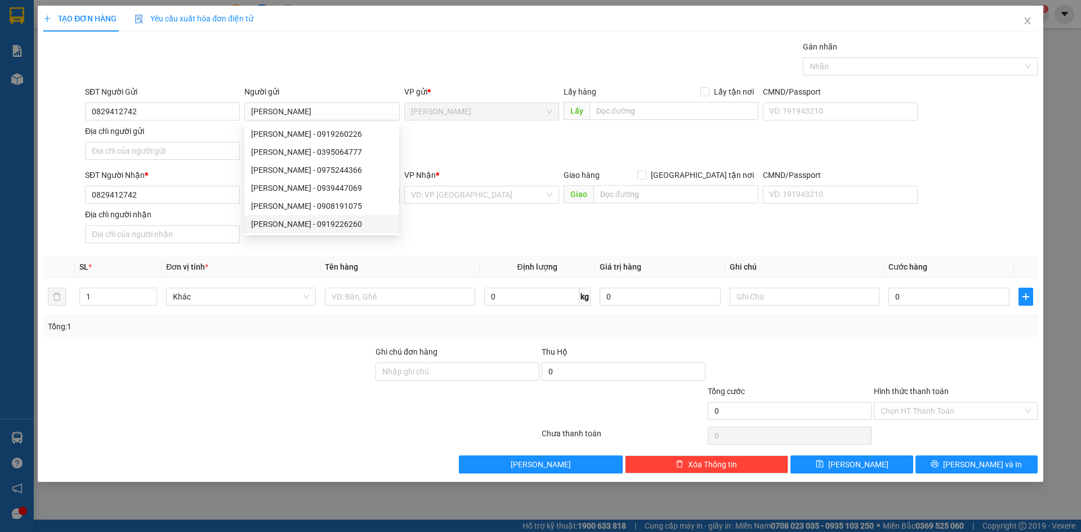
click at [268, 259] on th "Đơn vị tính *" at bounding box center [241, 267] width 159 height 22
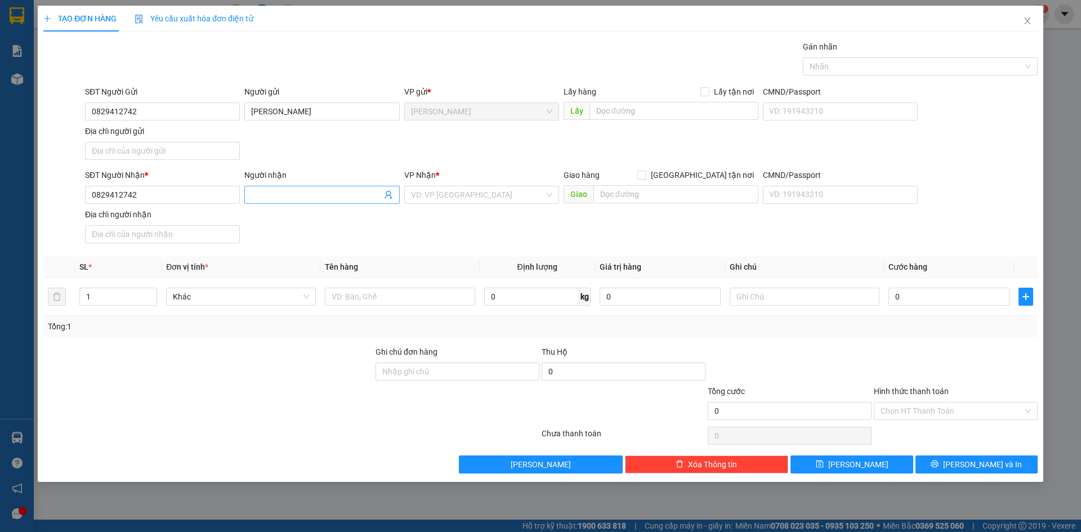
click at [301, 196] on input "Người nhận" at bounding box center [316, 195] width 130 height 12
paste input "HUỲNH NGỌC THANH"
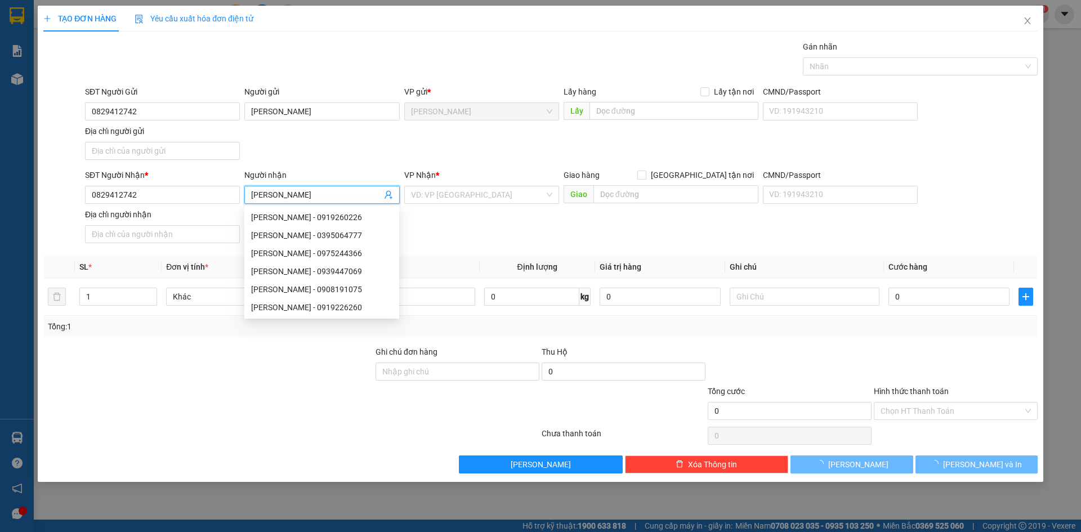
type input "HUỲNH NGỌC THANH"
click at [300, 143] on div "SĐT Người Gửi 0829412742 Người gửi HUỲNH NGỌC THANH VP gửi * Cao Lãnh Lấy hàng …" at bounding box center [562, 125] width 958 height 79
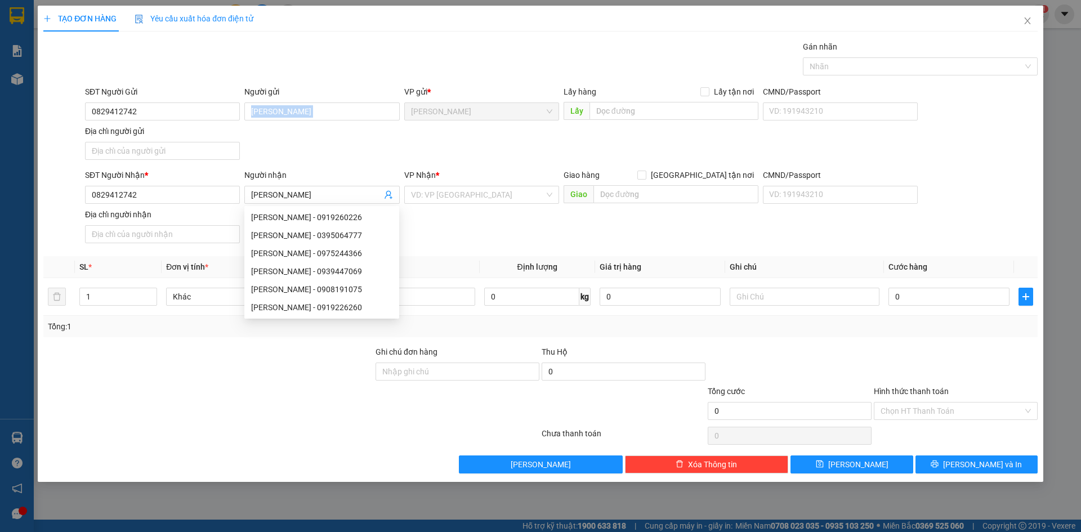
click at [300, 143] on div "SĐT Người Gửi 0829412742 Người gửi HUỲNH NGỌC THANH VP gửi * Cao Lãnh Lấy hàng …" at bounding box center [562, 125] width 958 height 79
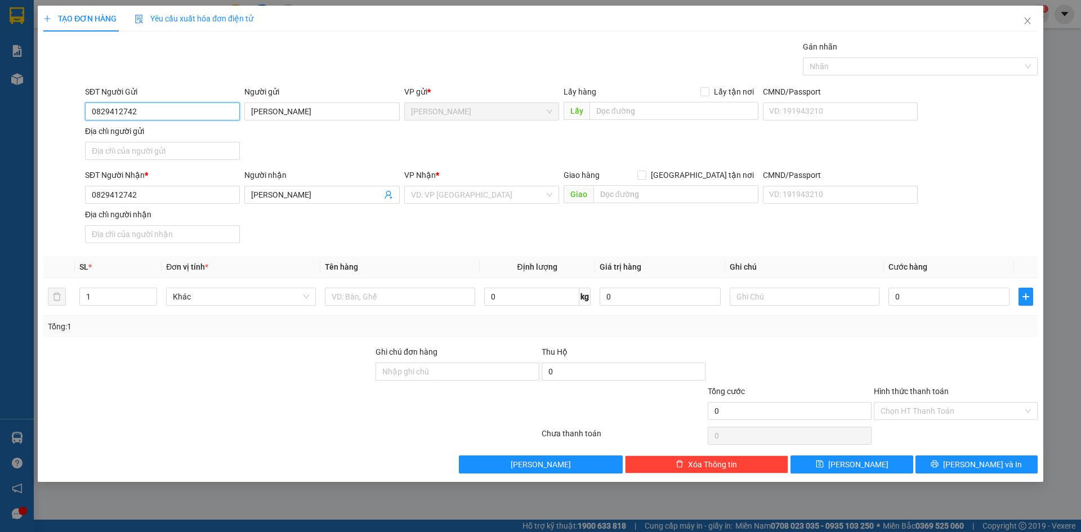
click at [175, 109] on input "0829412742" at bounding box center [162, 112] width 155 height 18
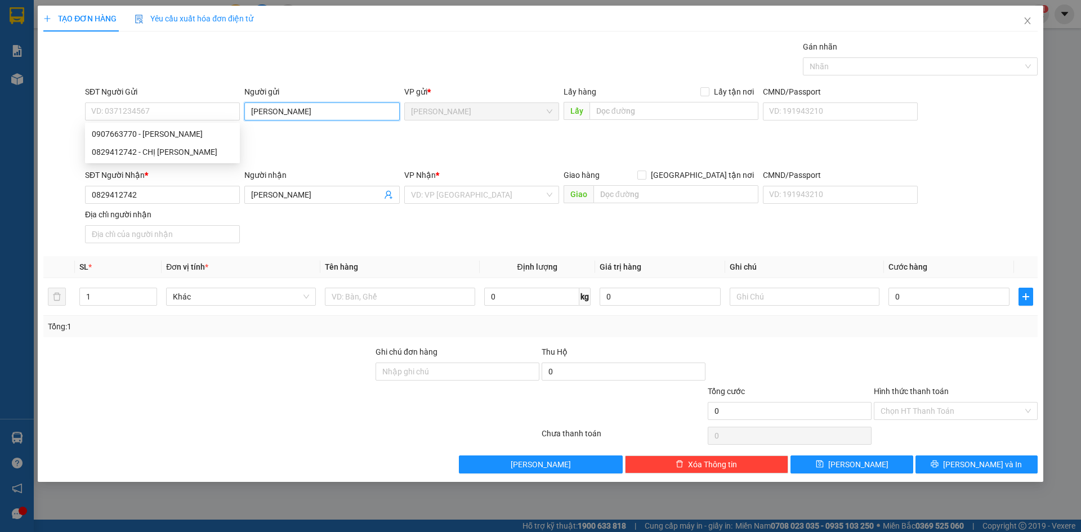
click at [358, 106] on input "HUỲNH NGỌC THANH" at bounding box center [321, 112] width 155 height 18
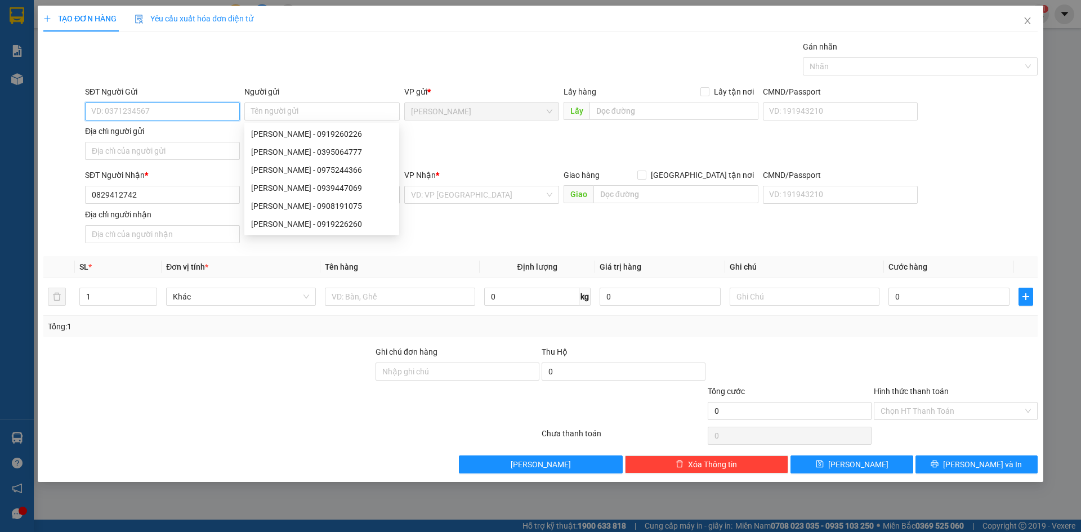
click at [143, 104] on input "SĐT Người Gửi" at bounding box center [162, 112] width 155 height 18
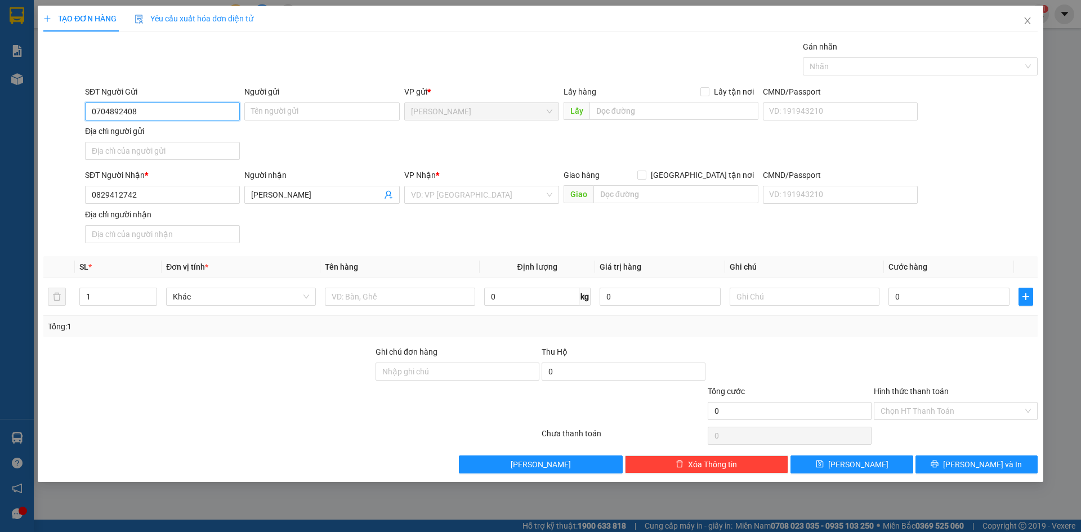
click at [177, 108] on input "0704892408" at bounding box center [162, 112] width 155 height 18
click at [296, 142] on div "SĐT Người Gửi 0704892458 Người gửi Tên người gửi VP gửi * Cao Lãnh Lấy hàng Lấy…" at bounding box center [562, 125] width 958 height 79
click at [195, 112] on input "0704892458" at bounding box center [162, 112] width 155 height 18
click at [301, 111] on input "Người gửi" at bounding box center [321, 112] width 155 height 18
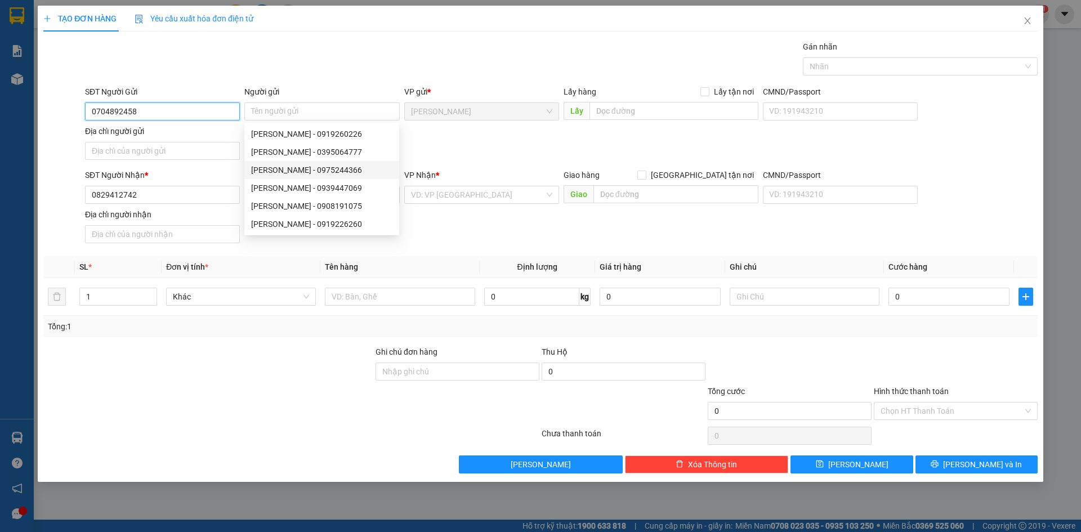
click at [183, 114] on input "0704892458" at bounding box center [162, 112] width 155 height 18
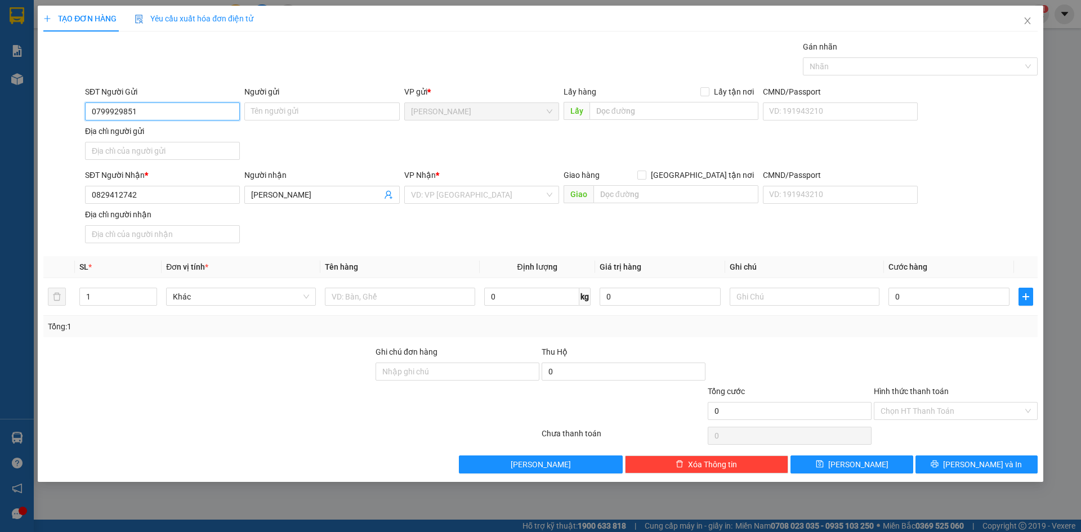
type input "0799929851"
click at [275, 136] on div "SĐT Người Gửi 0799929851 0799929851 Người gửi Tên người gửi VP gửi * Cao Lãnh L…" at bounding box center [562, 125] width 958 height 79
click at [192, 110] on input "0799929851" at bounding box center [162, 112] width 155 height 18
click at [283, 146] on div "SĐT Người Gửi 0799929851 0799929851 Người gửi Tên người gửi VP gửi * Cao Lãnh L…" at bounding box center [562, 125] width 958 height 79
click at [317, 149] on div "SĐT Người Gửi 0799929851 Người gửi Tên người gửi VP gửi * Cao Lãnh Lấy hàng Lấy…" at bounding box center [562, 125] width 958 height 79
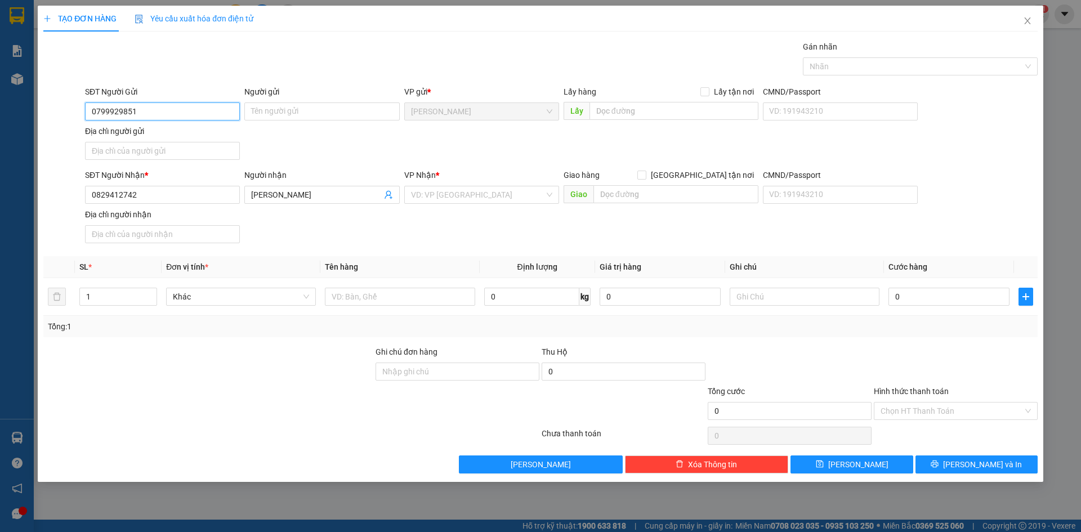
click at [159, 117] on input "0799929851" at bounding box center [162, 112] width 155 height 18
click at [325, 140] on div "SĐT Người Gửi 0799929851 Người gửi Tên người gửi VP gửi * Cao Lãnh Lấy hàng Lấy…" at bounding box center [562, 125] width 958 height 79
click at [194, 111] on input "0799929851" at bounding box center [162, 112] width 155 height 18
click at [349, 139] on div "SĐT Người Gửi 0799929851 Người gửi Tên người gửi VP gửi * Cao Lãnh Lấy hàng Lấy…" at bounding box center [562, 125] width 958 height 79
click at [237, 66] on div "Gán nhãn Nhãn" at bounding box center [562, 60] width 958 height 39
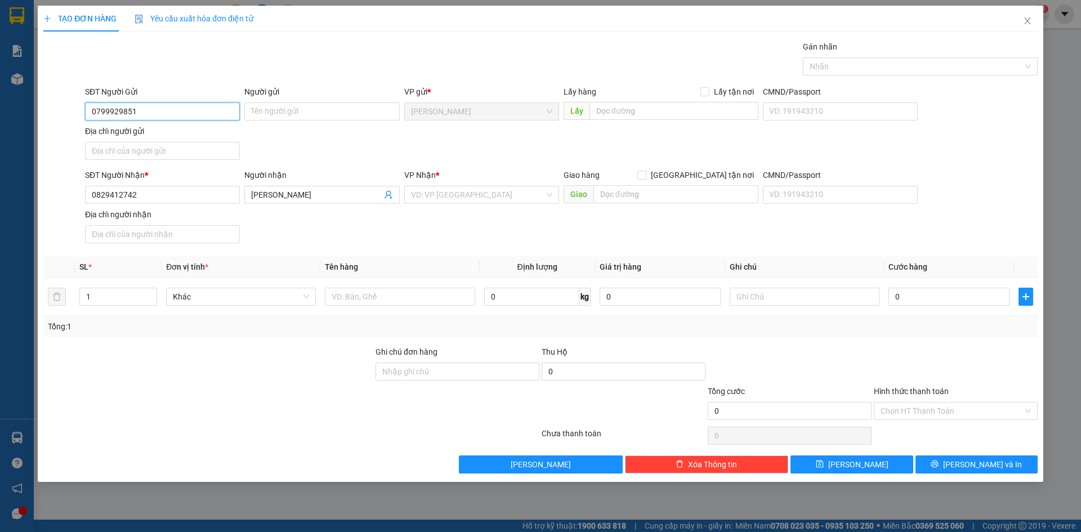
click at [208, 114] on input "0799929851" at bounding box center [162, 112] width 155 height 18
click at [290, 106] on input "Người gửi" at bounding box center [321, 112] width 155 height 18
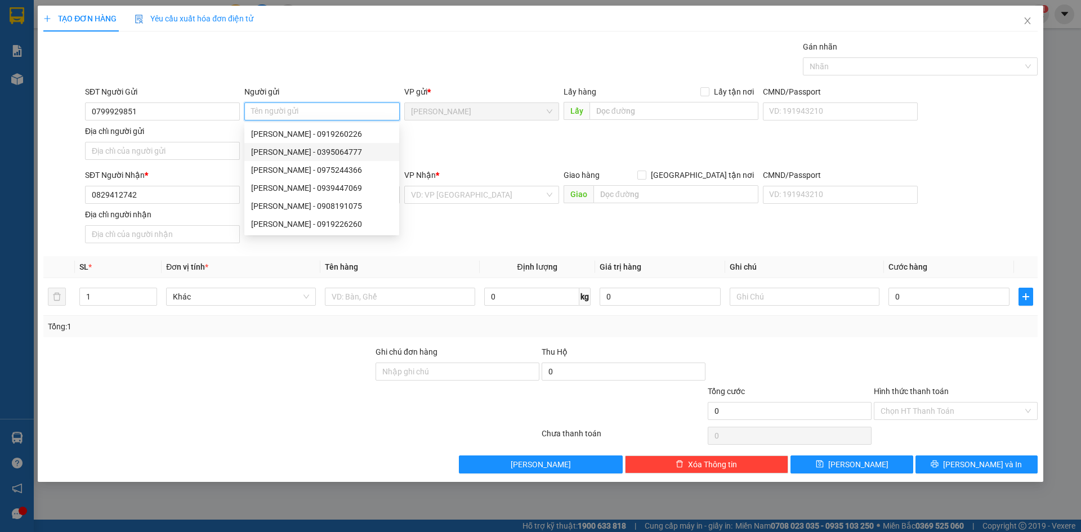
click at [344, 108] on input "Người gửi" at bounding box center [321, 112] width 155 height 18
click at [520, 148] on div "SĐT Người Gửi 0799929851 Người gửi Tên người gửi VP gửi * Cao Lãnh Lấy hàng Lấy…" at bounding box center [562, 125] width 958 height 79
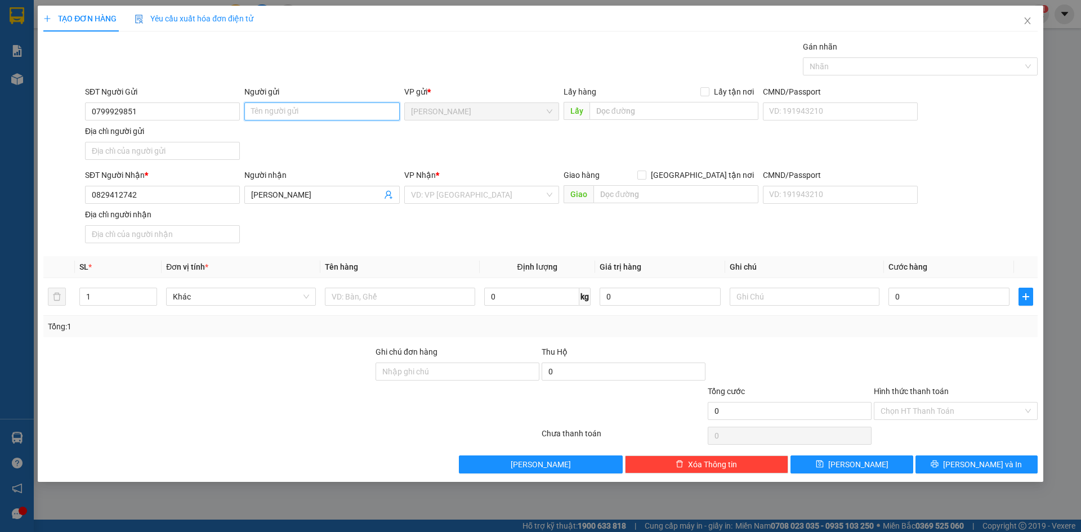
click at [298, 114] on input "Người gửi" at bounding box center [321, 112] width 155 height 18
type input "NGUYỄN HUỲNH PHONG SƯƠNG"
click at [340, 145] on div "SĐT Người Gửi 0799929851 Người gửi NGUYỄN HUỲNH PHONG SƯƠNG NGUYỄN HUỲNH PHONG …" at bounding box center [562, 125] width 958 height 79
click at [156, 150] on input "Địa chỉ người gửi" at bounding box center [162, 151] width 155 height 18
type input "SA ĐÉC"
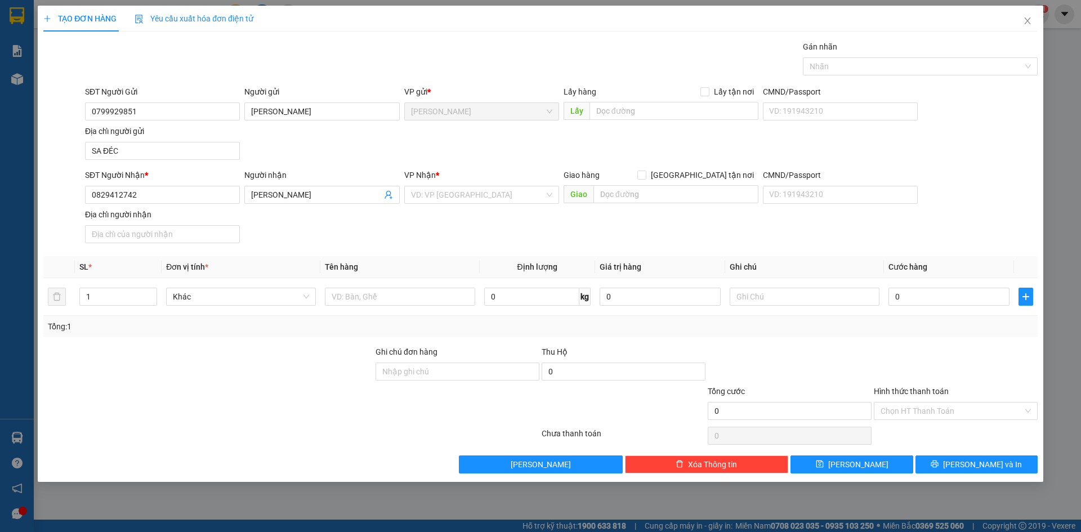
click at [468, 154] on div "SĐT Người Gửi 0799929851 Người gửi NGUYỄN HUỲNH PHONG SƯƠNG VP gửi * Cao Lãnh L…" at bounding box center [562, 125] width 958 height 79
click at [391, 288] on input "text" at bounding box center [400, 297] width 150 height 18
click at [304, 235] on div "SĐT Người Nhận * 0829412742 Người nhận HUỲNH NGỌC THANH VP Nhận * VD: VP Sài Gò…" at bounding box center [562, 208] width 958 height 79
click at [354, 297] on input "text" at bounding box center [400, 297] width 150 height 18
click at [902, 219] on div "SĐT Người Nhận * 0829412742 Người nhận HUỲNH NGỌC THANH VP Nhận * VD: VP Sài Gò…" at bounding box center [562, 208] width 958 height 79
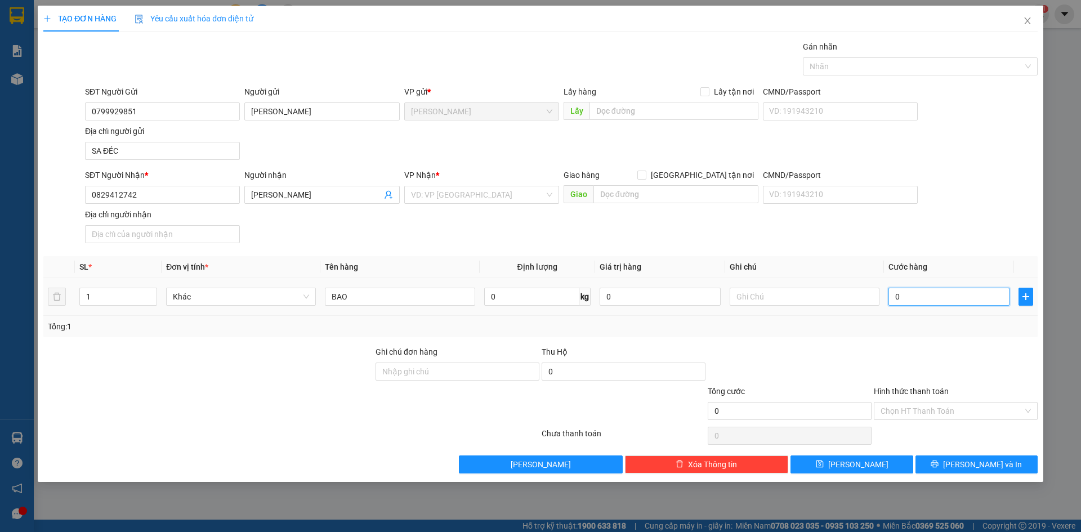
click at [917, 300] on input "0" at bounding box center [949, 297] width 121 height 18
click at [410, 299] on input "BAO" at bounding box center [400, 297] width 150 height 18
type input "BAO NHỎ"
drag, startPoint x: 612, startPoint y: 247, endPoint x: 496, endPoint y: 221, distance: 118.8
click at [608, 247] on div "SĐT Người Nhận * 0829412742 Người nhận HUỲNH NGỌC THANH VP Nhận * VD: VP Sài Gò…" at bounding box center [562, 208] width 958 height 79
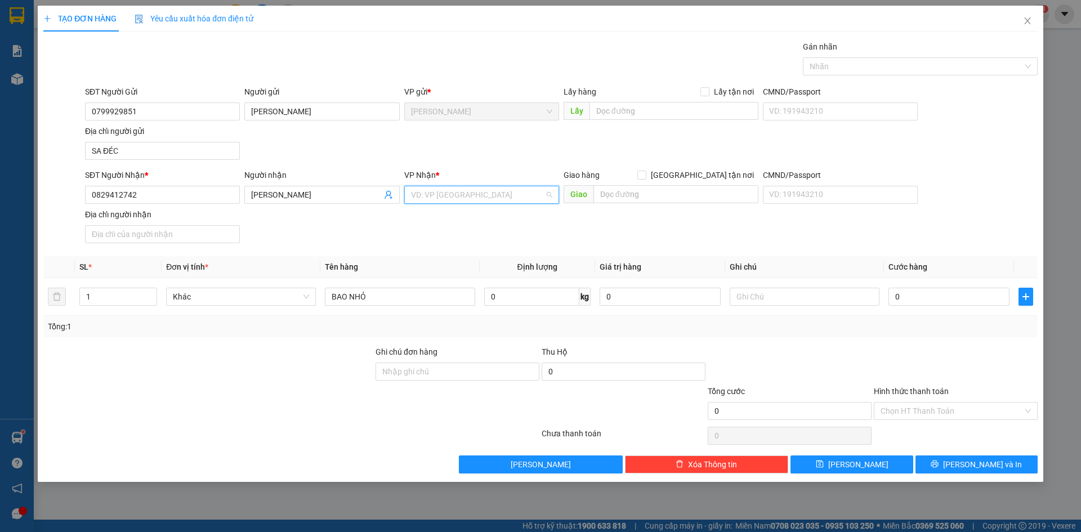
click at [428, 193] on input "search" at bounding box center [477, 194] width 133 height 17
click at [443, 234] on div "Sài Gòn" at bounding box center [481, 235] width 141 height 12
click at [911, 251] on div "Transit Pickup Surcharge Ids Transit Deliver Surcharge Ids Transit Deliver Surc…" at bounding box center [540, 257] width 995 height 433
click at [916, 290] on input "0" at bounding box center [949, 297] width 121 height 18
type input "2"
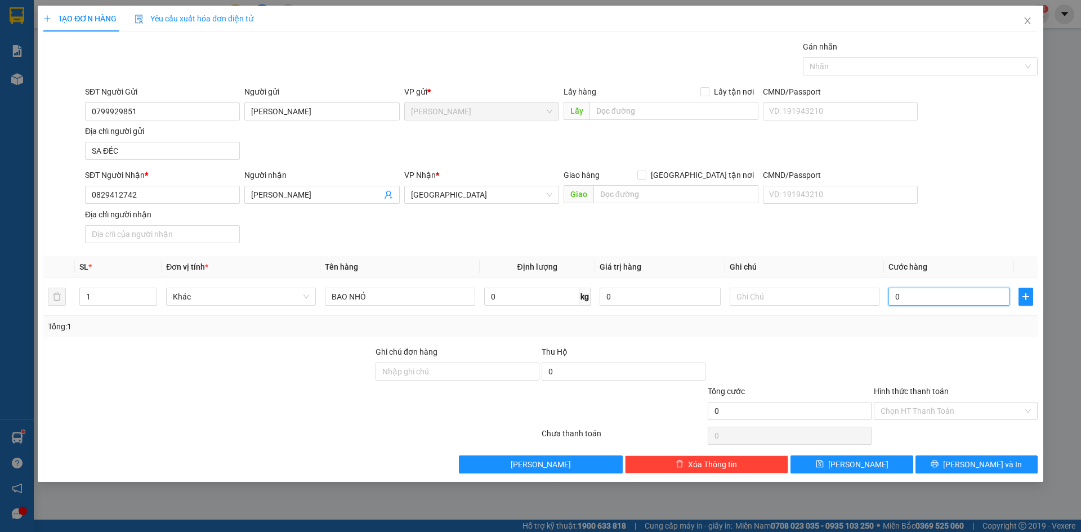
type input "2"
type input "20"
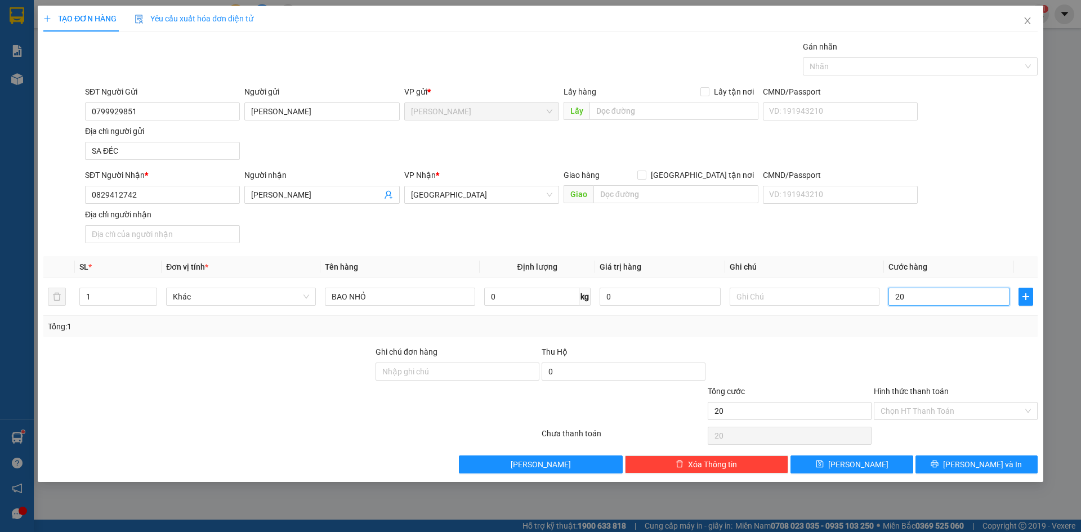
type input "200"
type input "2.000"
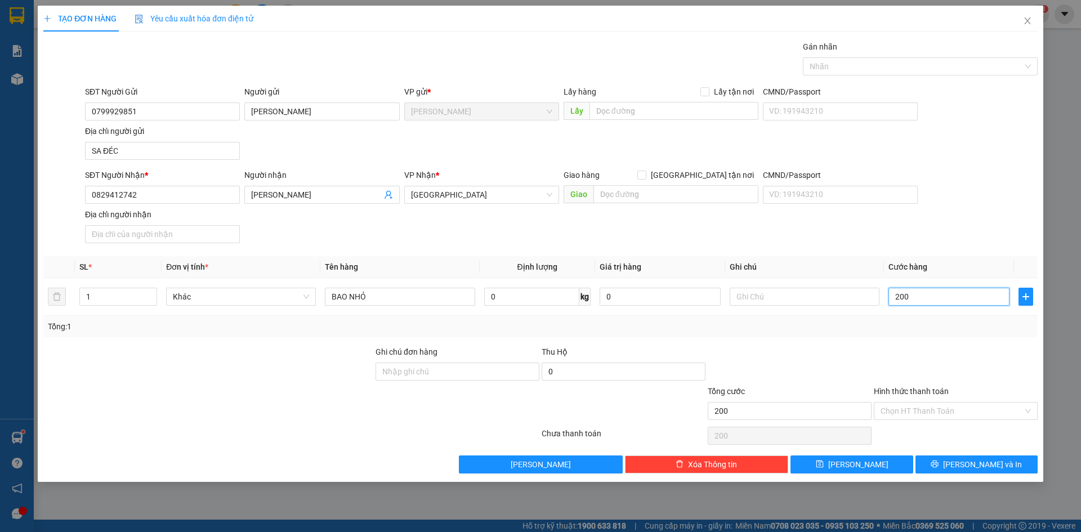
type input "2.000"
type input "20.000"
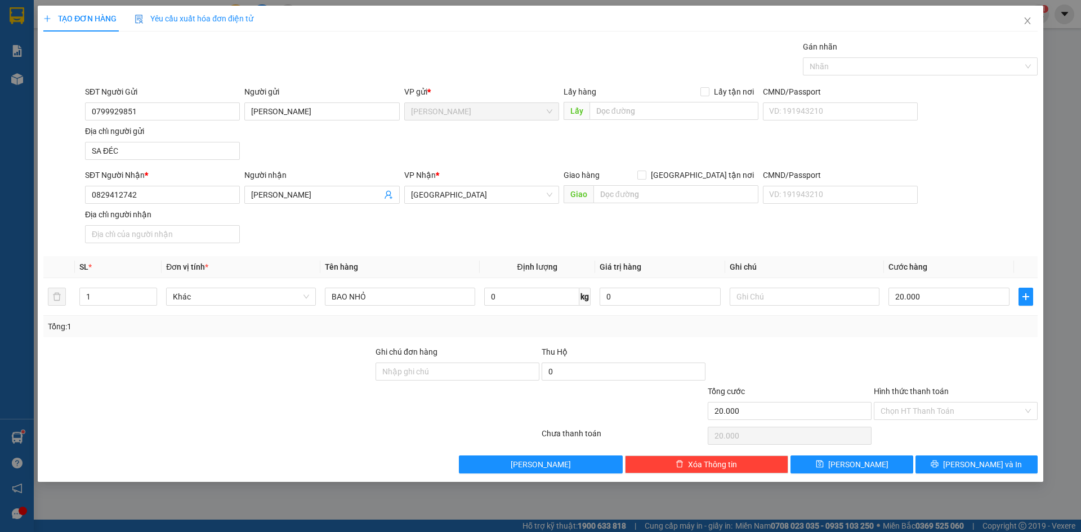
click at [949, 238] on div "SĐT Người Nhận * 0829412742 Người nhận HUỲNH NGỌC THANH VP Nhận * Sài Gòn Giao …" at bounding box center [562, 208] width 958 height 79
click at [948, 412] on input "Hình thức thanh toán" at bounding box center [952, 411] width 143 height 17
click at [946, 438] on div "Tại văn phòng" at bounding box center [956, 434] width 150 height 12
type input "0"
click at [969, 56] on div "Gán nhãn" at bounding box center [920, 49] width 235 height 17
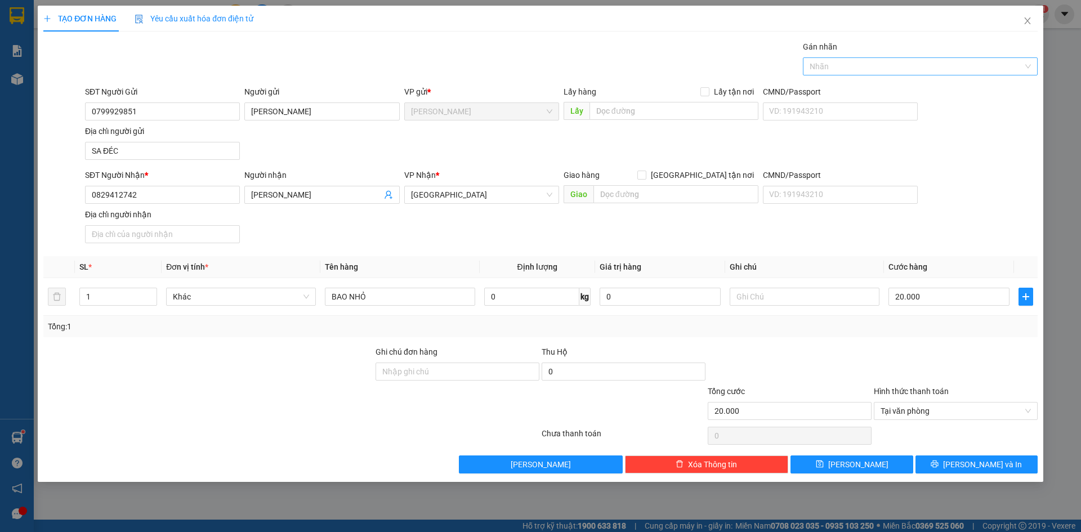
click at [970, 74] on div "Nhãn" at bounding box center [920, 66] width 235 height 18
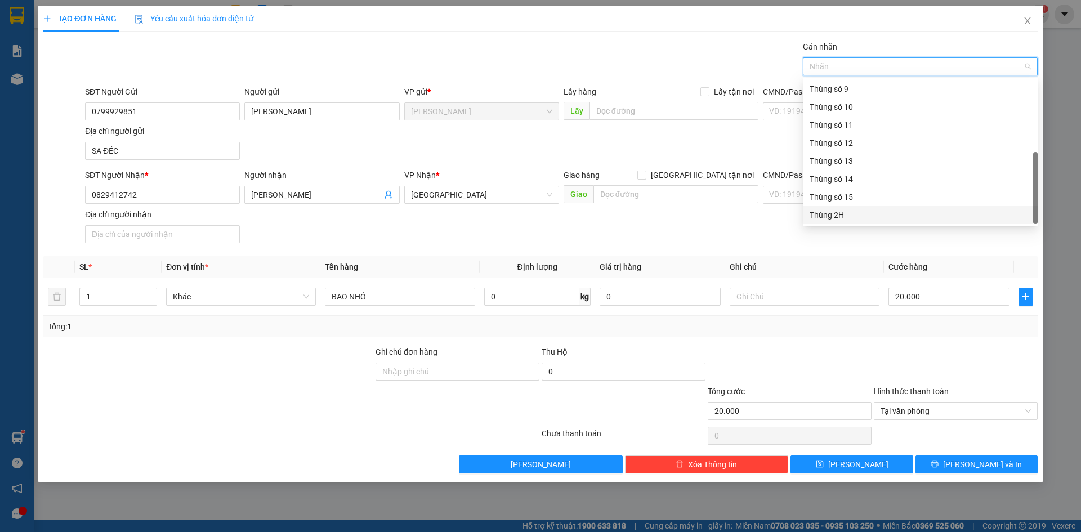
click at [843, 213] on div "Thùng 2H" at bounding box center [920, 215] width 221 height 12
click at [965, 399] on div "Hình thức thanh toán" at bounding box center [956, 393] width 164 height 17
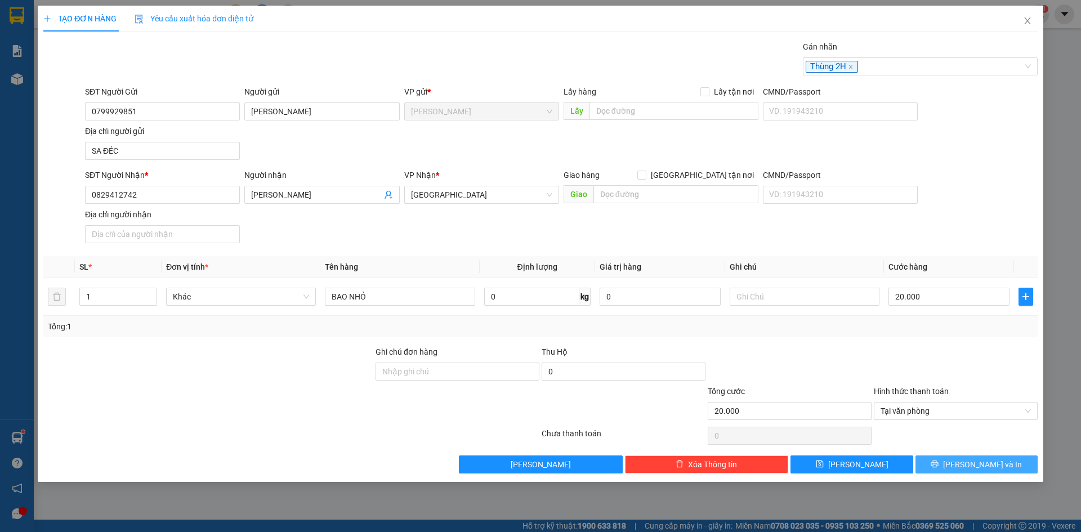
click at [994, 464] on span "Lưu và In" at bounding box center [982, 465] width 79 height 12
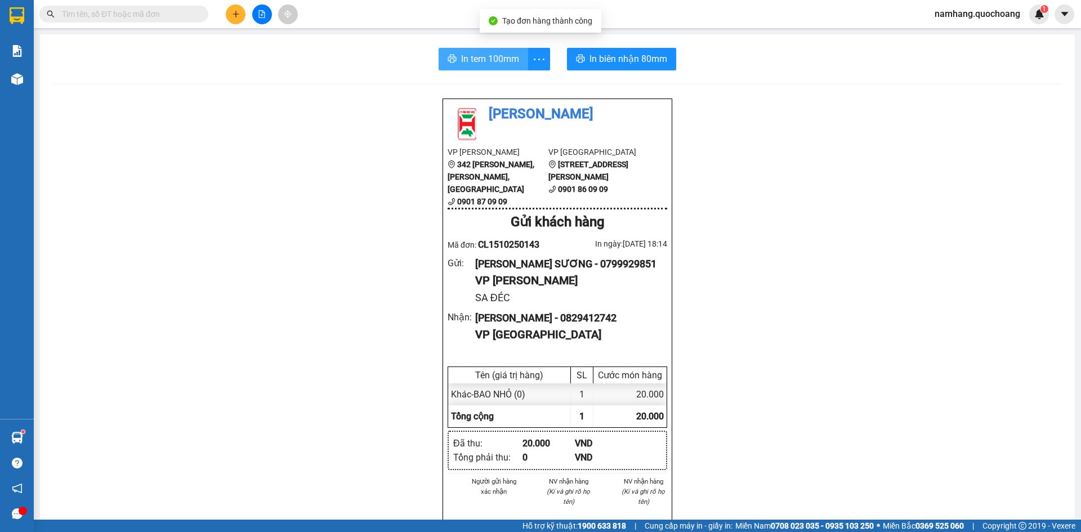
click at [487, 59] on span "In tem 100mm" at bounding box center [490, 59] width 58 height 14
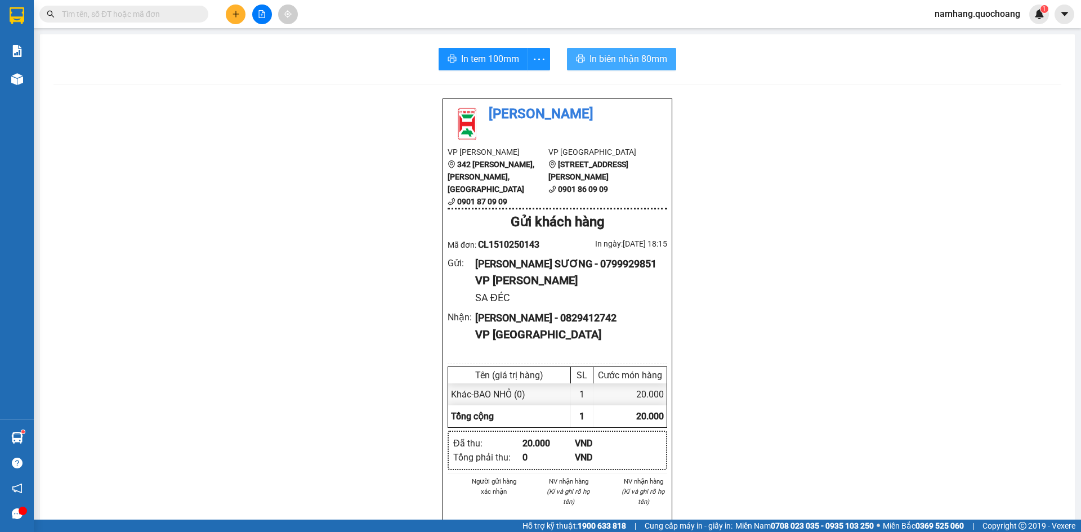
click at [634, 59] on span "In biên nhận 80mm" at bounding box center [629, 59] width 78 height 14
click at [862, 177] on div "Quốc Hoàng VP Cao Lãnh 342 Nguyễn Huệ, P Mỹ Phú, TP Cao Lãnh 0901 87 09 09 VP S…" at bounding box center [558, 495] width 1008 height 795
click at [237, 19] on button at bounding box center [236, 15] width 20 height 20
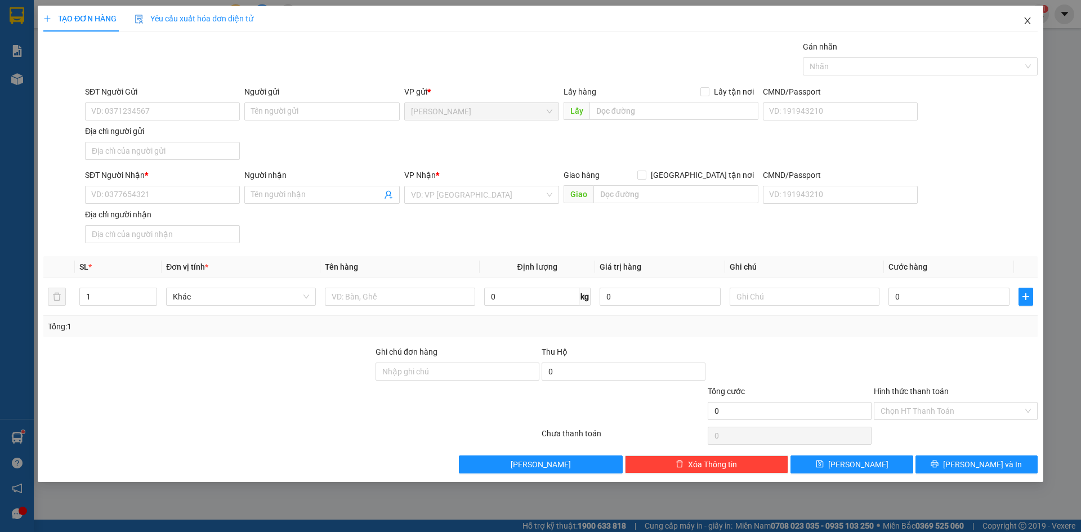
click at [1026, 19] on icon "close" at bounding box center [1027, 20] width 9 height 9
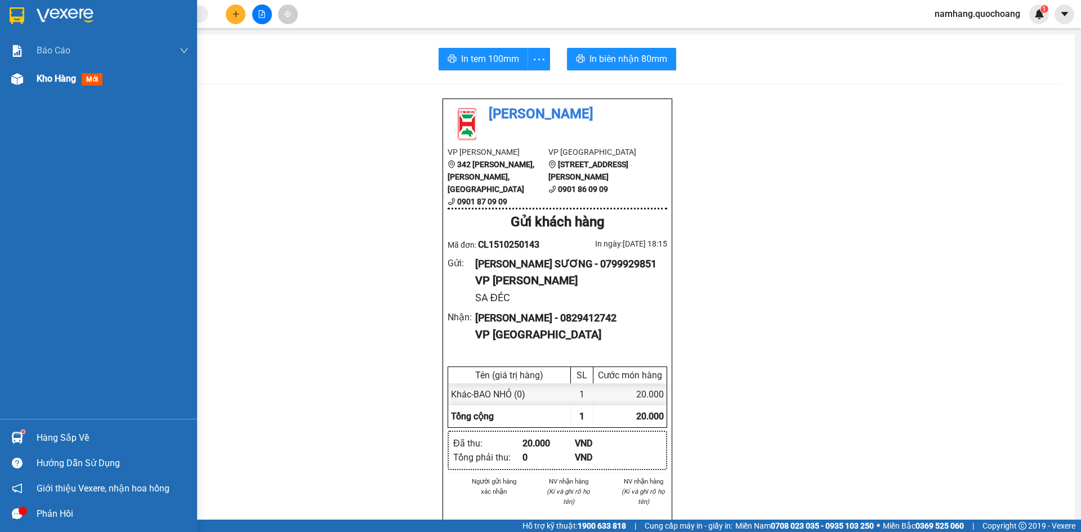
click at [68, 69] on div "Kho hàng mới" at bounding box center [113, 79] width 152 height 28
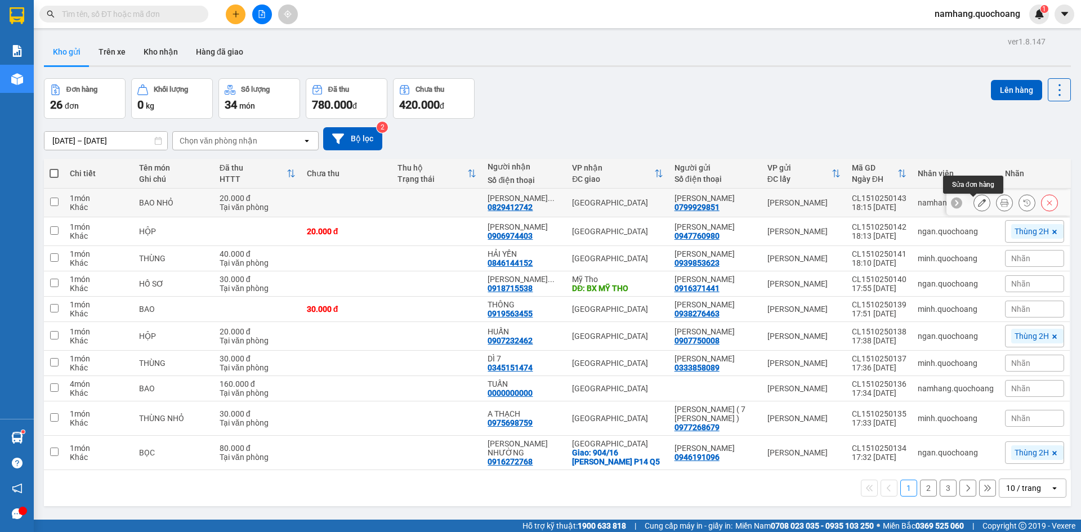
click at [956, 204] on div at bounding box center [1009, 202] width 124 height 25
click at [974, 206] on button at bounding box center [982, 203] width 16 height 20
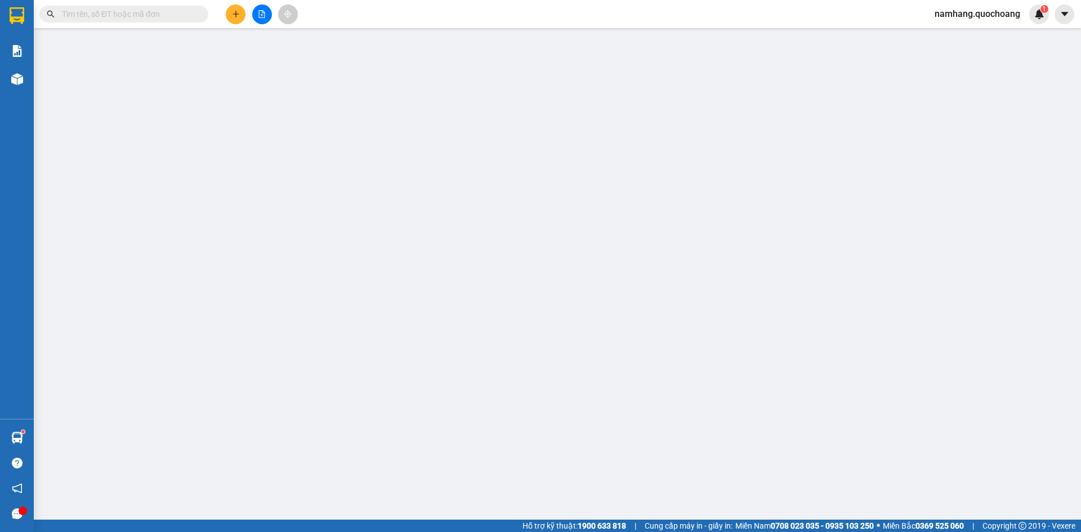
type input "0799929851"
type input "NGUYỄN HUỲNH PHONG SƯƠNG"
type input "SA ĐÉC"
type input "0829412742"
type input "HUỲNH NGỌC THANH"
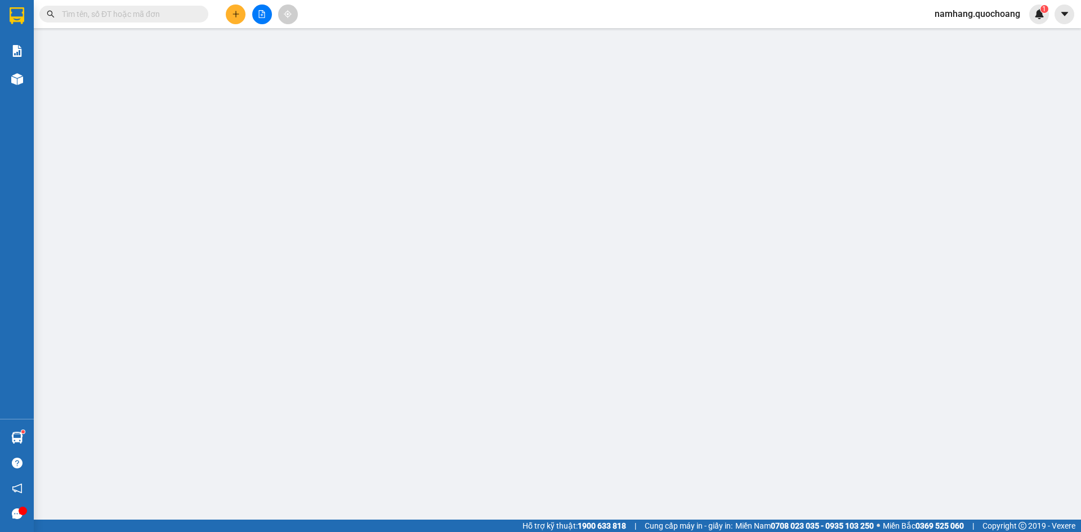
type input "20.000"
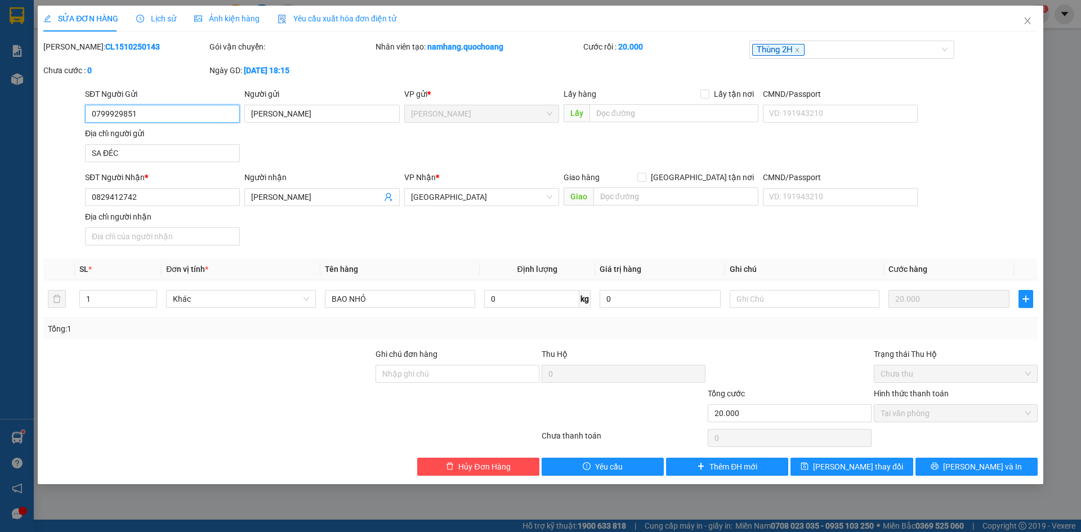
click at [168, 113] on input "0799929851" at bounding box center [162, 114] width 155 height 18
click at [369, 114] on input "NGUYỄN HUỲNH PHONG SƯƠNG" at bounding box center [321, 114] width 155 height 18
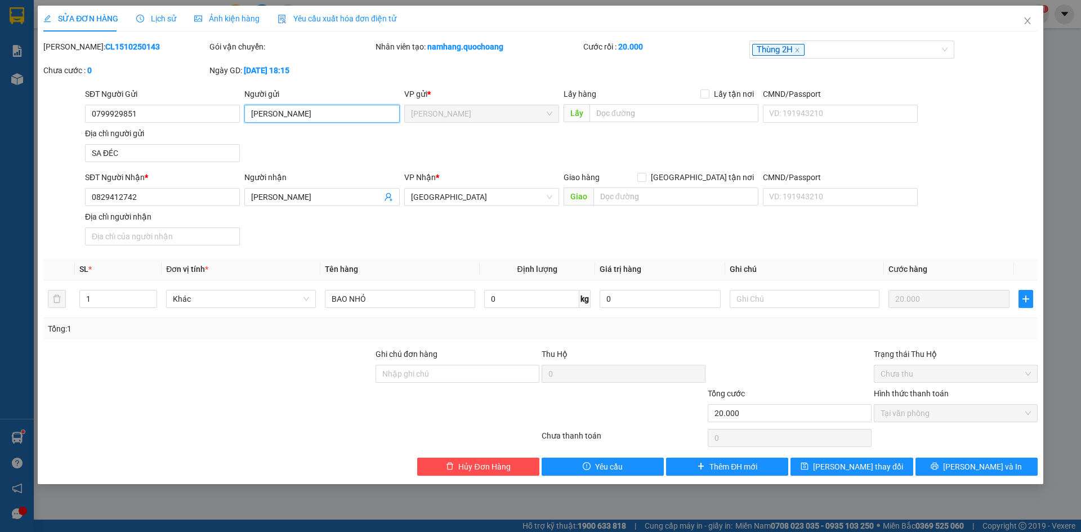
click at [369, 114] on input "NGUYỄN HUỲNH PHONG SƯƠNG" at bounding box center [321, 114] width 155 height 18
click at [155, 157] on input "SA ĐÉC" at bounding box center [162, 153] width 155 height 18
click at [178, 199] on input "0829412742" at bounding box center [162, 197] width 155 height 18
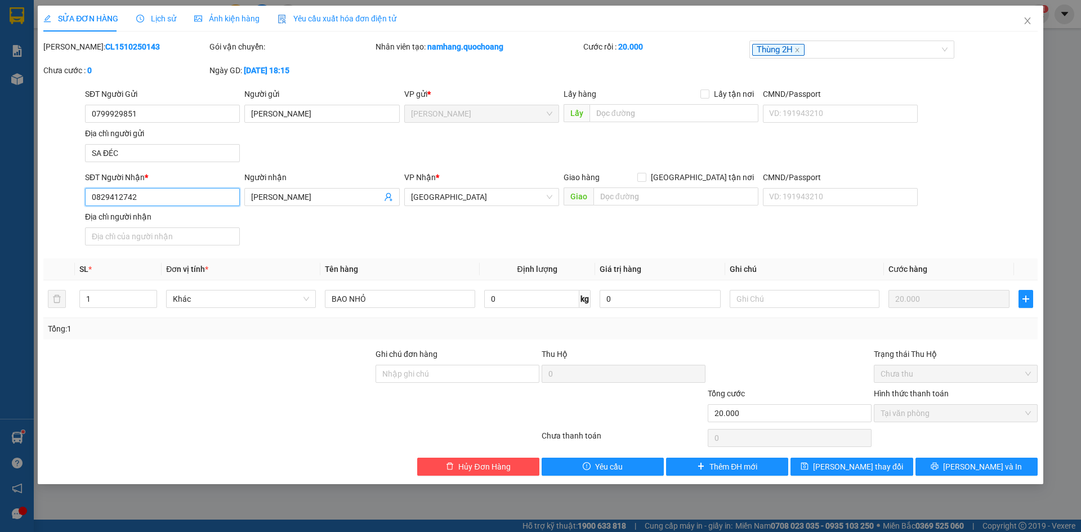
click at [178, 199] on input "0829412742" at bounding box center [162, 197] width 155 height 18
click at [403, 300] on input "BAO NHỎ" at bounding box center [400, 299] width 150 height 18
click at [1034, 24] on span "Close" at bounding box center [1028, 22] width 32 height 32
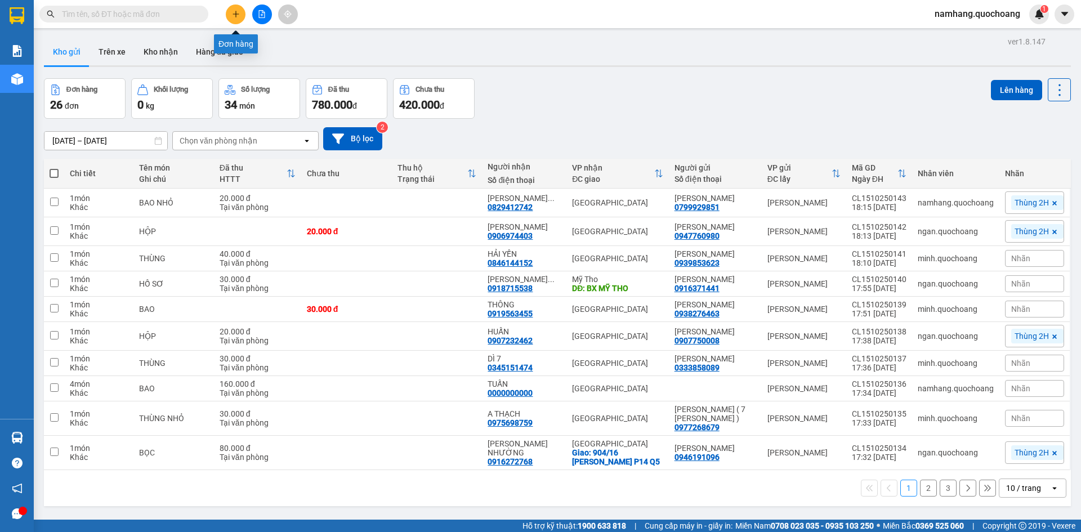
click at [240, 16] on button at bounding box center [236, 15] width 20 height 20
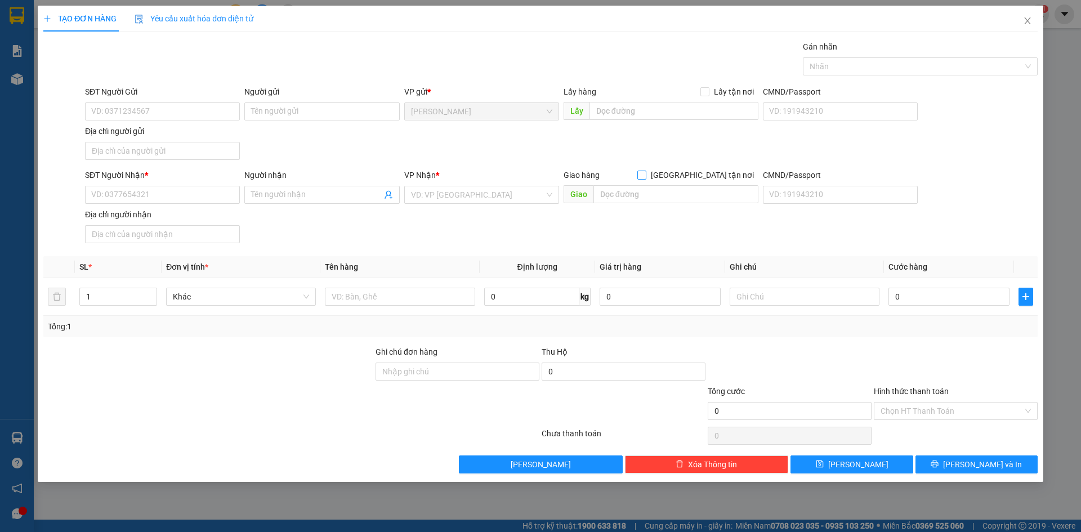
drag, startPoint x: 710, startPoint y: 177, endPoint x: 701, endPoint y: 200, distance: 24.8
click at [710, 177] on span "[GEOGRAPHIC_DATA] tận nơi" at bounding box center [703, 175] width 112 height 12
click at [646, 177] on input "[GEOGRAPHIC_DATA] tận nơi" at bounding box center [642, 175] width 8 height 8
checkbox input "true"
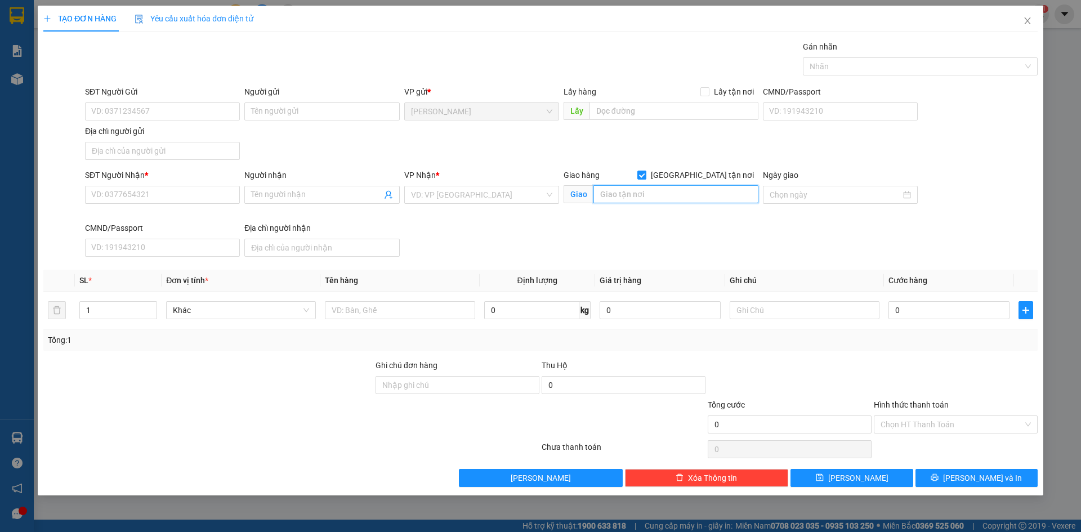
click at [688, 190] on input "text" at bounding box center [676, 194] width 165 height 18
type input "268 TRẦN PHÚ, P7, Q5"
click at [224, 50] on div "Gán nhãn Nhãn" at bounding box center [562, 60] width 958 height 39
click at [937, 60] on div at bounding box center [915, 67] width 218 height 14
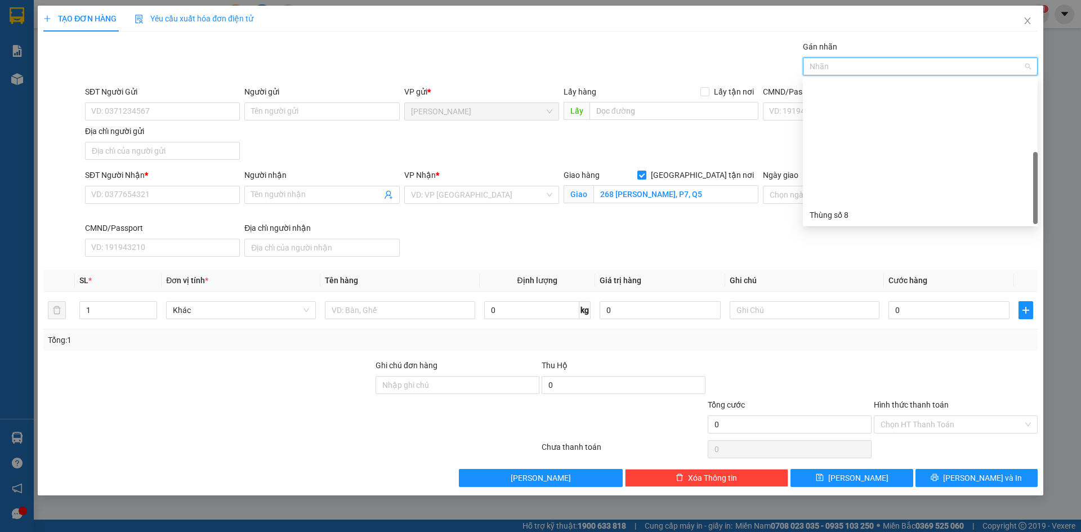
scroll to position [144, 0]
click at [849, 215] on div "Thùng 2H" at bounding box center [920, 215] width 221 height 12
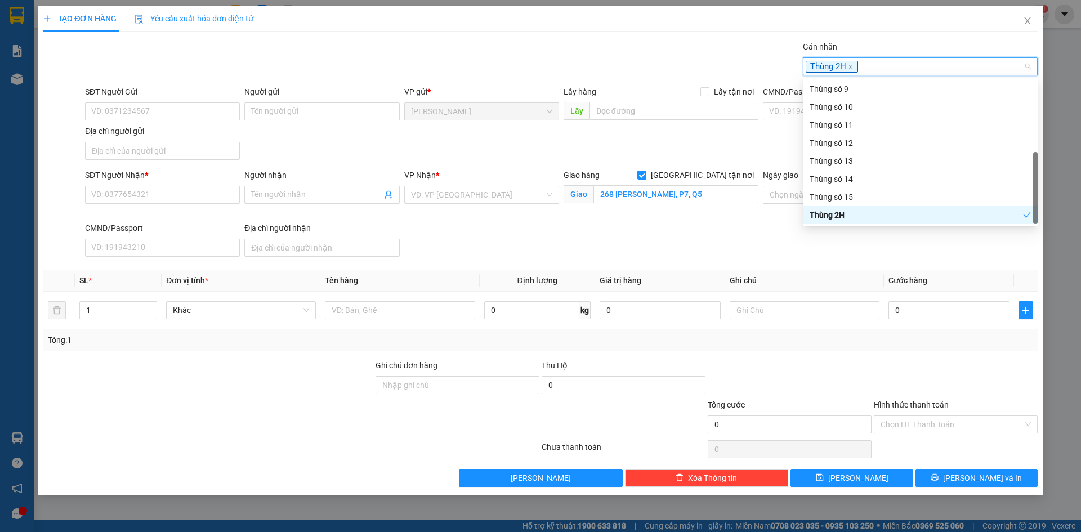
click at [691, 254] on div "SĐT Người Nhận * VD: 0377654321 Người nhận Tên người nhận VP Nhận * VD: VP Sài …" at bounding box center [562, 215] width 958 height 92
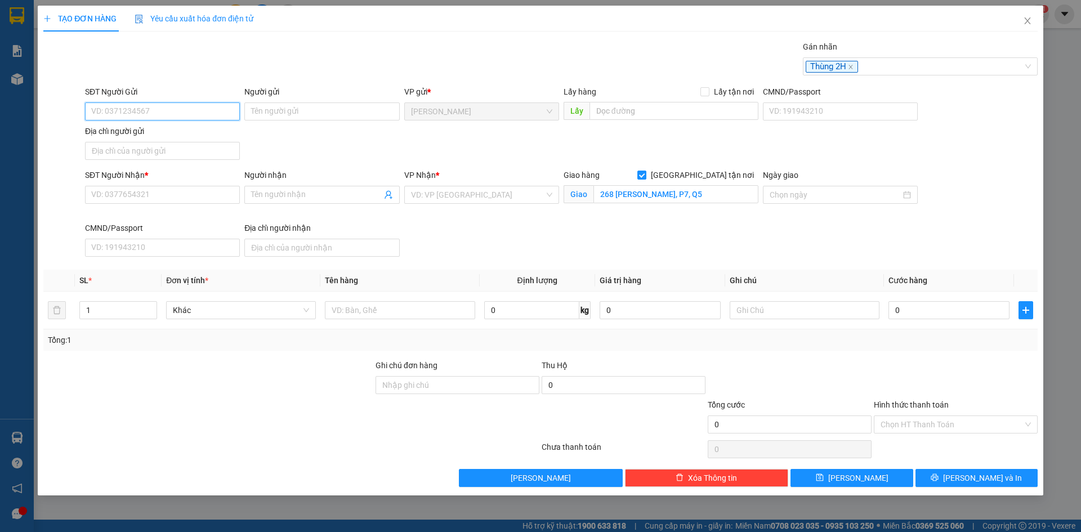
click at [164, 104] on input "SĐT Người Gửi" at bounding box center [162, 112] width 155 height 18
paste input "0799929851"
type input "0799929851"
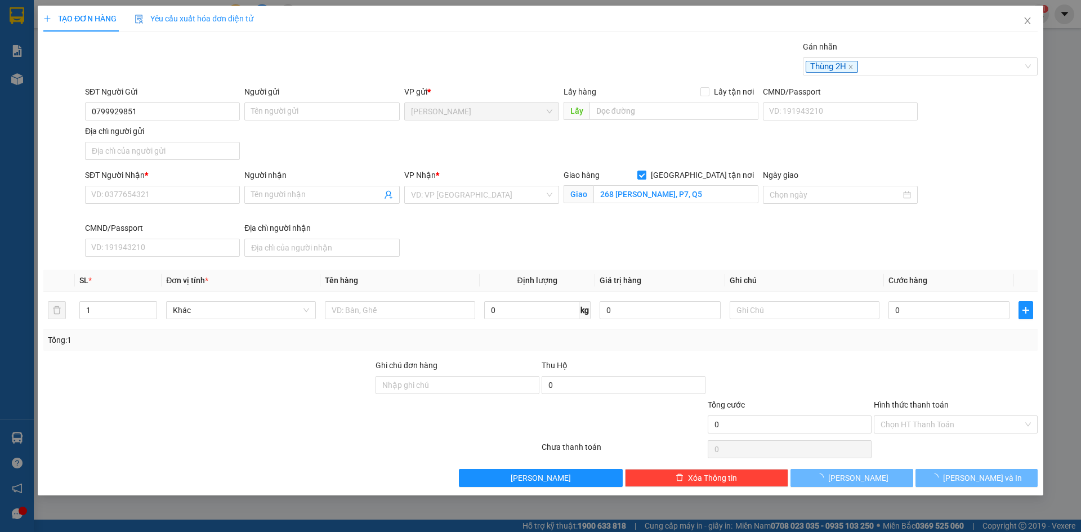
click at [216, 51] on div "Gán nhãn Thùng 2H" at bounding box center [562, 60] width 958 height 39
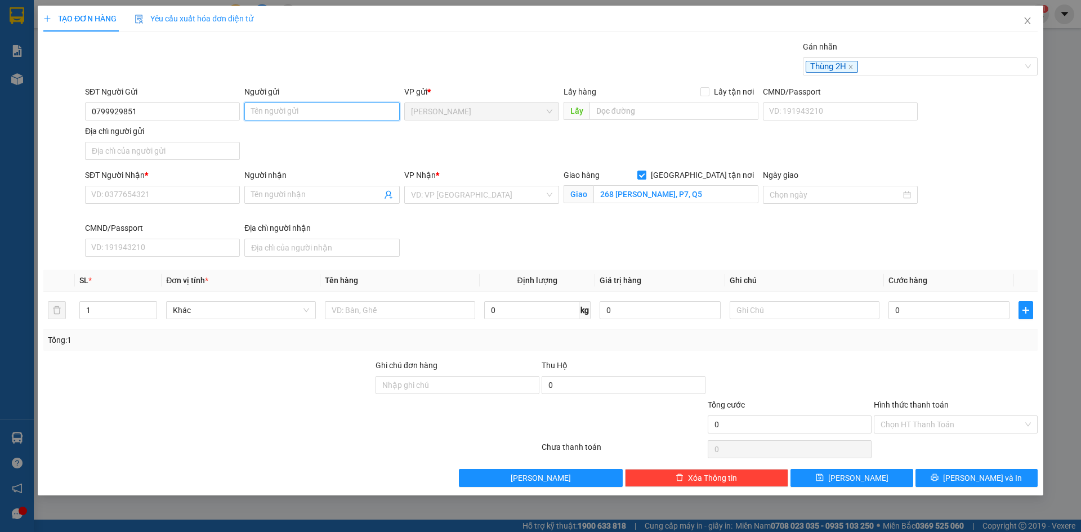
click at [317, 105] on input "Người gửi" at bounding box center [321, 112] width 155 height 18
paste input "NGUYỄN HUỲNH PHONG SƯƠNG"
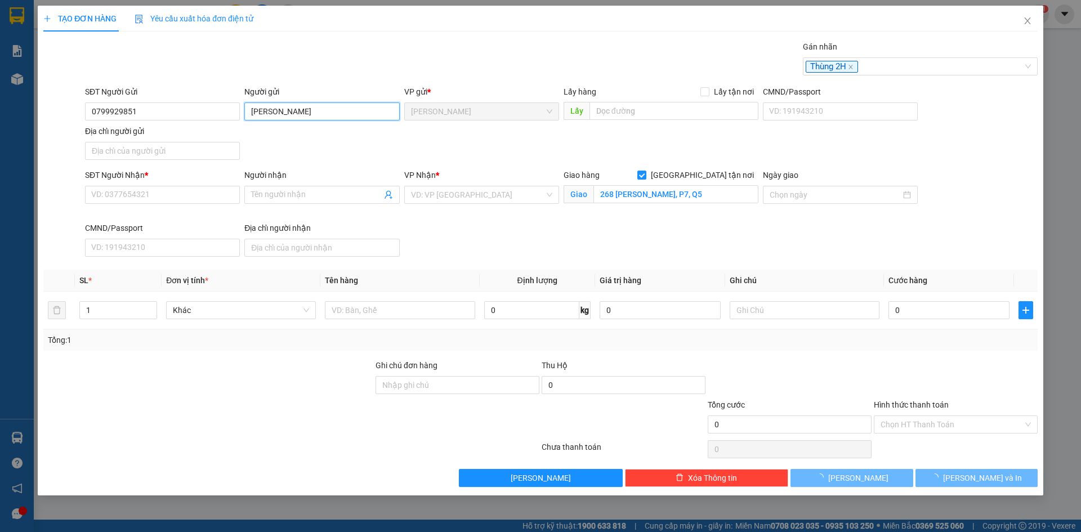
type input "NGUYỄN HUỲNH PHONG SƯƠNG"
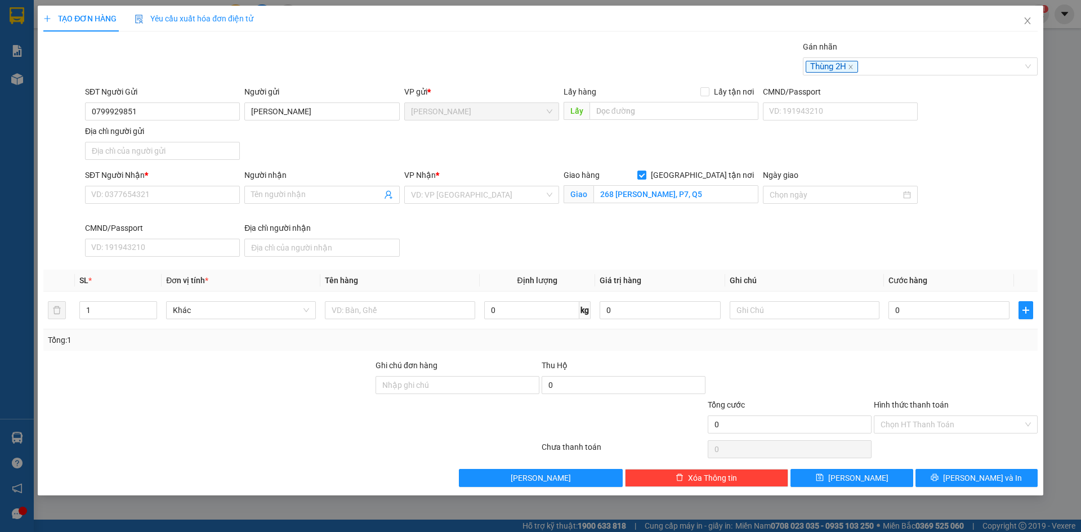
click at [313, 71] on div "Gán nhãn Thùng 2H" at bounding box center [562, 60] width 958 height 39
click at [144, 155] on input "Địa chỉ người gửi" at bounding box center [162, 151] width 155 height 18
paste input "SA ĐÉC"
type input "SA ĐÉC"
click at [257, 57] on div "Gán nhãn Thùng 2H" at bounding box center [562, 60] width 958 height 39
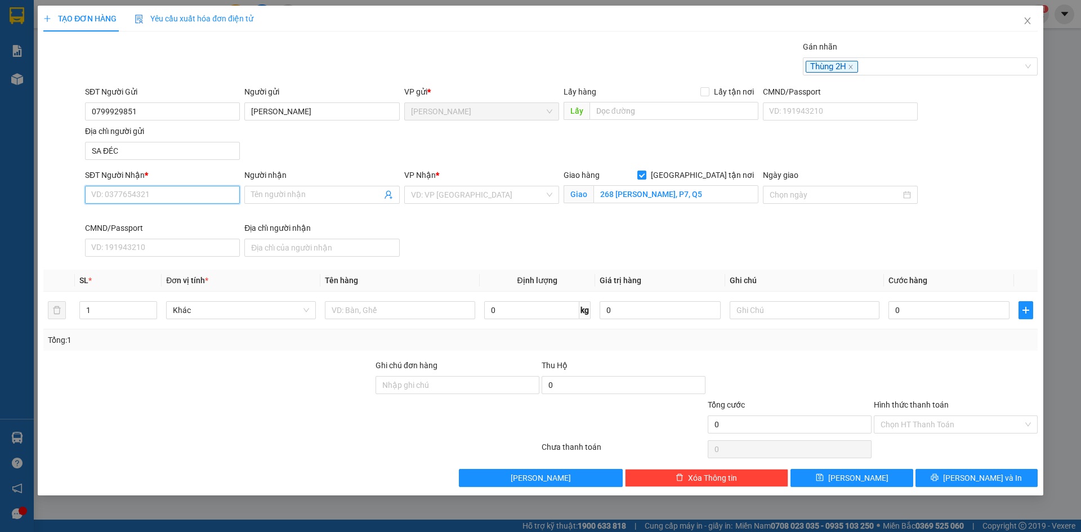
click at [165, 195] on input "SĐT Người Nhận *" at bounding box center [162, 195] width 155 height 18
paste input "0829412742"
type input "0829412742"
click at [156, 217] on div "0829412742 - HUỲNH NGỌC THANH" at bounding box center [162, 217] width 141 height 12
type input "HUỲNH NGỌC THANH"
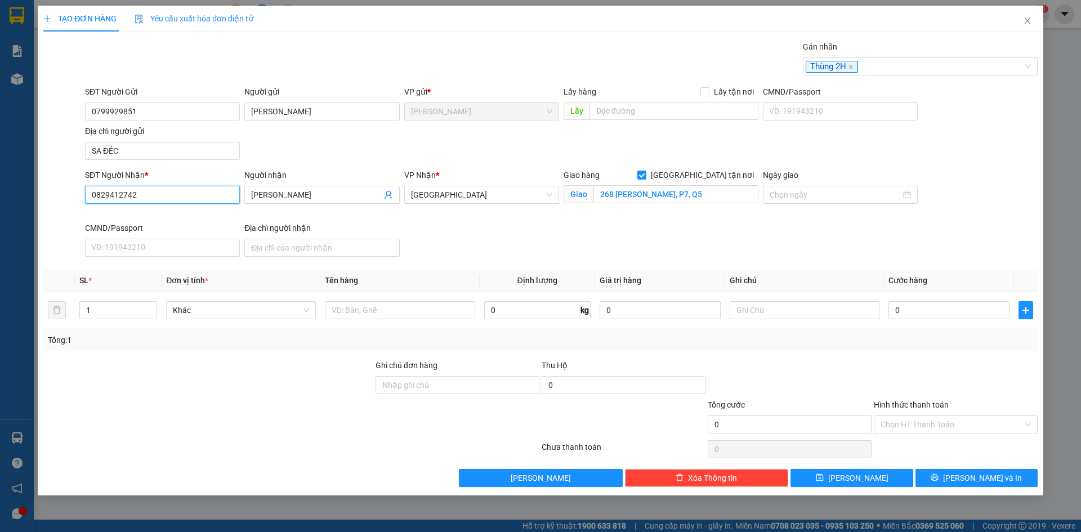
type input "0829412742"
drag, startPoint x: 509, startPoint y: 241, endPoint x: 492, endPoint y: 237, distance: 16.7
click at [509, 241] on div "SĐT Người Nhận * 0829412742 0829412742 Người nhận HUỲNH NGỌC THANH VP Nhận * Sà…" at bounding box center [562, 215] width 958 height 92
click at [394, 315] on input "text" at bounding box center [400, 310] width 150 height 18
paste input "BAO NHỎ"
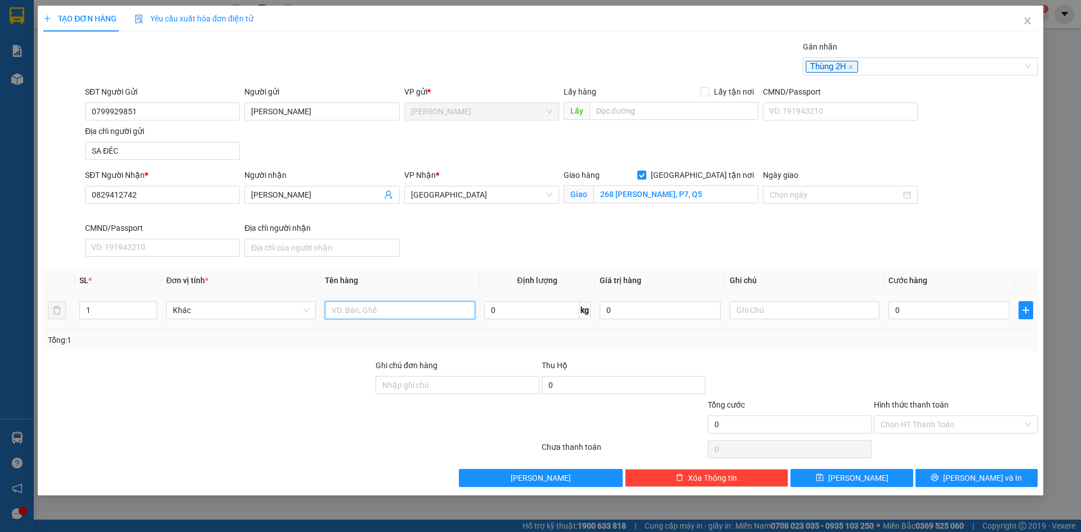
type input "BAO NHỎ"
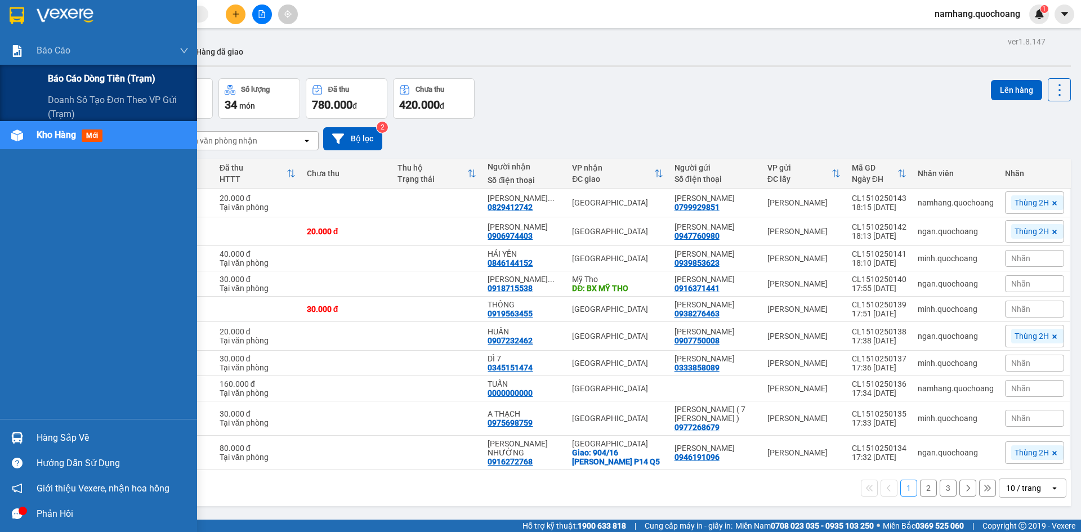
drag, startPoint x: 57, startPoint y: 74, endPoint x: 163, endPoint y: 74, distance: 105.3
click at [59, 74] on span "Báo cáo dòng tiền (trạm)" at bounding box center [102, 79] width 108 height 14
